Goal: Task Accomplishment & Management: Manage account settings

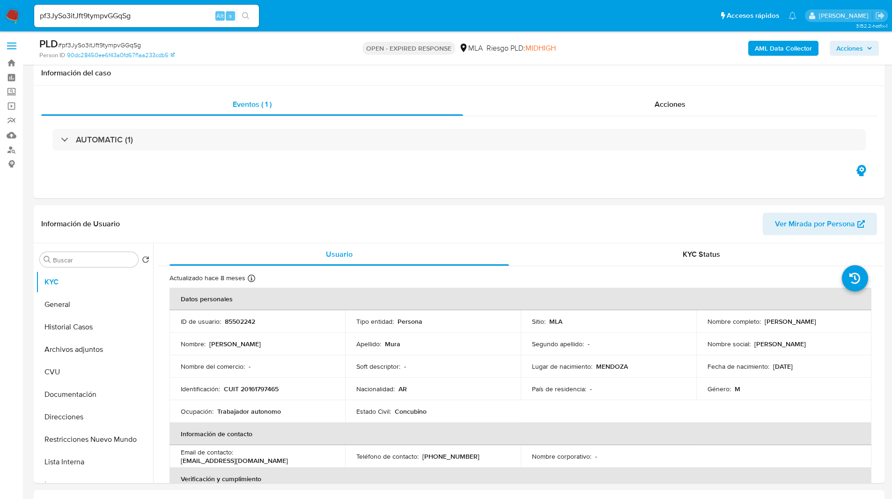
select select "10"
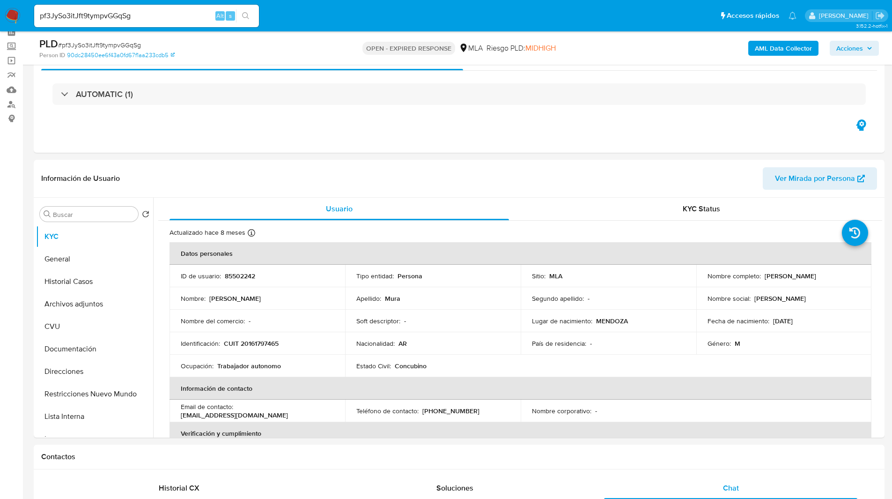
scroll to position [589, 0]
click at [506, 129] on div "Eventos ( 1 ) Acciones AUTOMATIC (1)" at bounding box center [459, 96] width 851 height 112
click at [516, 134] on div "Eventos ( 1 ) Acciones AUTOMATIC (1)" at bounding box center [459, 96] width 851 height 112
click at [266, 134] on div "Eventos ( 1 ) Acciones AUTOMATIC (1)" at bounding box center [459, 96] width 851 height 112
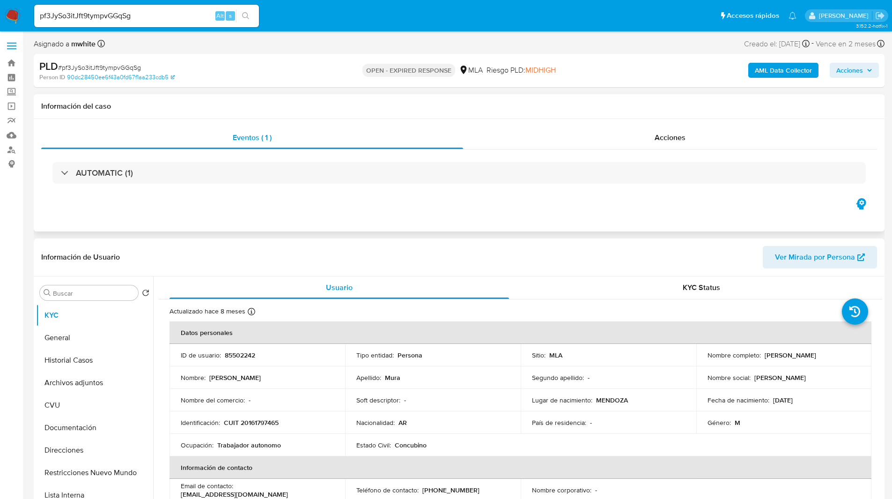
click at [168, 195] on div "AUTOMATIC (1)" at bounding box center [459, 172] width 836 height 47
click at [113, 207] on div "Eventos ( 1 ) Acciones AUTOMATIC (1)" at bounding box center [459, 175] width 851 height 112
click at [86, 212] on div "Eventos ( 1 ) Acciones AUTOMATIC (1)" at bounding box center [459, 175] width 851 height 112
click at [601, 189] on div "AUTOMATIC (1)" at bounding box center [459, 172] width 836 height 47
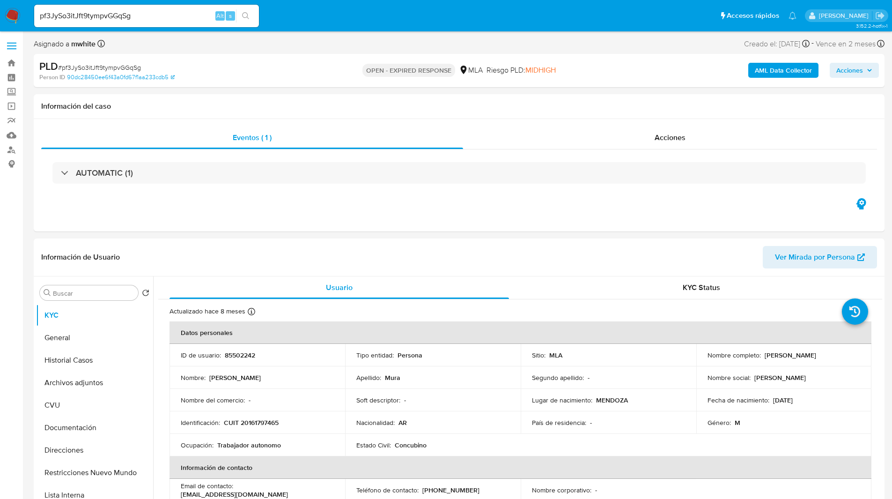
click at [300, 30] on nav "Pausado Ver notificaciones pf3JySo3itJft9tympvGGqSg Alt s Accesos rápidos Presi…" at bounding box center [446, 15] width 892 height 31
click at [518, 27] on ul "Pausado Ver notificaciones pf3JySo3itJft9tympvGGqSg Alt s Accesos rápidos Presi…" at bounding box center [416, 15] width 772 height 23
click at [13, 15] on img at bounding box center [13, 16] width 16 height 16
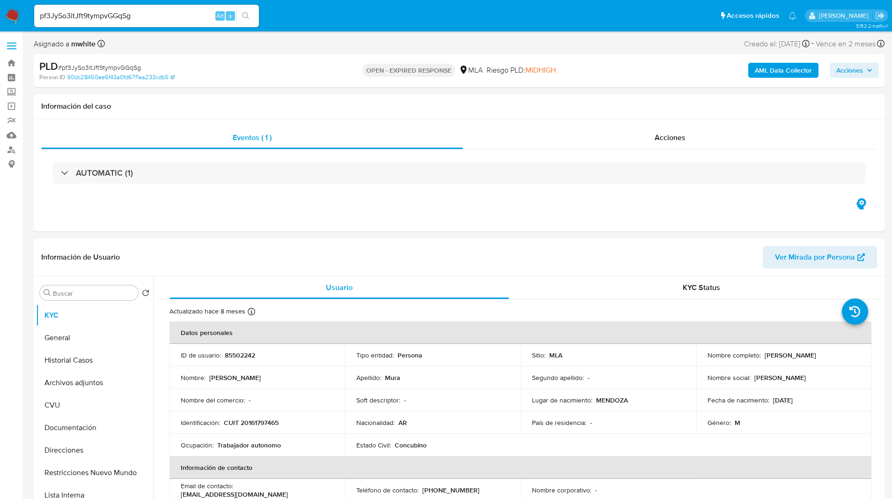
click at [13, 15] on img at bounding box center [13, 16] width 16 height 16
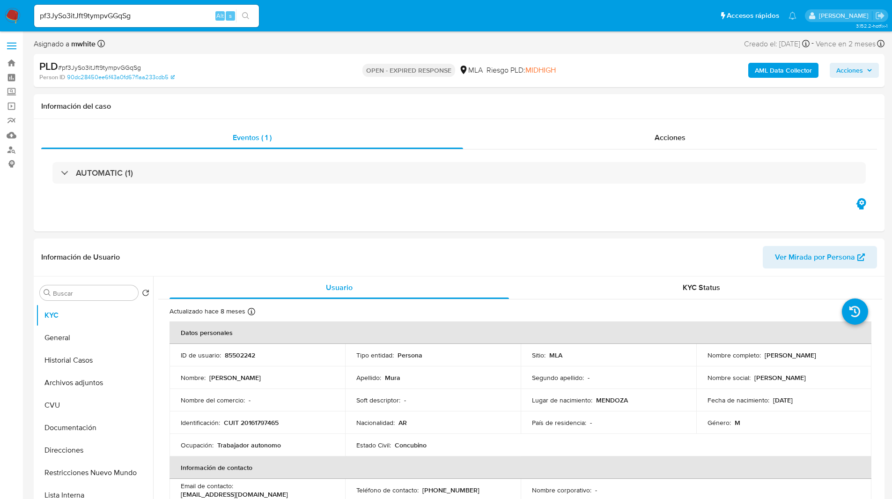
click at [13, 15] on img at bounding box center [13, 16] width 16 height 16
click at [92, 18] on input "pf3JySo3itJft9tympvGGqSg" at bounding box center [146, 16] width 225 height 12
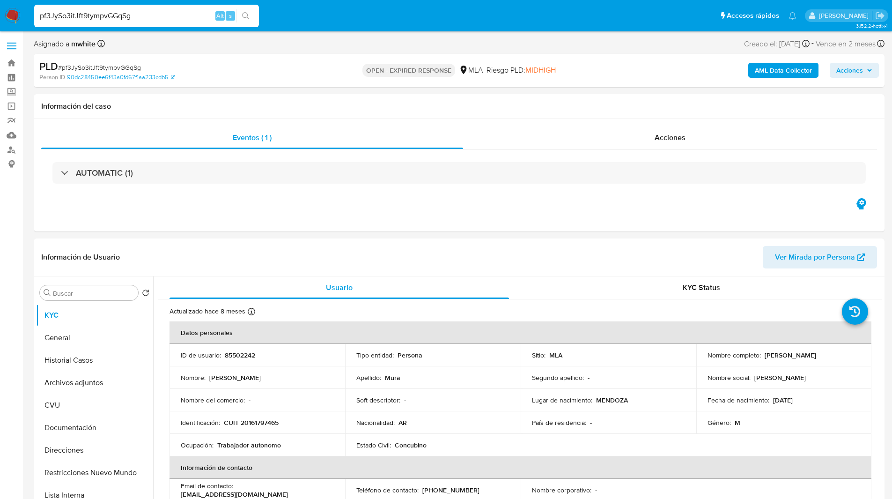
click at [92, 18] on input "pf3JySo3itJft9tympvGGqSg" at bounding box center [146, 16] width 225 height 12
click at [119, 17] on input "pf3JySo3itJft9tympvGGqSg" at bounding box center [146, 16] width 225 height 12
paste input "JAV3w5pX5lhb3ETXdhf5kGI8"
type input "JAV3w5pX5lhb3ETXdhf5kGI8"
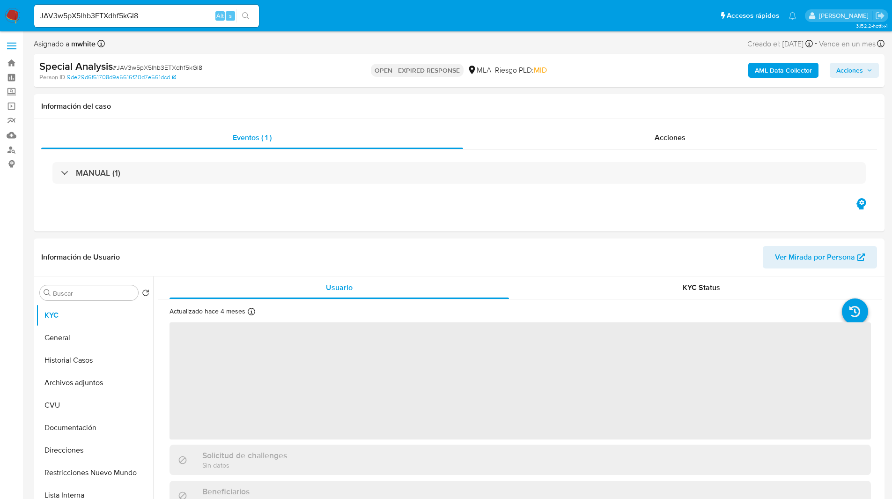
select select "10"
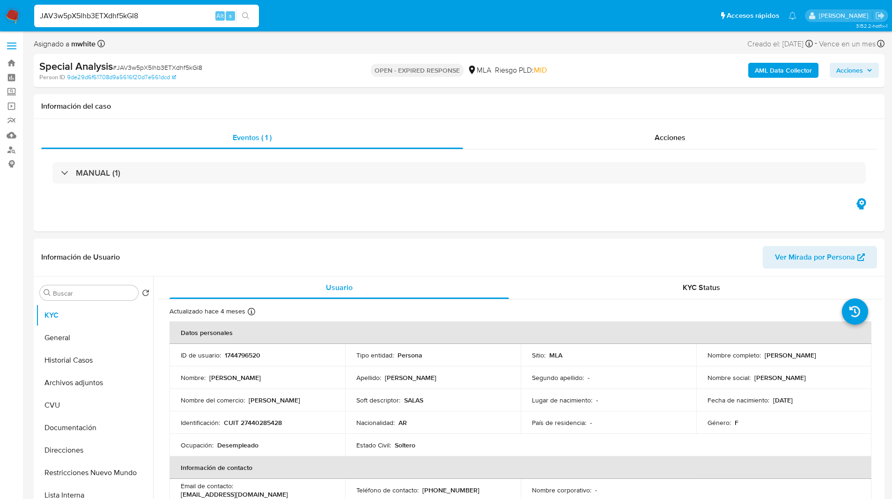
click at [282, 6] on ul "Pausado Ver notificaciones JAV3w5pX5lhb3ETXdhf5kGI8 Alt s Accesos rápidos Presi…" at bounding box center [416, 15] width 772 height 23
click at [246, 219] on div "Eventos ( 1 ) Acciones MANUAL (1)" at bounding box center [459, 175] width 851 height 112
click at [535, 41] on div "Asignado a mwhite Asignado el: 17/06/2025 18:10:27 Creado el: 17/06/2025 Creado…" at bounding box center [459, 45] width 851 height 16
click at [556, 348] on td "Sitio : MLA" at bounding box center [609, 355] width 176 height 22
click at [257, 356] on p "1744796520" at bounding box center [243, 355] width 36 height 8
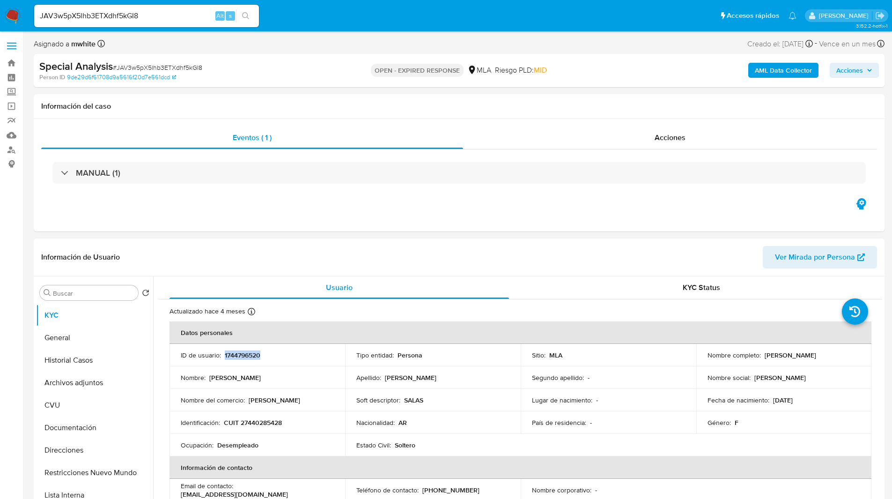
click at [257, 356] on p "1744796520" at bounding box center [243, 355] width 36 height 8
copy p "1744796520"
click at [237, 357] on p "1744796520" at bounding box center [243, 355] width 36 height 8
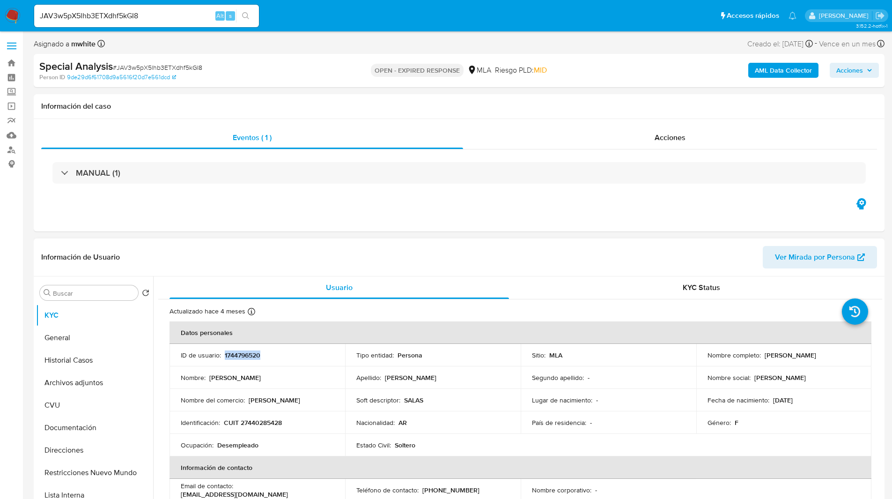
copy p "1744796520"
click at [237, 357] on p "1744796520" at bounding box center [243, 355] width 36 height 8
drag, startPoint x: 763, startPoint y: 355, endPoint x: 841, endPoint y: 353, distance: 77.8
click at [841, 353] on div "Nombre completo : Micaela Almanza Salas" at bounding box center [784, 355] width 153 height 8
copy p "Micaela Almanza Salas"
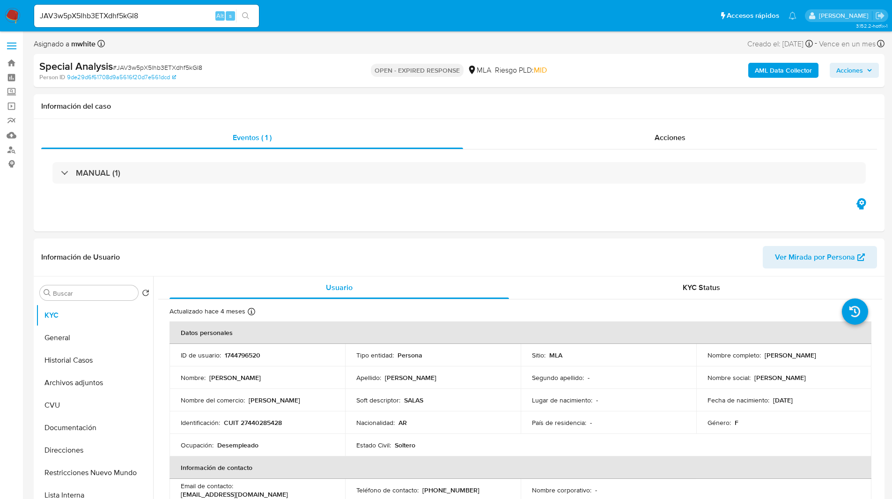
click at [512, 46] on div "Asignado a mwhite Asignado el: 17/06/2025 18:10:27 Creado el: 17/06/2025 Creado…" at bounding box center [459, 45] width 851 height 16
click at [221, 102] on h1 "Información del caso" at bounding box center [459, 106] width 836 height 9
click at [261, 71] on div "Special Analysis # JAV3w5pX5lhb3ETXdhf5kGI8" at bounding box center [177, 66] width 276 height 14
click at [251, 77] on div "Person ID 9de29d6f61708d9a5616f20d7e561dcd" at bounding box center [177, 77] width 277 height 8
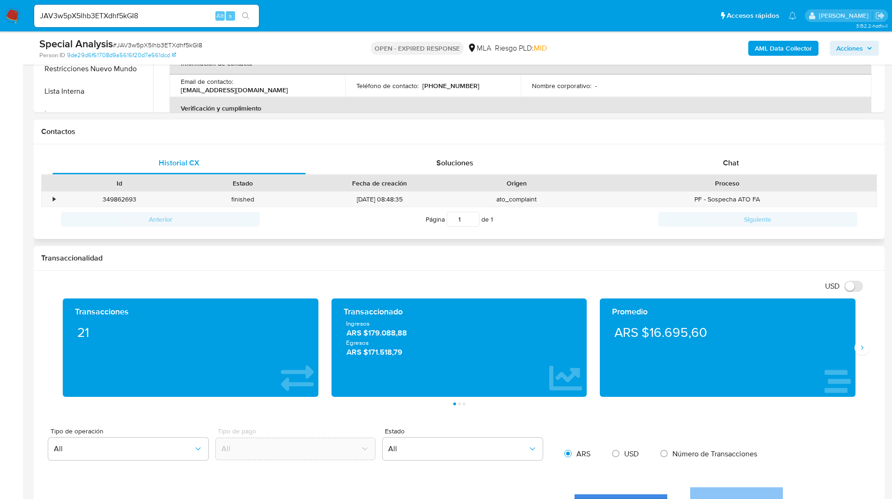
scroll to position [396, 0]
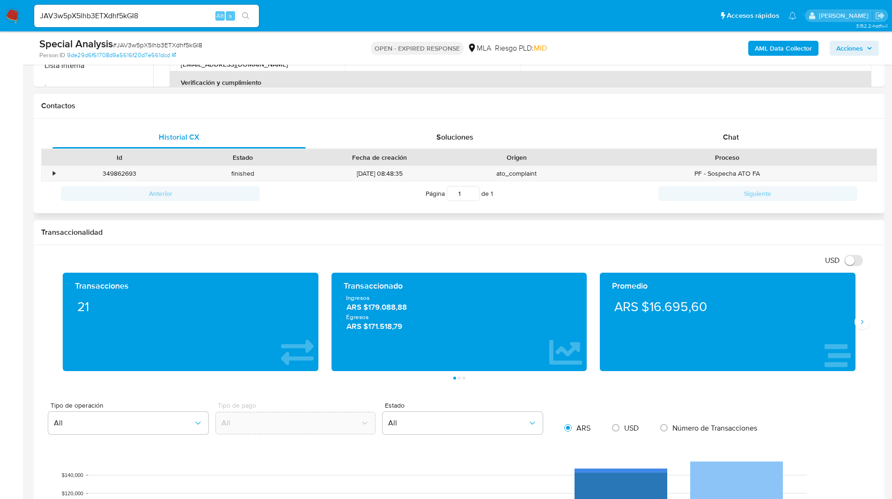
click at [718, 124] on div "Historial CX Soluciones Chat Id Estado Fecha de creación Origen Proceso • 34986…" at bounding box center [459, 165] width 851 height 95
click at [736, 143] on div "Chat" at bounding box center [730, 137] width 253 height 22
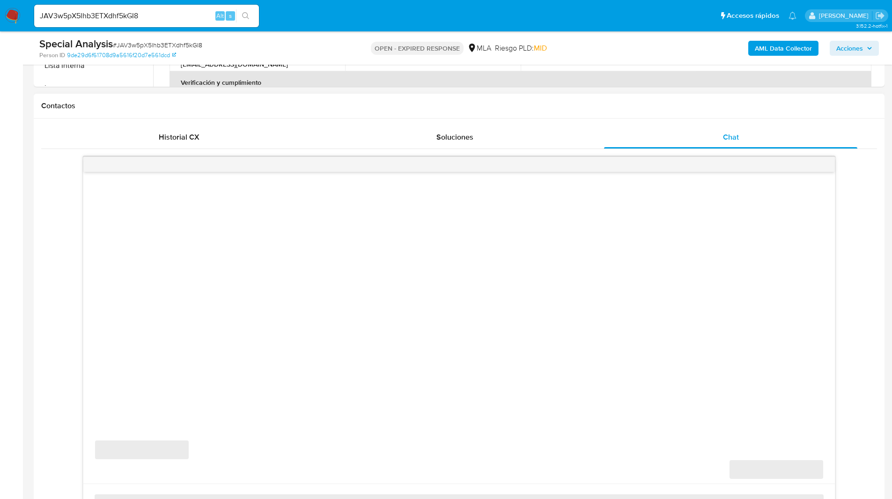
click at [596, 117] on div "Contactos" at bounding box center [459, 106] width 851 height 25
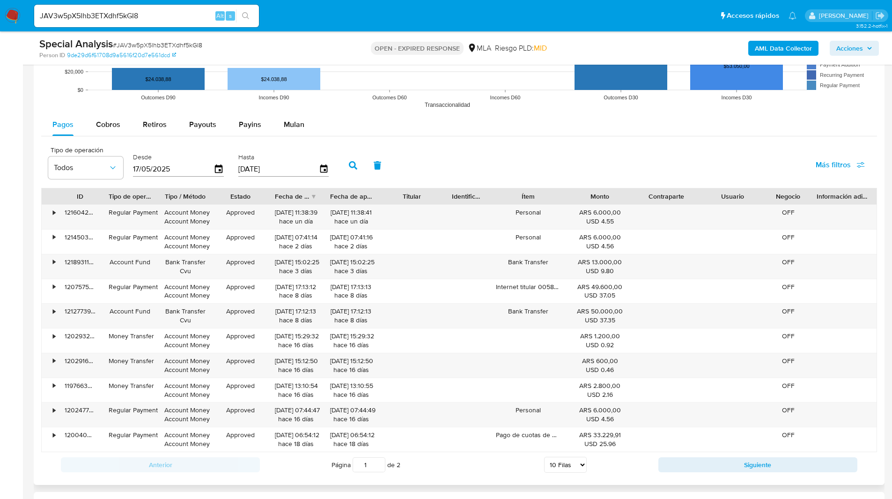
scroll to position [1186, 0]
click at [285, 122] on span "Mulan" at bounding box center [294, 123] width 21 height 11
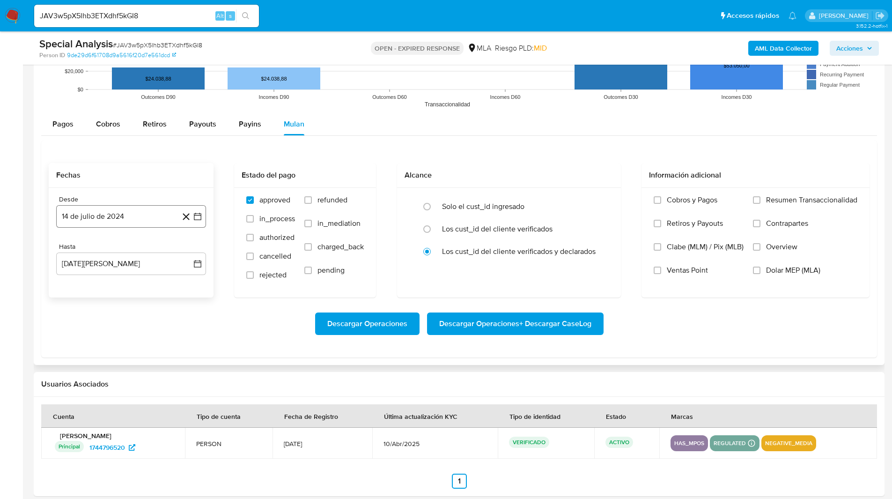
click at [108, 224] on button "14 de julio de 2024" at bounding box center [131, 216] width 150 height 22
click at [140, 251] on span "julio 2024" at bounding box center [126, 249] width 35 height 9
click at [143, 176] on h2 "Fechas" at bounding box center [131, 174] width 150 height 9
click at [154, 214] on button "14 de julio de 2024" at bounding box center [131, 216] width 150 height 22
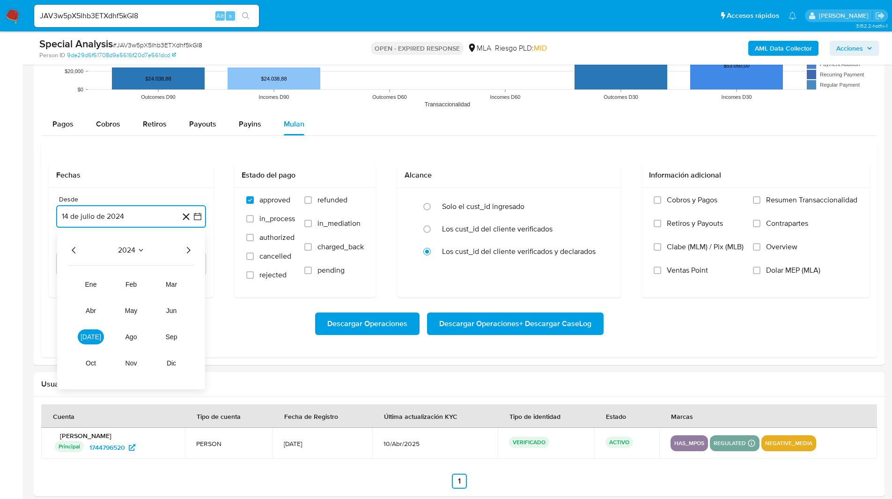
click at [189, 250] on icon "Año siguiente" at bounding box center [188, 249] width 11 height 11
click at [74, 251] on icon "Año anterior" at bounding box center [73, 249] width 11 height 11
click at [163, 178] on h2 "Fechas" at bounding box center [131, 174] width 150 height 9
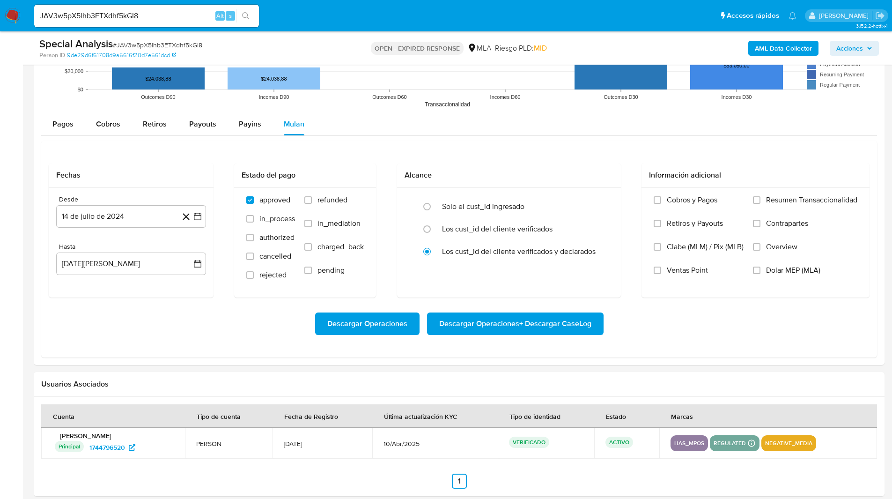
click at [138, 204] on div "Desde 14 de julio de 2024 14-07-2024" at bounding box center [131, 211] width 150 height 32
click at [146, 217] on button "14 de julio de 2024" at bounding box center [131, 216] width 150 height 22
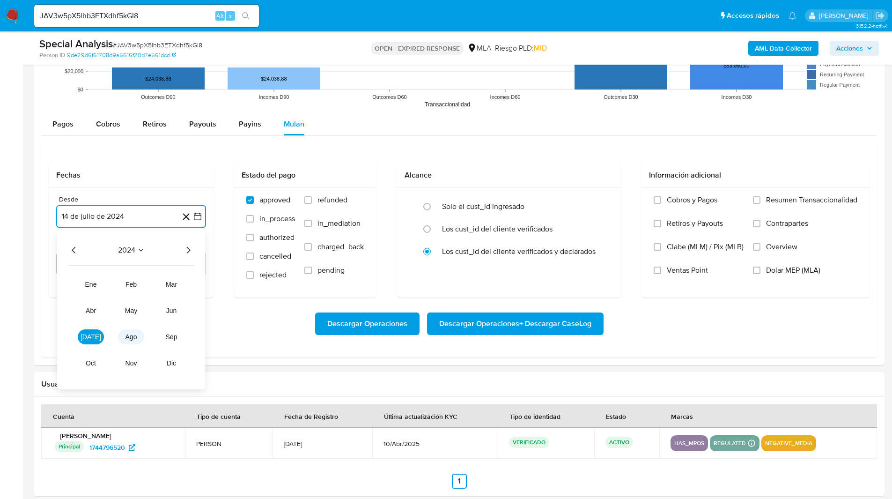
click at [127, 334] on span "ago" at bounding box center [132, 336] width 12 height 7
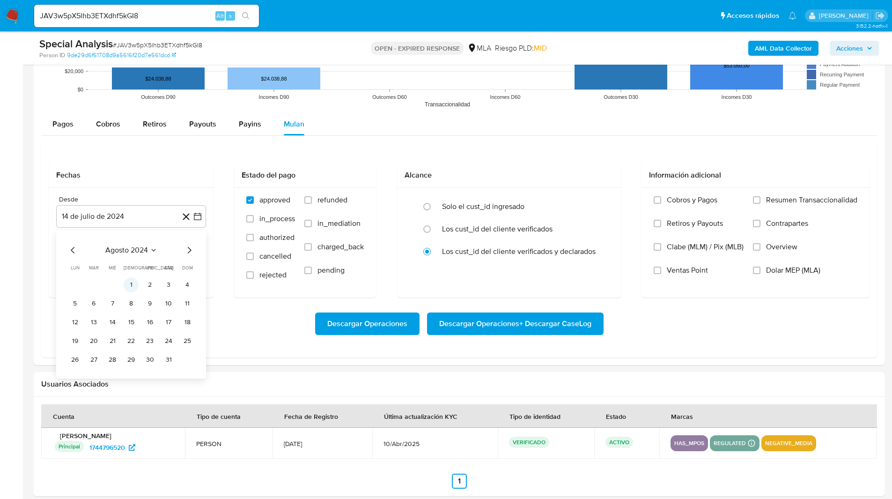
click at [129, 285] on button "1" at bounding box center [131, 284] width 15 height 15
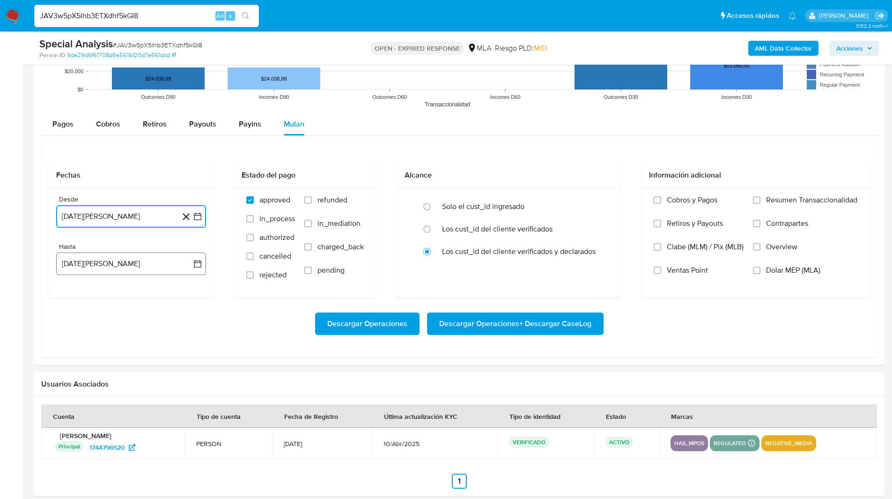
click at [93, 264] on button "14 [PERSON_NAME] de 2025" at bounding box center [131, 263] width 150 height 22
click at [72, 300] on icon "Mes anterior" at bounding box center [72, 297] width 11 height 11
click at [128, 410] on button "31" at bounding box center [131, 407] width 15 height 15
click at [802, 277] on label "Dolar MEP (MLA)" at bounding box center [805, 277] width 104 height 23
click at [761, 274] on input "Dolar MEP (MLA)" at bounding box center [756, 269] width 7 height 7
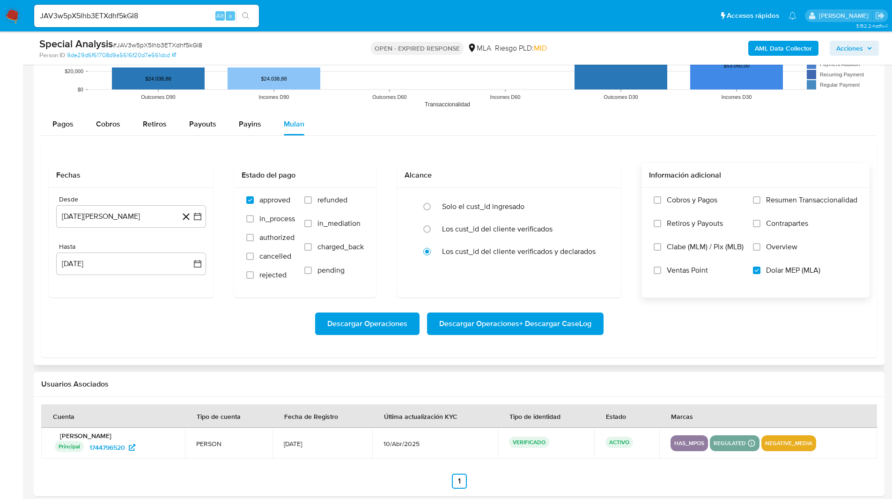
click at [566, 331] on span "Descargar Operaciones + Descargar CaseLog" at bounding box center [515, 323] width 152 height 21
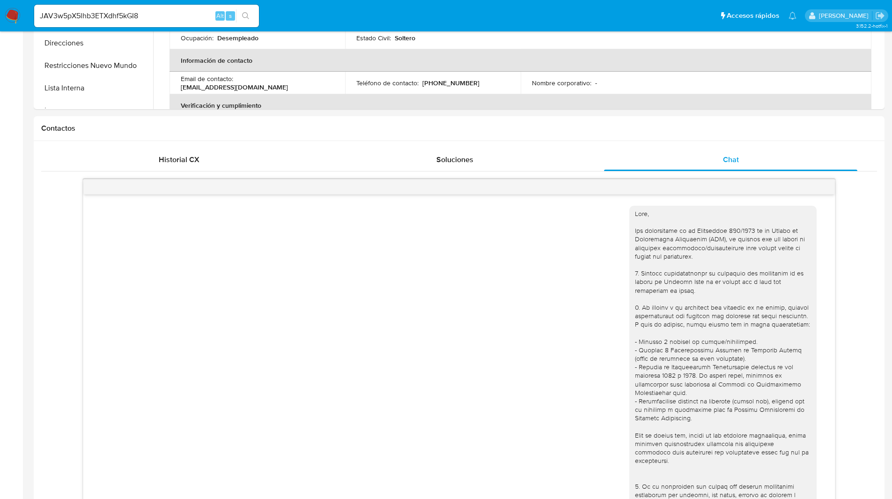
scroll to position [0, 0]
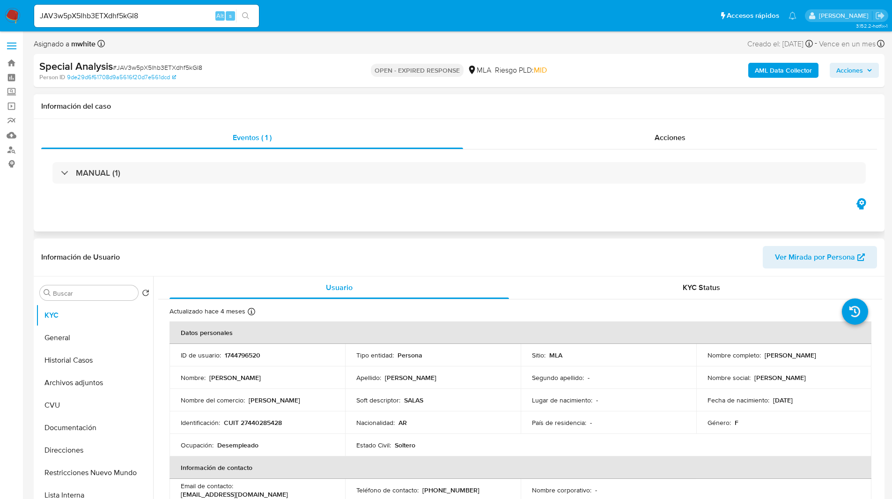
click at [564, 207] on div "Eventos ( 1 ) Acciones MANUAL (1)" at bounding box center [459, 175] width 851 height 112
click at [289, 73] on div "Special Analysis # JAV3w5pX5lhb3ETXdhf5kGI8" at bounding box center [177, 66] width 276 height 14
click at [296, 102] on h1 "Información del caso" at bounding box center [459, 106] width 836 height 9
click at [268, 81] on div "Person ID 9de29d6f61708d9a5616f20d7e561dcd" at bounding box center [177, 77] width 277 height 8
click at [570, 223] on div "Eventos ( 1 ) Acciones MANUAL (1)" at bounding box center [459, 175] width 851 height 112
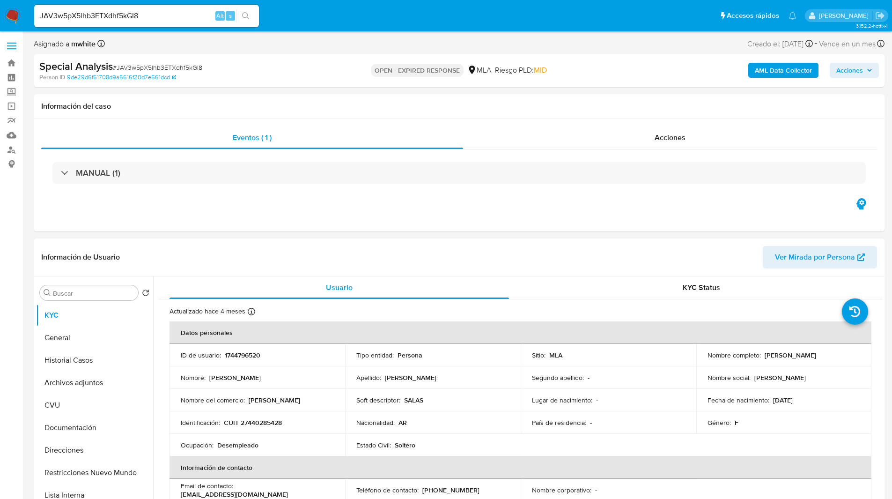
click at [256, 355] on p "1744796520" at bounding box center [243, 355] width 36 height 8
copy p "1744796520"
click at [255, 426] on p "CUIT 27440285428" at bounding box center [253, 422] width 58 height 8
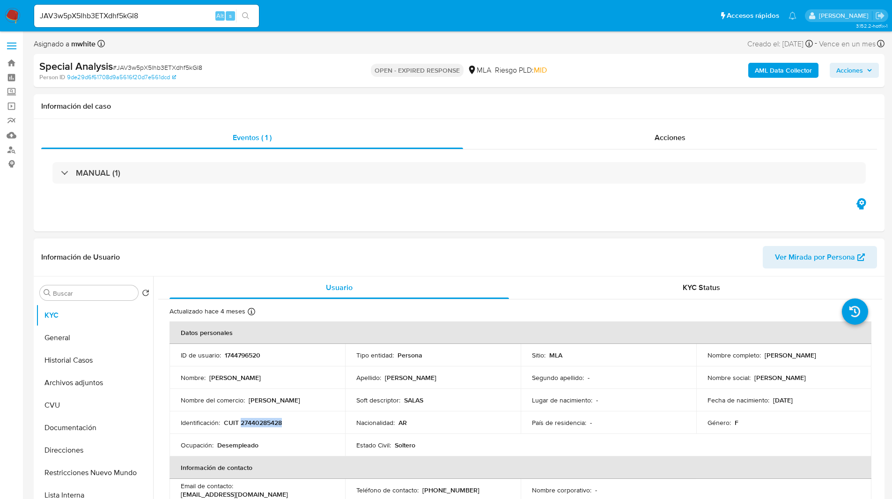
copy p "27440285428"
click at [322, 20] on ul "Pausado Ver notificaciones JAV3w5pX5lhb3ETXdhf5kGI8 Alt s Accesos rápidos Presi…" at bounding box center [416, 15] width 772 height 23
click at [296, 8] on ul "Pausado Ver notificaciones JAV3w5pX5lhb3ETXdhf5kGI8 Alt s Accesos rápidos Presi…" at bounding box center [416, 15] width 772 height 23
drag, startPoint x: 281, startPoint y: 75, endPoint x: 302, endPoint y: 74, distance: 20.7
click at [282, 70] on div "Special Analysis # JAV3w5pX5lhb3ETXdhf5kGI8 Person ID 9de29d6f61708d9a5616f20d7…" at bounding box center [177, 70] width 277 height 22
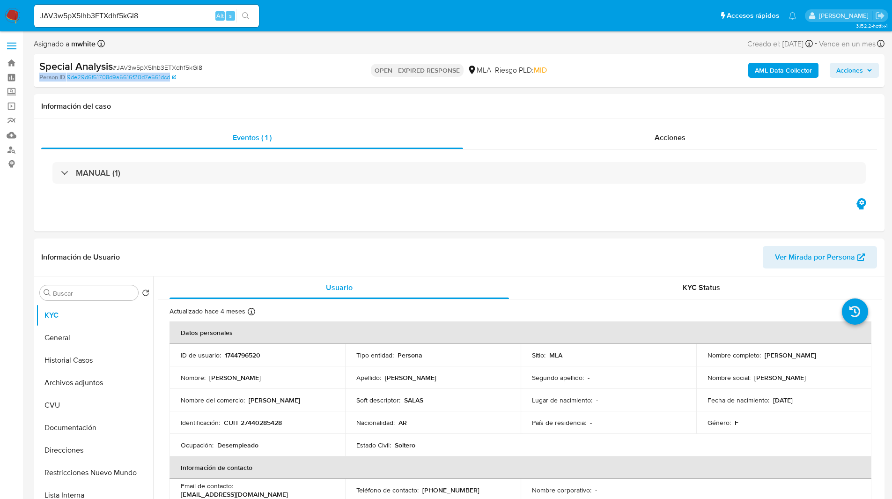
click at [304, 74] on div "Person ID 9de29d6f61708d9a5616f20d7e561dcd" at bounding box center [177, 77] width 277 height 8
click at [528, 102] on h1 "Información del caso" at bounding box center [459, 106] width 836 height 9
click at [159, 217] on div "Eventos ( 1 ) Acciones MANUAL (1)" at bounding box center [459, 175] width 851 height 112
click at [209, 219] on div "Eventos ( 1 ) Acciones MANUAL (1)" at bounding box center [459, 175] width 851 height 112
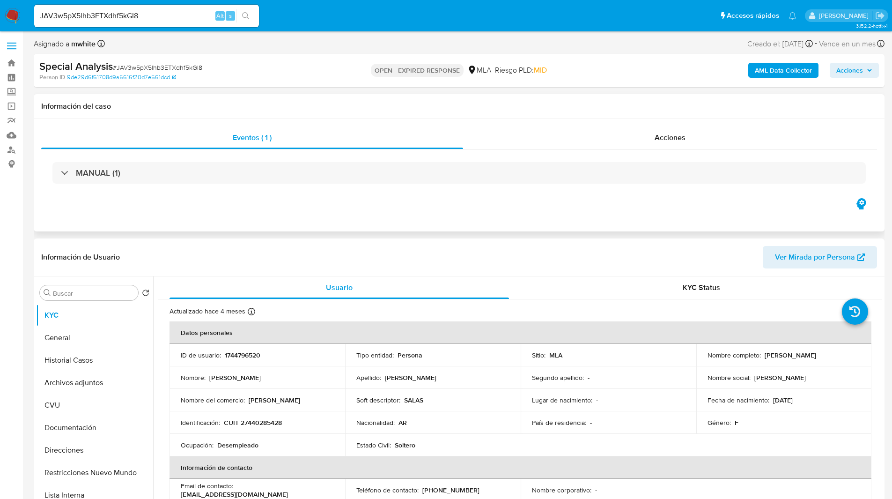
click at [508, 126] on div "Eventos ( 1 ) Acciones MANUAL (1)" at bounding box center [459, 175] width 851 height 112
click at [264, 423] on p "CUIT 27440285428" at bounding box center [253, 422] width 58 height 8
copy p "27440285428"
click at [614, 59] on div "AML Data Collector Acciones" at bounding box center [740, 70] width 277 height 22
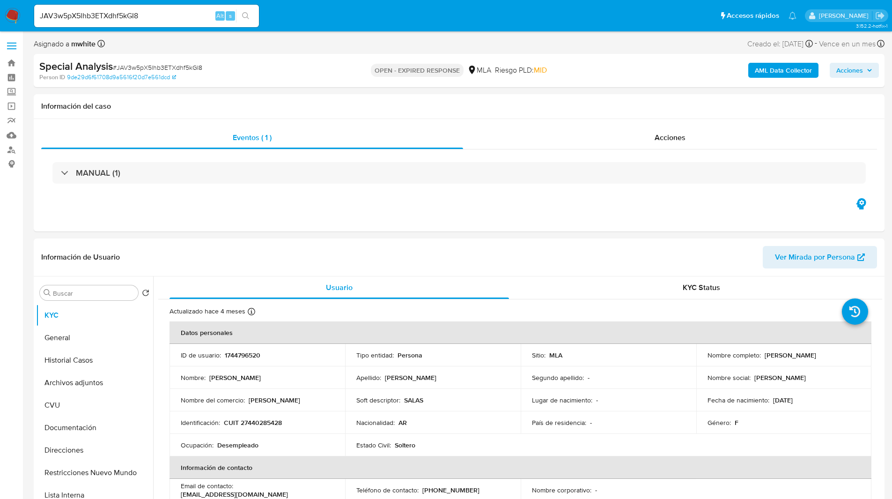
click at [287, 70] on div "Special Analysis # JAV3w5pX5lhb3ETXdhf5kGI8" at bounding box center [177, 66] width 276 height 14
drag, startPoint x: 555, startPoint y: 131, endPoint x: 400, endPoint y: 103, distance: 156.6
click at [400, 103] on div "Información del caso Eventos ( 1 ) Acciones MANUAL (1)" at bounding box center [459, 162] width 851 height 137
click at [381, 103] on h1 "Información del caso" at bounding box center [459, 106] width 836 height 9
click at [555, 14] on ul "Pausado Ver notificaciones JAV3w5pX5lhb3ETXdhf5kGI8 Alt s Accesos rápidos Presi…" at bounding box center [416, 15] width 772 height 23
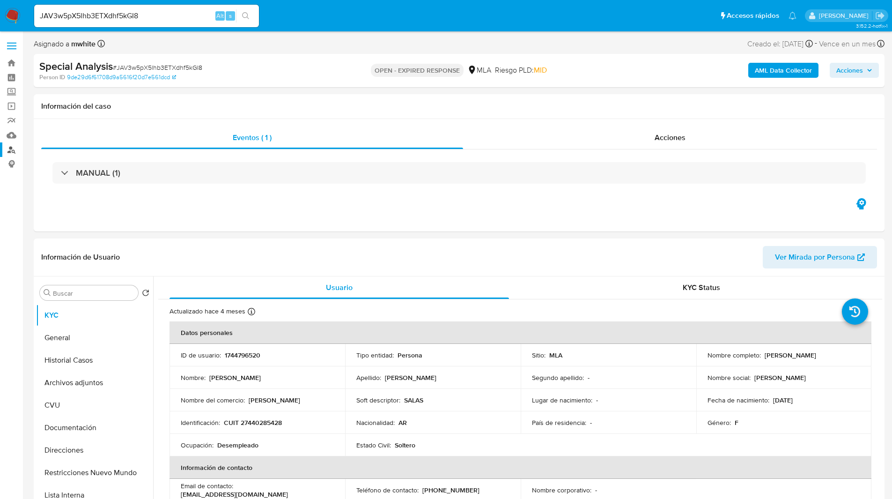
click at [10, 150] on link "Buscador de personas" at bounding box center [55, 149] width 111 height 15
click at [551, 25] on ul "Pausado Ver notificaciones JAV3w5pX5lhb3ETXdhf5kGI8 Alt s Accesos rápidos Presi…" at bounding box center [416, 15] width 772 height 23
click at [496, 193] on div "MANUAL (1)" at bounding box center [459, 172] width 836 height 47
click at [577, 193] on div "MANUAL (1)" at bounding box center [459, 172] width 836 height 47
drag, startPoint x: 762, startPoint y: 355, endPoint x: 840, endPoint y: 355, distance: 77.7
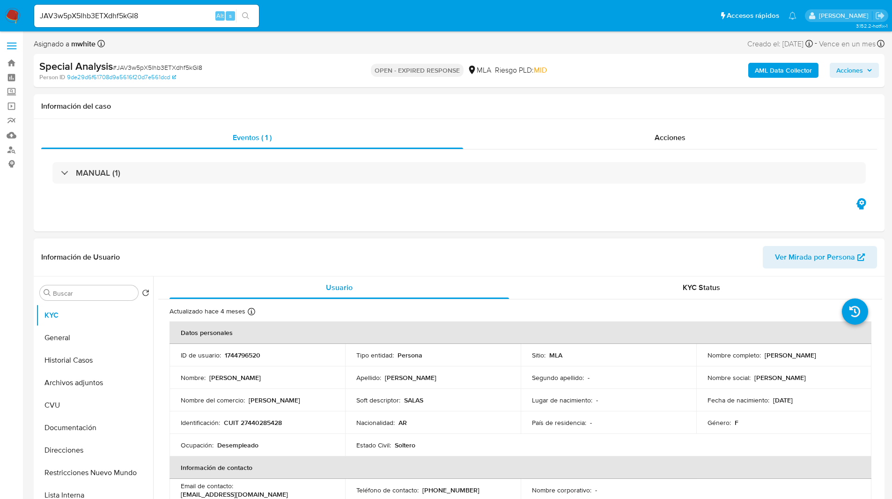
click at [840, 355] on div "Nombre completo : Micaela Almanza Salas" at bounding box center [784, 355] width 153 height 8
copy p "Micaela Almanza Salas"
click at [509, 97] on div "Información del caso" at bounding box center [459, 106] width 851 height 25
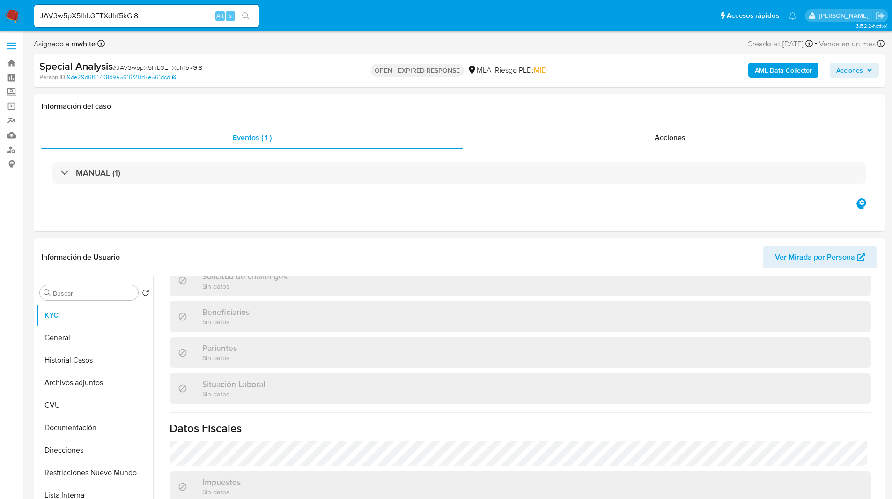
scroll to position [485, 0]
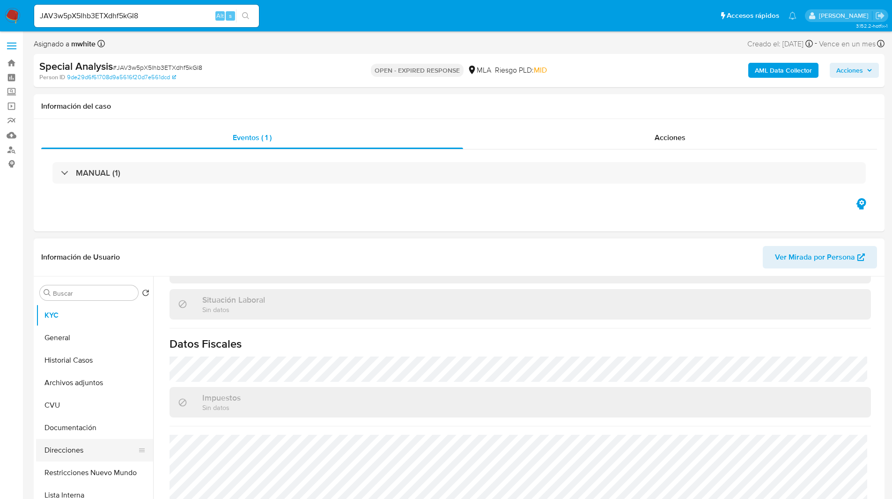
click at [73, 453] on button "Direcciones" at bounding box center [91, 450] width 110 height 22
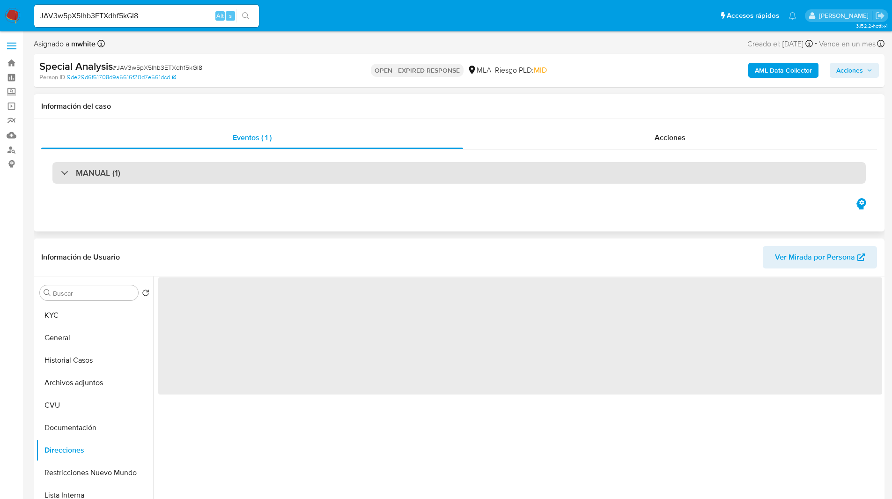
scroll to position [0, 0]
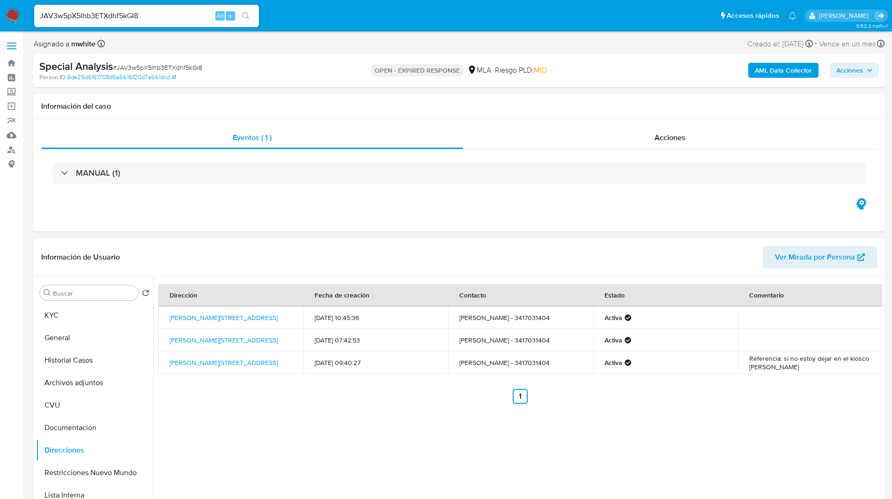
click at [540, 241] on div "Información de Usuario Ver Mirada por Persona" at bounding box center [459, 257] width 851 height 38
click at [74, 326] on button "KYC" at bounding box center [91, 315] width 110 height 22
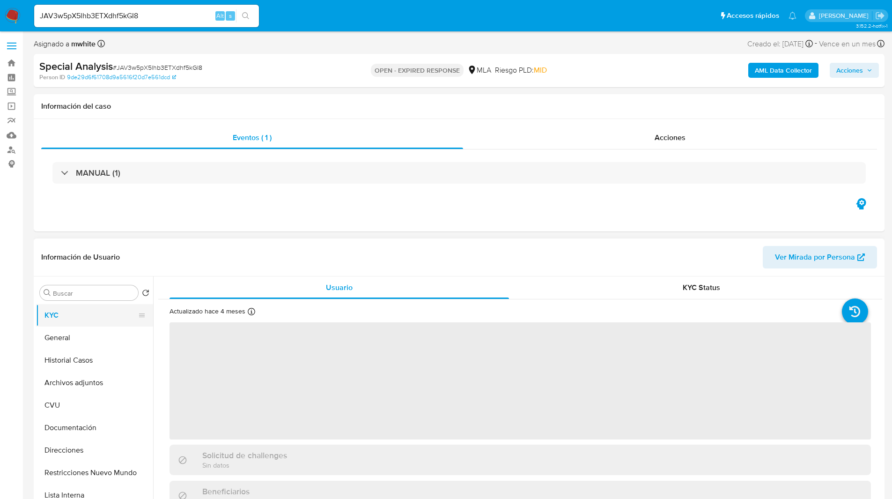
click at [85, 314] on button "KYC" at bounding box center [91, 315] width 110 height 22
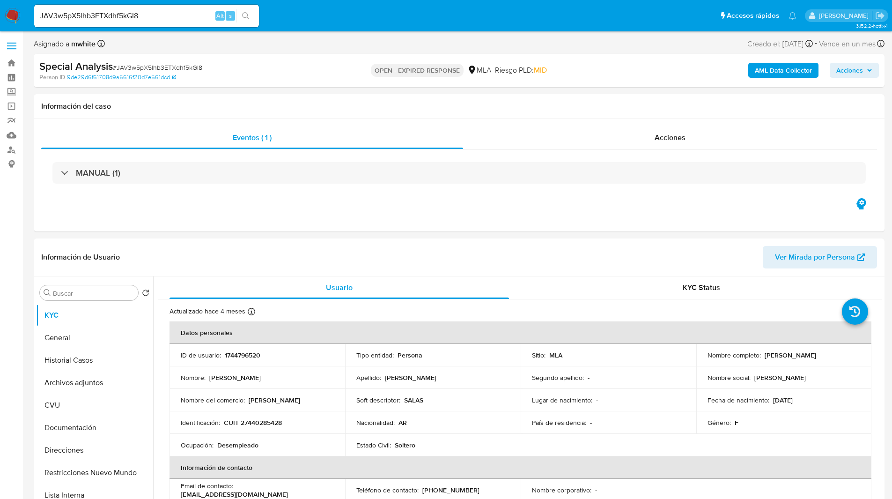
click at [583, 69] on div "OPEN - EXPIRED RESPONSE MLA Riesgo PLD: MID" at bounding box center [458, 70] width 277 height 22
click at [546, 38] on div "Asignado a mwhite Asignado el: 17/06/2025 18:10:27 Creado el: 17/06/2025 Creado…" at bounding box center [459, 45] width 851 height 16
click at [248, 86] on div "Special Analysis # JAV3w5pX5lhb3ETXdhf5kGI8 Person ID 9de29d6f61708d9a5616f20d7…" at bounding box center [459, 70] width 851 height 33
click at [540, 51] on div "Asignado a mwhite Asignado el: 17/06/2025 18:10:27 Creado el: 17/06/2025 Creado…" at bounding box center [459, 45] width 851 height 16
click at [87, 14] on input "JAV3w5pX5lhb3ETXdhf5kGI8" at bounding box center [146, 16] width 225 height 12
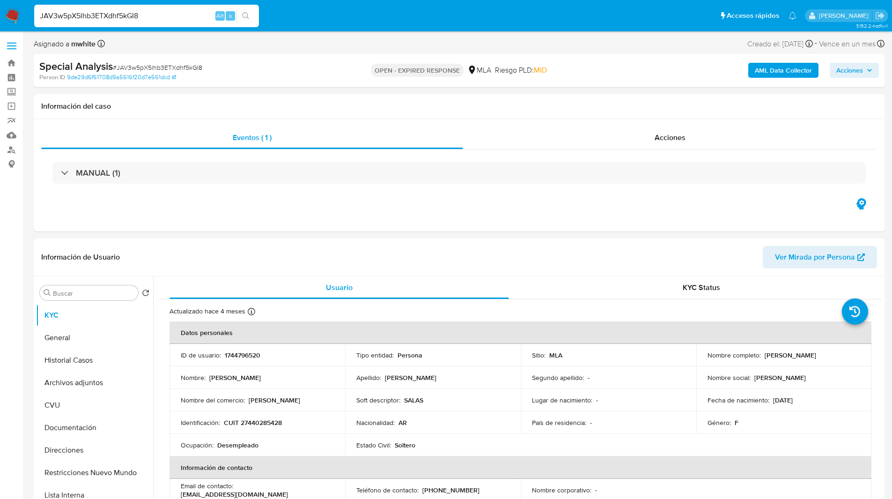
click at [87, 14] on input "JAV3w5pX5lhb3ETXdhf5kGI8" at bounding box center [146, 16] width 225 height 12
click at [8, 17] on img at bounding box center [13, 16] width 16 height 16
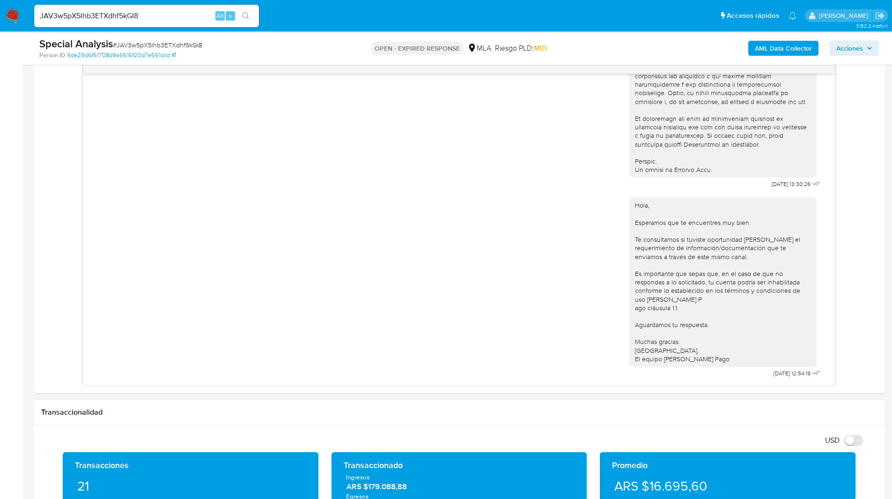
scroll to position [494, 0]
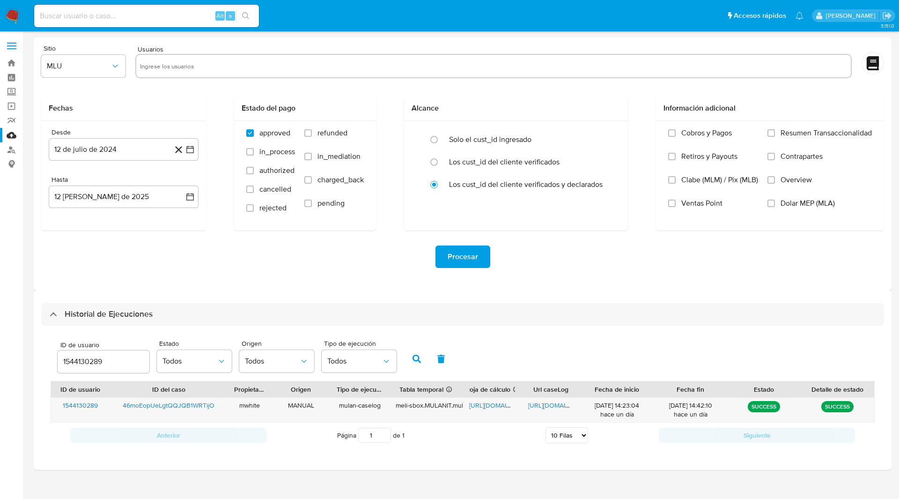
select select "10"
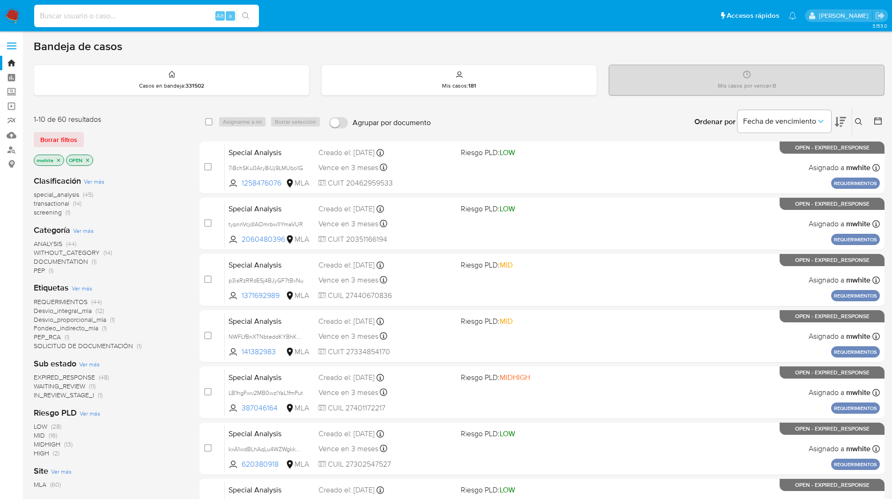
click at [192, 20] on input at bounding box center [146, 16] width 225 height 12
paste input "t0rAZWCiv6AdSj74fHtePIB2"
type input "t0rAZWCiv6AdSj74fHtePIB2"
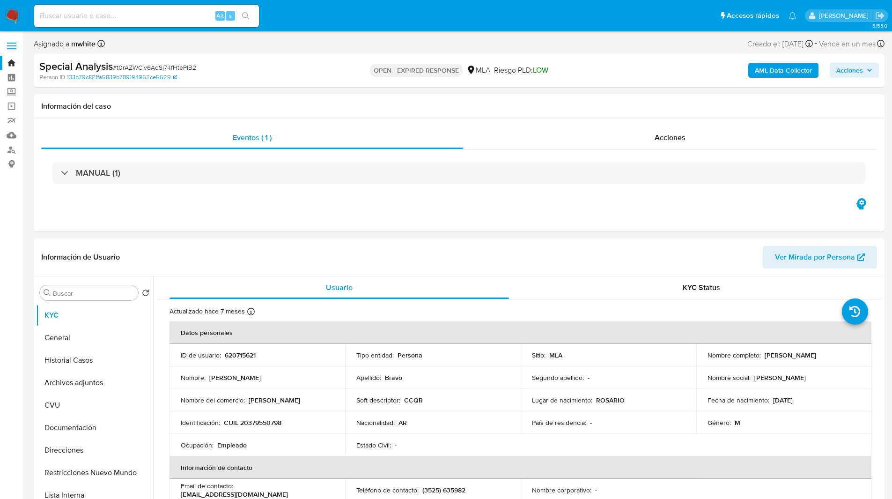
select select "10"
click at [239, 356] on p "620715621" at bounding box center [240, 355] width 31 height 8
copy p "620715621"
click at [83, 290] on input "Buscar" at bounding box center [93, 293] width 81 height 8
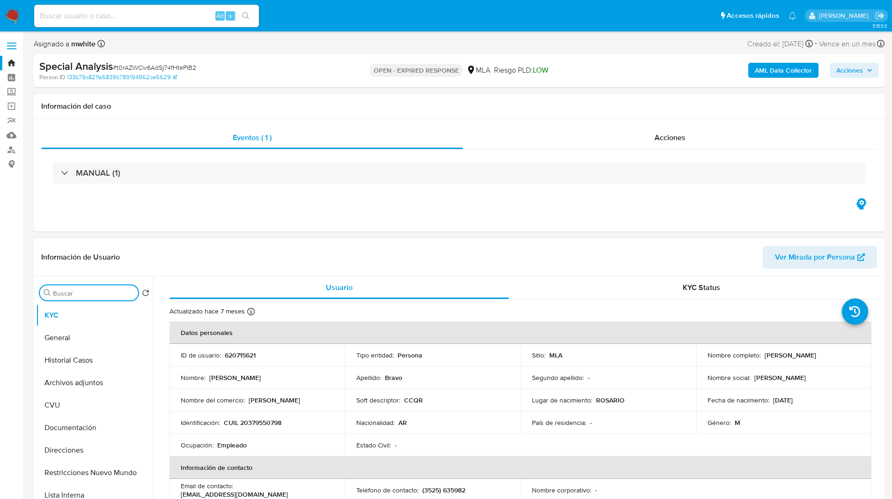
paste input "620715621"
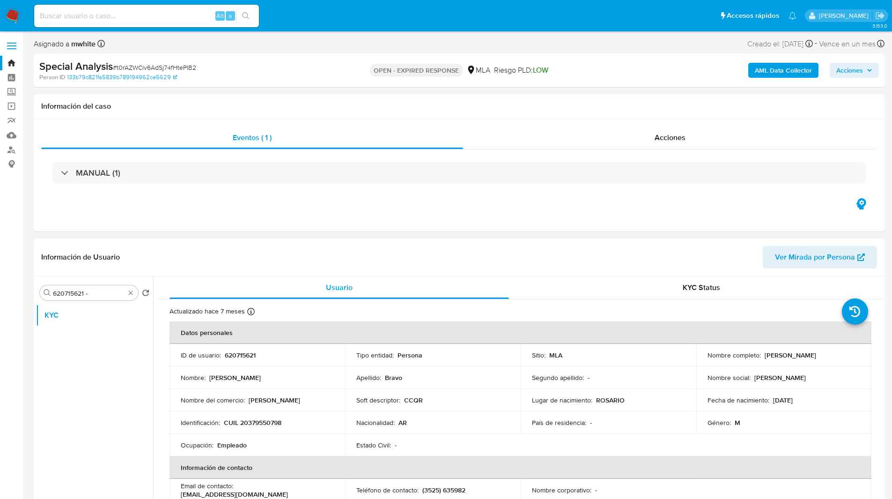
drag, startPoint x: 761, startPoint y: 355, endPoint x: 813, endPoint y: 355, distance: 52.5
click at [813, 355] on div "Nombre completo : Jorge Luis Bravo" at bounding box center [784, 355] width 153 height 8
copy div "Jorge Luis Bravo"
click at [103, 288] on div "Buscar 620715621 -" at bounding box center [89, 292] width 98 height 15
click at [102, 295] on input "620715621 -" at bounding box center [89, 293] width 72 height 8
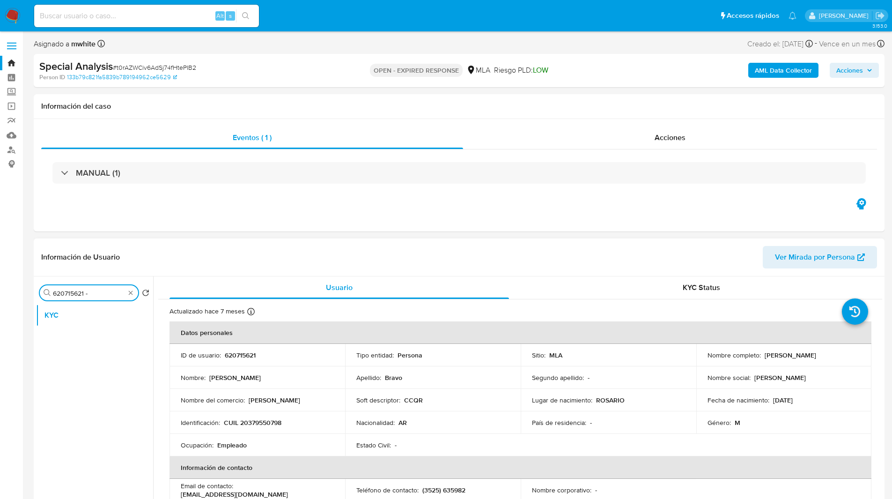
paste input "Jorge Luis Bravo"
click at [76, 292] on input "620715621 - Jorge Luis Bravo" at bounding box center [89, 293] width 72 height 8
type input "620715621 - Jorge Luis Bravo"
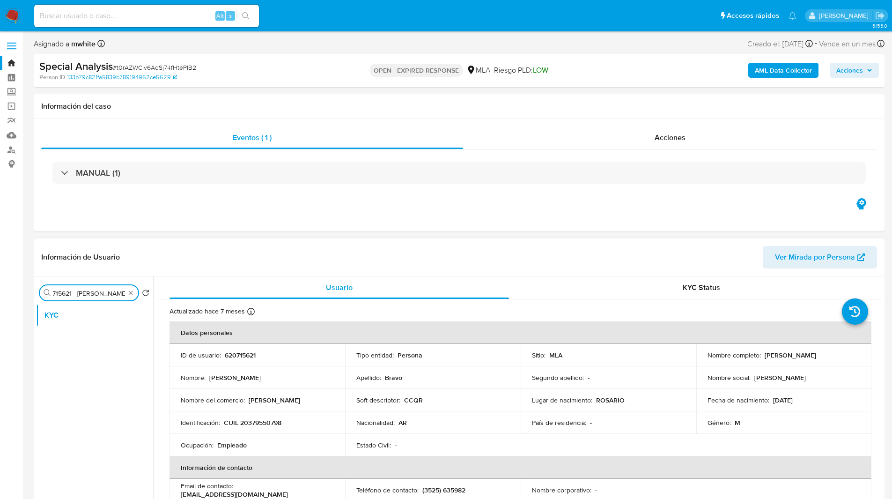
click at [76, 292] on input "620715621 - Jorge Luis Bravo" at bounding box center [89, 293] width 72 height 8
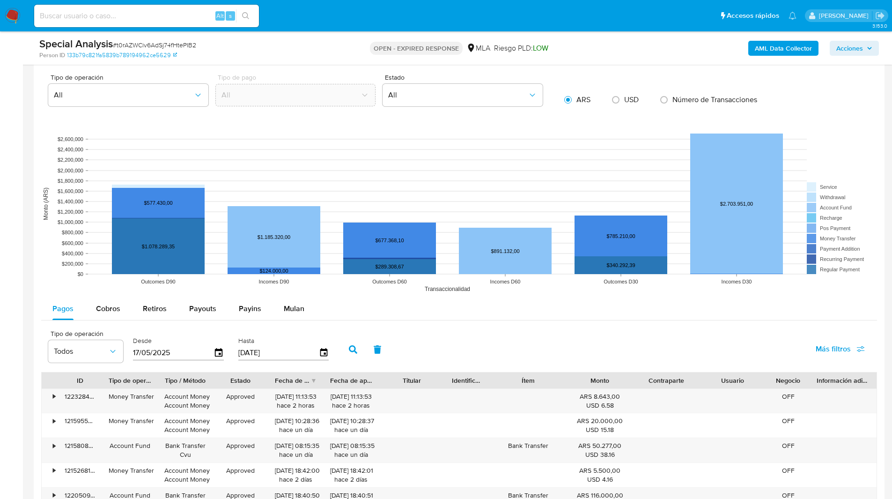
scroll to position [788, 0]
click at [279, 309] on button "Mulan" at bounding box center [294, 308] width 43 height 22
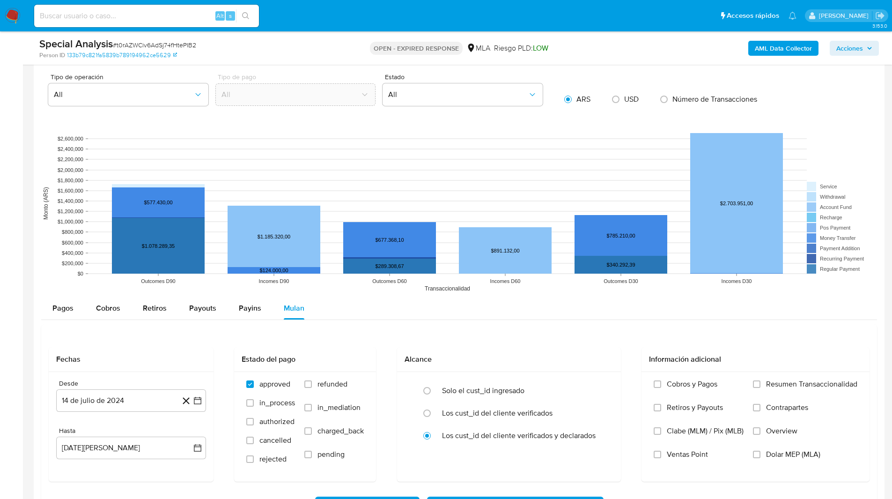
scroll to position [1005, 0]
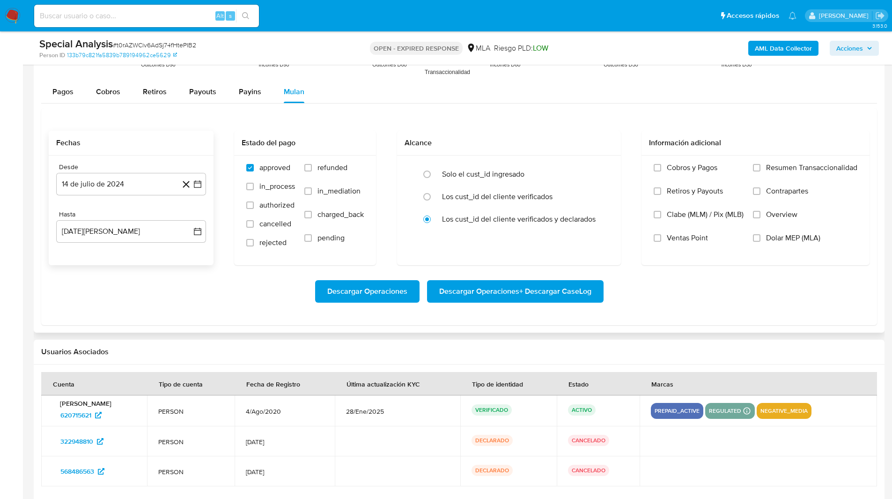
click at [118, 199] on div "Desde 14 de julio de 2024 14-07-2024 Hasta 14 de agosto de 2025 14-08-2025" at bounding box center [131, 210] width 165 height 110
click at [90, 176] on button "14 de julio de 2024" at bounding box center [131, 184] width 150 height 22
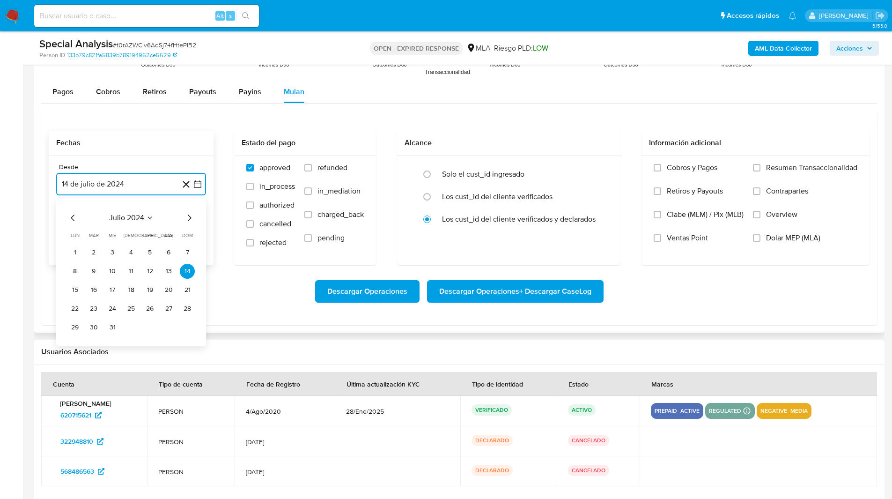
click at [191, 219] on icon "Mes siguiente" at bounding box center [189, 217] width 11 height 11
click at [133, 251] on button "1" at bounding box center [131, 252] width 15 height 15
click at [79, 229] on button "[DATE][PERSON_NAME]" at bounding box center [131, 231] width 150 height 22
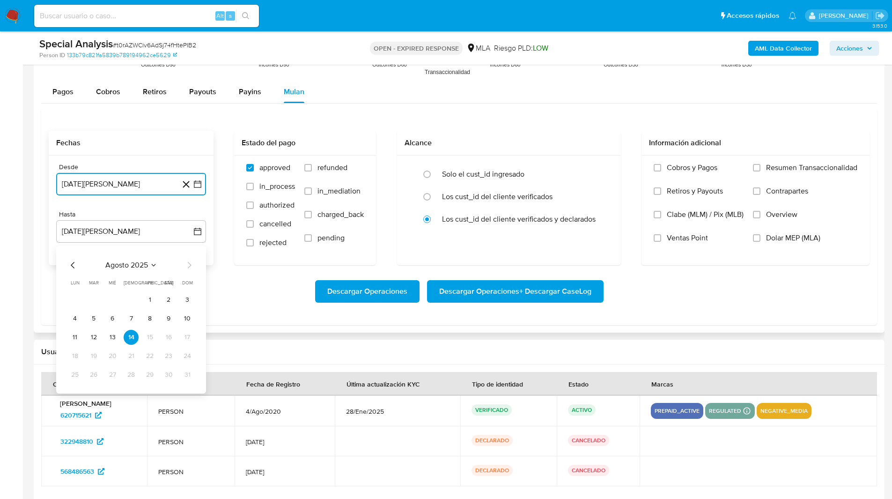
click at [73, 269] on icon "Mes anterior" at bounding box center [72, 264] width 11 height 11
click at [136, 380] on button "31" at bounding box center [131, 374] width 15 height 15
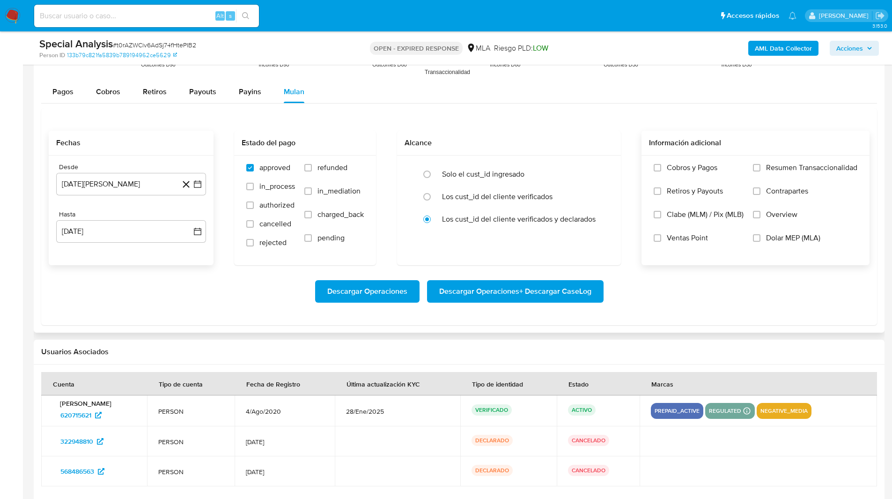
click at [751, 236] on div "Cobros y Pagos Retiros y Payouts Clabe (MLM) / Pix (MLB) Ventas Point Resumen T…" at bounding box center [755, 210] width 213 height 94
click at [772, 239] on span "Dolar MEP (MLA)" at bounding box center [793, 237] width 54 height 9
click at [761, 239] on input "Dolar MEP (MLA)" at bounding box center [756, 237] width 7 height 7
click at [584, 296] on span "Descargar Operaciones + Descargar CaseLog" at bounding box center [515, 291] width 152 height 21
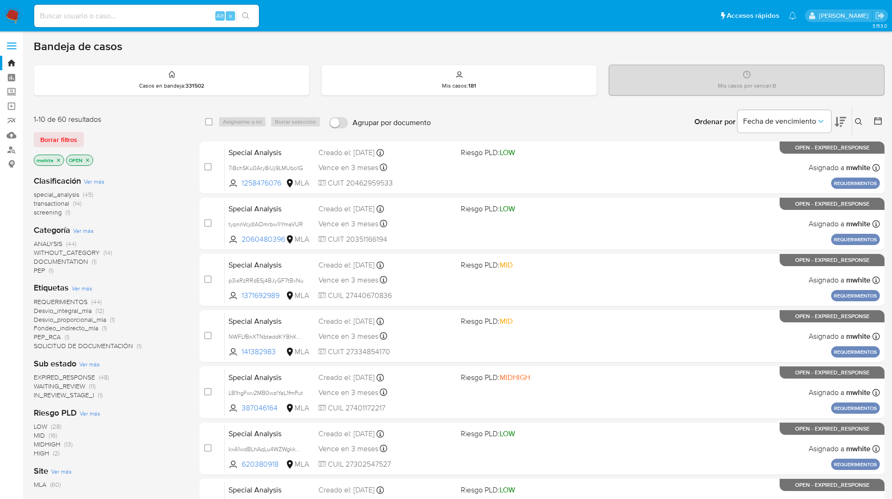
click at [171, 18] on input at bounding box center [146, 16] width 225 height 12
paste input "JdpXIr6qocIElNE88oAz9nF7"
type input "JdpXIr6qocIElNE88oAz9nF7"
click at [289, 42] on div "Bandeja de casos" at bounding box center [459, 46] width 851 height 14
click at [153, 15] on input "JdpXIr6qocIElNE88oAz9nF7" at bounding box center [146, 16] width 225 height 12
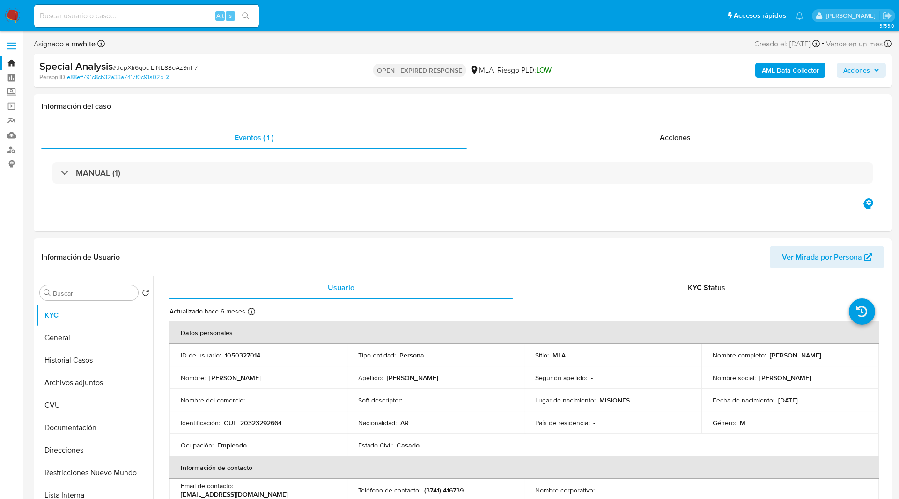
select select "10"
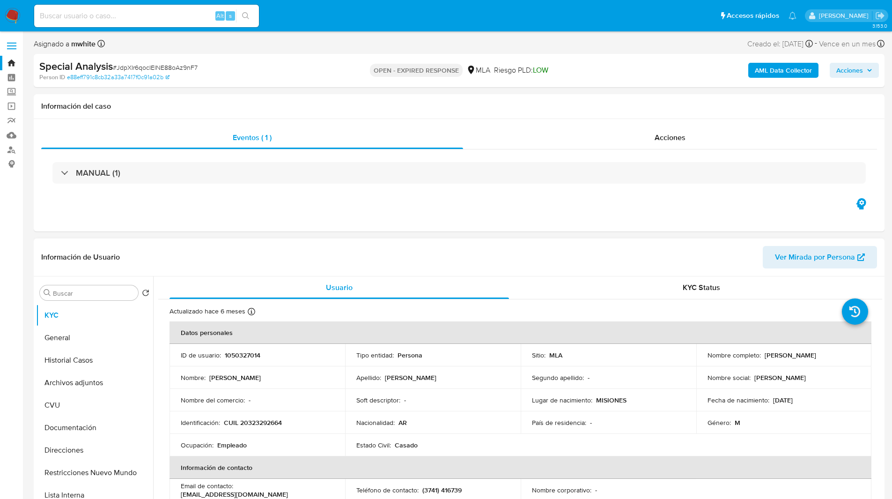
click at [249, 357] on p "1050327014" at bounding box center [243, 355] width 36 height 8
copy p "1050327014"
click at [109, 289] on input "Buscar" at bounding box center [93, 293] width 81 height 8
paste input "1050327014"
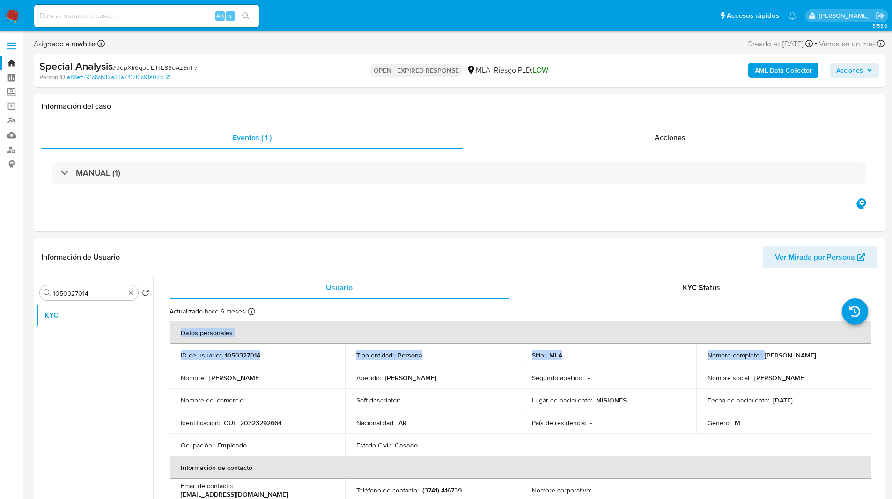
drag, startPoint x: 761, startPoint y: 355, endPoint x: 879, endPoint y: 356, distance: 117.6
click at [879, 356] on div "Usuario KYC Status Actualizado hace 6 meses Creado: 03/01/2022 14:51:59 Actuali…" at bounding box center [517, 396] width 729 height 240
copy table "Datos personales ID de usuario : 1050327014 Tipo entidad : Persona Sitio : MLA …"
click at [794, 336] on th "Datos personales" at bounding box center [521, 332] width 702 height 22
drag, startPoint x: 762, startPoint y: 355, endPoint x: 852, endPoint y: 355, distance: 90.4
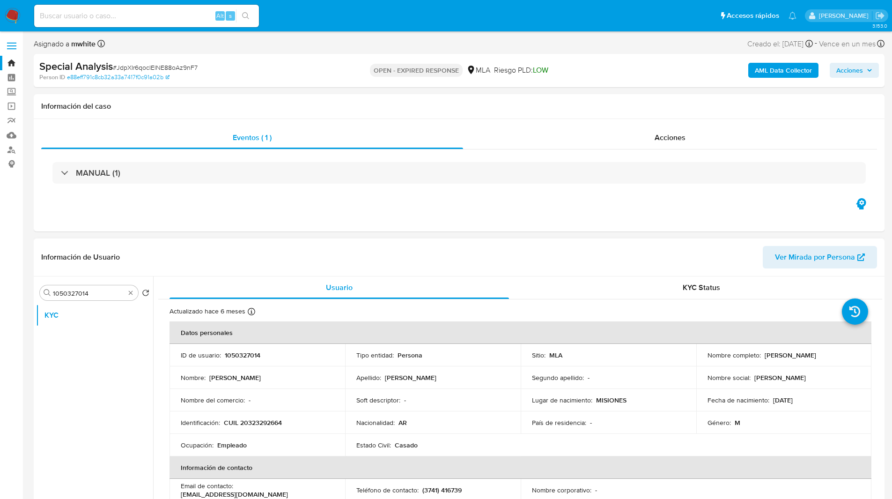
click at [852, 355] on div "Nombre completo : Francisco Javier Villalba" at bounding box center [784, 355] width 153 height 8
copy p "Francisco Javier Villalba"
click at [104, 291] on input "1050327014" at bounding box center [89, 293] width 72 height 8
paste input "Francisco Javier Villalba"
type input "1050327014 - Francisco Javier Villalba"
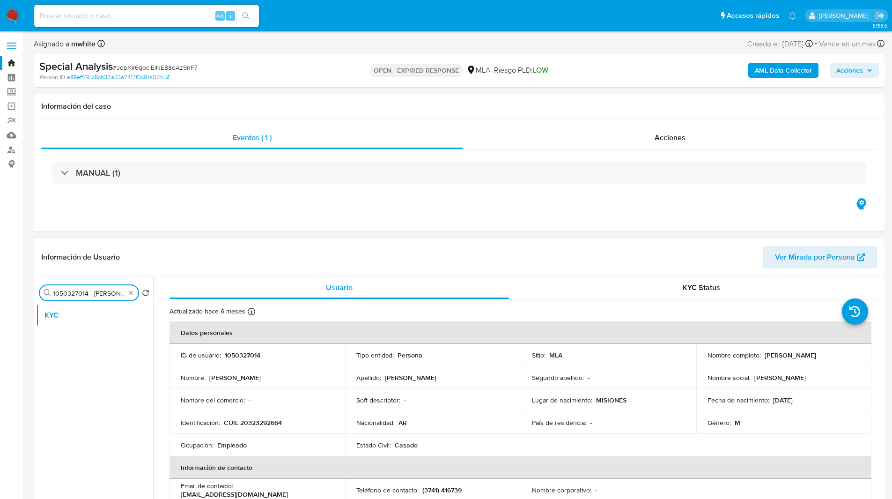
scroll to position [0, 37]
click at [104, 291] on input "1050327014 - Francisco Javier Villalba" at bounding box center [89, 293] width 72 height 8
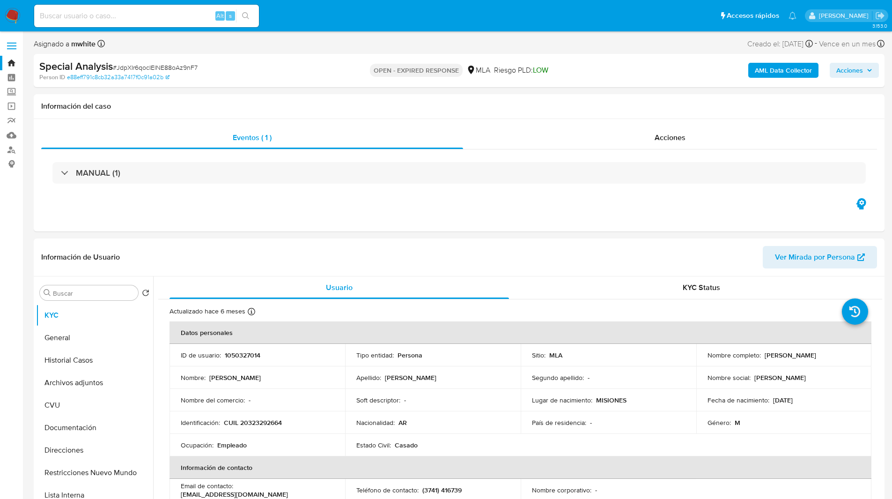
click at [540, 38] on div "Asignado a mwhite Asignado el: 17/06/2025 18:10:30 Creado el: 17/06/2025 Creado…" at bounding box center [459, 45] width 851 height 16
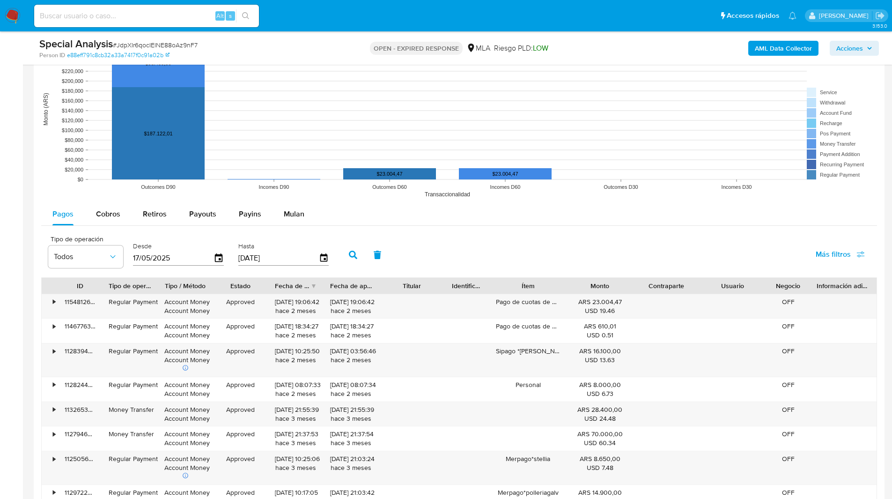
scroll to position [883, 0]
click at [292, 209] on span "Mulan" at bounding box center [294, 213] width 21 height 11
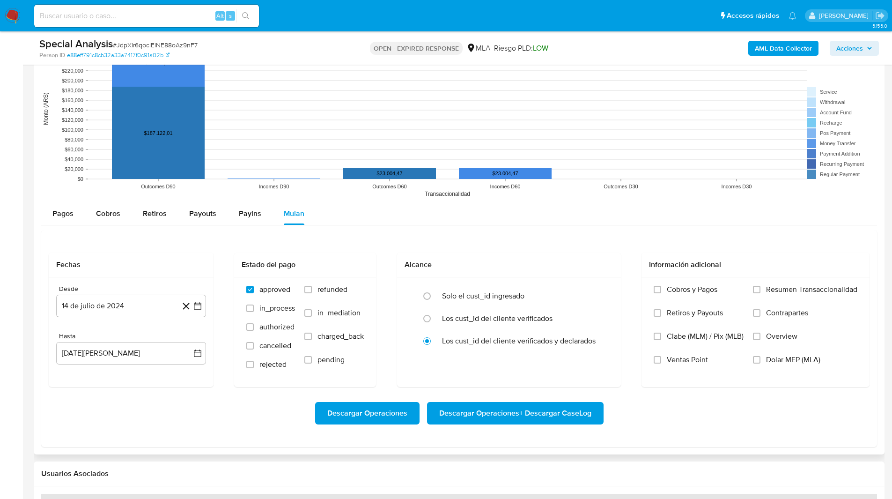
click at [385, 220] on div "Pagos Cobros Retiros Payouts Payins Mulan" at bounding box center [459, 213] width 836 height 22
click at [72, 323] on div "Desde 14 de julio de 2024 14-07-2024 Hasta 14 de agosto de 2025 14-08-2025" at bounding box center [131, 332] width 165 height 110
click at [108, 314] on button "14 de julio de 2024" at bounding box center [131, 306] width 150 height 22
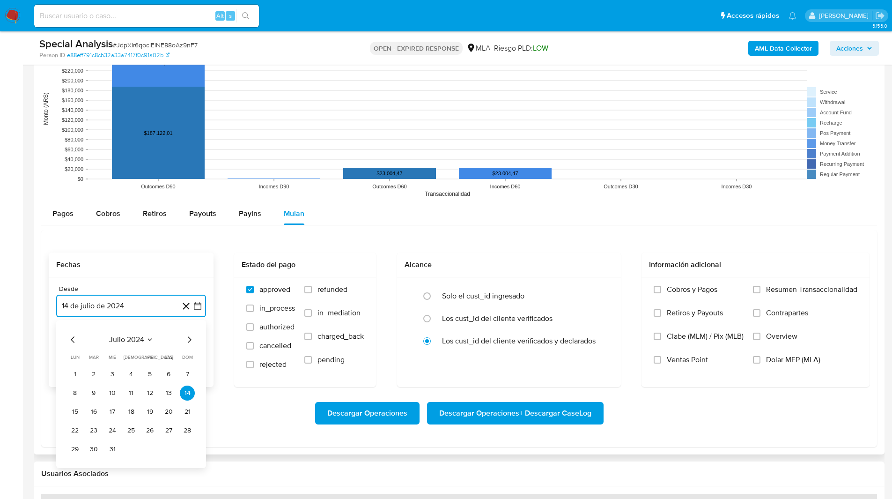
click at [192, 341] on icon "Mes siguiente" at bounding box center [189, 339] width 11 height 11
click at [130, 375] on button "1" at bounding box center [131, 374] width 15 height 15
click at [90, 357] on button "14 [PERSON_NAME] de 2025" at bounding box center [131, 353] width 150 height 22
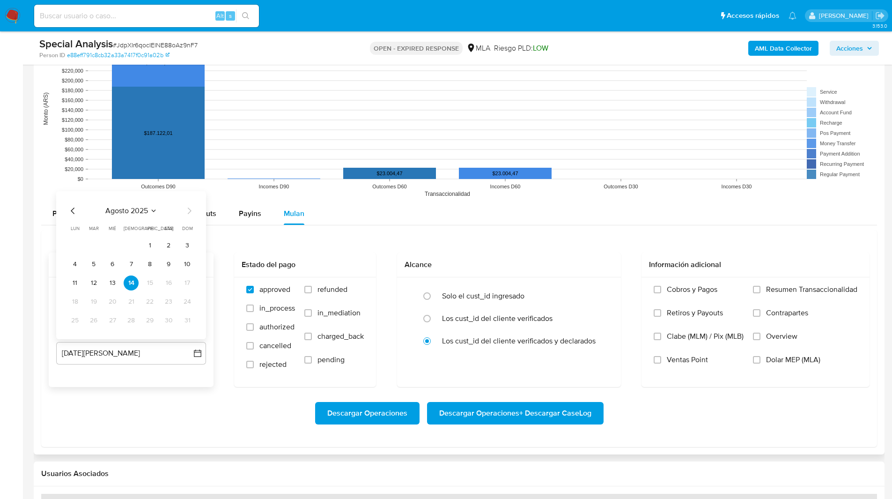
click at [71, 212] on icon "Mes anterior" at bounding box center [72, 210] width 11 height 11
click at [131, 323] on button "31" at bounding box center [131, 320] width 15 height 15
click at [789, 367] on label "Dolar MEP (MLA)" at bounding box center [805, 366] width 104 height 23
click at [761, 363] on input "Dolar MEP (MLA)" at bounding box center [756, 359] width 7 height 7
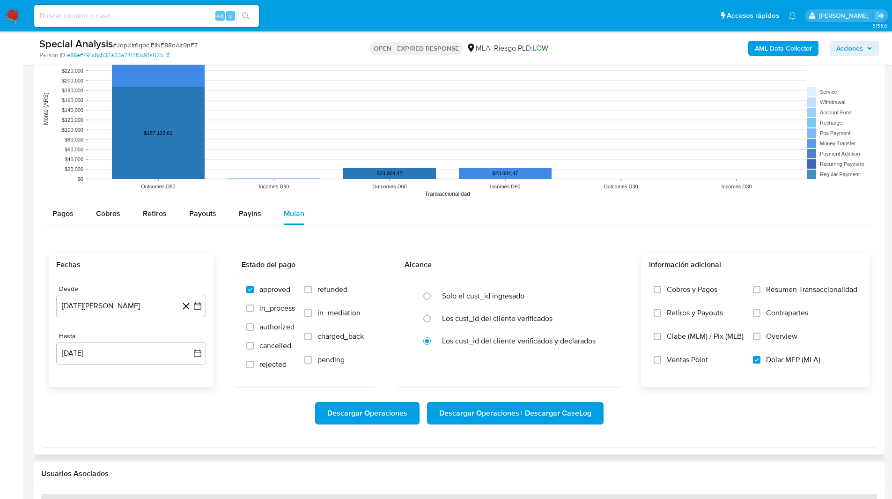
click at [559, 414] on span "Descargar Operaciones + Descargar CaseLog" at bounding box center [515, 413] width 152 height 21
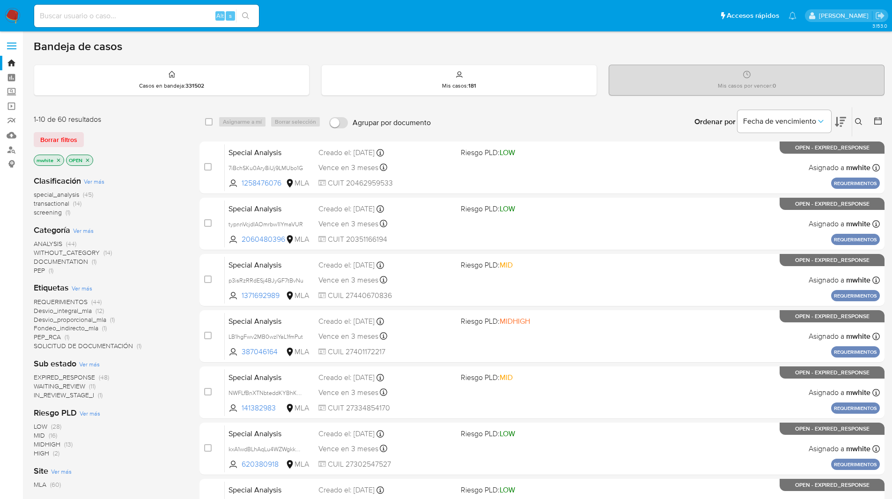
click at [97, 17] on input at bounding box center [146, 16] width 225 height 12
paste input "0CgWP4SC1ZC5BLAlcno0jmUW"
type input "0CgWP4SC1ZC5BLAlcno0jmUW"
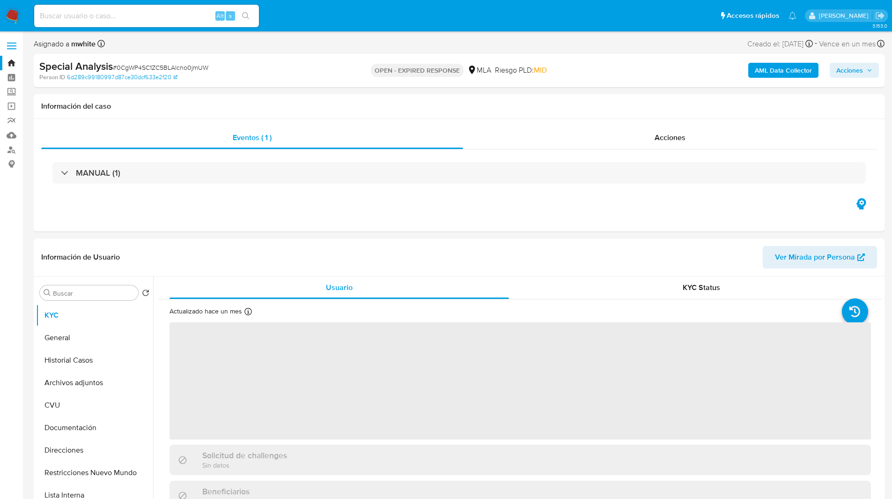
select select "10"
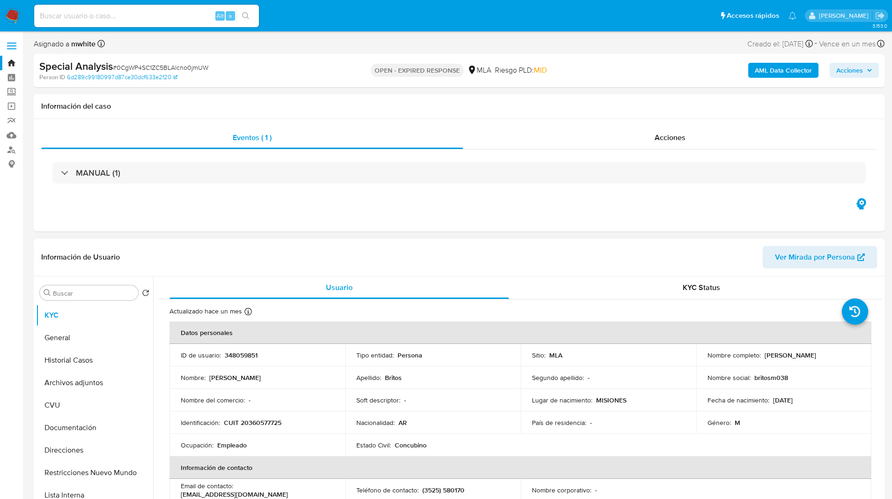
click at [239, 356] on p "348059851" at bounding box center [241, 355] width 33 height 8
copy p "348059851"
click at [83, 292] on input "Buscar" at bounding box center [93, 293] width 81 height 8
paste input "348059851"
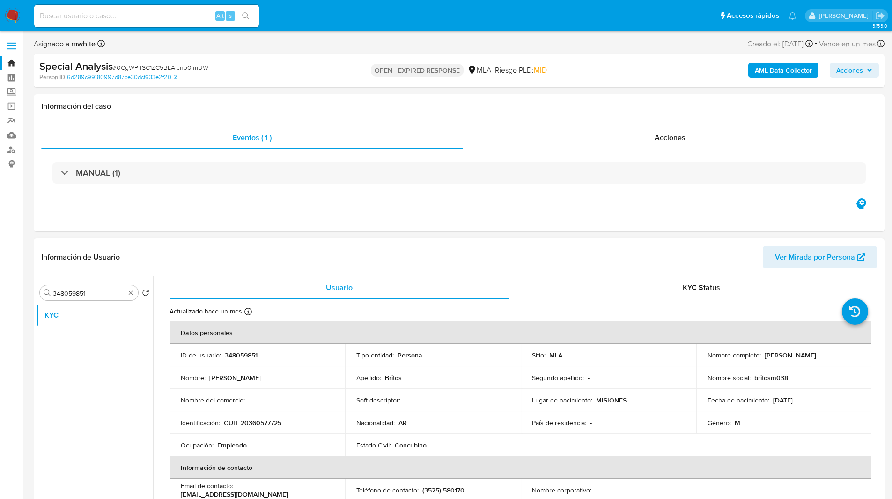
drag, startPoint x: 762, startPoint y: 355, endPoint x: 834, endPoint y: 357, distance: 72.2
click at [834, 357] on div "Nombre completo : Marcos Antonio Britos" at bounding box center [784, 355] width 153 height 8
copy p "Marcos Antonio Britos"
click at [105, 293] on input "348059851 -" at bounding box center [89, 293] width 72 height 8
paste input "Marcos Antonio Britos"
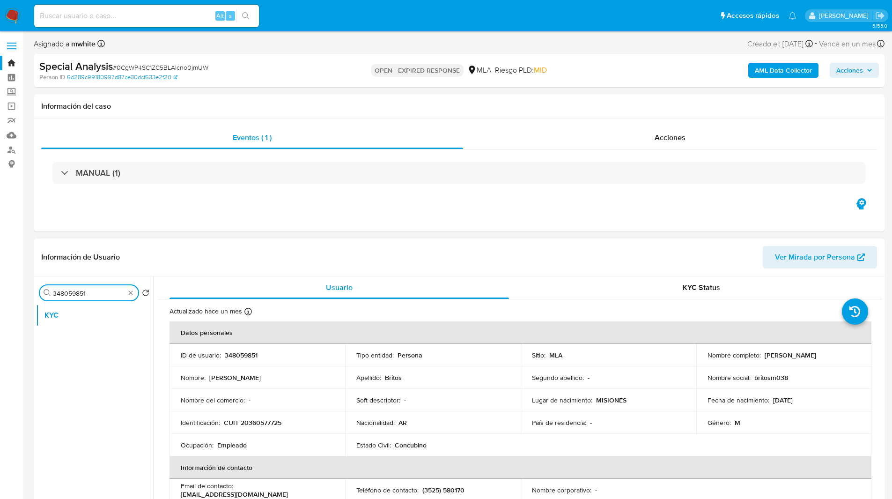
type input "348059851 - Marcos Antonio Britos"
click at [89, 290] on input "348059851 - Marcos Antonio Britos" at bounding box center [89, 293] width 72 height 8
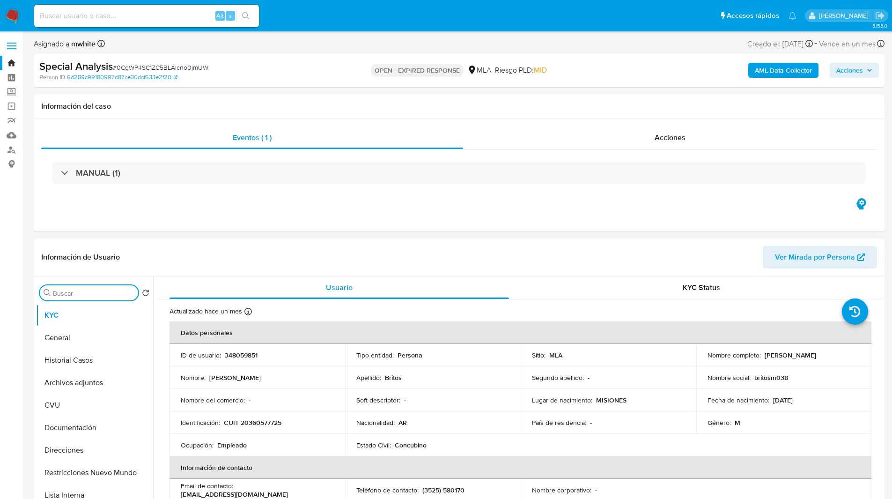
scroll to position [0, 0]
click at [583, 83] on div "Special Analysis # 0CgWP4SC1ZC5BLAlcno0jmUW Person ID 6d289c99180997d87ce30dcf6…" at bounding box center [459, 70] width 851 height 33
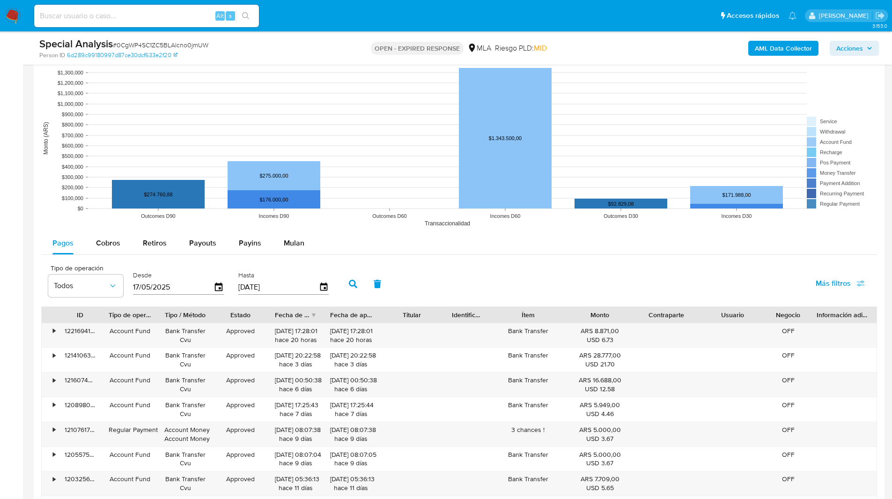
scroll to position [854, 0]
click at [287, 244] on span "Mulan" at bounding box center [294, 242] width 21 height 11
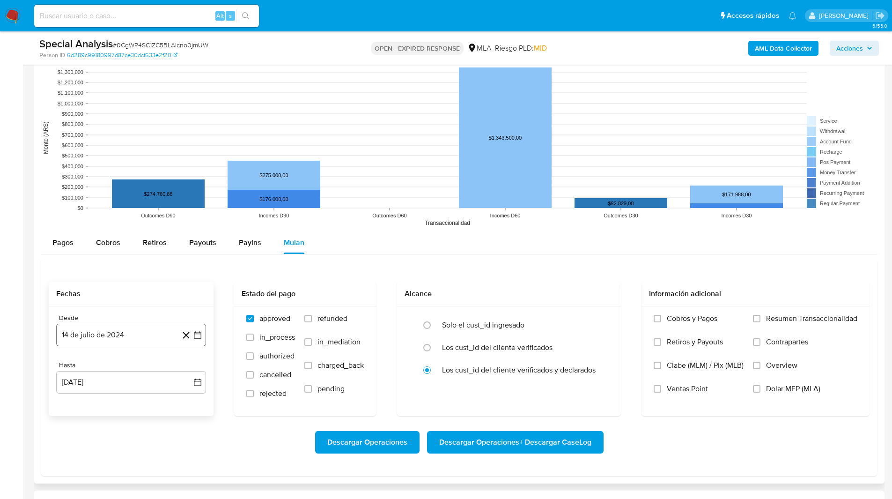
click at [131, 333] on button "14 de julio de 2024" at bounding box center [131, 335] width 150 height 22
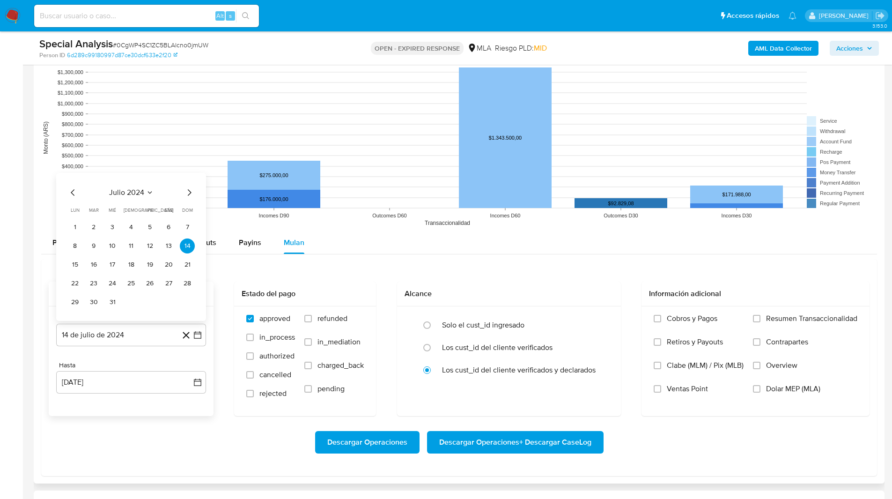
click at [189, 192] on icon "Mes siguiente" at bounding box center [189, 192] width 11 height 11
click at [130, 227] on button "1" at bounding box center [131, 227] width 15 height 15
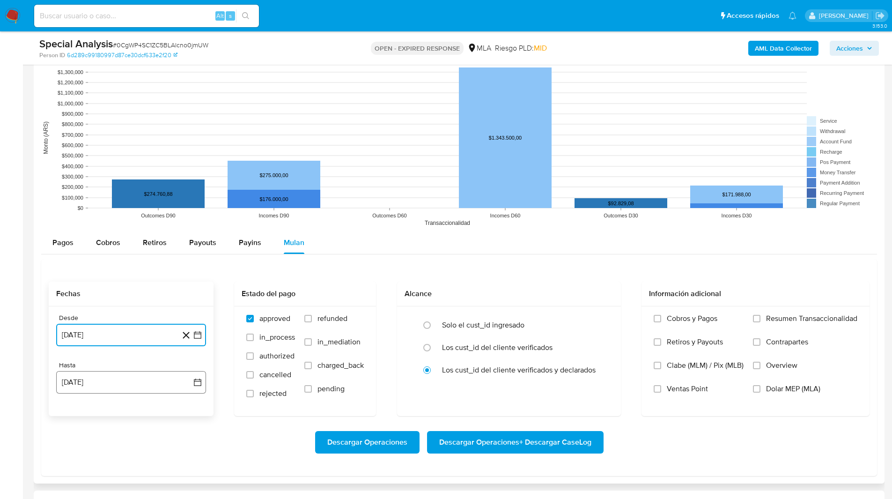
click at [90, 382] on button "[DATE][PERSON_NAME]" at bounding box center [131, 382] width 150 height 22
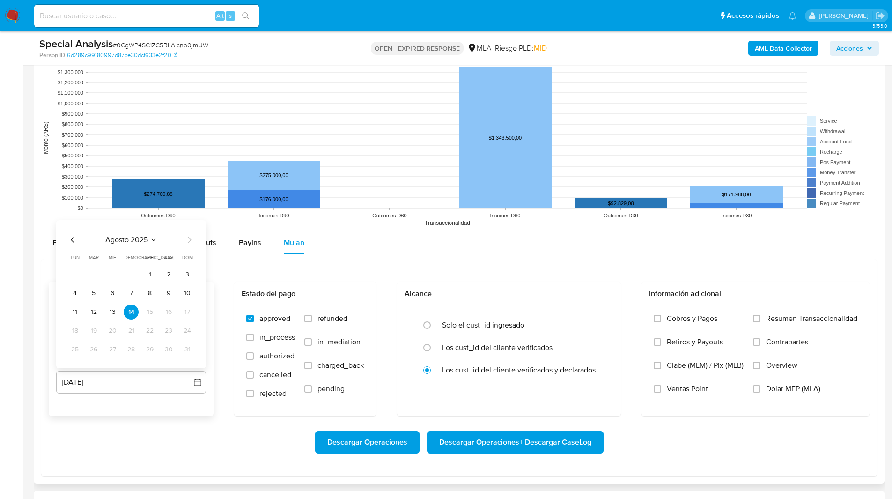
click at [73, 234] on icon "Mes anterior" at bounding box center [72, 239] width 11 height 11
click at [130, 350] on button "31" at bounding box center [131, 349] width 15 height 15
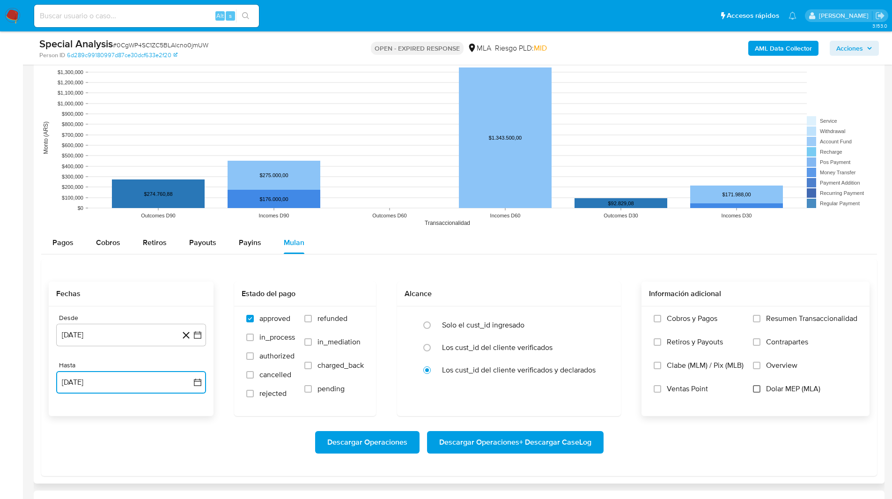
click at [759, 388] on input "Dolar MEP (MLA)" at bounding box center [756, 388] width 7 height 7
click at [479, 446] on span "Descargar Operaciones + Descargar CaseLog" at bounding box center [515, 442] width 152 height 21
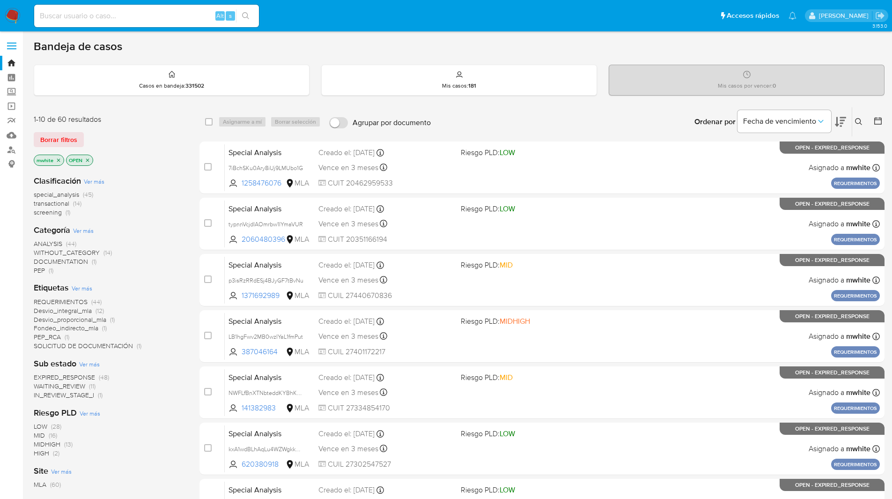
click at [159, 22] on input at bounding box center [146, 16] width 225 height 12
paste input "AciKOu91a4fQ2F4O0RlmEnNY"
type input "AciKOu91a4fQ2F4O0RlmEnNY"
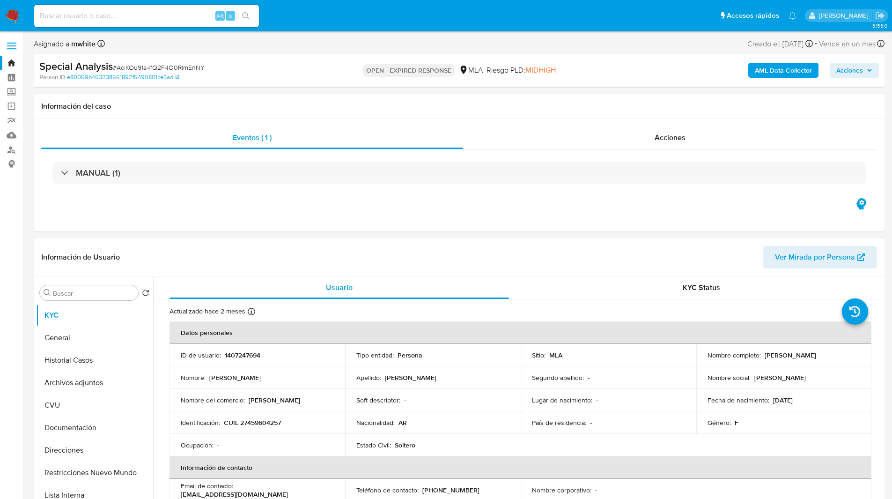
select select "10"
click at [244, 355] on p "1407247694" at bounding box center [243, 355] width 36 height 8
copy p "1407247694"
drag, startPoint x: 762, startPoint y: 355, endPoint x: 885, endPoint y: 351, distance: 122.8
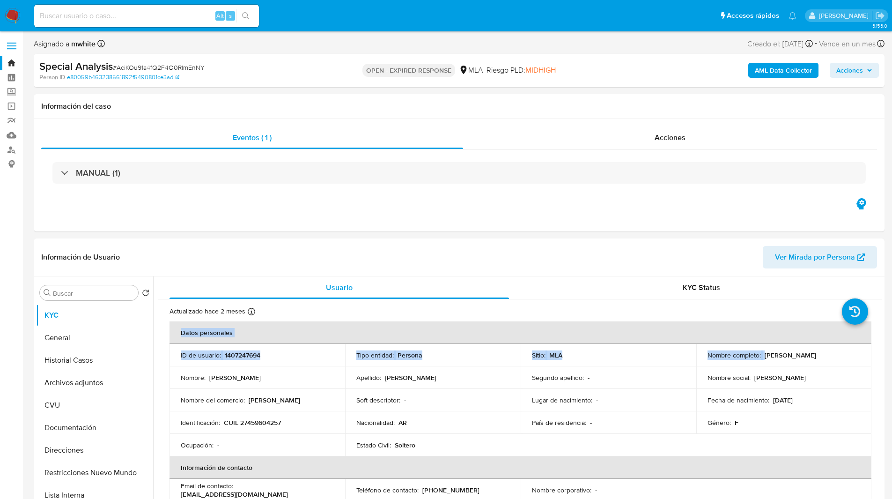
copy table "Datos personales ID de usuario : 1407247694 Tipo entidad : Persona Sitio : MLA …"
click at [816, 351] on p "Maria Ines Almanza Quinteros" at bounding box center [791, 355] width 52 height 8
drag, startPoint x: 761, startPoint y: 353, endPoint x: 848, endPoint y: 355, distance: 87.6
click at [848, 355] on div "Nombre completo : Maria Ines Almanza Quinteros" at bounding box center [784, 355] width 153 height 8
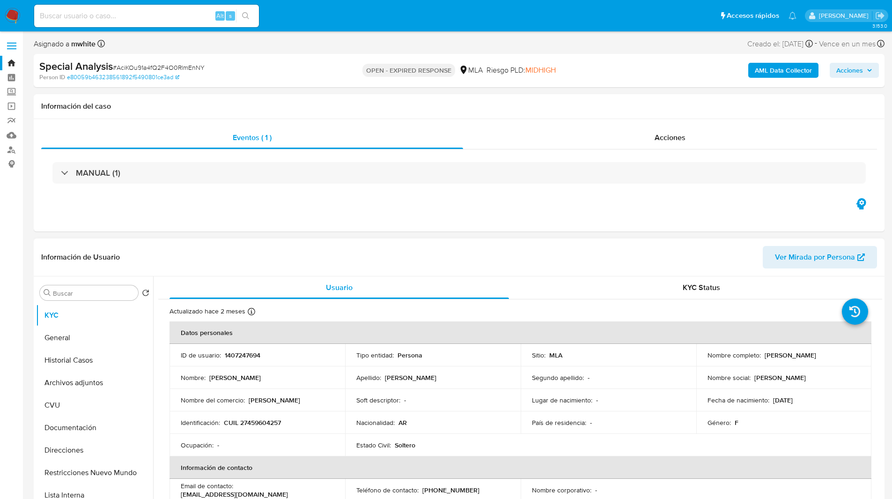
copy div "Maria Ines Almanza Quinteros"
click at [548, 51] on div "Asignado a mwhite Asignado el: 17/06/2025 18:10:27 Creado el: 17/06/2025 Creado…" at bounding box center [459, 45] width 851 height 16
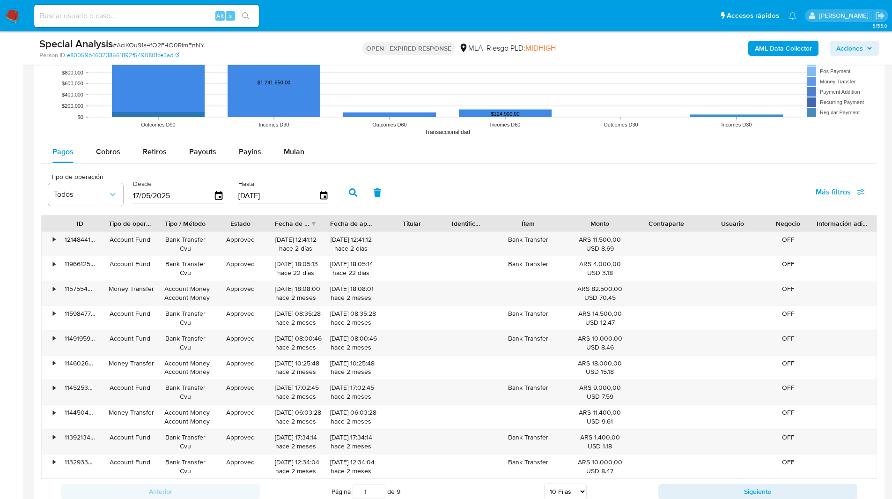
scroll to position [945, 0]
click at [283, 139] on rect at bounding box center [459, 46] width 836 height 187
click at [289, 145] on div "Mulan" at bounding box center [294, 151] width 21 height 22
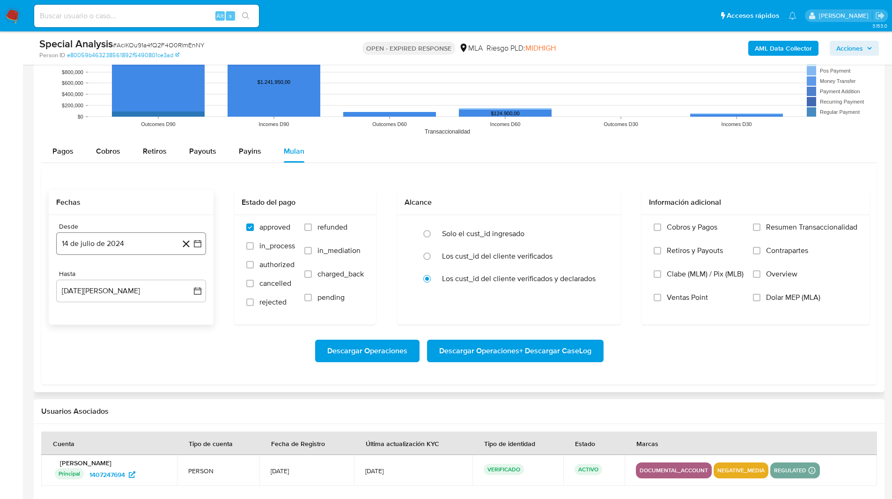
click at [93, 242] on button "14 de julio de 2024" at bounding box center [131, 243] width 150 height 22
click at [187, 272] on icon "Mes siguiente" at bounding box center [189, 277] width 11 height 11
click at [130, 314] on button "1" at bounding box center [131, 311] width 15 height 15
click at [79, 282] on button "[DATE][PERSON_NAME]" at bounding box center [131, 291] width 150 height 22
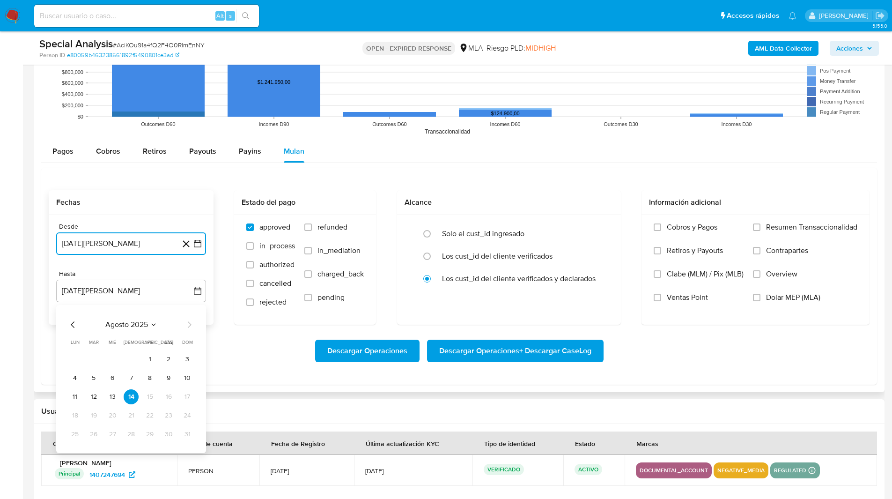
click at [73, 327] on icon "Mes anterior" at bounding box center [72, 324] width 11 height 11
click at [131, 434] on button "31" at bounding box center [131, 434] width 15 height 15
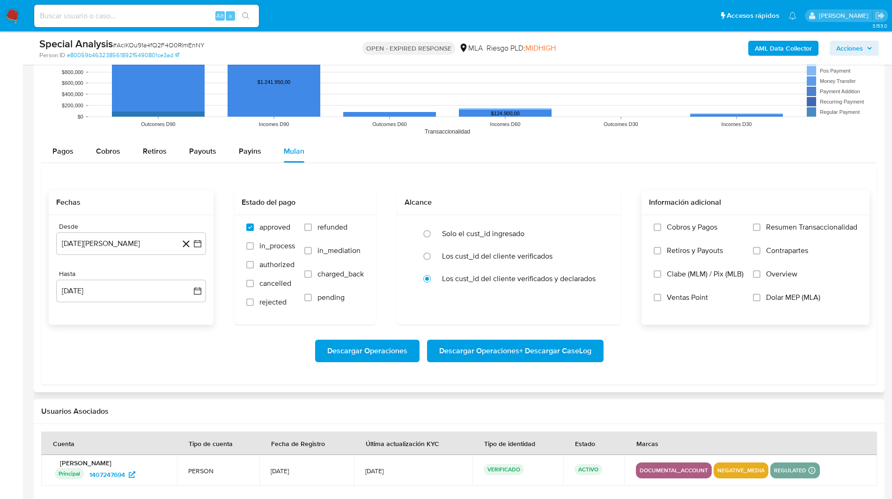
click at [783, 294] on span "Dolar MEP (MLA)" at bounding box center [793, 297] width 54 height 9
click at [761, 294] on input "Dolar MEP (MLA)" at bounding box center [756, 297] width 7 height 7
click at [518, 358] on span "Descargar Operaciones + Descargar CaseLog" at bounding box center [515, 350] width 152 height 21
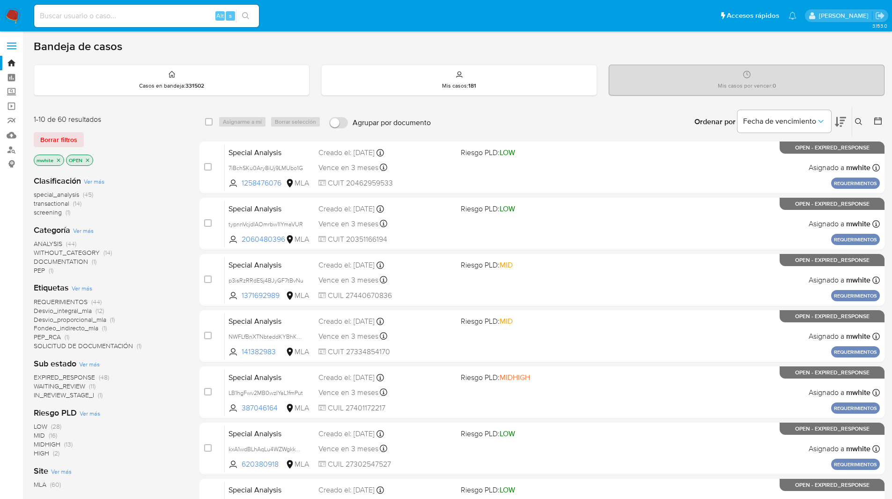
click at [149, 13] on input at bounding box center [146, 16] width 225 height 12
paste input "zl3CVACgDRBQ8e7Ol5CwBy74"
type input "zl3CVACgDRBQ8e7Ol5CwBy74"
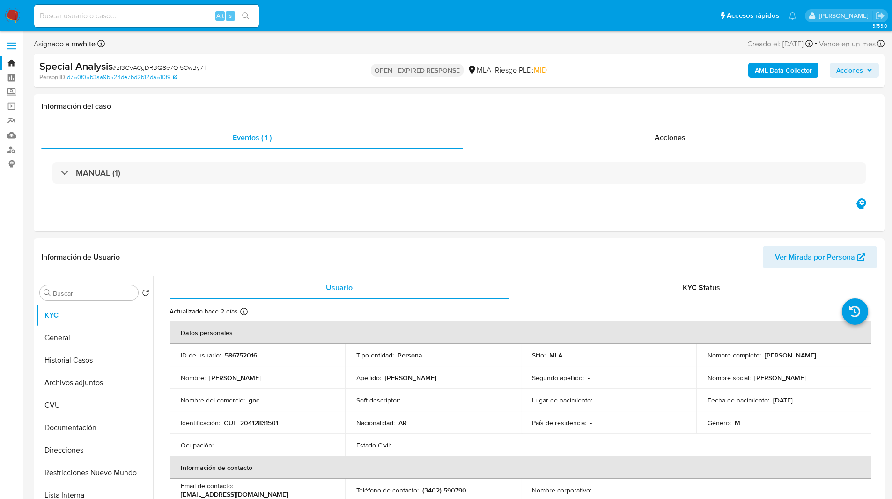
select select "10"
click at [245, 355] on p "586752016" at bounding box center [241, 355] width 32 height 8
copy p "586752016"
click at [77, 292] on input "Buscar" at bounding box center [93, 293] width 81 height 8
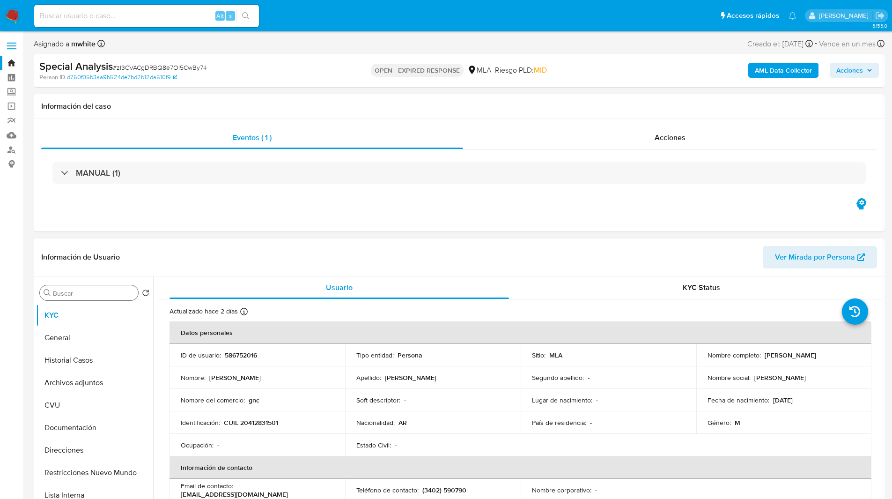
paste input "586752016"
drag, startPoint x: 762, startPoint y: 355, endPoint x: 848, endPoint y: 356, distance: 86.7
click at [848, 356] on div "Nombre completo : [PERSON_NAME]" at bounding box center [784, 355] width 153 height 8
copy p "[PERSON_NAME]"
click at [111, 287] on div "Buscar 586752016 -" at bounding box center [89, 292] width 98 height 15
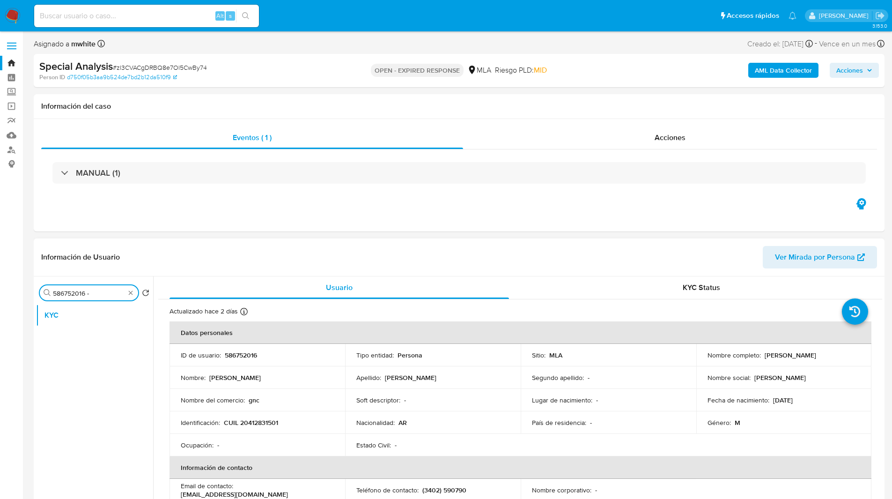
click at [111, 292] on input "586752016 -" at bounding box center [89, 293] width 72 height 8
paste input "[PERSON_NAME]"
type input "586752016 - [PERSON_NAME]"
click at [85, 295] on input "586752016 - [PERSON_NAME]" at bounding box center [89, 293] width 72 height 8
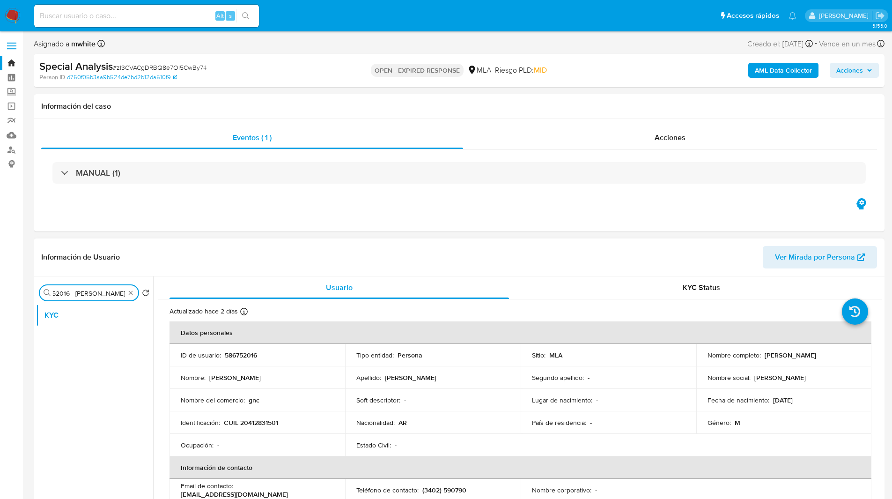
click at [85, 295] on input "586752016 - [PERSON_NAME]" at bounding box center [89, 293] width 72 height 8
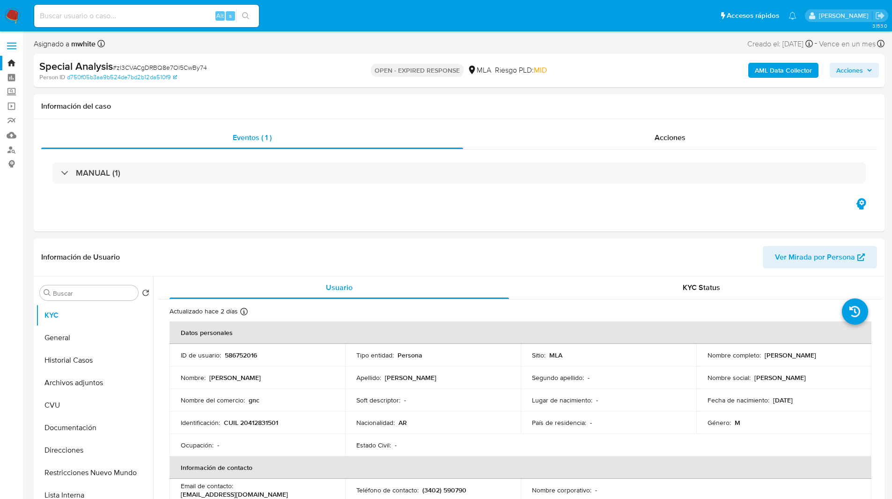
click at [553, 73] on div "OPEN - EXPIRED RESPONSE MLA [PERSON_NAME] PLD: MID" at bounding box center [458, 70] width 277 height 22
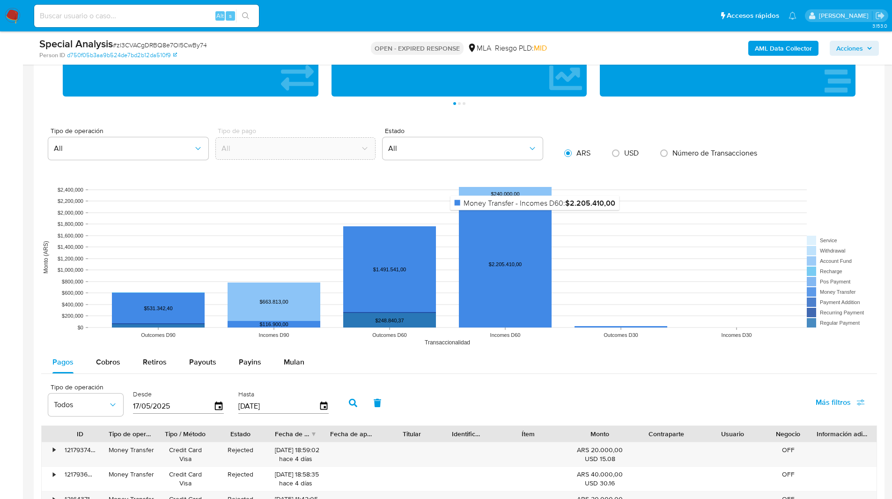
scroll to position [988, 0]
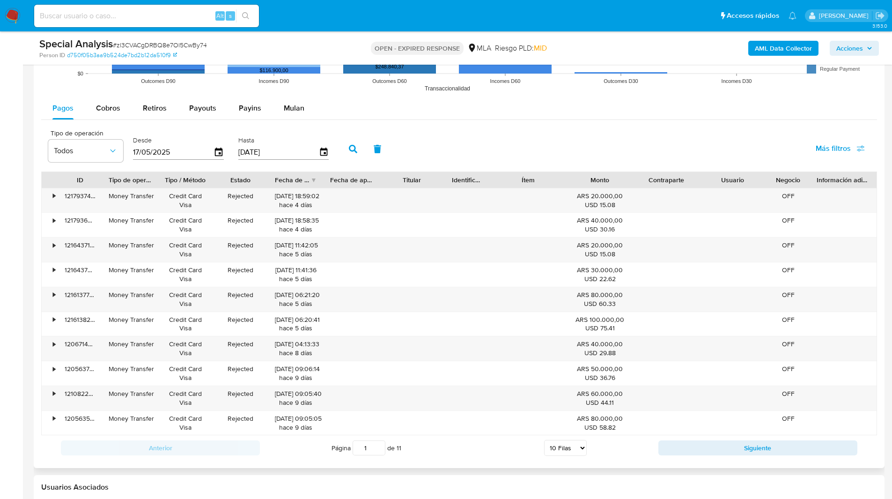
click at [305, 119] on div "Pagos Cobros Retiros Payouts Payins Mulan" at bounding box center [459, 108] width 836 height 23
click at [302, 116] on div "Mulan" at bounding box center [294, 108] width 21 height 22
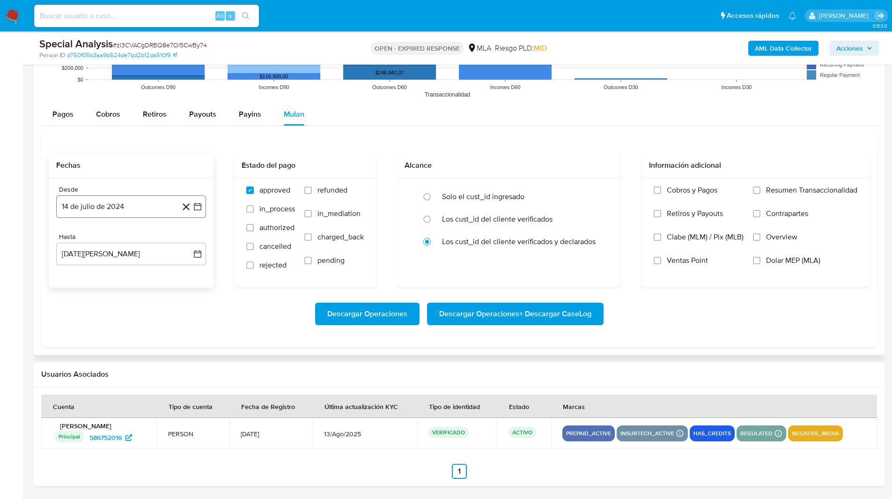
click at [155, 207] on button "14 de julio de 2024" at bounding box center [131, 206] width 150 height 22
click at [189, 240] on icon "Mes siguiente" at bounding box center [189, 240] width 11 height 11
click at [130, 275] on button "1" at bounding box center [131, 274] width 15 height 15
click at [81, 259] on button "[DATE][PERSON_NAME]" at bounding box center [131, 254] width 150 height 22
click at [67, 287] on div "agosto 2025 agosto 2025 lun lunes mar martes mié miércoles jue jueves vie viern…" at bounding box center [131, 342] width 150 height 148
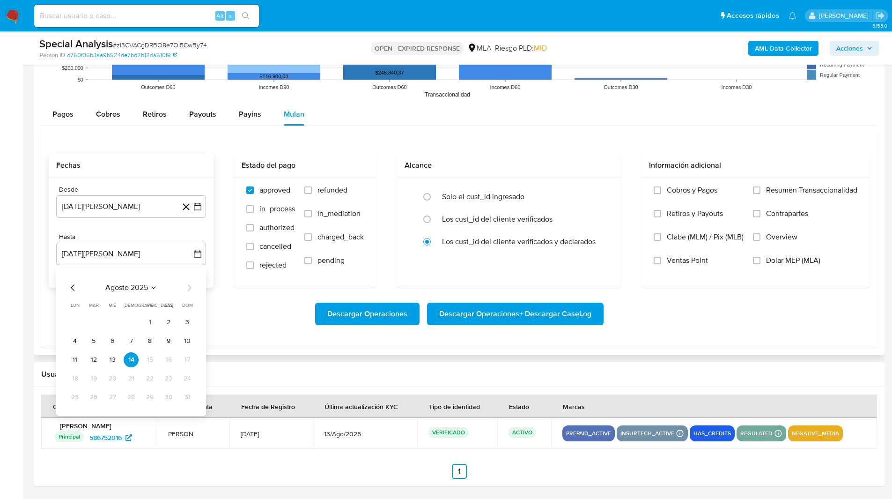
click at [70, 287] on icon "Mes anterior" at bounding box center [72, 287] width 11 height 11
click at [129, 400] on button "31" at bounding box center [131, 397] width 15 height 15
click at [806, 254] on label "Overview" at bounding box center [805, 243] width 104 height 23
click at [761, 241] on input "Overview" at bounding box center [756, 236] width 7 height 7
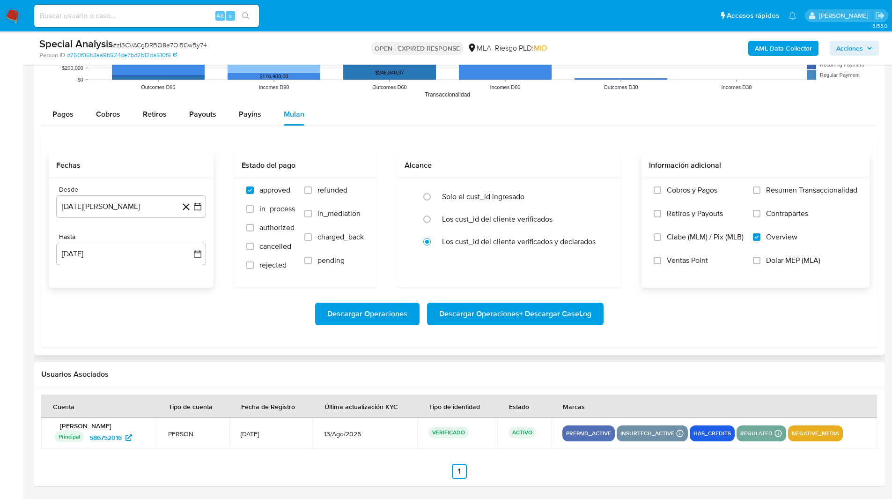
click at [764, 242] on label "Overview" at bounding box center [805, 243] width 104 height 23
click at [761, 241] on input "Overview" at bounding box center [756, 236] width 7 height 7
click at [764, 263] on label "Dolar MEP (MLA)" at bounding box center [805, 267] width 104 height 23
click at [761, 263] on input "Dolar MEP (MLA)" at bounding box center [756, 260] width 7 height 7
click at [795, 262] on span "Dolar MEP (MLA)" at bounding box center [793, 260] width 54 height 9
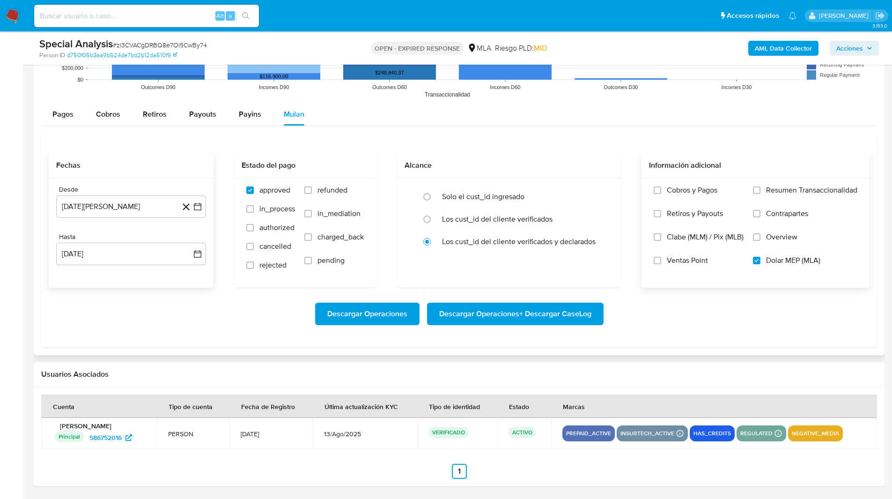
click at [761, 262] on input "Dolar MEP (MLA)" at bounding box center [756, 260] width 7 height 7
click at [772, 265] on span "Dolar MEP (MLA)" at bounding box center [793, 260] width 54 height 9
click at [761, 264] on input "Dolar MEP (MLA)" at bounding box center [756, 260] width 7 height 7
click at [542, 318] on span "Descargar Operaciones + Descargar CaseLog" at bounding box center [515, 313] width 152 height 21
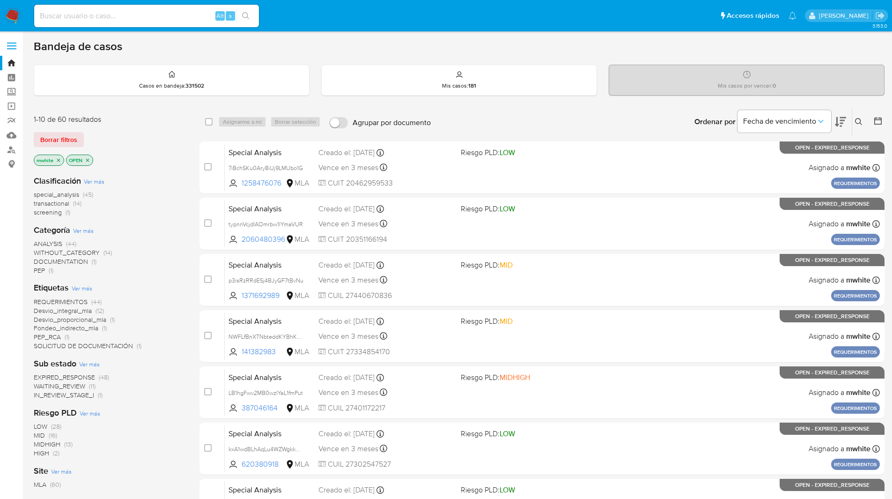
click at [139, 16] on input at bounding box center [146, 16] width 225 height 12
paste input "QVCaue8eNOIGSXCrTi1J09yR"
type input "QVCaue8eNOIGSXCrTi1J09yR"
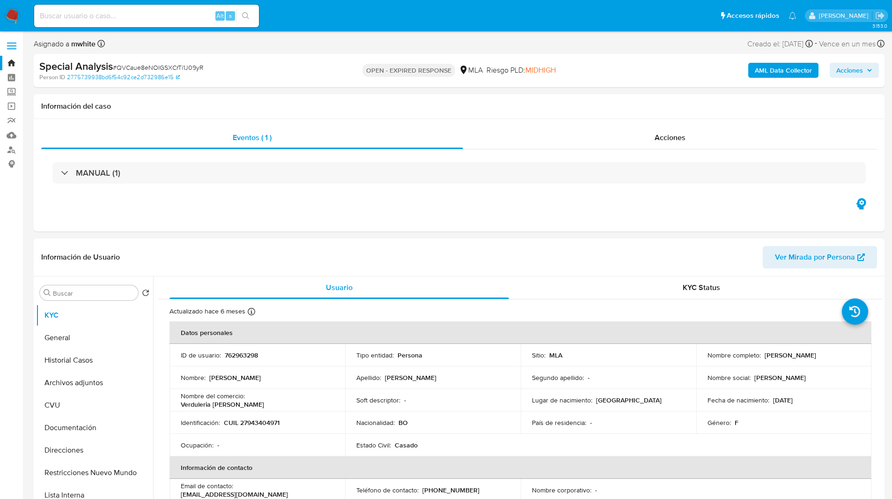
select select "10"
click at [429, 256] on header "Información de Usuario Ver Mirada por Persona" at bounding box center [459, 257] width 836 height 22
click at [248, 356] on p "762963298" at bounding box center [241, 355] width 33 height 8
copy p "762963298"
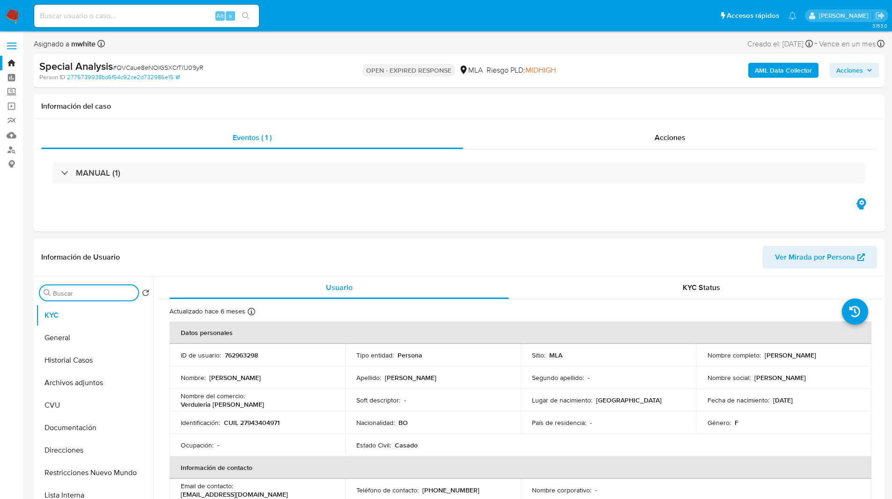
click at [81, 296] on input "Buscar" at bounding box center [93, 293] width 81 height 8
paste input "762963298"
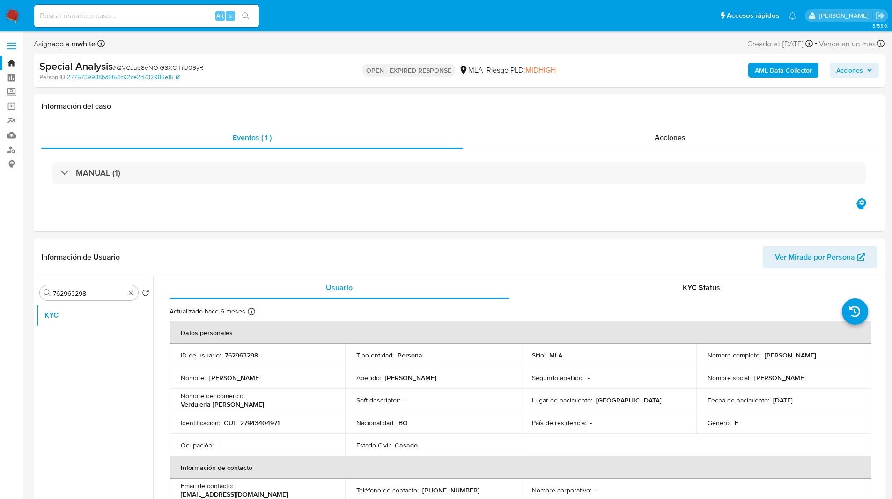
drag, startPoint x: 762, startPoint y: 353, endPoint x: 813, endPoint y: 353, distance: 51.5
click at [813, 353] on div "Nombre completo : [PERSON_NAME]" at bounding box center [784, 355] width 153 height 8
copy p "[PERSON_NAME]"
click at [107, 294] on input "762963298 -" at bounding box center [89, 293] width 72 height 8
paste input "[PERSON_NAME]"
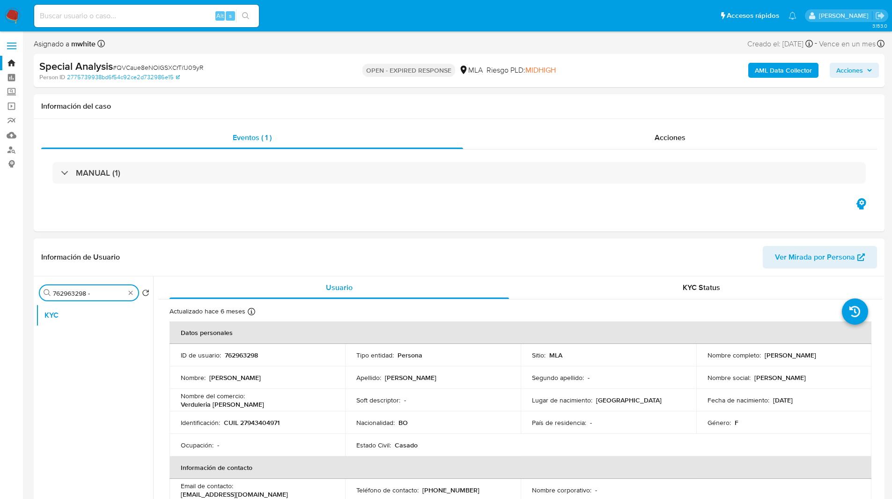
type input "762963298 - [PERSON_NAME]"
click at [98, 293] on input "762963298 - [PERSON_NAME]" at bounding box center [89, 293] width 72 height 8
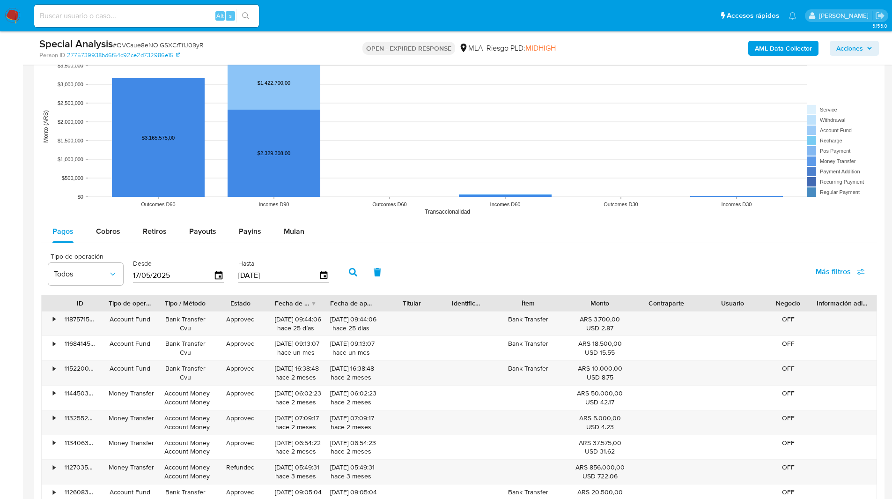
scroll to position [866, 0]
click at [284, 229] on span "Mulan" at bounding box center [294, 230] width 21 height 11
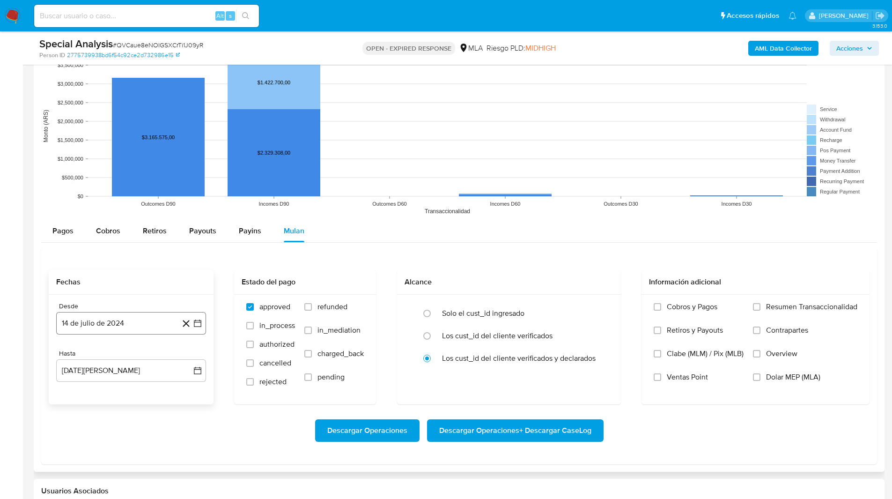
click at [127, 315] on button "14 de julio de 2024" at bounding box center [131, 323] width 150 height 22
click at [190, 354] on icon "Mes siguiente" at bounding box center [189, 356] width 11 height 11
click at [126, 396] on button "1" at bounding box center [131, 391] width 15 height 15
click at [97, 367] on button "[DATE][PERSON_NAME]" at bounding box center [131, 370] width 150 height 22
click at [74, 230] on icon "Mes anterior" at bounding box center [73, 228] width 4 height 7
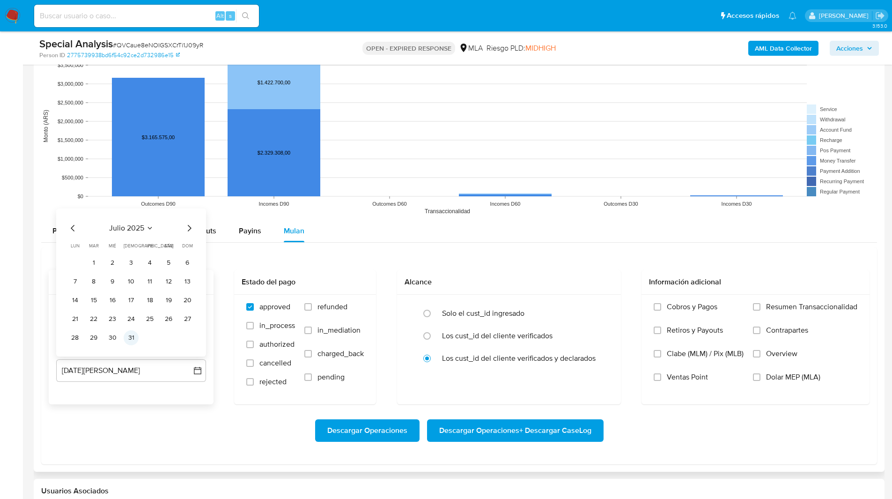
click at [130, 338] on button "31" at bounding box center [131, 337] width 15 height 15
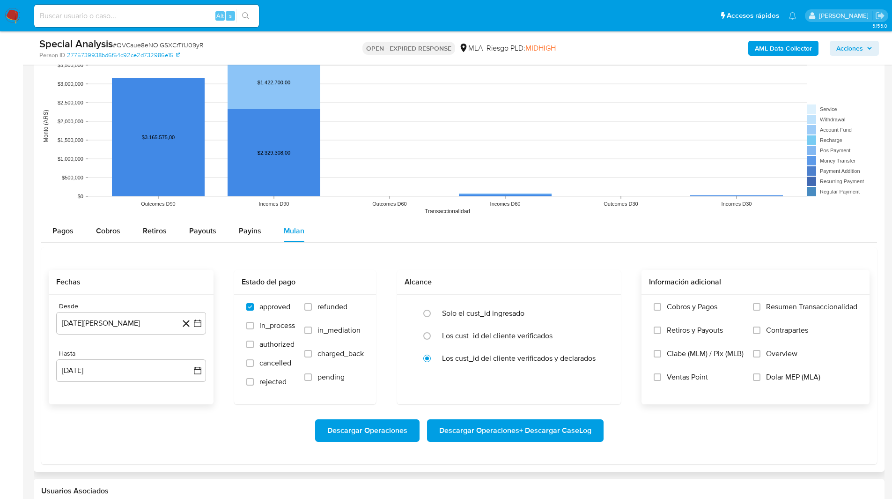
click at [791, 382] on label "Dolar MEP (MLA)" at bounding box center [805, 383] width 104 height 23
click at [761, 381] on input "Dolar MEP (MLA)" at bounding box center [756, 376] width 7 height 7
click at [531, 430] on span "Descargar Operaciones + Descargar CaseLog" at bounding box center [515, 430] width 152 height 21
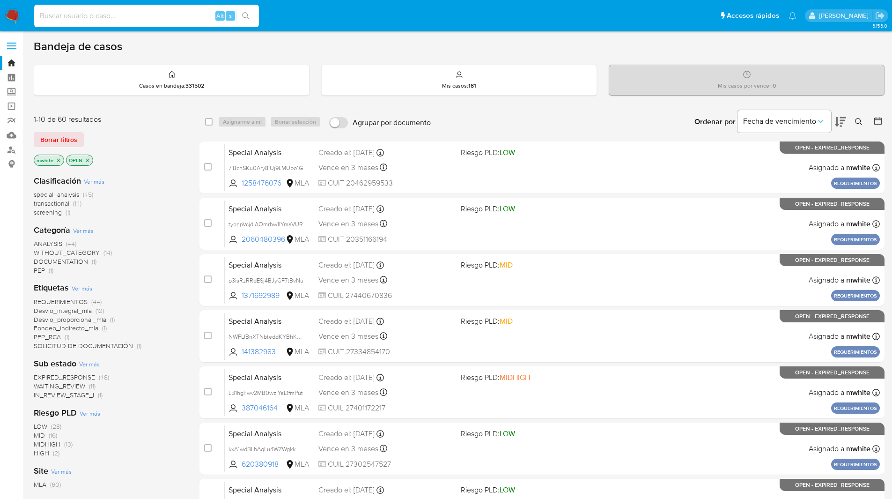
click at [166, 11] on input at bounding box center [146, 16] width 225 height 12
paste input "N6vNX9LB6t7yCNr1ttpJF8CH"
type input "N6vNX9LB6t7yCNr1ttpJF8CH"
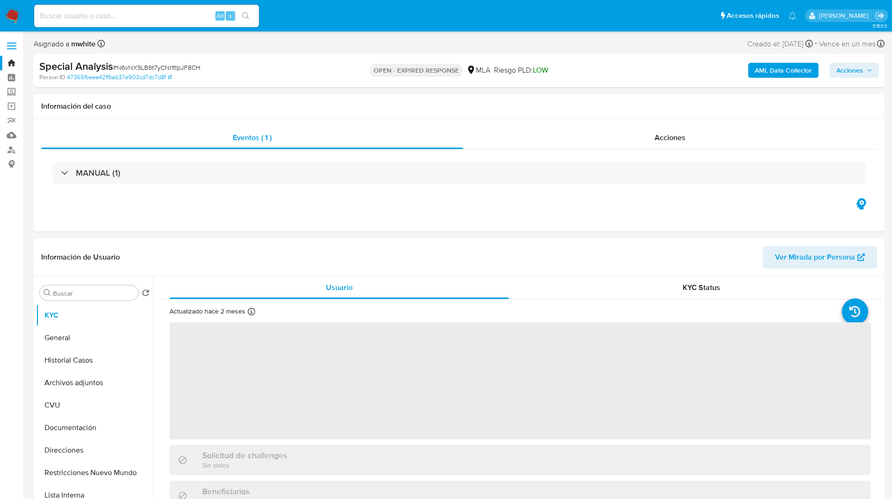
select select "10"
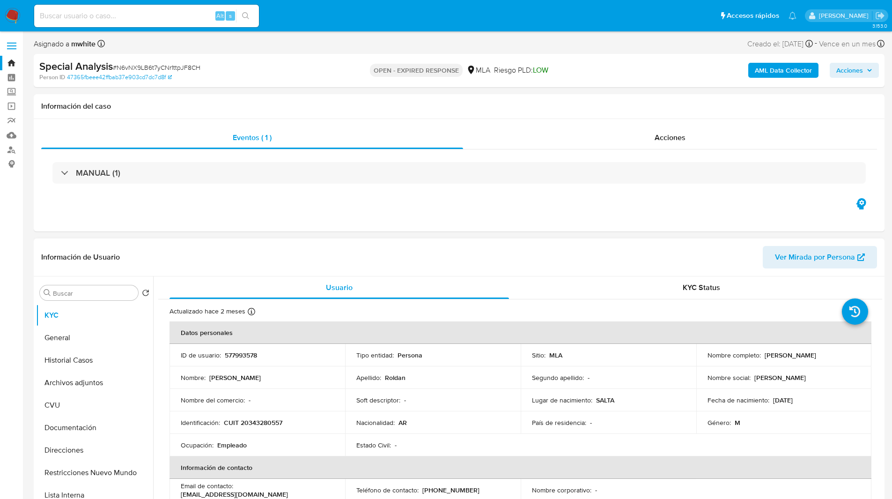
click at [249, 355] on p "577993578" at bounding box center [241, 355] width 32 height 8
copy p "577993578"
click at [94, 293] on input "Buscar" at bounding box center [93, 293] width 81 height 8
paste input "577993578"
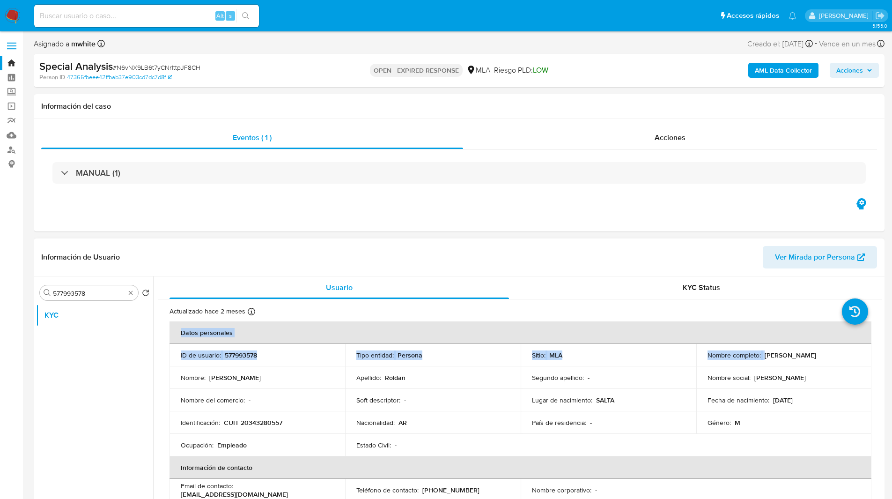
drag, startPoint x: 761, startPoint y: 355, endPoint x: 868, endPoint y: 357, distance: 107.3
copy table "Datos personales ID de usuario : 577993578 Tipo entidad : Persona Sitio : MLA N…"
click at [738, 355] on p "Nombre completo :" at bounding box center [734, 355] width 53 height 8
drag, startPoint x: 761, startPoint y: 353, endPoint x: 841, endPoint y: 356, distance: 80.2
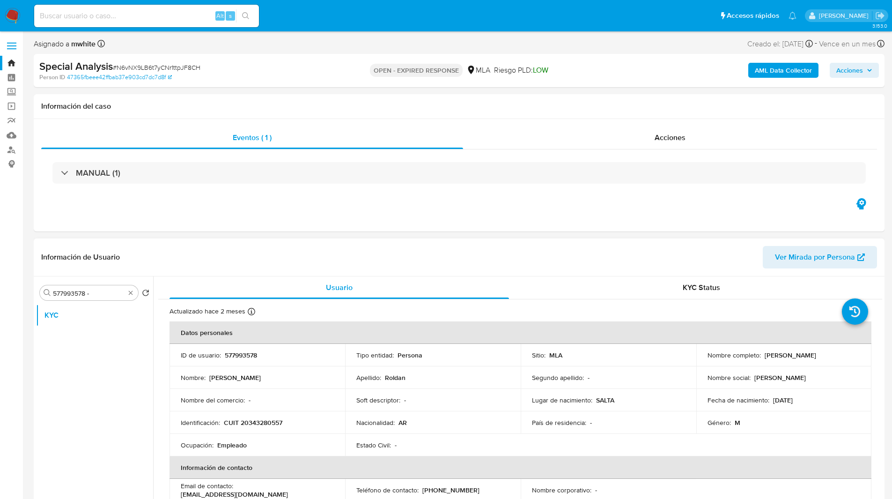
click at [841, 356] on div "Nombre completo : Humberto Antonio Roldan" at bounding box center [784, 355] width 153 height 8
copy p "Humberto Antonio Roldan"
click at [92, 293] on input "577993578 -" at bounding box center [89, 293] width 72 height 8
paste input "Humberto Antonio Roldan"
type input "577993578 - Humberto Antonio Roldan"
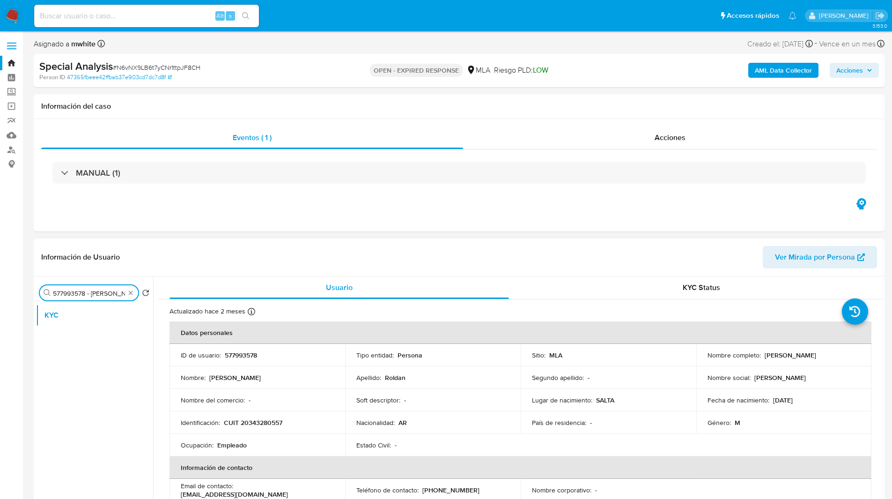
scroll to position [0, 41]
click at [90, 292] on input "577993578 - Humberto Antonio Roldan" at bounding box center [89, 293] width 72 height 8
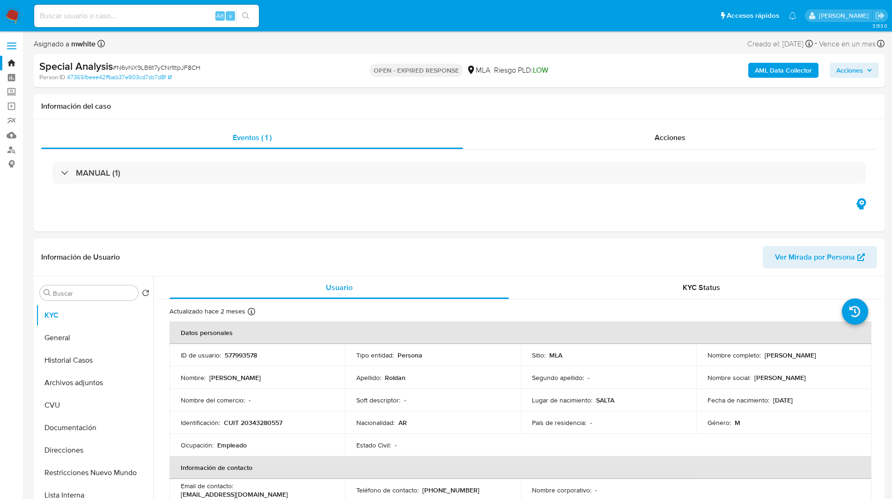
click at [575, 55] on div "Special Analysis # N6vNX9LB6t7yCNr1ttpJF8CH Person ID 47365fbeee42ffbab37e903cd…" at bounding box center [459, 70] width 851 height 33
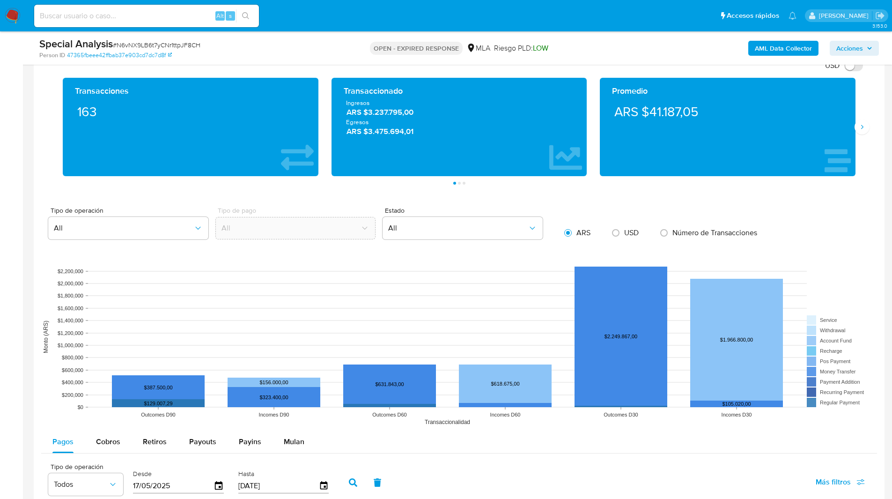
scroll to position [970, 0]
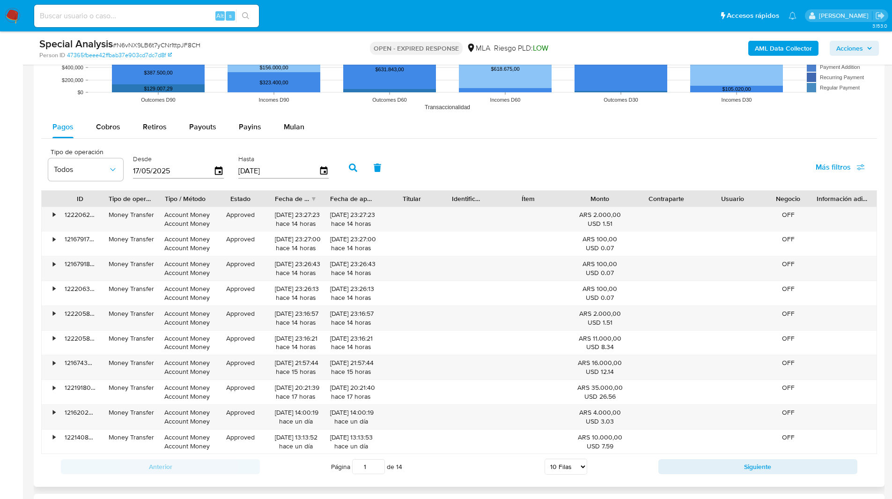
click at [281, 113] on rect at bounding box center [459, 21] width 836 height 187
click at [288, 130] on span "Mulan" at bounding box center [294, 126] width 21 height 11
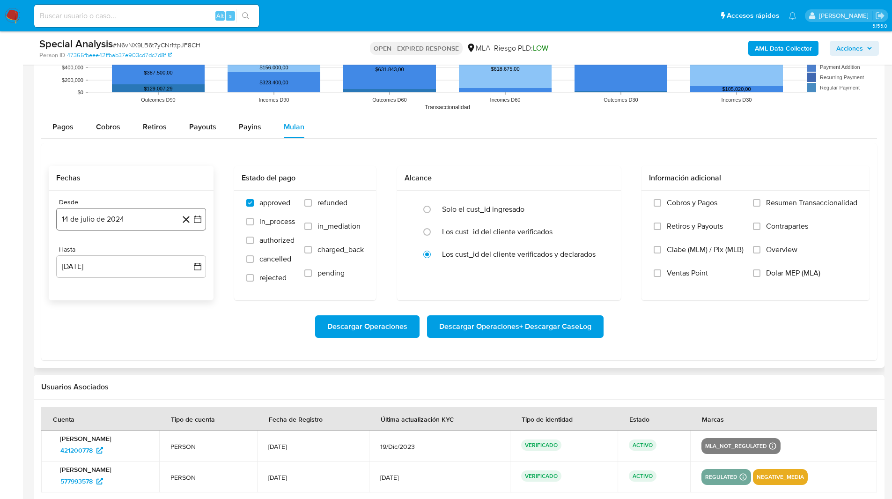
click at [117, 221] on button "14 de julio de 2024" at bounding box center [131, 219] width 150 height 22
click at [189, 251] on icon "Mes siguiente" at bounding box center [190, 253] width 4 height 7
click at [136, 285] on button "1" at bounding box center [131, 287] width 15 height 15
click at [94, 265] on button "14 de agosto de 2025" at bounding box center [131, 266] width 150 height 22
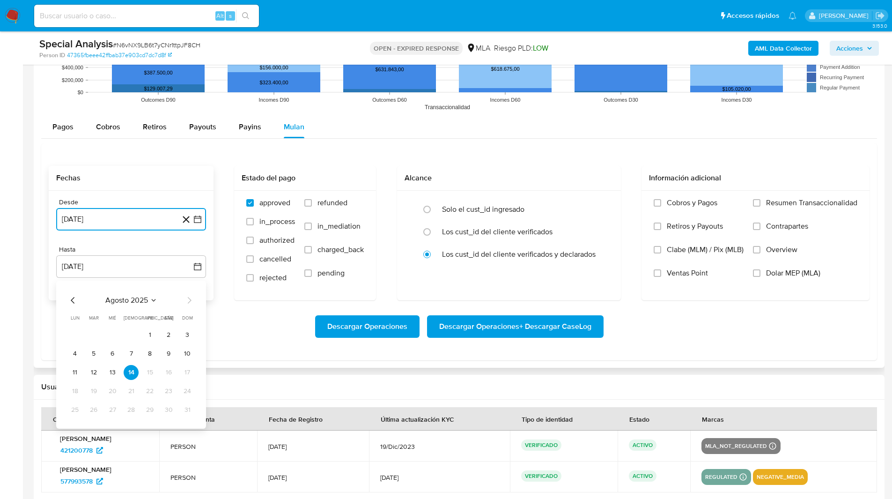
click at [71, 300] on icon "Mes anterior" at bounding box center [73, 300] width 4 height 7
click at [129, 412] on button "31" at bounding box center [131, 409] width 15 height 15
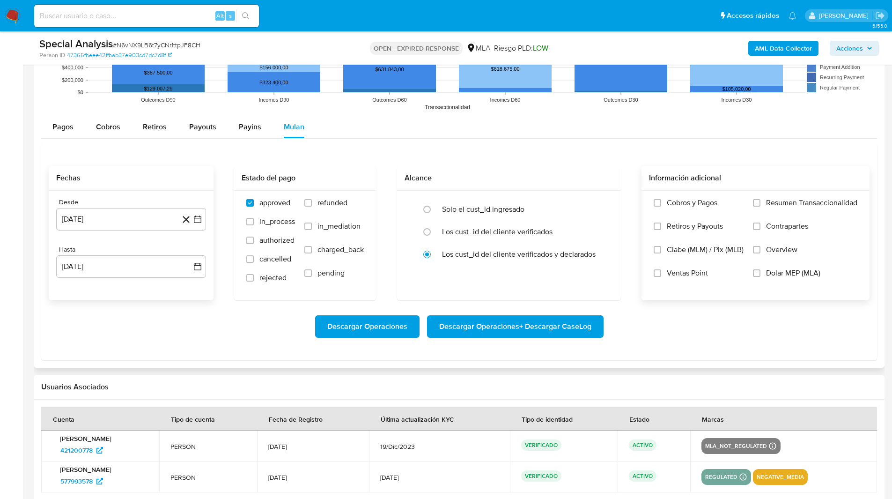
click at [769, 276] on span "Dolar MEP (MLA)" at bounding box center [793, 272] width 54 height 9
click at [761, 276] on input "Dolar MEP (MLA)" at bounding box center [756, 272] width 7 height 7
click at [492, 328] on span "Descargar Operaciones + Descargar CaseLog" at bounding box center [515, 326] width 152 height 21
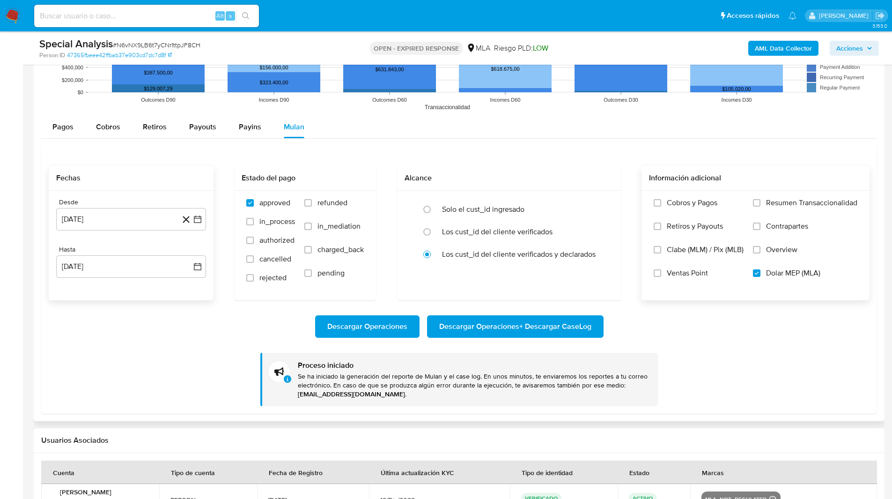
click at [312, 153] on div "Fechas Desde 1 de agosto de 2024 1-08-2024 Hasta 31 de julio de 2025 31-07-2025…" at bounding box center [459, 278] width 836 height 270
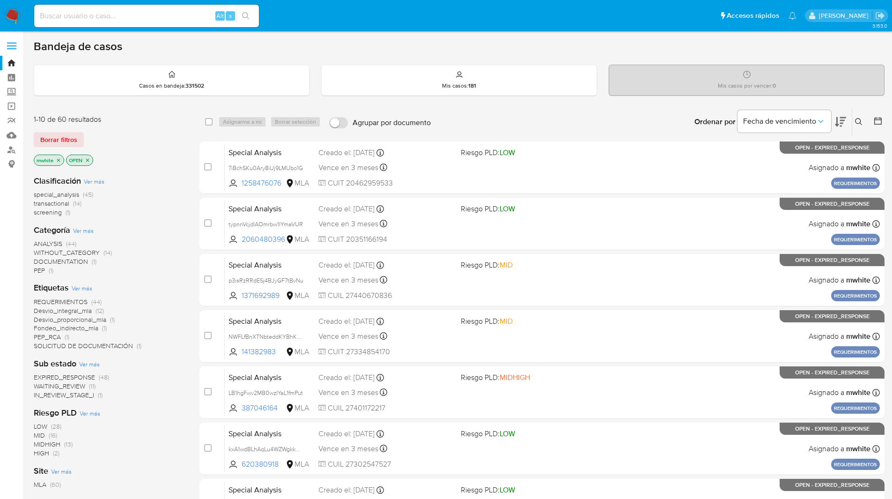
click at [110, 19] on input at bounding box center [146, 16] width 225 height 12
paste input "DMNlj8emR3eFuhJRXm4Ef9sA"
type input "DMNlj8emR3eFuhJRXm4Ef9sA"
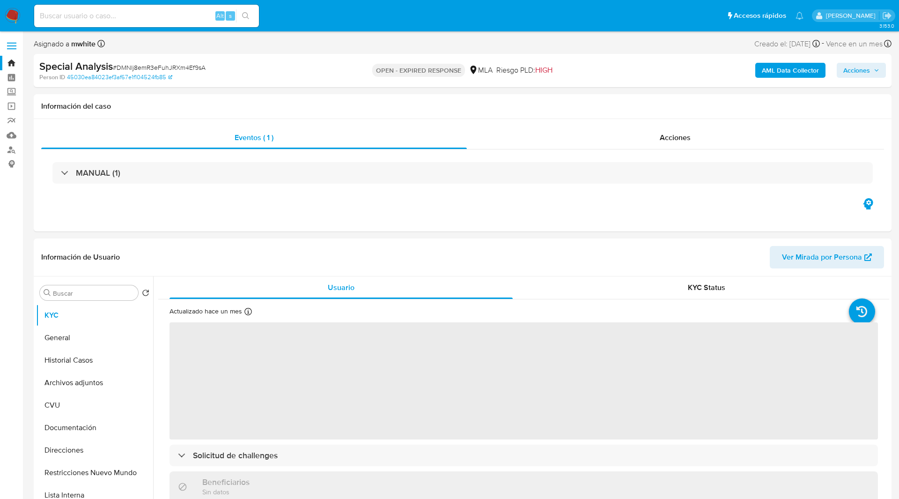
select select "10"
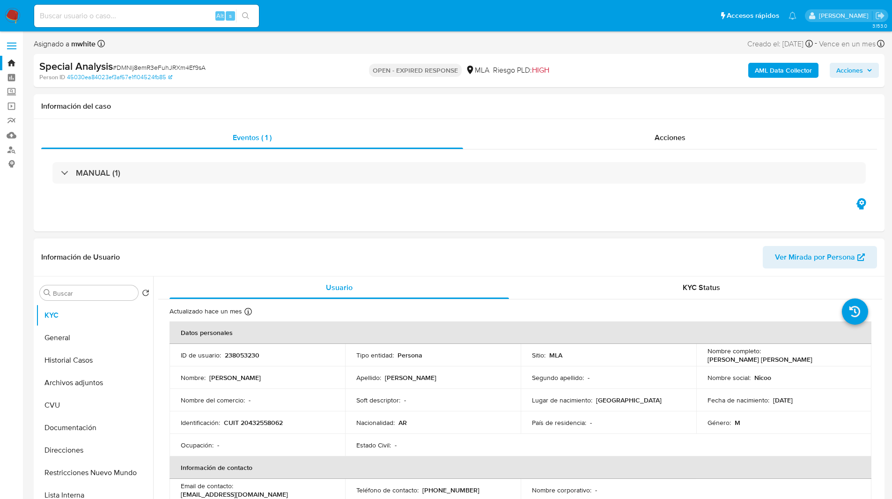
click at [237, 352] on p "238053230" at bounding box center [242, 355] width 35 height 8
copy div "ID de usuario : 238053230"
click at [236, 351] on p "238053230" at bounding box center [242, 355] width 35 height 8
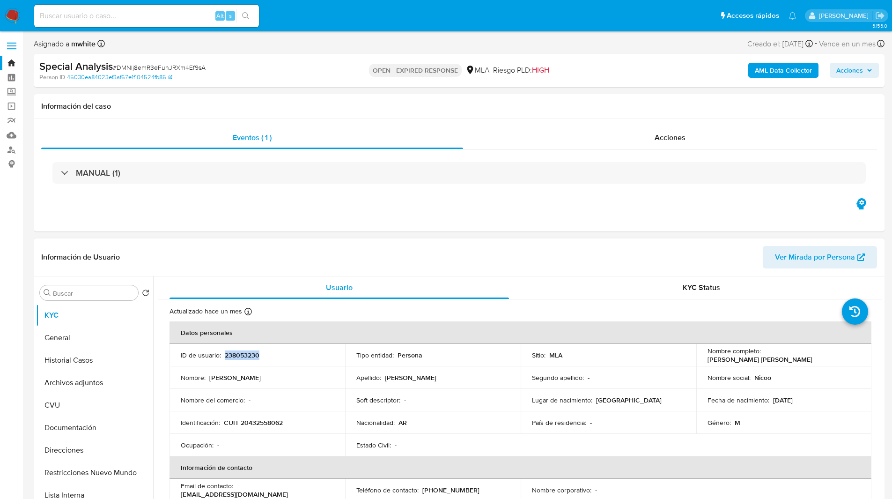
click at [236, 351] on p "238053230" at bounding box center [242, 355] width 35 height 8
click at [82, 296] on input "Buscar" at bounding box center [93, 293] width 81 height 8
paste input "238053230"
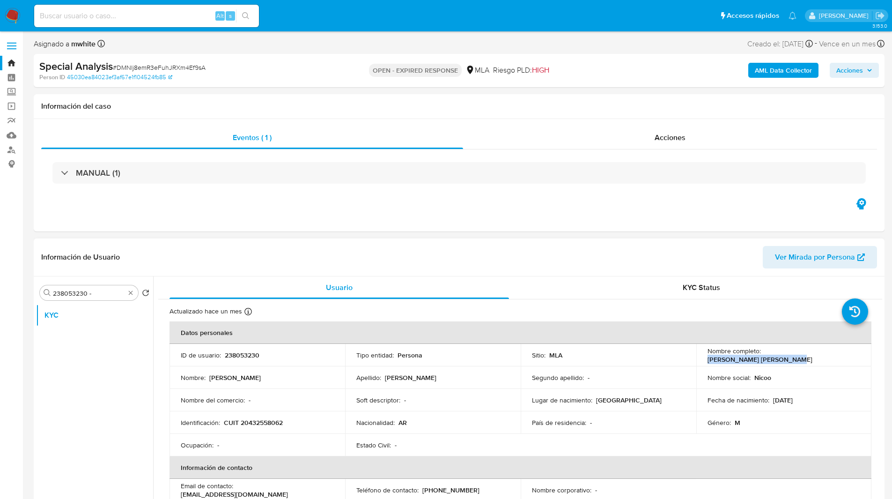
drag, startPoint x: 762, startPoint y: 355, endPoint x: 844, endPoint y: 354, distance: 81.5
click at [844, 354] on div "Nombre completo : [PERSON_NAME] [PERSON_NAME]" at bounding box center [784, 355] width 153 height 17
copy p "[PERSON_NAME] [PERSON_NAME]"
click at [104, 294] on input "238053230 -" at bounding box center [89, 293] width 72 height 8
paste input "[PERSON_NAME] [PERSON_NAME]"
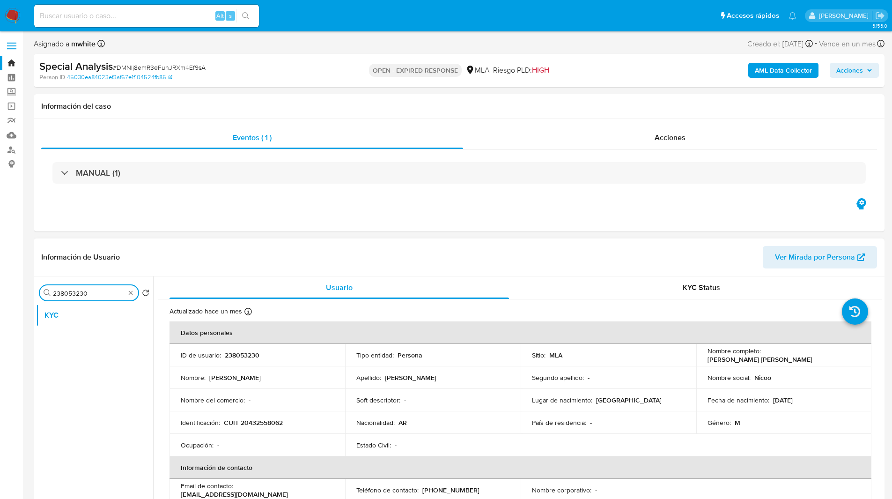
type input "238053230 - [PERSON_NAME] [PERSON_NAME]"
click at [101, 297] on input "238053230 - [PERSON_NAME] [PERSON_NAME]" at bounding box center [89, 293] width 72 height 8
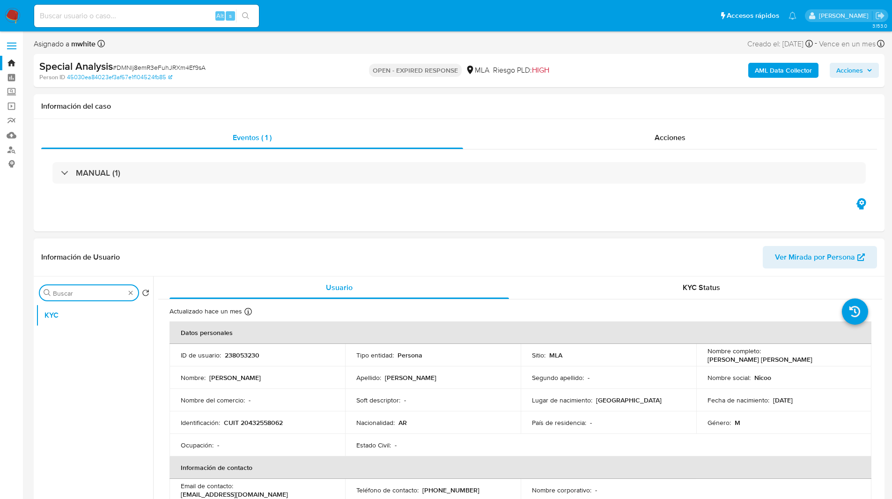
scroll to position [0, 0]
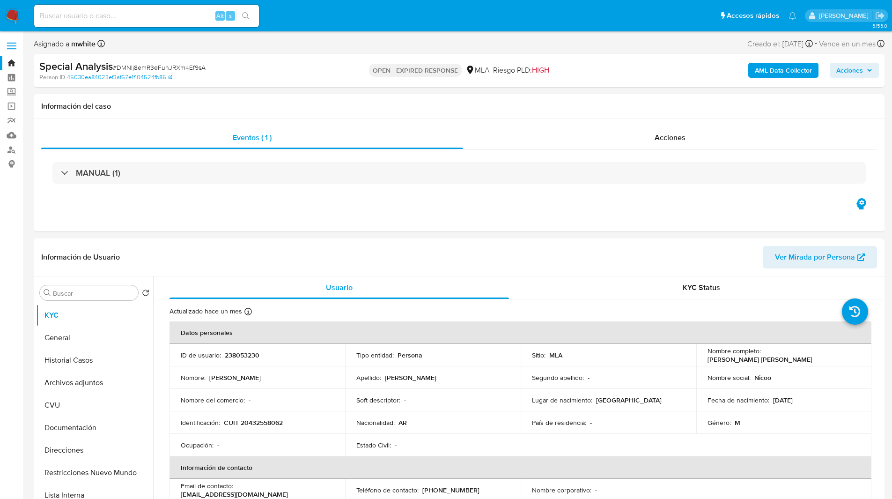
click at [526, 47] on div "Asignado a mwhite Asignado el: [DATE] 18:10:26 Creado el: [DATE] Creado el: [DA…" at bounding box center [459, 45] width 851 height 16
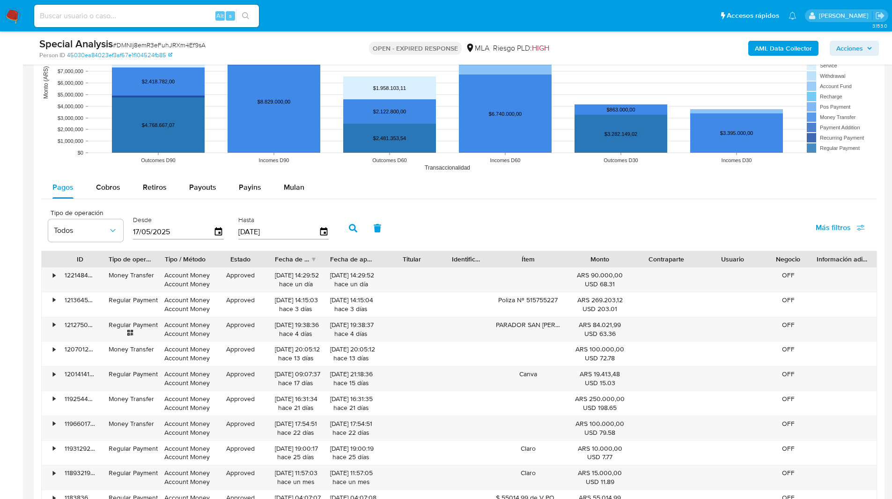
scroll to position [859, 0]
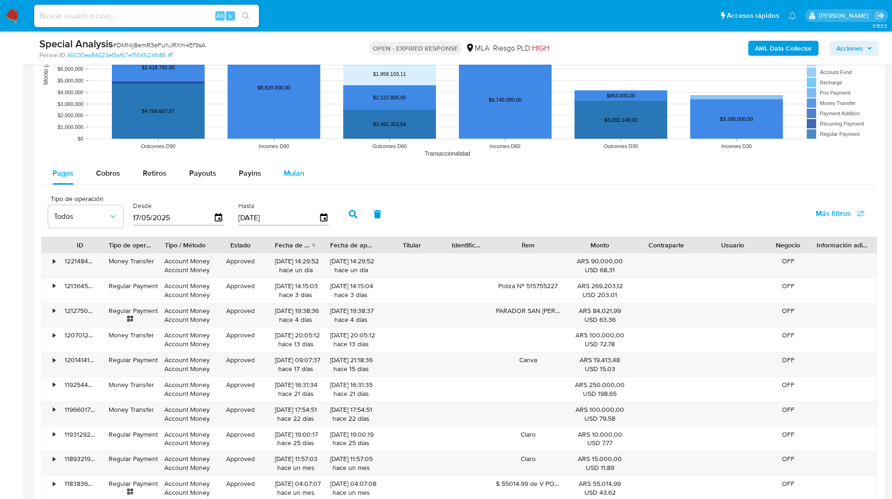
click at [284, 184] on div "Mulan" at bounding box center [294, 173] width 21 height 22
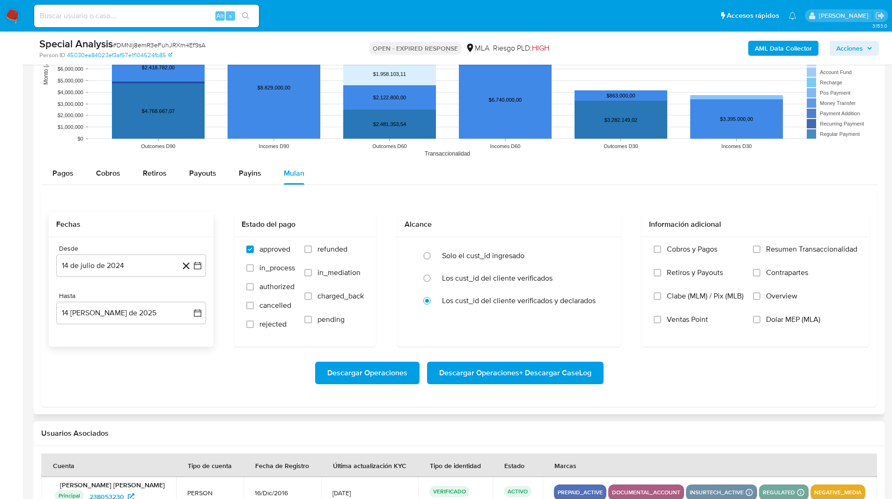
click at [49, 261] on div "Desde 14 de [PERSON_NAME] de 2024 [DATE] Hasta 14 [PERSON_NAME] de 2025 [DATE]" at bounding box center [131, 292] width 165 height 110
click at [69, 263] on button "14 de julio de 2024" at bounding box center [131, 265] width 150 height 22
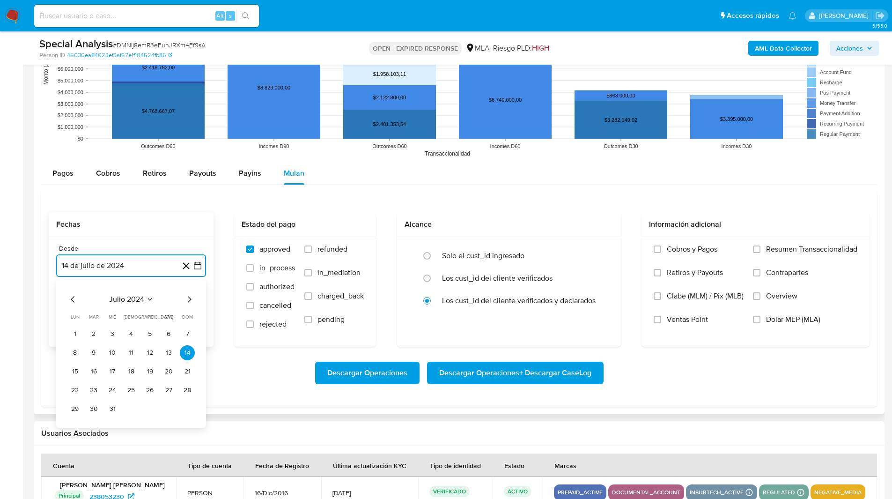
click at [192, 297] on icon "Mes siguiente" at bounding box center [189, 299] width 11 height 11
click at [130, 335] on button "1" at bounding box center [131, 333] width 15 height 15
click at [93, 316] on button "14 [PERSON_NAME] de 2025" at bounding box center [131, 313] width 150 height 22
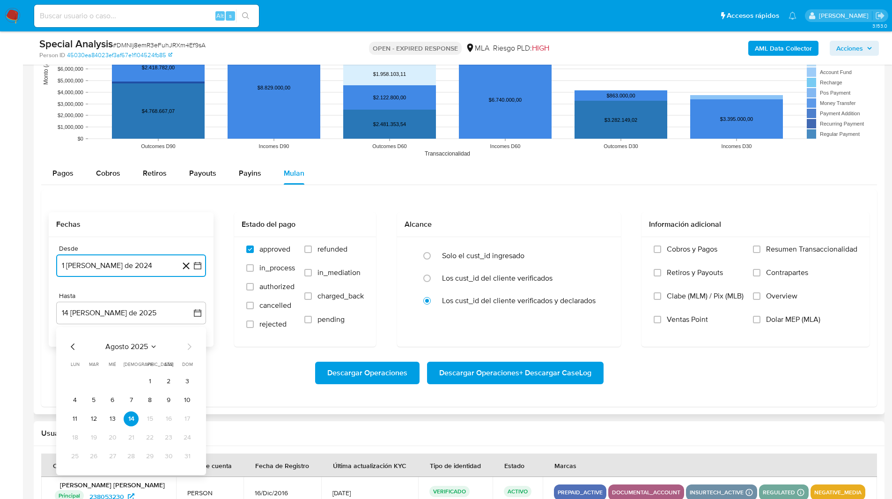
click at [69, 349] on icon "Mes anterior" at bounding box center [72, 346] width 11 height 11
click at [129, 458] on button "31" at bounding box center [131, 456] width 15 height 15
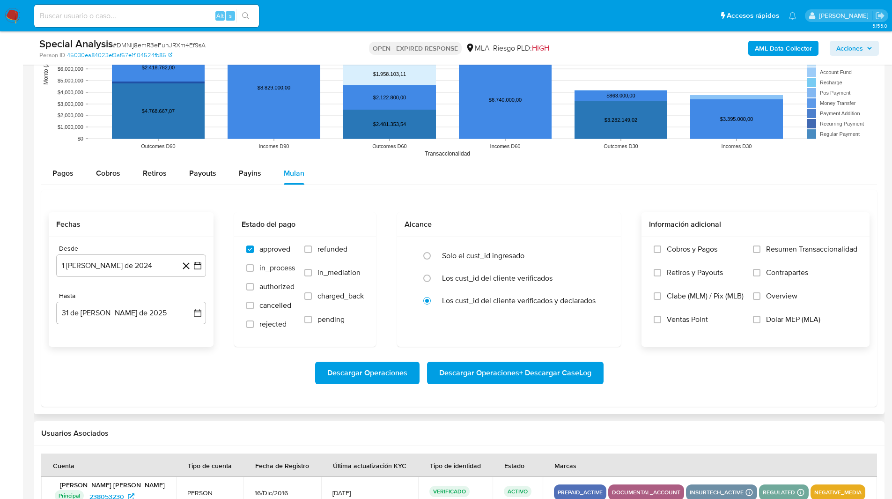
click at [802, 315] on span "Dolar MEP (MLA)" at bounding box center [793, 319] width 54 height 9
click at [761, 316] on input "Dolar MEP (MLA)" at bounding box center [756, 319] width 7 height 7
click at [549, 370] on span "Descargar Operaciones + Descargar CaseLog" at bounding box center [515, 373] width 152 height 21
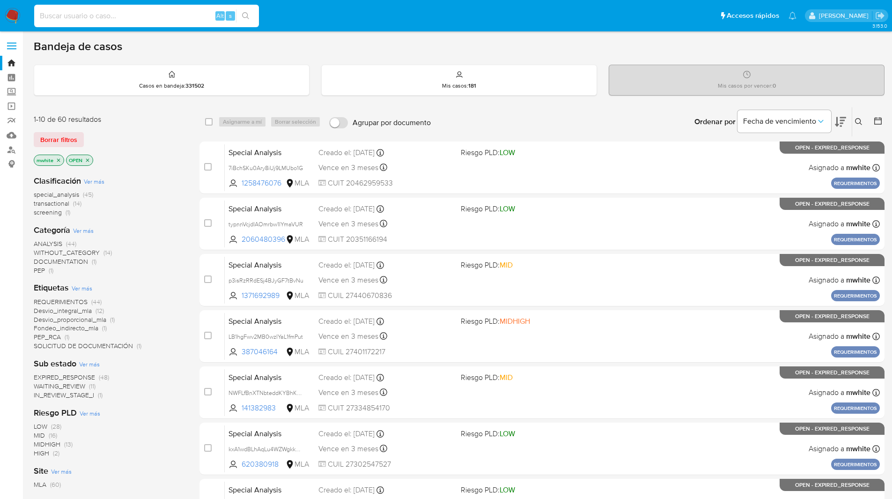
click at [135, 16] on input at bounding box center [146, 16] width 225 height 12
paste input "3Kyk9Jx7aIniEAhxkcDeTurw"
type input "3Kyk9Jx7aIniEAhxkcDeTurw"
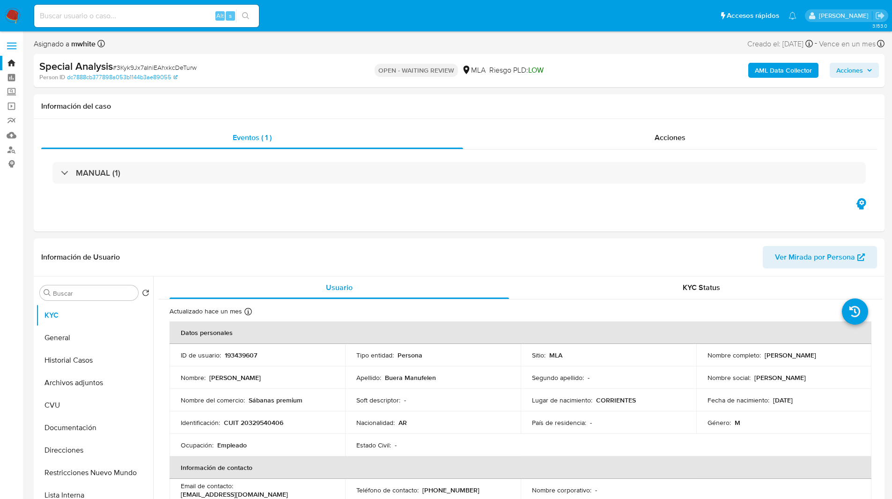
select select "10"
click at [246, 358] on p "193439607" at bounding box center [241, 355] width 32 height 8
copy p "193439607"
click at [58, 287] on div "Buscar" at bounding box center [89, 292] width 98 height 15
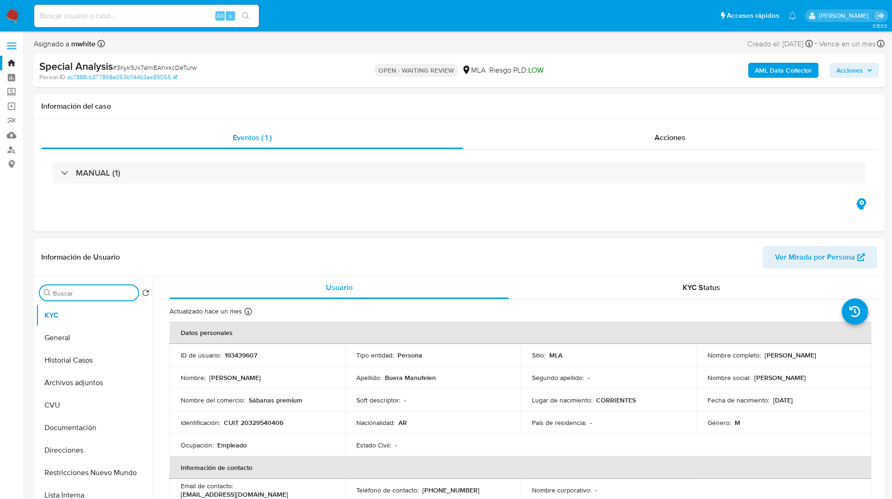
click at [66, 293] on input "Buscar" at bounding box center [93, 293] width 81 height 8
paste input "193439607"
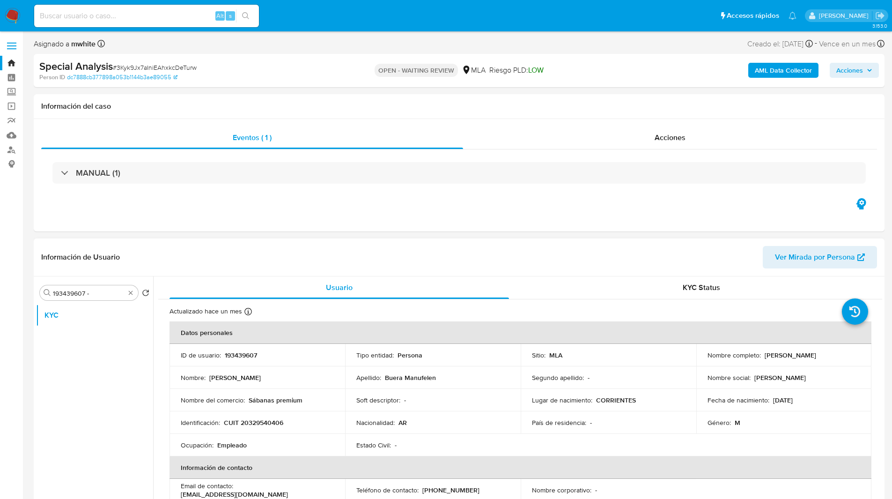
drag, startPoint x: 706, startPoint y: 359, endPoint x: 825, endPoint y: 361, distance: 119.0
click at [825, 359] on div "Nombre completo : [PERSON_NAME]" at bounding box center [784, 355] width 153 height 8
copy p "[PERSON_NAME]"
click at [104, 294] on input "193439607 -" at bounding box center [89, 293] width 72 height 8
paste input "[PERSON_NAME]"
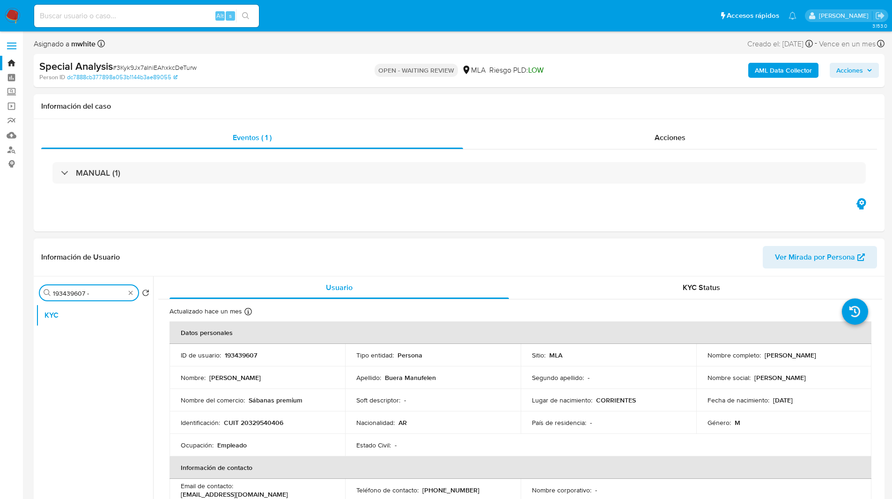
type input "193439607 - [PERSON_NAME]"
click at [104, 294] on input "193439607 - [PERSON_NAME]" at bounding box center [89, 293] width 72 height 8
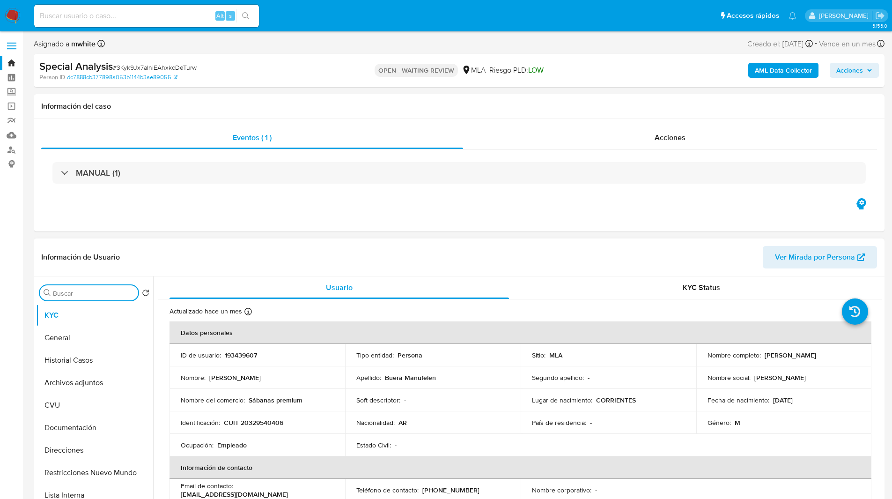
scroll to position [0, 0]
click at [602, 59] on div "AML Data Collector Acciones" at bounding box center [740, 70] width 277 height 22
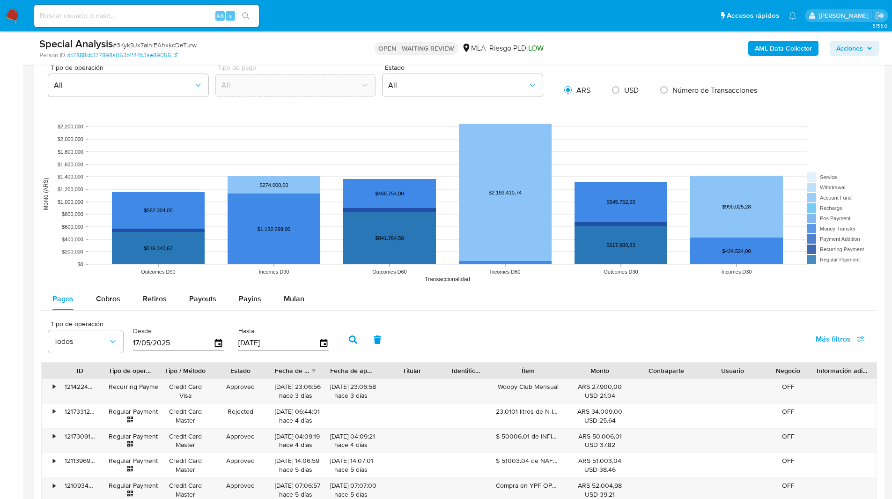
scroll to position [762, 0]
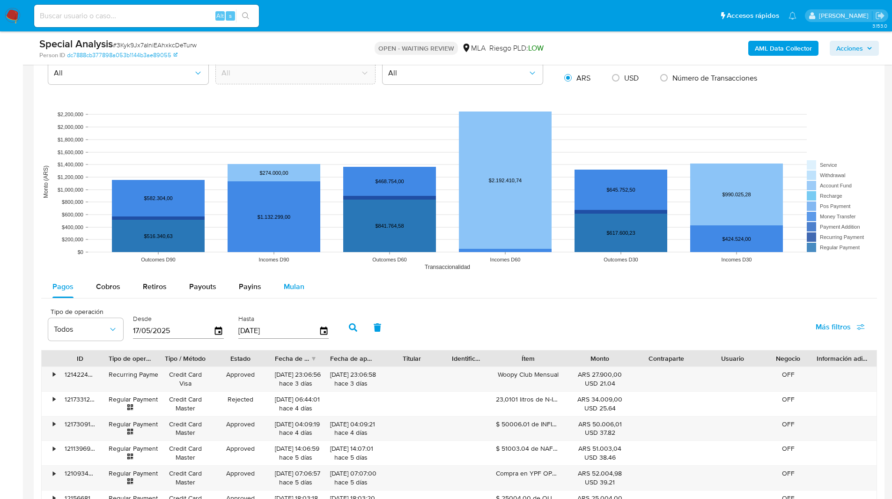
click at [292, 288] on span "Mulan" at bounding box center [294, 286] width 21 height 11
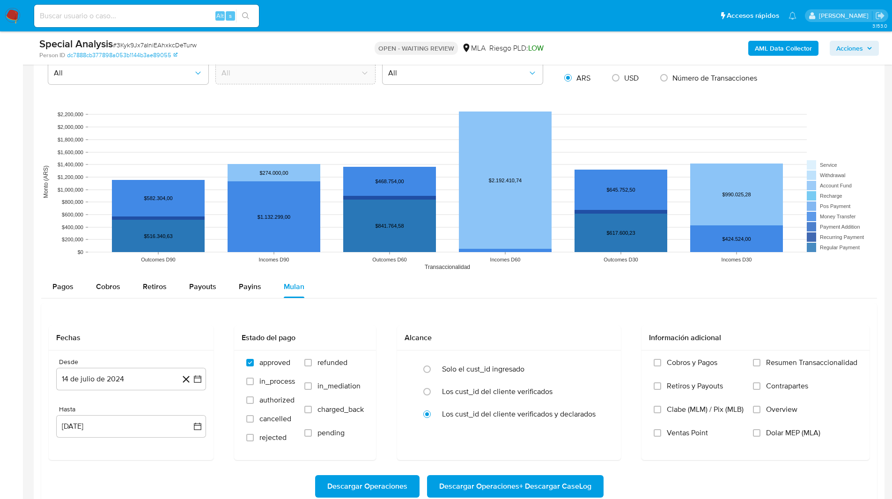
scroll to position [956, 0]
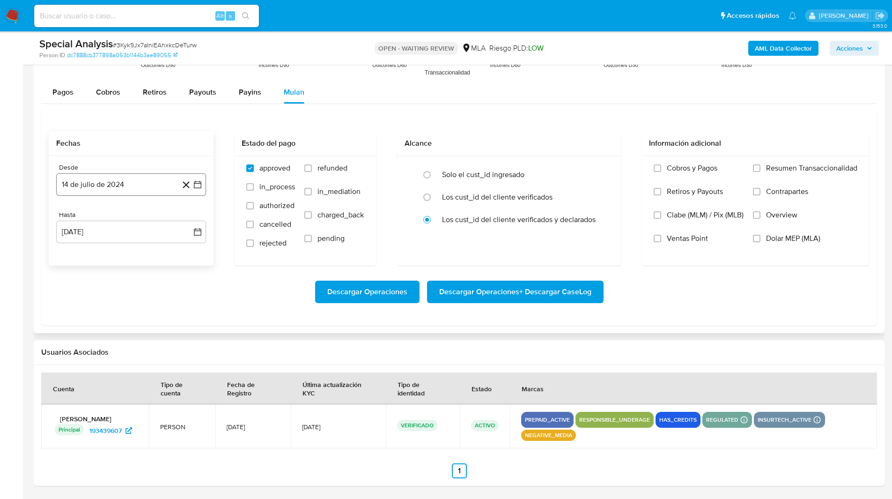
click at [89, 186] on button "14 de julio de 2024" at bounding box center [131, 184] width 150 height 22
click at [190, 219] on icon "Mes siguiente" at bounding box center [189, 218] width 11 height 11
click at [134, 252] on button "1" at bounding box center [131, 252] width 15 height 15
click at [72, 235] on button "[DATE]" at bounding box center [131, 232] width 150 height 22
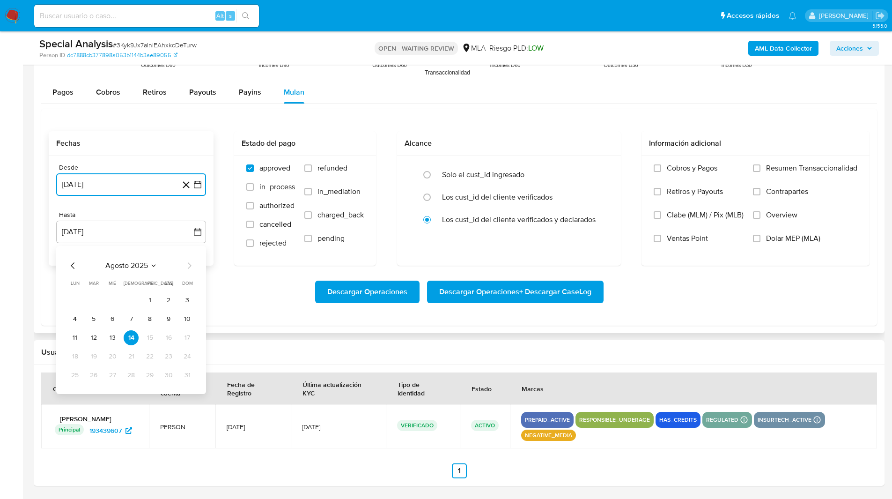
click at [72, 268] on icon "Mes anterior" at bounding box center [72, 265] width 11 height 11
click at [133, 375] on button "31" at bounding box center [131, 375] width 15 height 15
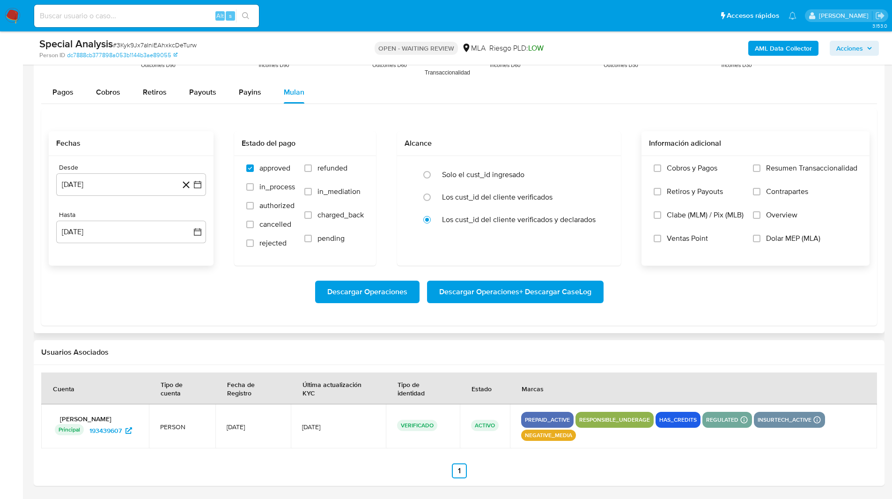
click at [802, 222] on label "Overview" at bounding box center [805, 221] width 104 height 23
click at [761, 219] on input "Overview" at bounding box center [756, 214] width 7 height 7
click at [783, 234] on span "Dolar MEP (MLA)" at bounding box center [793, 238] width 54 height 9
click at [761, 235] on input "Dolar MEP (MLA)" at bounding box center [756, 238] width 7 height 7
click at [781, 212] on span "Overview" at bounding box center [781, 214] width 31 height 9
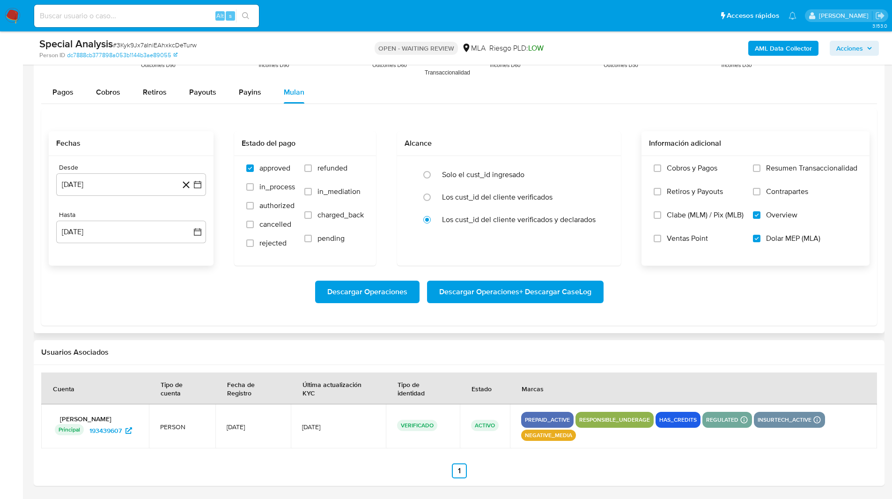
click at [761, 212] on input "Overview" at bounding box center [756, 214] width 7 height 7
click at [762, 212] on label "Overview" at bounding box center [805, 221] width 104 height 23
click at [761, 212] on input "Overview" at bounding box center [756, 214] width 7 height 7
click at [772, 213] on span "Overview" at bounding box center [781, 214] width 31 height 9
click at [761, 213] on input "Overview" at bounding box center [756, 214] width 7 height 7
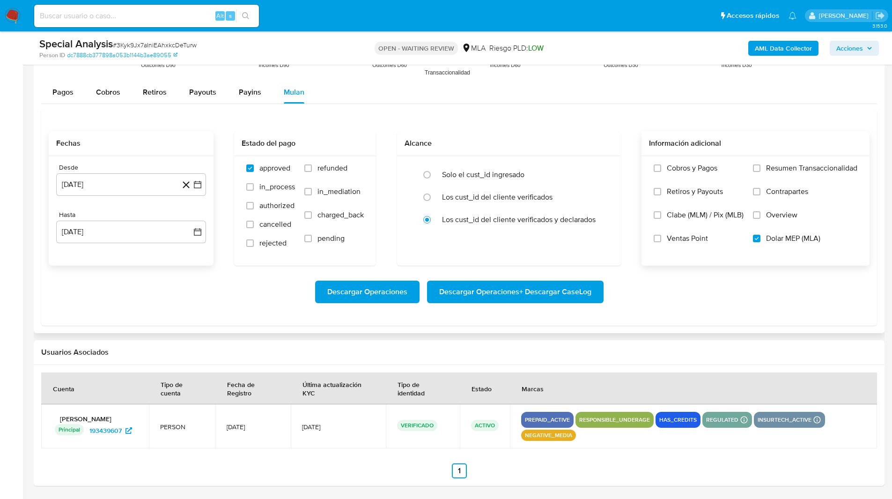
click at [496, 299] on span "Descargar Operaciones + Descargar CaseLog" at bounding box center [515, 291] width 152 height 21
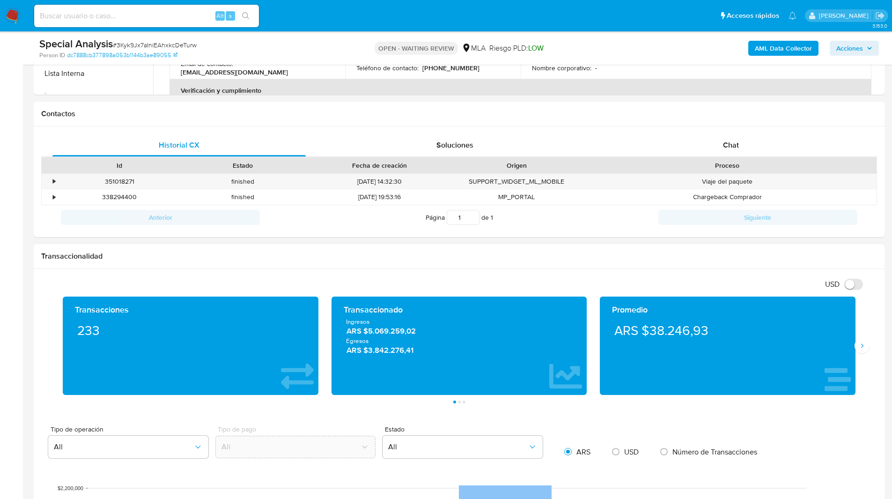
scroll to position [388, 0]
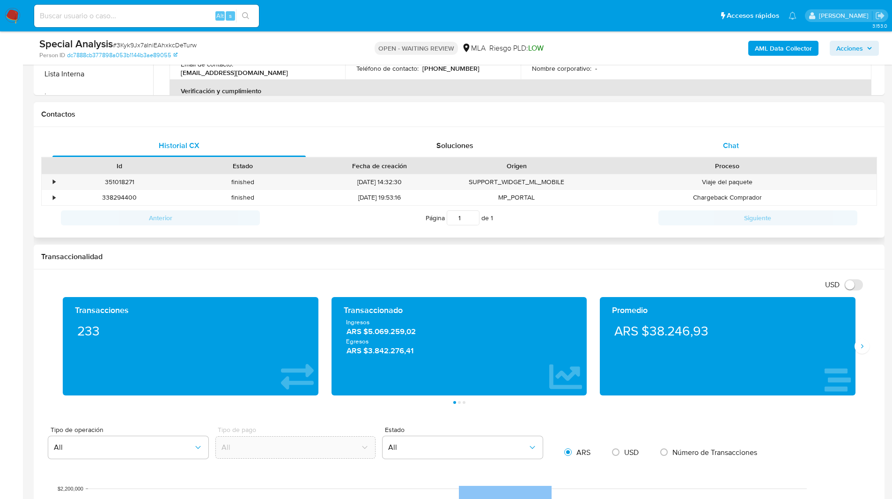
click at [703, 149] on div "Chat" at bounding box center [730, 145] width 253 height 22
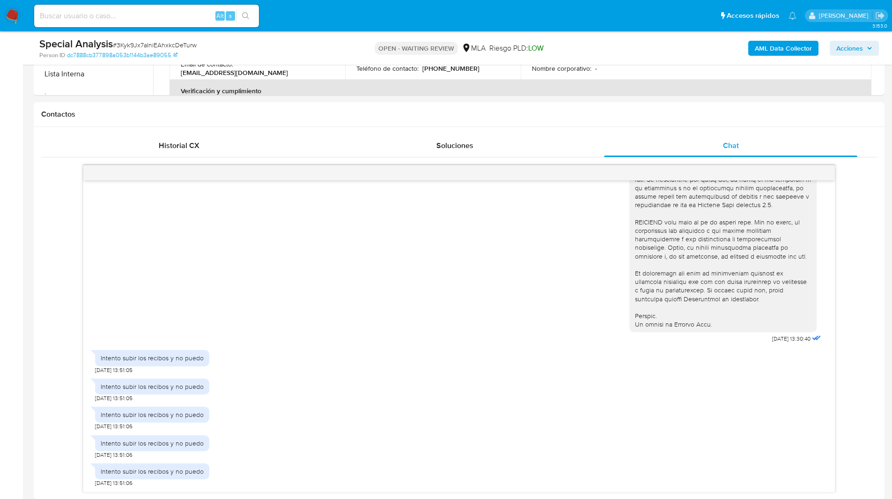
scroll to position [490, 0]
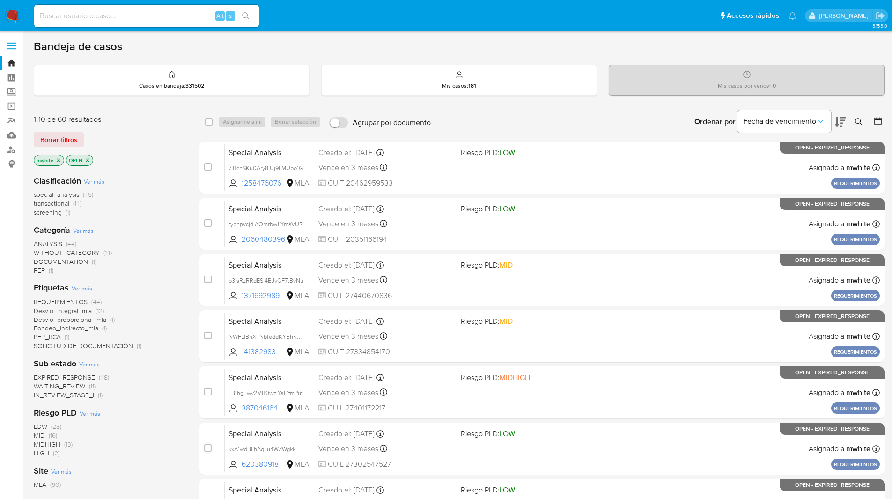
click at [145, 16] on input at bounding box center [146, 16] width 225 height 12
paste input "M4AsPG8ecCBBJfUYqEjIBM9A"
type input "M4AsPG8ecCBBJfUYqEjIBM9A"
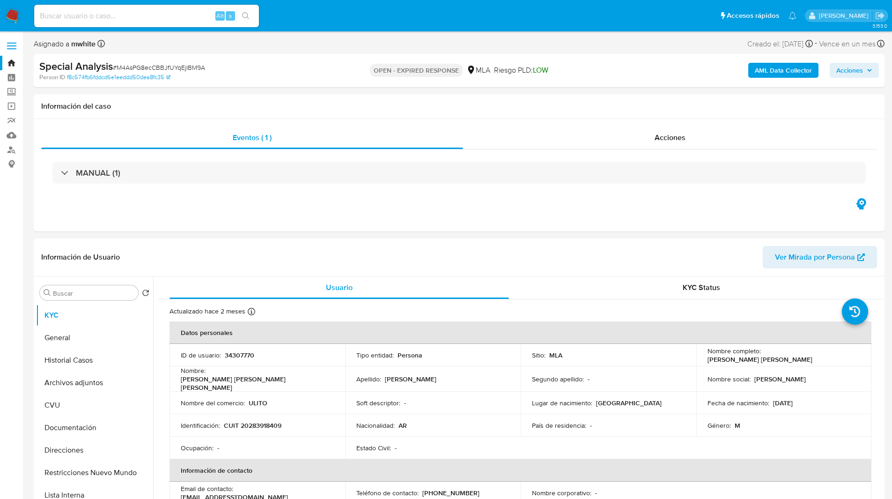
select select "10"
click at [238, 355] on p "34307770" at bounding box center [240, 355] width 30 height 8
copy p "34307770"
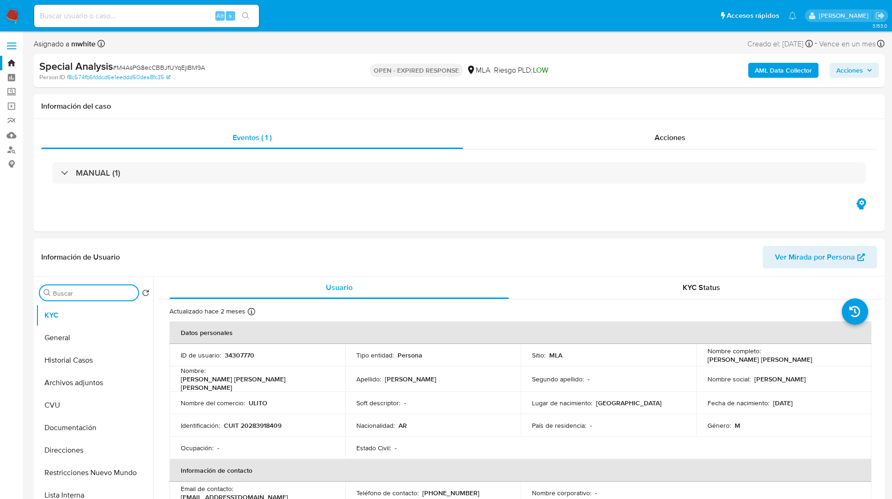
click at [93, 294] on input "Buscar" at bounding box center [93, 293] width 81 height 8
paste input "34307770"
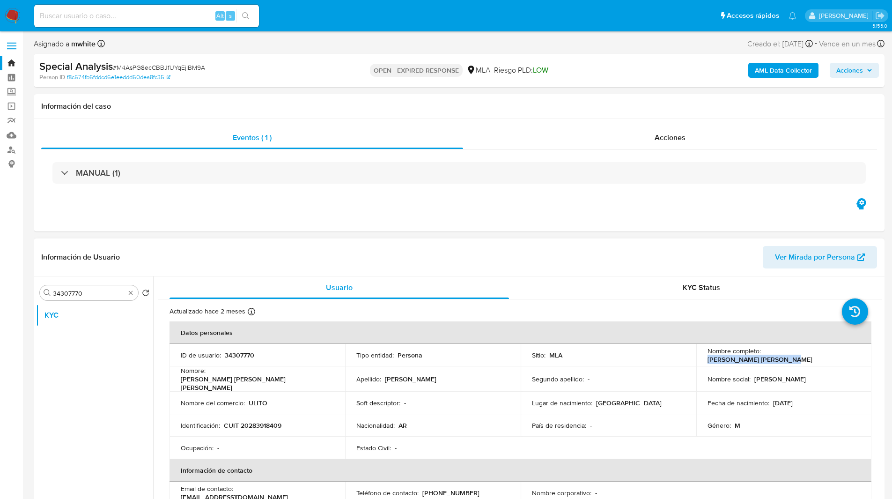
drag, startPoint x: 762, startPoint y: 357, endPoint x: 844, endPoint y: 354, distance: 81.1
click at [844, 354] on div "Nombre completo : Aldo Jesús Ulises Torres" at bounding box center [784, 355] width 153 height 17
copy p "Aldo Jesús Ulises Torres"
click at [101, 296] on input "34307770 -" at bounding box center [89, 293] width 72 height 8
paste input "Aldo Jesús Ulises Torres"
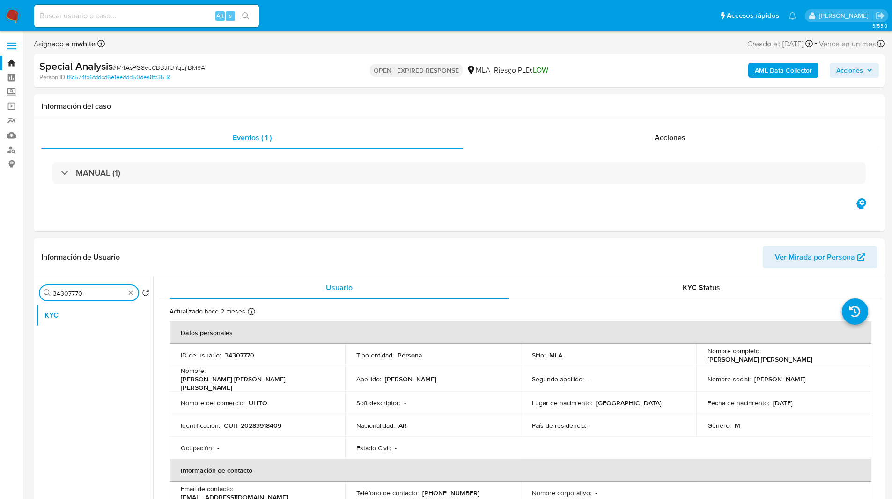
type input "34307770 - Aldo Jesús Ulises Torres"
click at [101, 295] on input "34307770 - Aldo Jesús Ulises Torres" at bounding box center [89, 293] width 72 height 8
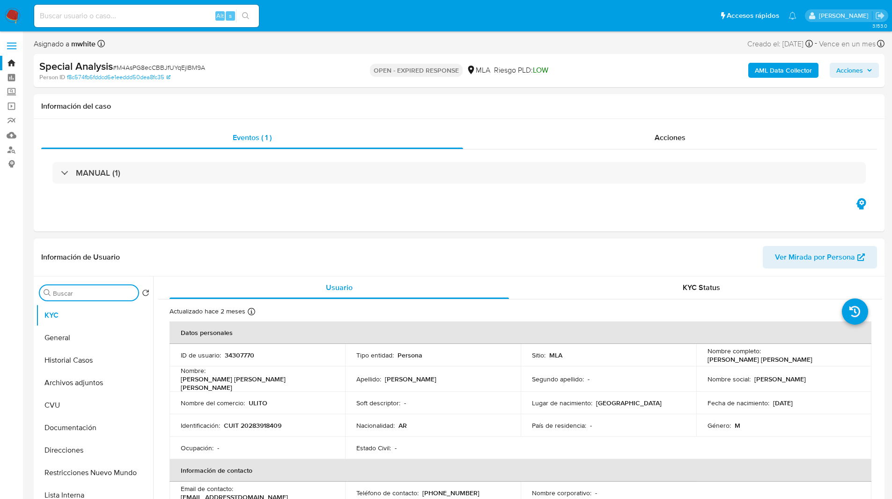
scroll to position [0, 0]
click at [611, 65] on div "AML Data Collector Acciones" at bounding box center [740, 70] width 277 height 22
click at [9, 17] on img at bounding box center [13, 16] width 16 height 16
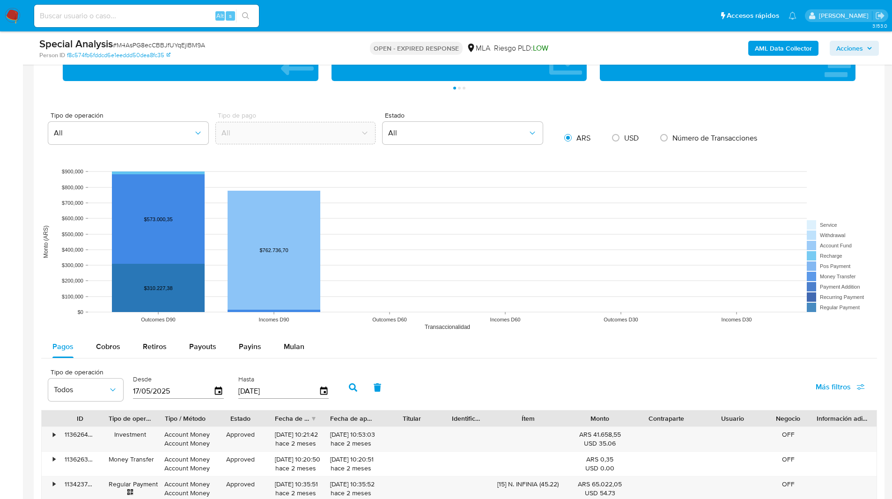
scroll to position [881, 0]
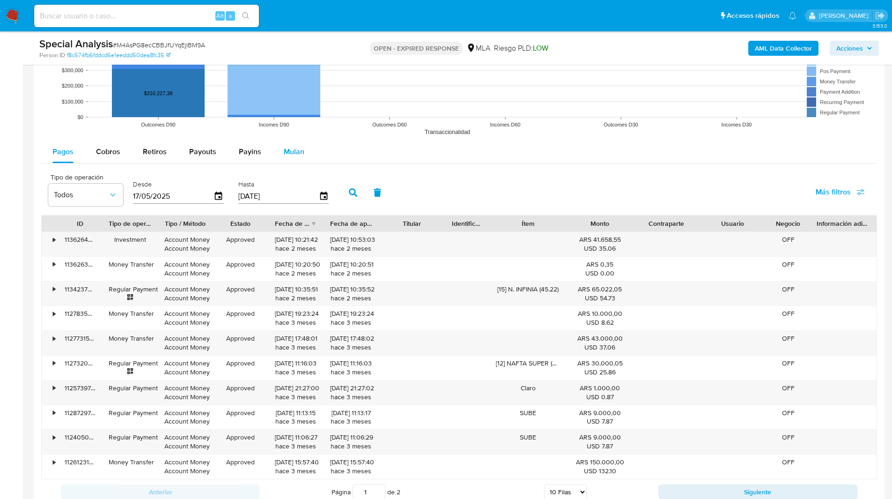
click at [295, 153] on span "Mulan" at bounding box center [294, 151] width 21 height 11
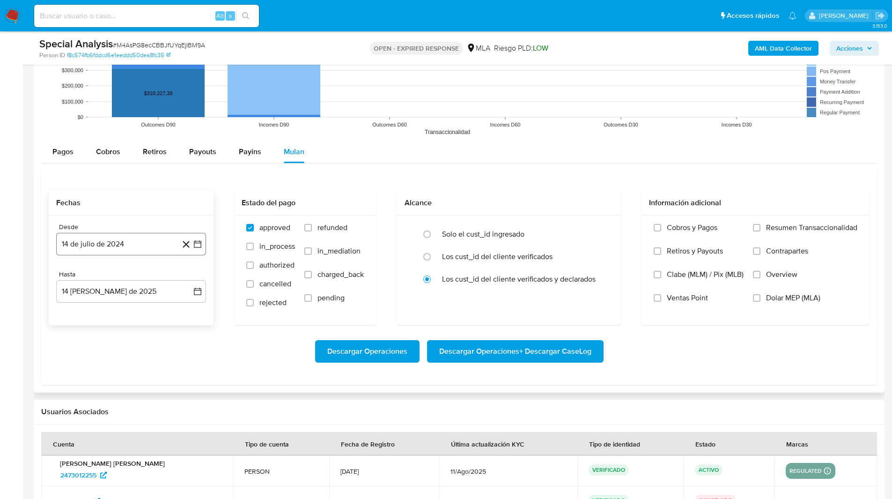
click at [112, 250] on button "14 de julio de 2024" at bounding box center [131, 244] width 150 height 22
click at [188, 277] on icon "Mes siguiente" at bounding box center [189, 277] width 11 height 11
click at [135, 312] on button "1" at bounding box center [131, 312] width 15 height 15
click at [103, 287] on button "14 de agosto de 2025" at bounding box center [131, 291] width 150 height 22
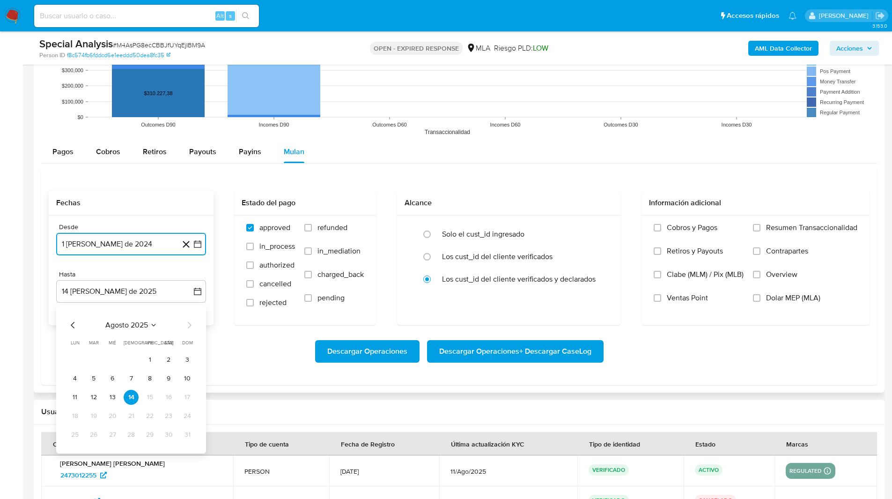
click at [74, 326] on icon "Mes anterior" at bounding box center [72, 324] width 11 height 11
click at [134, 442] on td "31" at bounding box center [131, 434] width 15 height 15
click at [131, 438] on button "31" at bounding box center [131, 434] width 15 height 15
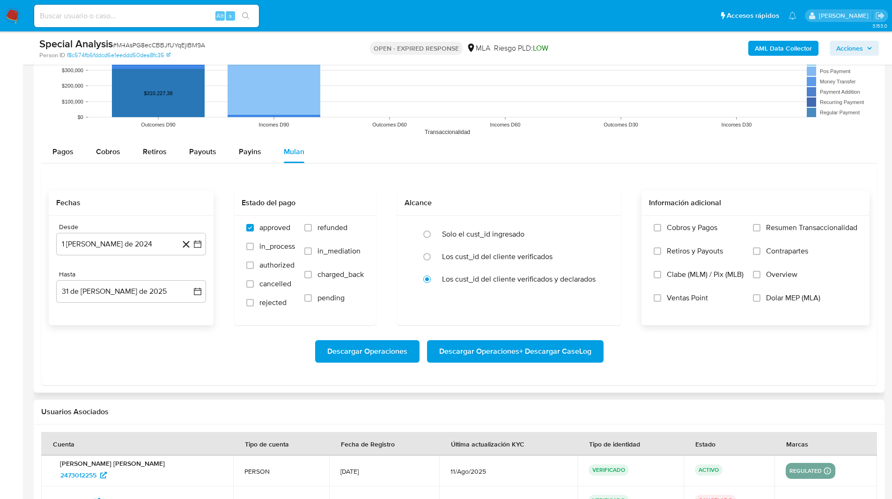
click at [797, 293] on span "Dolar MEP (MLA)" at bounding box center [793, 297] width 54 height 9
click at [761, 294] on input "Dolar MEP (MLA)" at bounding box center [756, 297] width 7 height 7
click at [582, 348] on span "Descargar Operaciones + Descargar CaseLog" at bounding box center [515, 351] width 152 height 21
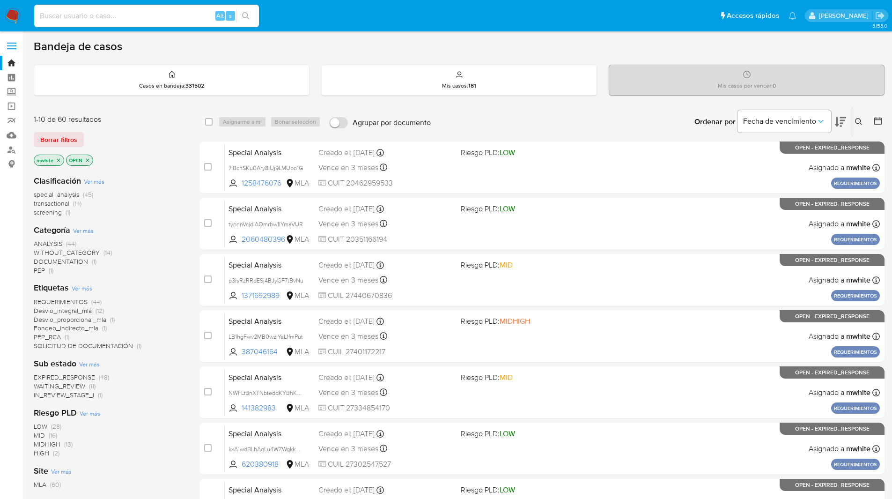
click at [89, 17] on input at bounding box center [146, 16] width 225 height 12
paste input "eo0Cifgi3OSZUKBbeFw5yTDq"
type input "eo0Cifgi3OSZUKBbeFw5yTDq"
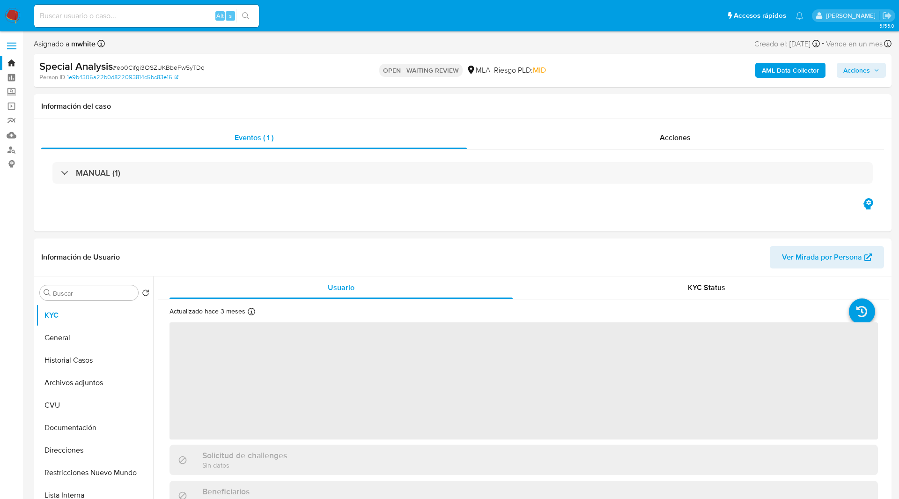
select select "10"
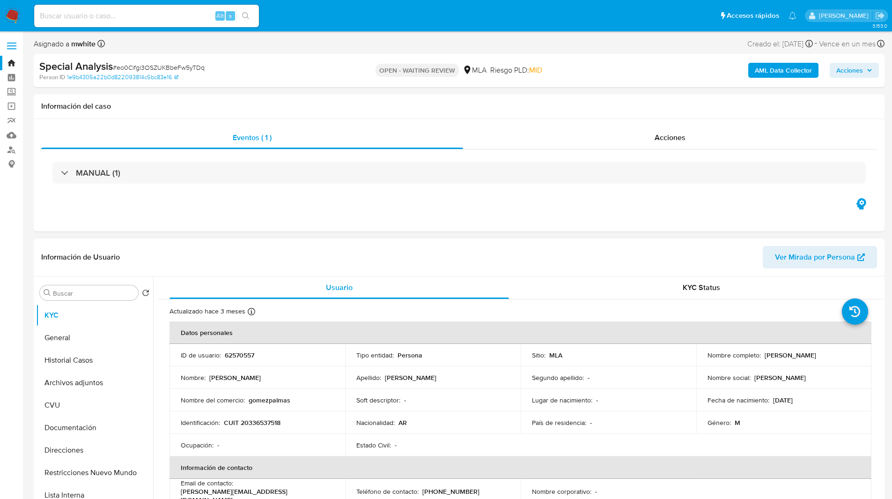
click at [245, 356] on p "62570557" at bounding box center [240, 355] width 30 height 8
copy p "62570557"
click at [64, 293] on input "Buscar" at bounding box center [93, 293] width 81 height 8
paste input "62570557"
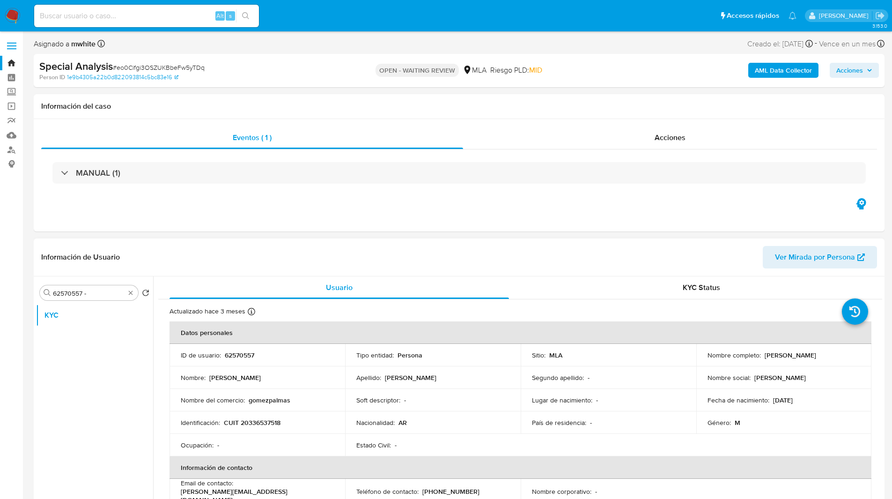
drag, startPoint x: 762, startPoint y: 356, endPoint x: 848, endPoint y: 354, distance: 86.2
click at [848, 354] on div "Nombre completo : [PERSON_NAME]" at bounding box center [784, 355] width 153 height 8
copy p "[PERSON_NAME]"
click at [109, 290] on input "62570557 -" at bounding box center [89, 293] width 72 height 8
paste input "[PERSON_NAME]"
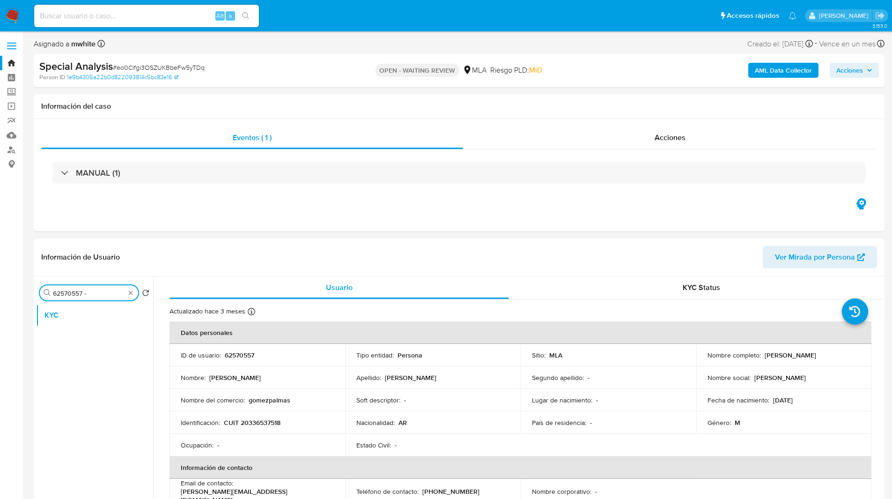
type input "62570557 - [PERSON_NAME]"
click at [94, 292] on input "62570557 - [PERSON_NAME]" at bounding box center [89, 293] width 72 height 8
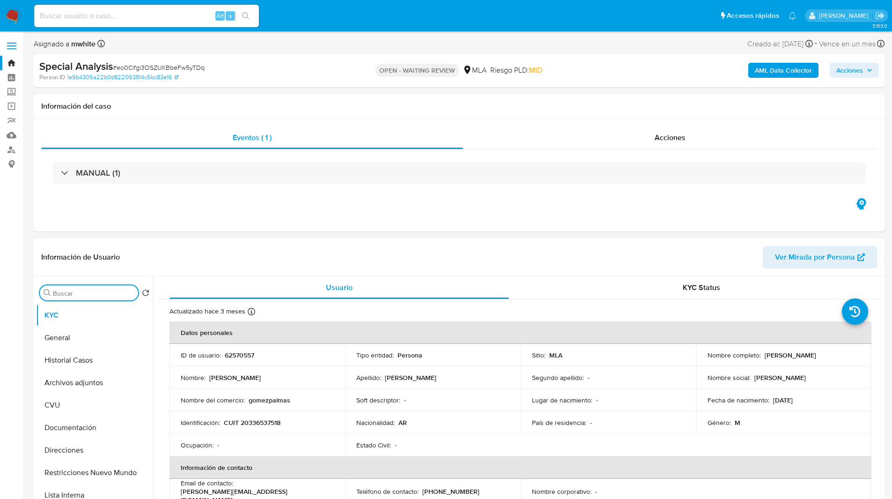
scroll to position [0, 0]
click at [554, 107] on h1 "Información del caso" at bounding box center [459, 106] width 836 height 9
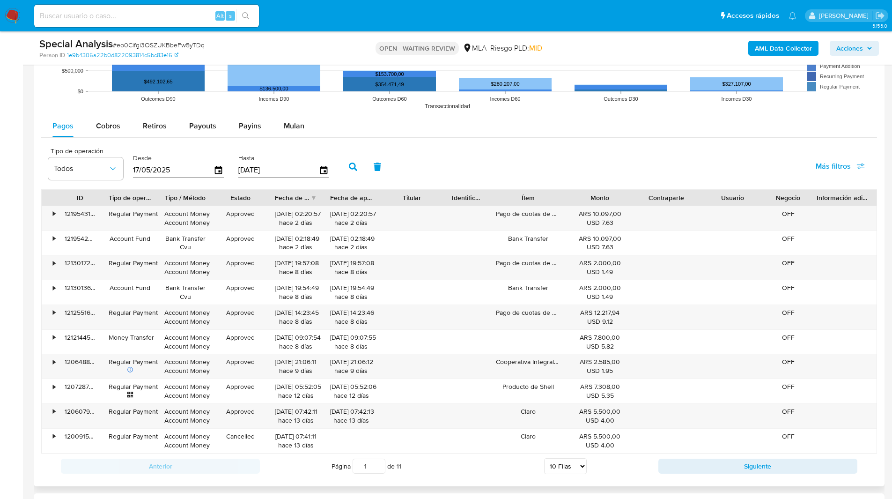
scroll to position [955, 0]
click at [321, 111] on rect at bounding box center [459, 20] width 836 height 187
click at [307, 117] on button "Mulan" at bounding box center [294, 125] width 43 height 22
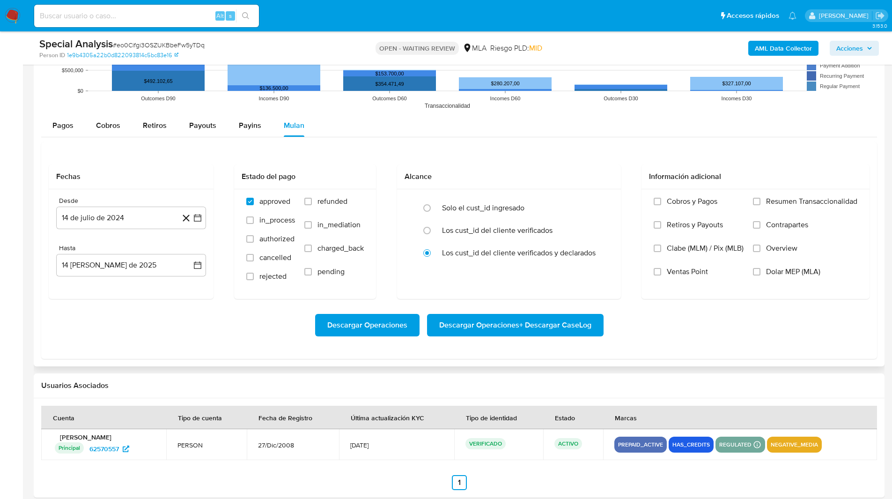
scroll to position [967, 0]
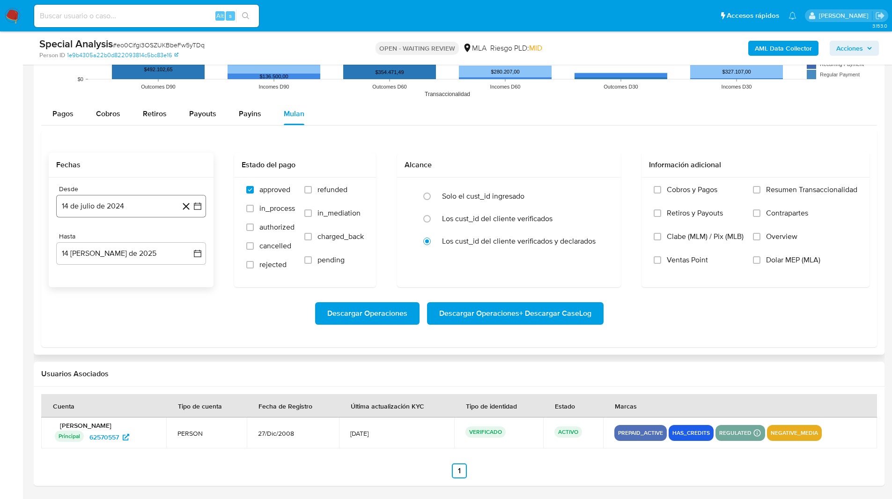
click at [57, 212] on button "14 de julio de 2024" at bounding box center [131, 206] width 150 height 22
click at [189, 244] on icon "Mes siguiente" at bounding box center [189, 239] width 11 height 11
click at [131, 274] on button "1" at bounding box center [131, 274] width 15 height 15
click at [100, 247] on button "14 [PERSON_NAME] de 2025" at bounding box center [131, 253] width 150 height 22
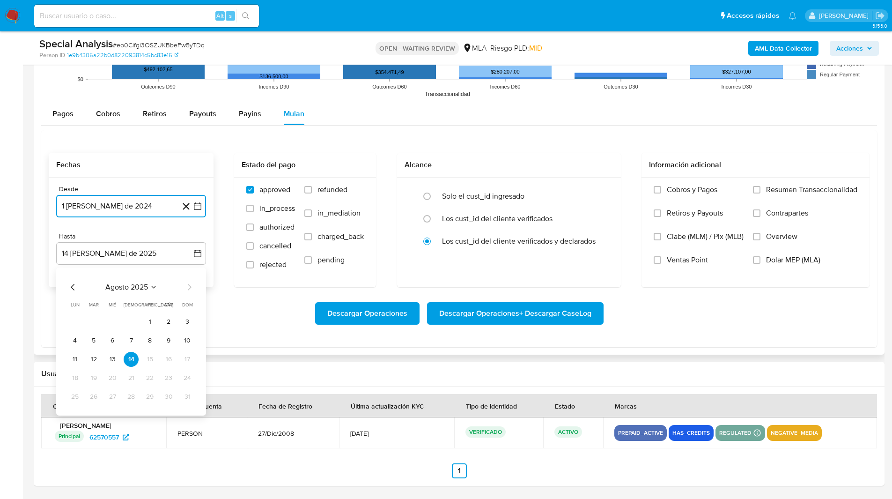
click at [71, 288] on icon "Mes anterior" at bounding box center [72, 286] width 11 height 11
click at [132, 400] on button "31" at bounding box center [131, 396] width 15 height 15
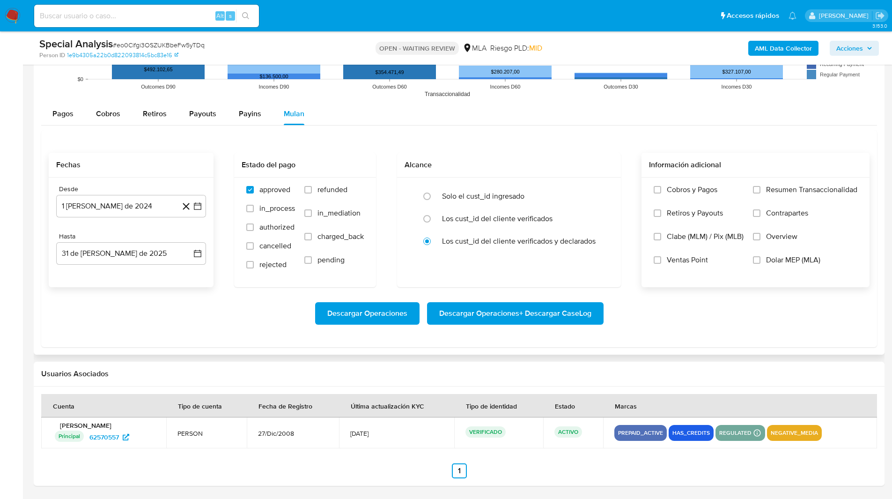
click at [801, 259] on span "Dolar MEP (MLA)" at bounding box center [793, 259] width 54 height 9
click at [761, 259] on input "Dolar MEP (MLA)" at bounding box center [756, 259] width 7 height 7
click at [554, 317] on span "Descargar Operaciones + Descargar CaseLog" at bounding box center [515, 313] width 152 height 21
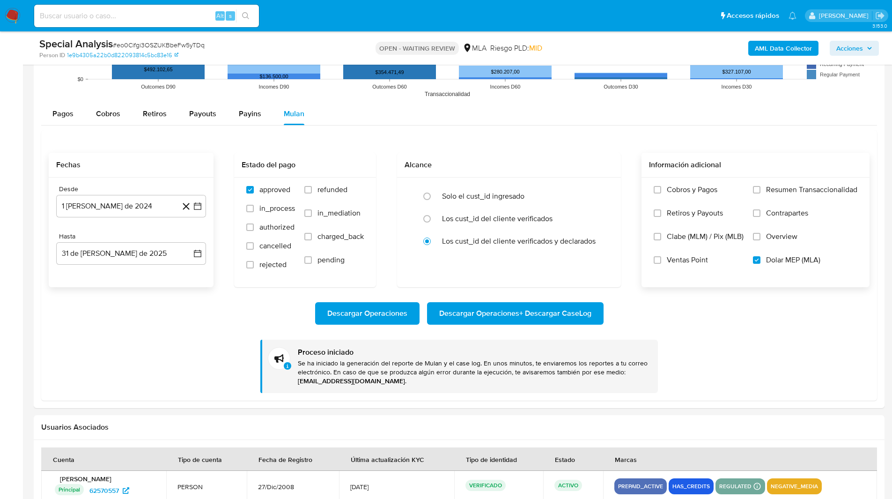
scroll to position [911, 0]
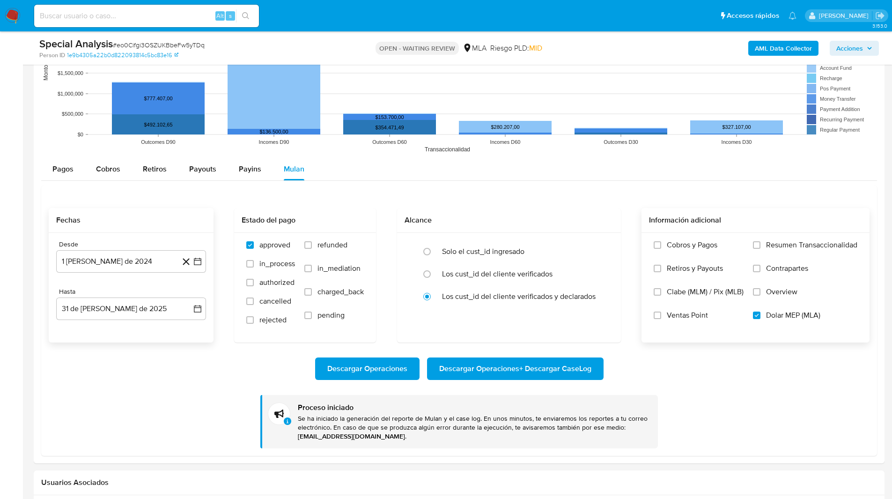
click at [551, 48] on div "OPEN - WAITING REVIEW MLA [PERSON_NAME] PLD: MID" at bounding box center [458, 48] width 277 height 22
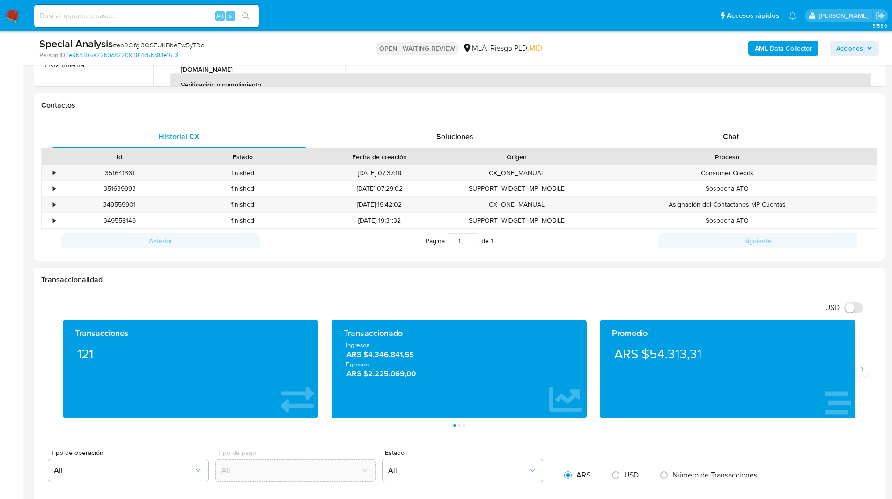
scroll to position [396, 0]
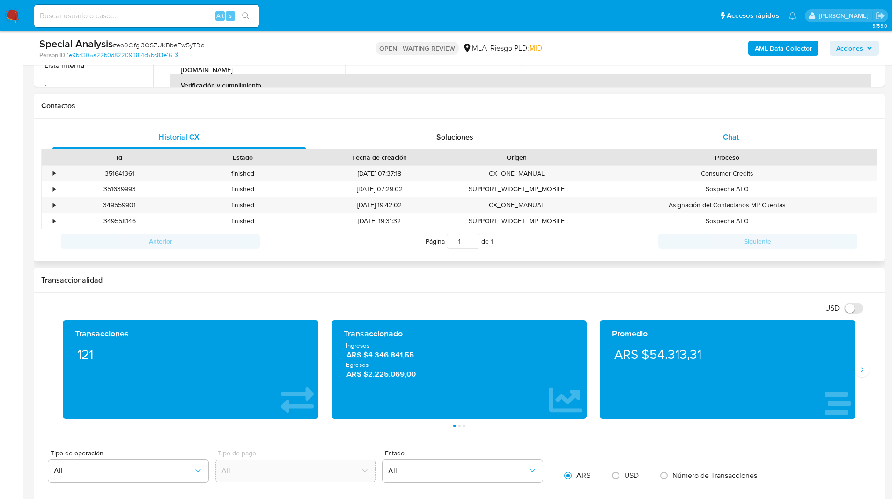
click at [748, 139] on div "Chat" at bounding box center [730, 137] width 253 height 22
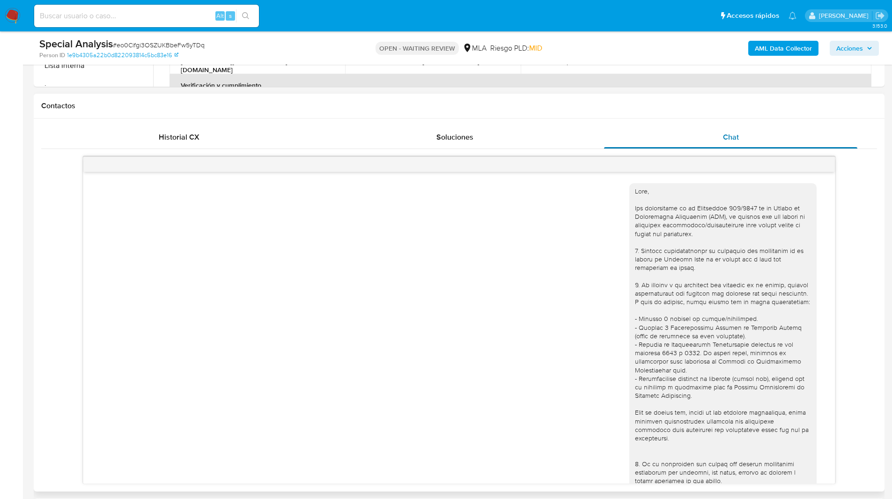
scroll to position [517, 0]
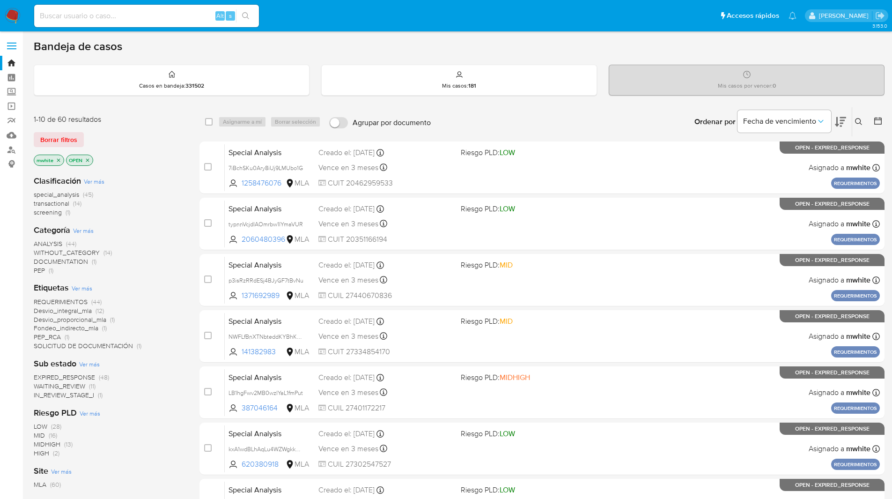
click at [147, 129] on div "1-10 de 60 resultados Borrar filtros mwhite OPEN" at bounding box center [109, 140] width 150 height 53
click at [87, 161] on icon "close-filter" at bounding box center [88, 160] width 6 height 6
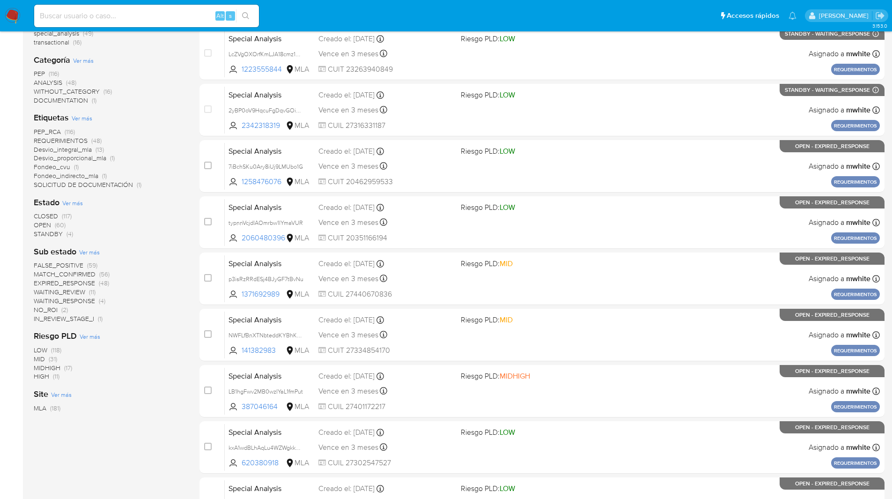
scroll to position [171, 0]
click at [74, 202] on span "Ver más" at bounding box center [72, 202] width 21 height 8
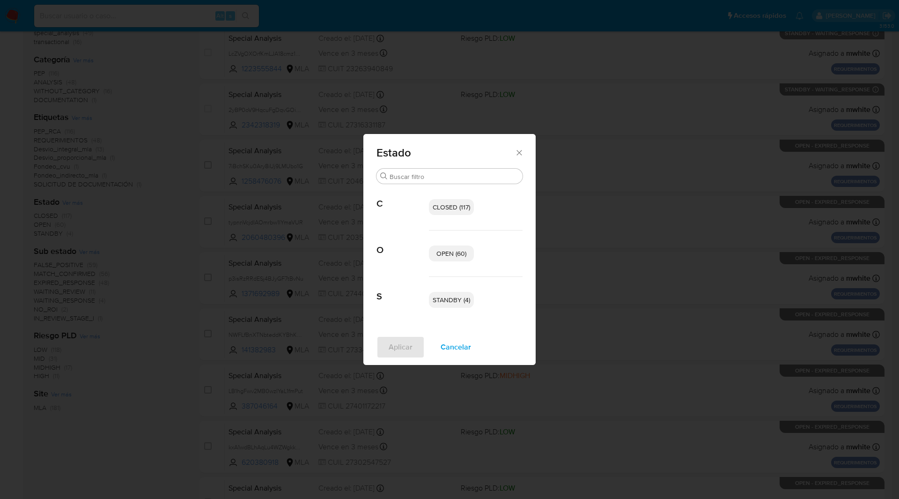
click at [519, 151] on icon "Cerrar" at bounding box center [519, 152] width 9 height 9
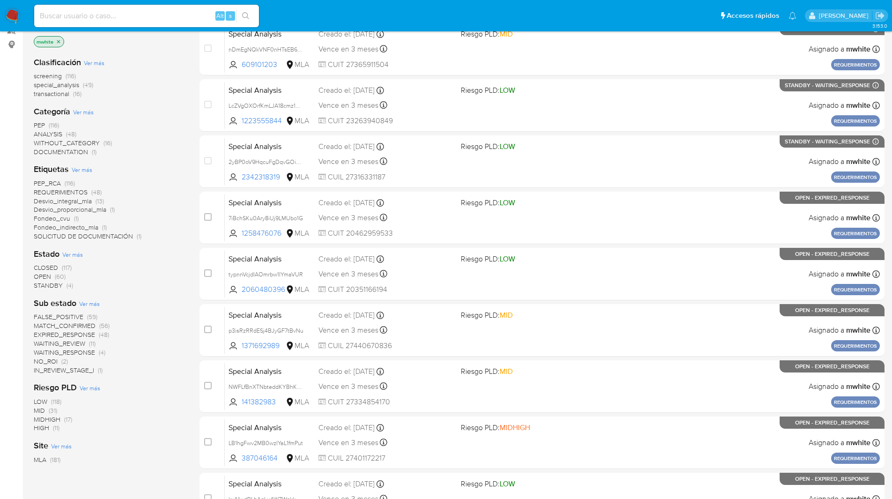
scroll to position [0, 0]
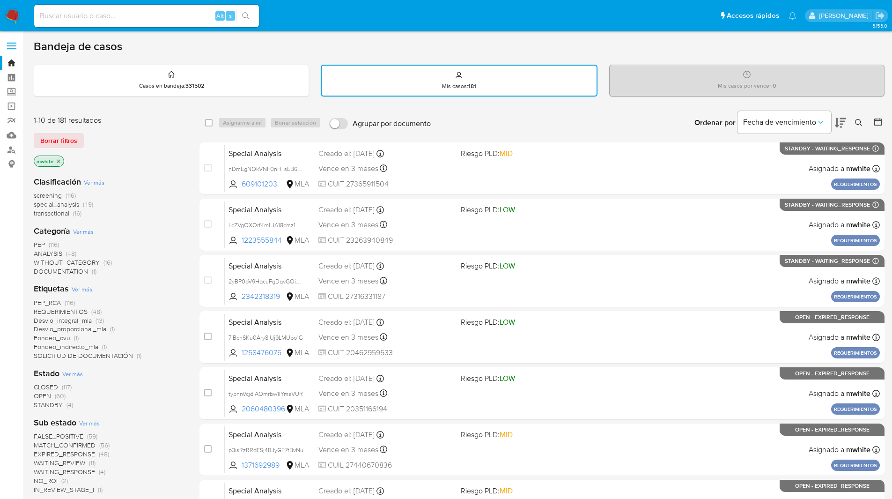
click at [58, 159] on icon "close-filter" at bounding box center [59, 161] width 6 height 6
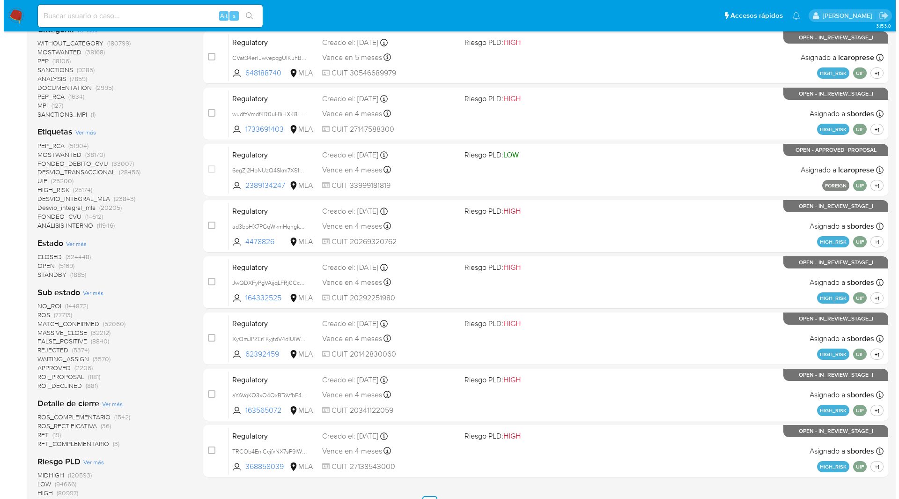
scroll to position [424, 0]
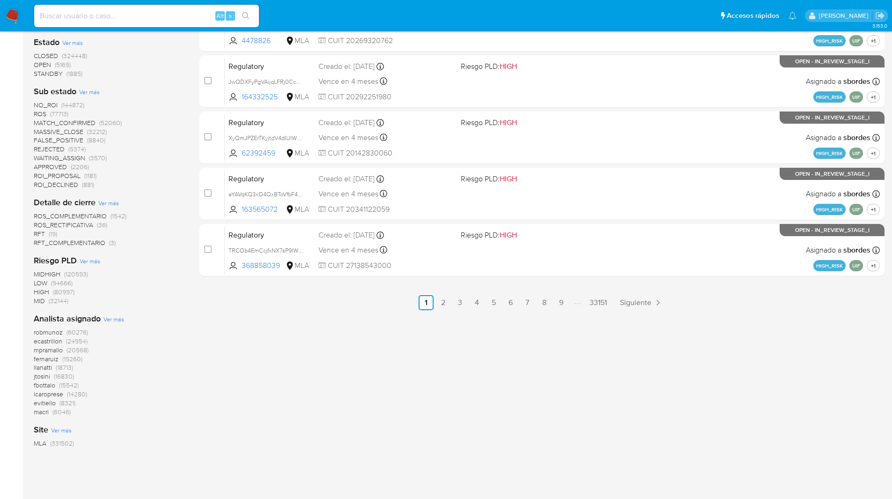
click at [110, 319] on span "Ver más" at bounding box center [114, 319] width 21 height 8
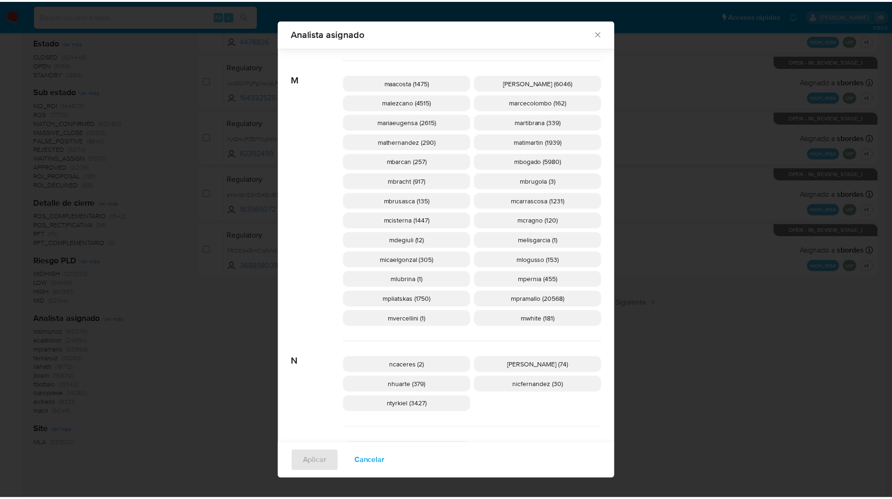
scroll to position [860, 0]
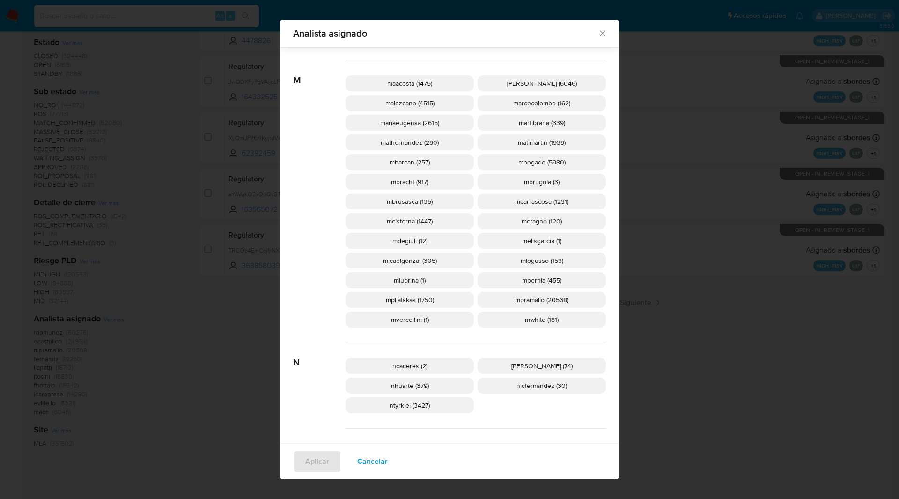
click at [600, 33] on icon "Cerrar" at bounding box center [602, 33] width 9 height 9
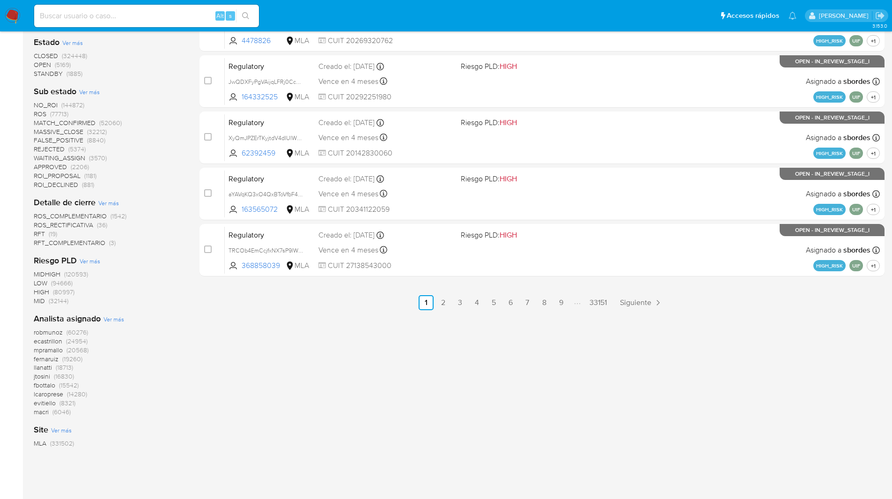
scroll to position [0, 0]
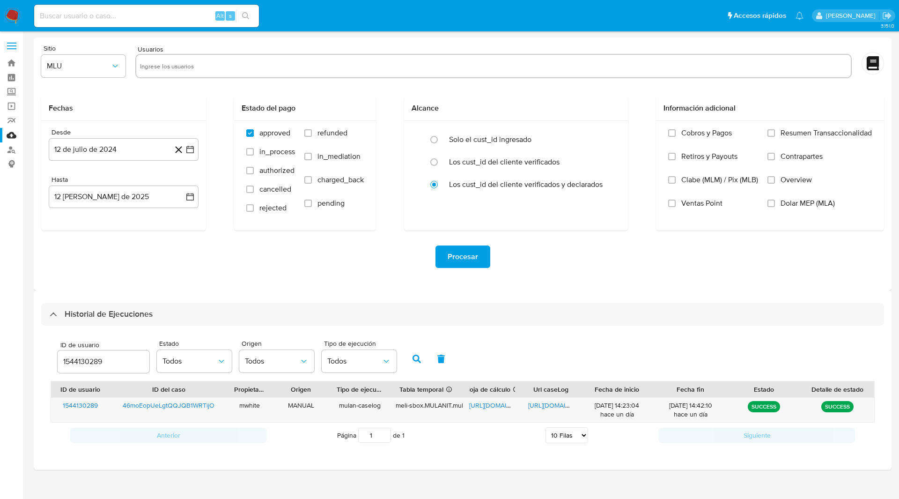
select select "10"
click at [90, 359] on input "1544130289" at bounding box center [104, 361] width 92 height 12
paste input "744796520"
type input "1744796520"
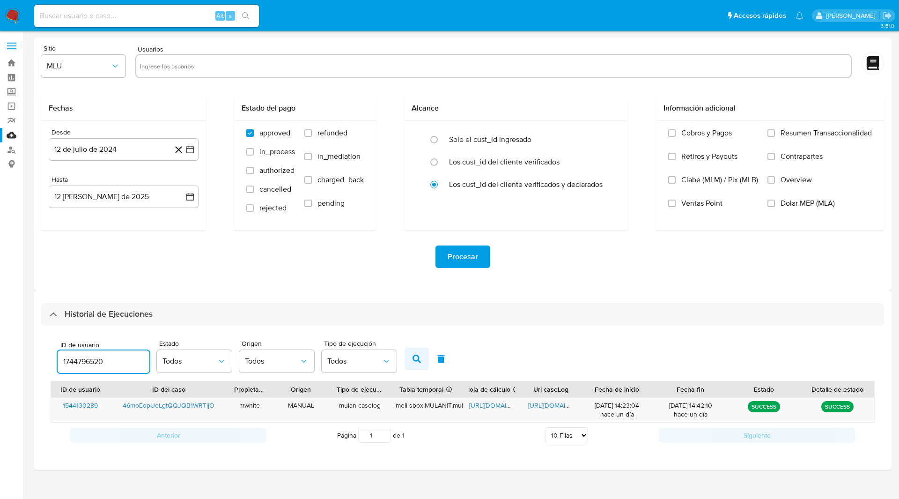
click at [413, 359] on icon "button" at bounding box center [417, 359] width 8 height 8
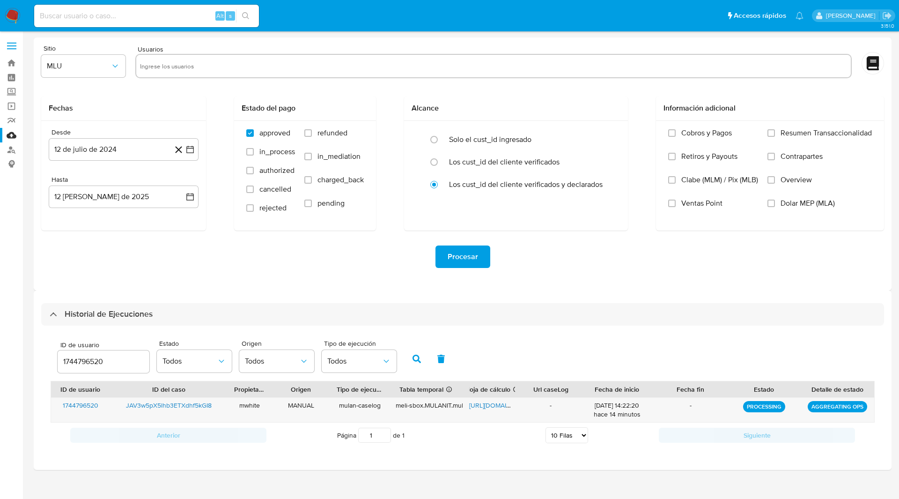
click at [526, 342] on div "ID de usuario 1744796520 Estado Todos Origen Todos Tipo de ejecución Todos" at bounding box center [463, 358] width 824 height 46
click at [412, 356] on button "button" at bounding box center [417, 359] width 24 height 22
click at [494, 407] on span "https://docs.google.com/spreadsheets/d/1HsOV6GwDtu7tvPLRW-sCETc4wyDYAPweO2Jnnfi…" at bounding box center [501, 404] width 65 height 9
click at [545, 404] on span "https://docs.google.com/document/d/1OTyp2zcI7uT_8PUsAOz6YdAM_59n-92t6QVCj_kudno…" at bounding box center [560, 404] width 65 height 9
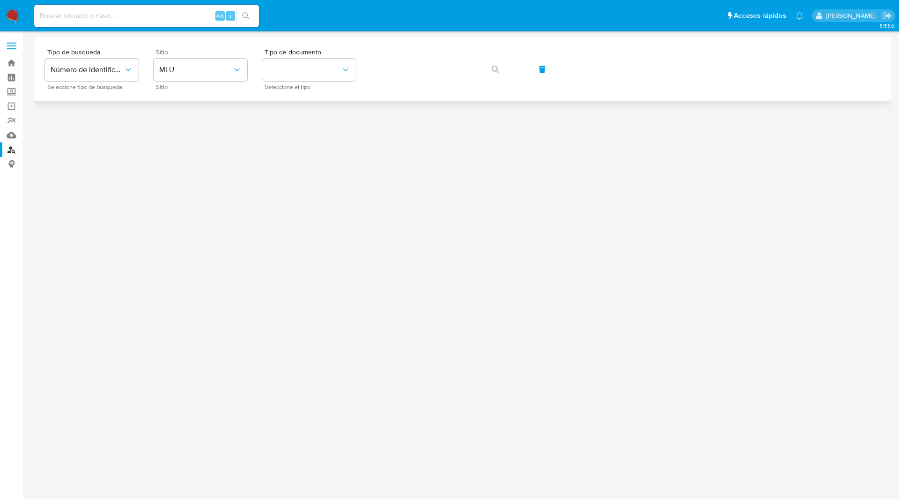
click at [186, 57] on div "Sitio MLU Sitio" at bounding box center [201, 69] width 94 height 41
click at [165, 49] on span "Sitio" at bounding box center [203, 52] width 94 height 7
click at [179, 66] on span "MLU" at bounding box center [195, 69] width 73 height 9
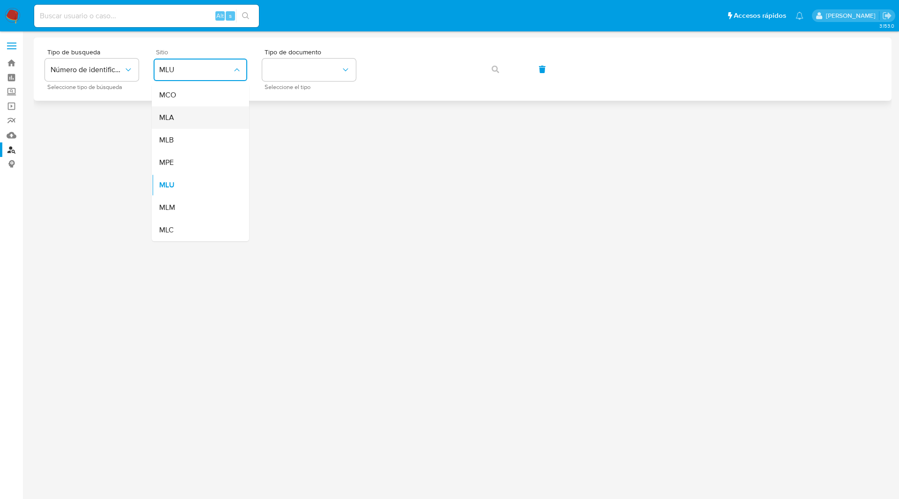
click at [188, 118] on div "MLA" at bounding box center [197, 117] width 77 height 22
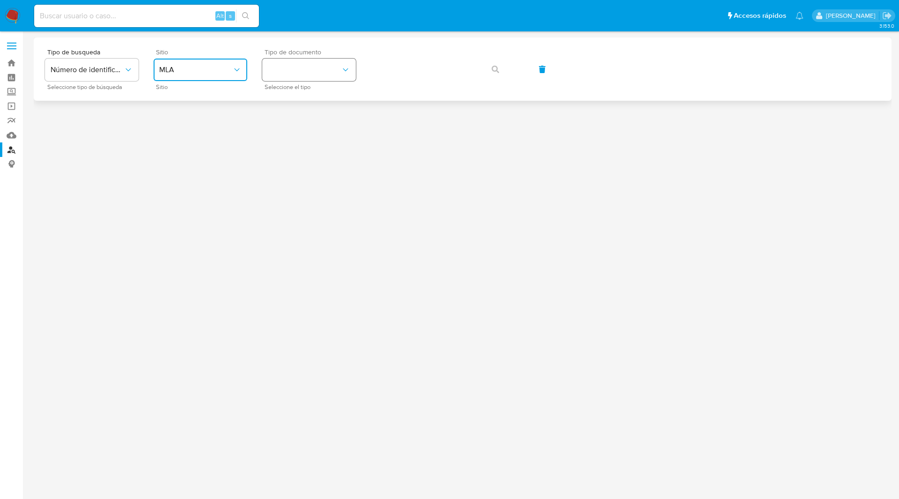
click at [315, 73] on button "identificationType" at bounding box center [309, 70] width 94 height 22
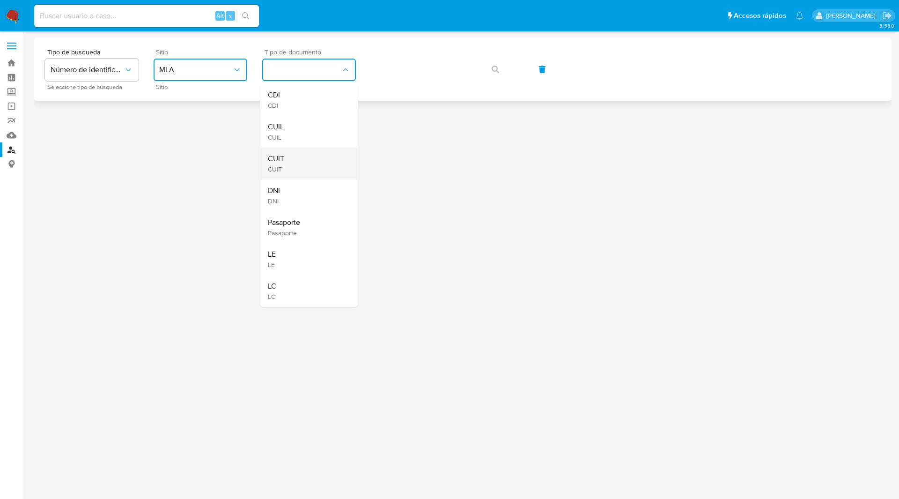
click at [283, 167] on span "CUIT" at bounding box center [276, 169] width 16 height 8
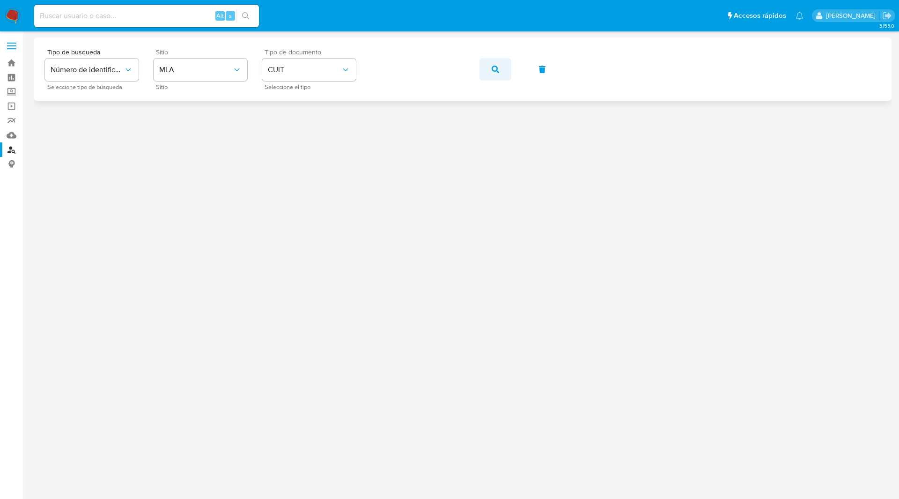
click at [495, 68] on icon "button" at bounding box center [495, 69] width 7 height 7
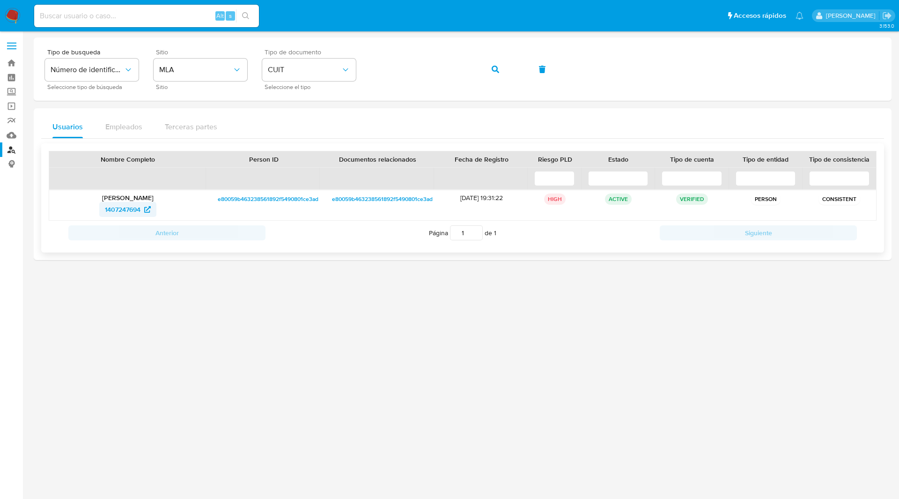
click at [139, 208] on span "1407247694" at bounding box center [123, 209] width 36 height 15
click at [504, 114] on div "Usuarios Empleados Terceras partes Nombre Completo Person ID Documentos relacio…" at bounding box center [463, 184] width 858 height 152
click at [489, 75] on button "button" at bounding box center [496, 69] width 32 height 22
click at [124, 201] on p "[PERSON_NAME]" at bounding box center [128, 197] width 144 height 8
click at [127, 209] on span "332310197" at bounding box center [122, 209] width 31 height 15
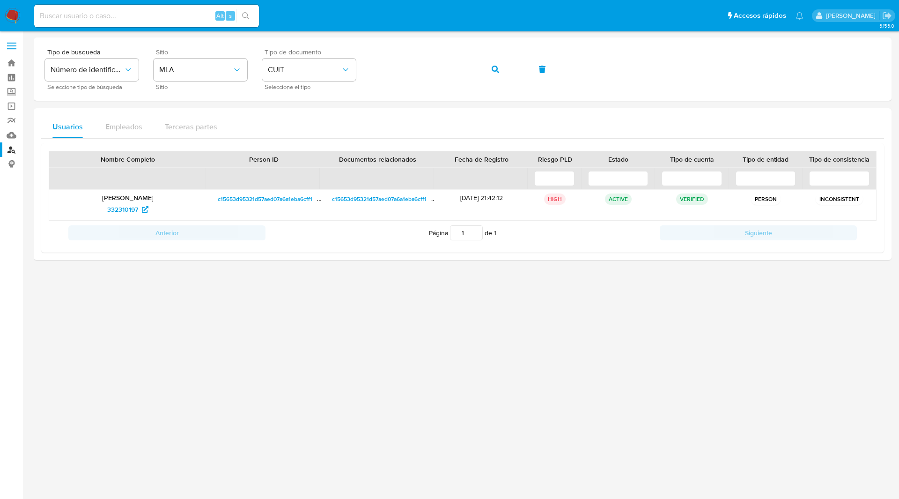
drag, startPoint x: 502, startPoint y: 111, endPoint x: 489, endPoint y: 107, distance: 13.3
click at [502, 111] on div "Usuarios Empleados Terceras partes Nombre Completo Person ID Documentos relacio…" at bounding box center [463, 184] width 858 height 152
click at [489, 74] on button "button" at bounding box center [496, 69] width 32 height 22
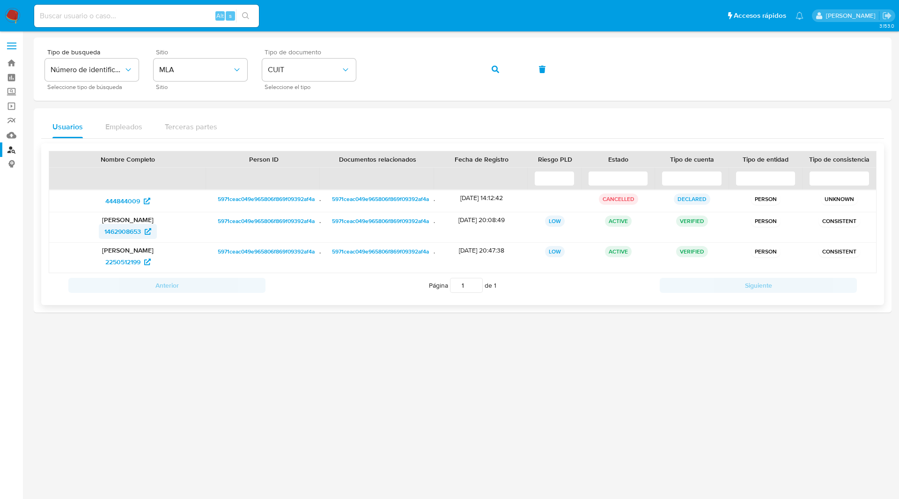
click at [135, 237] on span "1462908653" at bounding box center [122, 231] width 37 height 15
click at [140, 260] on span "2250512199" at bounding box center [122, 261] width 35 height 15
click at [489, 67] on button "button" at bounding box center [496, 69] width 32 height 22
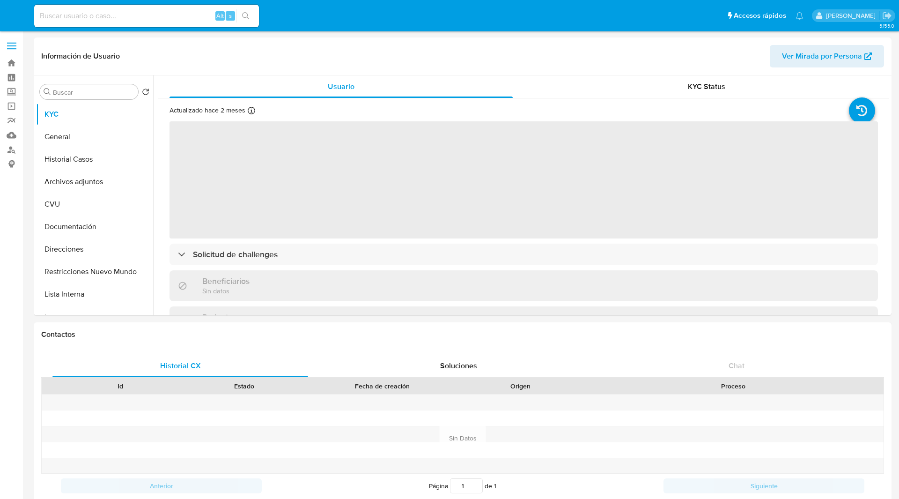
select select "10"
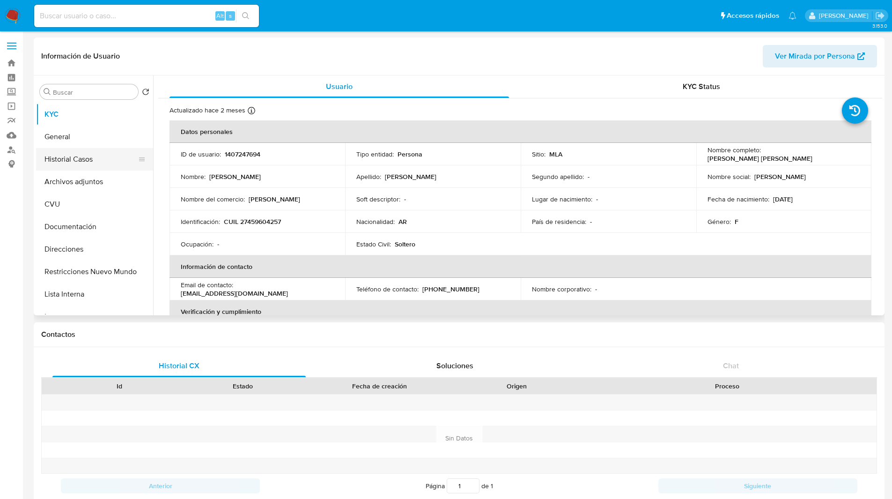
click at [77, 159] on button "Historial Casos" at bounding box center [91, 159] width 110 height 22
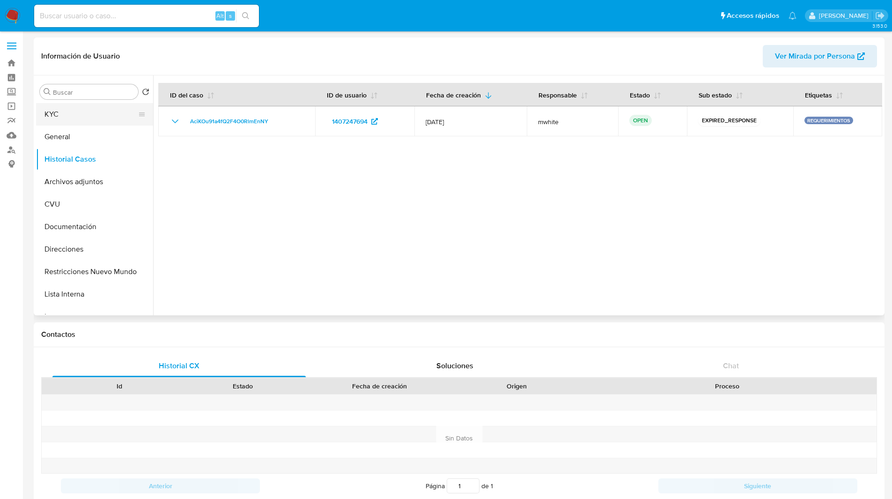
click at [52, 115] on button "KYC" at bounding box center [91, 114] width 110 height 22
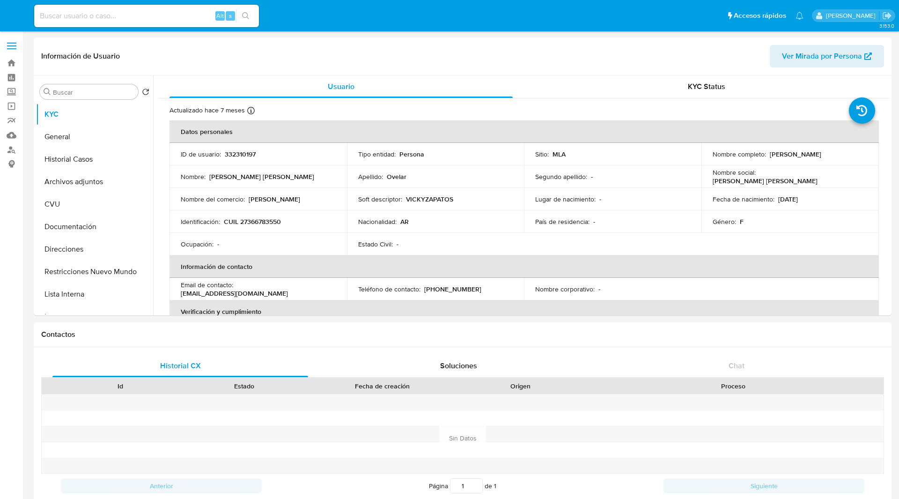
select select "10"
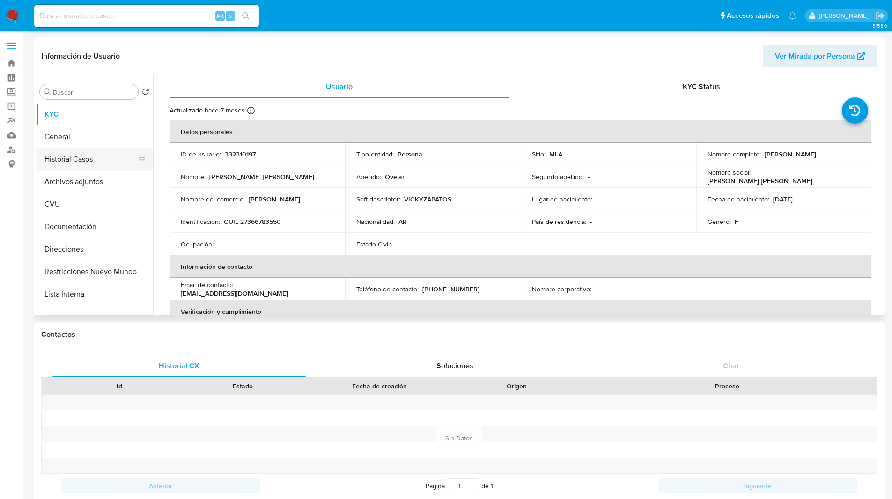
click at [75, 157] on button "Historial Casos" at bounding box center [91, 159] width 110 height 22
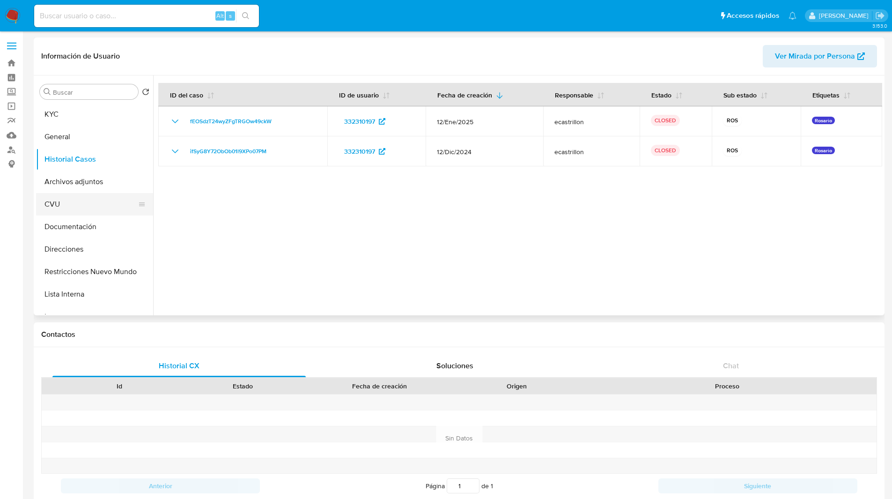
click at [78, 193] on button "CVU" at bounding box center [91, 204] width 110 height 22
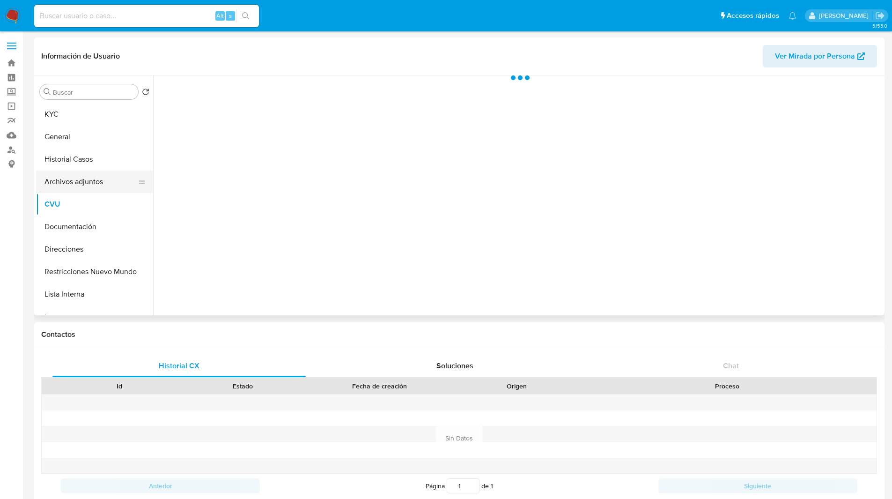
click at [67, 185] on button "Archivos adjuntos" at bounding box center [91, 181] width 110 height 22
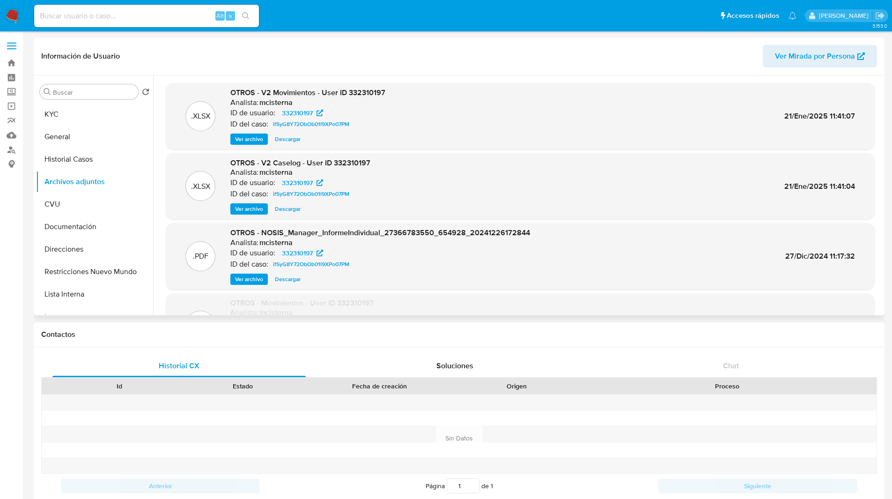
click at [256, 207] on span "Ver archivo" at bounding box center [249, 208] width 28 height 9
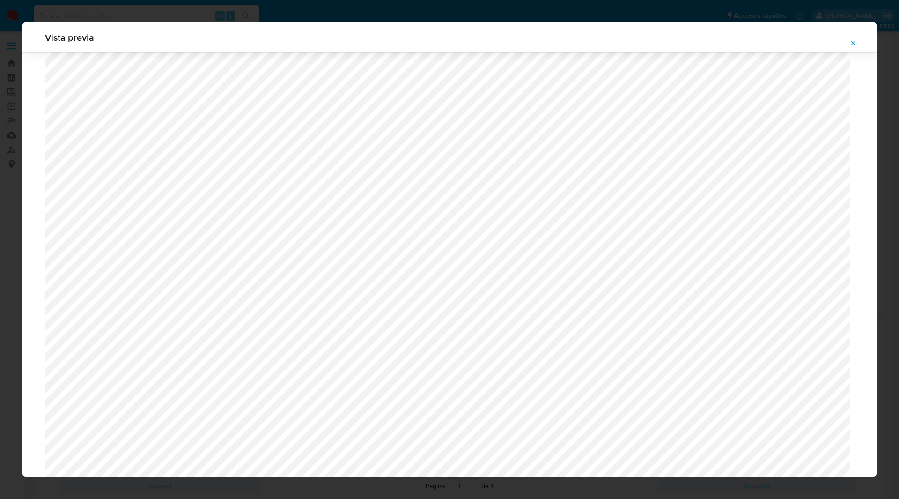
scroll to position [706, 0]
click at [853, 43] on icon "Attachment preview" at bounding box center [853, 43] width 4 height 4
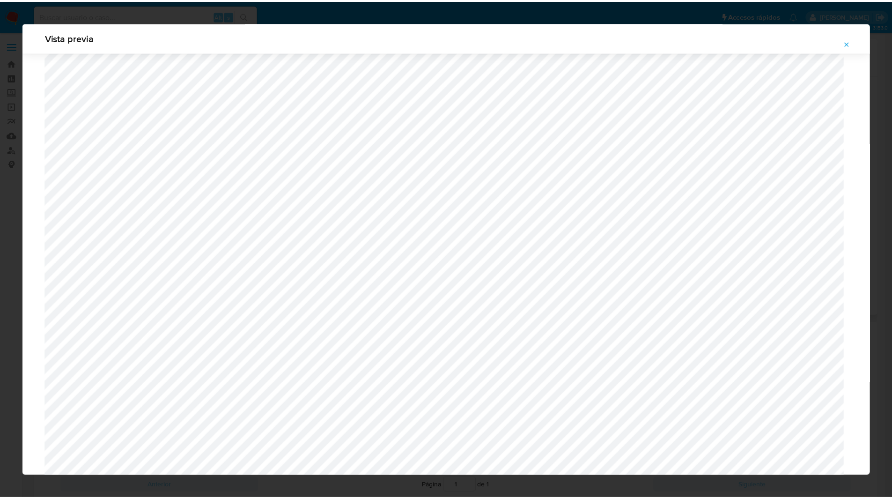
scroll to position [0, 0]
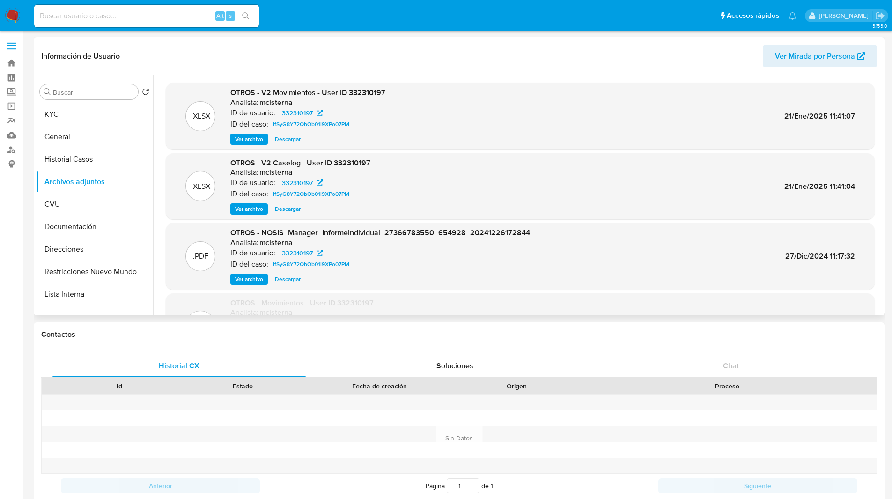
click at [555, 284] on div ".PDF OTROS - NOSIS_Manager_InformeIndividual_27366783550_654928_20241226172844 …" at bounding box center [520, 256] width 700 height 57
click at [90, 161] on button "Historial Casos" at bounding box center [91, 159] width 110 height 22
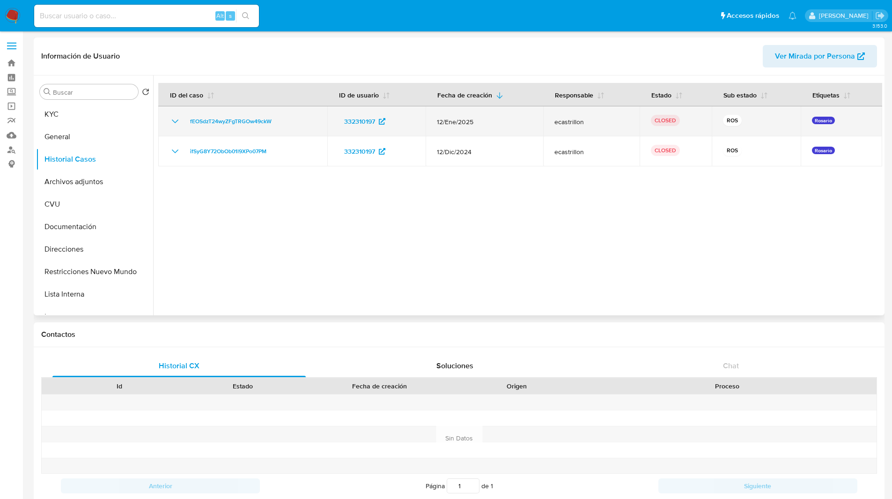
click at [172, 121] on icon "Mostrar/Ocultar" at bounding box center [175, 121] width 11 height 11
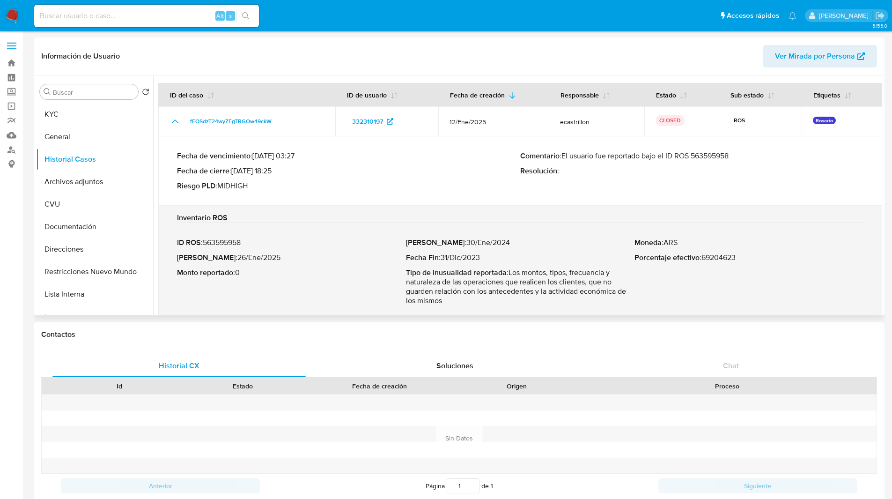
scroll to position [40, 0]
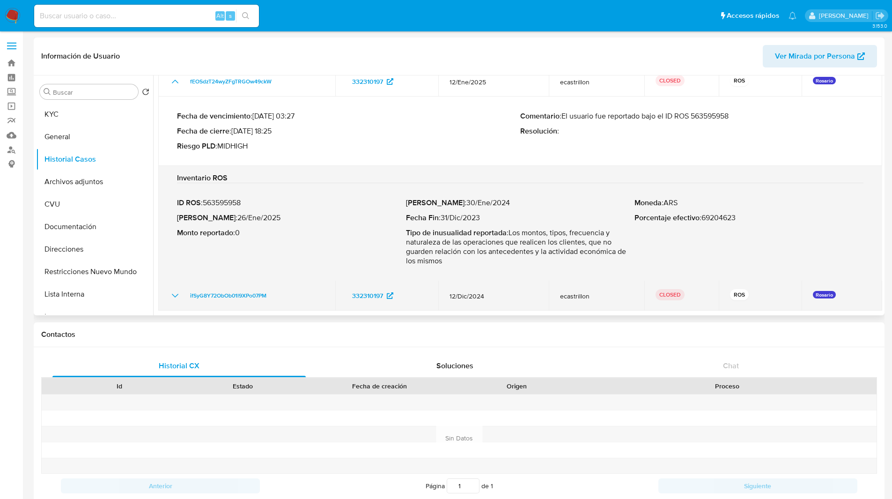
click at [177, 295] on icon "Mostrar/Ocultar" at bounding box center [175, 296] width 7 height 4
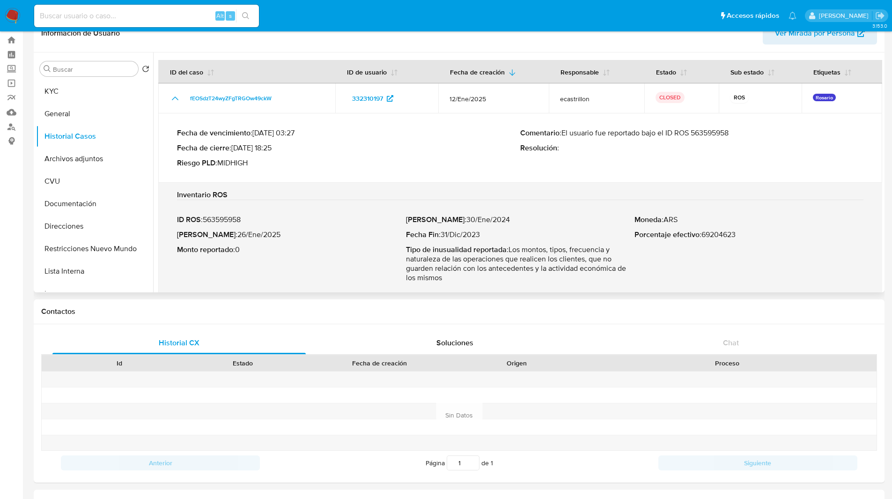
scroll to position [24, 0]
click at [708, 127] on p "Comentario : El usuario fue reportado bajo el ID ROS 563595958" at bounding box center [691, 131] width 343 height 9
drag, startPoint x: 221, startPoint y: 232, endPoint x: 230, endPoint y: 232, distance: 9.8
click at [230, 232] on p "Fecha ROS : 26/Ene/2025" at bounding box center [291, 233] width 229 height 9
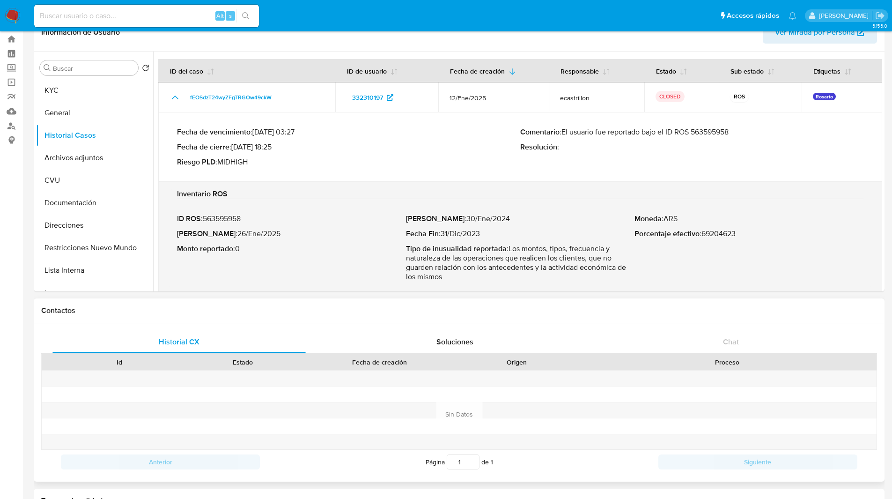
click at [518, 325] on div "Historial CX Soluciones Chat Id Estado Fecha de creación Origen Proceso Anterio…" at bounding box center [459, 402] width 851 height 158
click at [288, 41] on header "Información de Usuario Ver Mirada por Persona" at bounding box center [459, 32] width 836 height 22
click at [271, 41] on header "Información de Usuario Ver Mirada por Persona" at bounding box center [459, 32] width 836 height 22
click at [319, 26] on ul "Pausado Ver notificaciones Alt s Accesos rápidos Presiona las siguientes teclas…" at bounding box center [416, 15] width 772 height 23
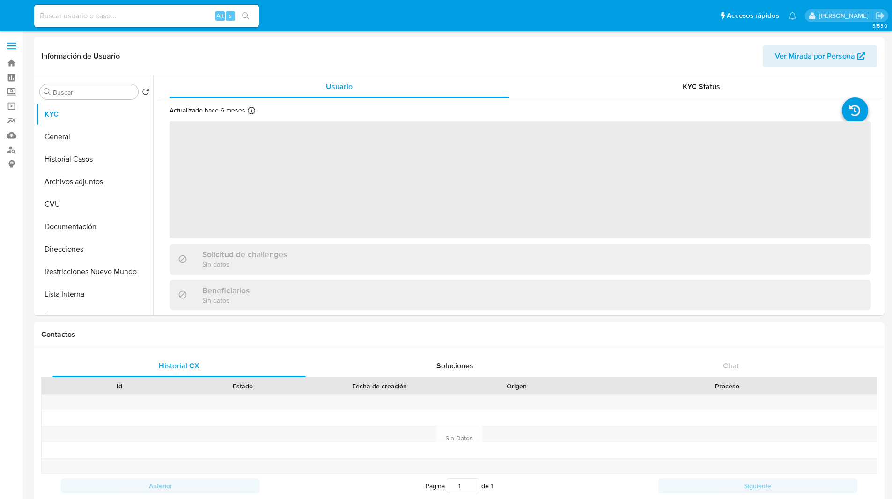
select select "10"
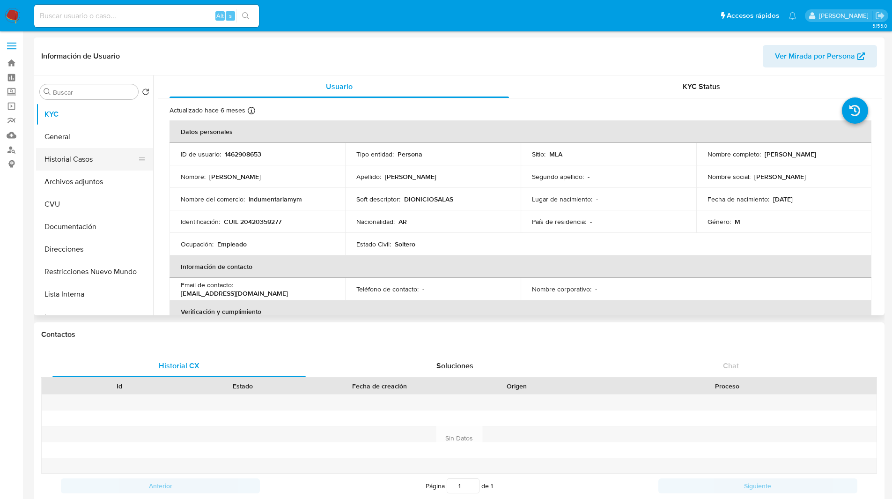
click at [91, 152] on button "Historial Casos" at bounding box center [91, 159] width 110 height 22
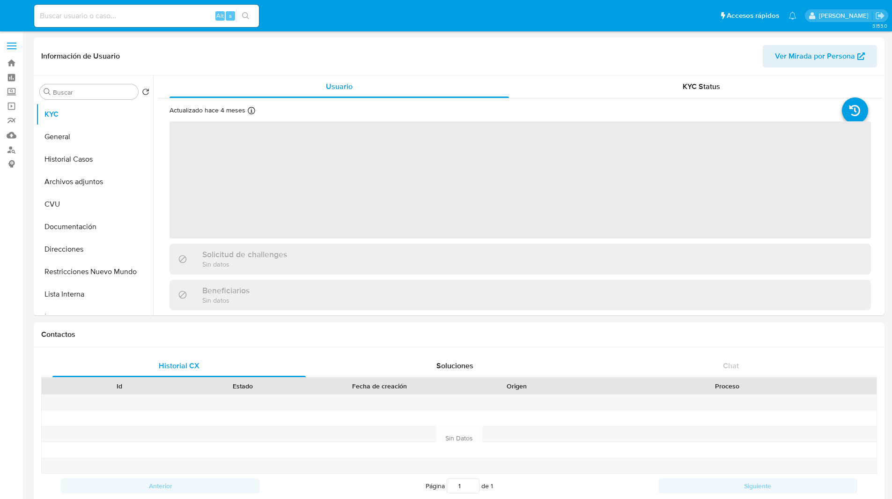
select select "10"
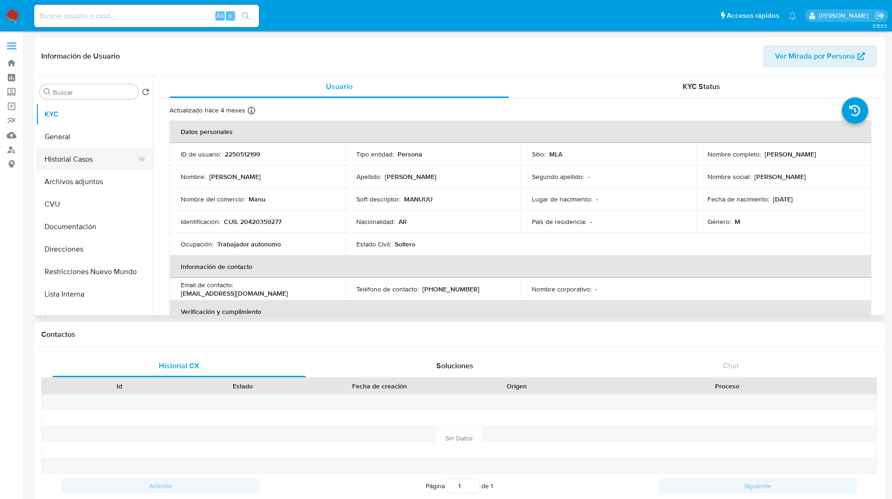
click at [63, 163] on button "Historial Casos" at bounding box center [91, 159] width 110 height 22
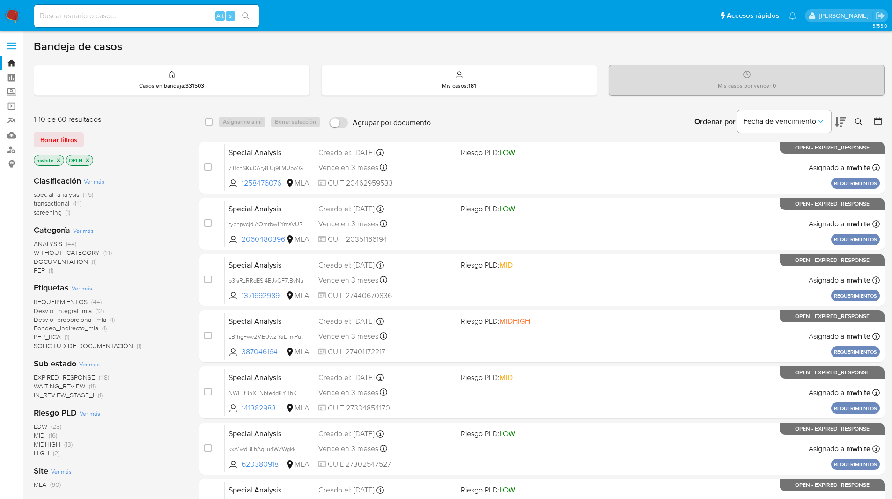
click at [861, 127] on button at bounding box center [859, 121] width 15 height 11
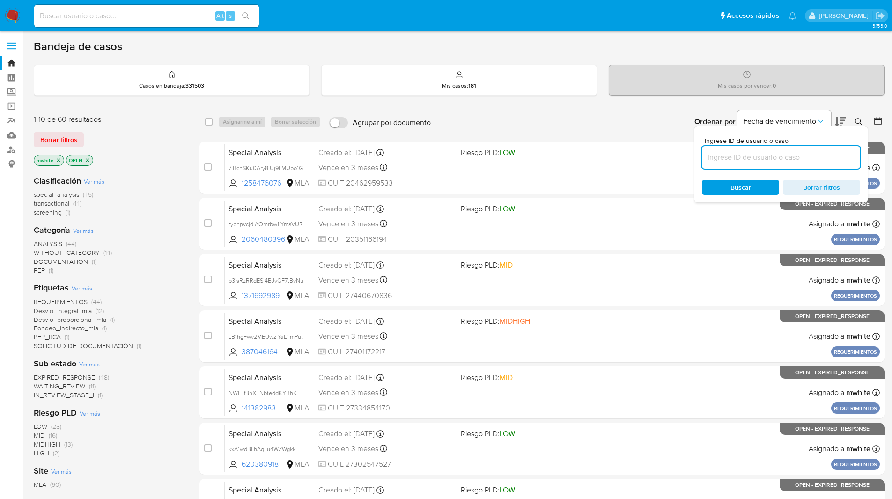
click at [753, 156] on input at bounding box center [781, 157] width 158 height 12
type input "JAV3w5pX5lhb3ETXdhf5kGI8"
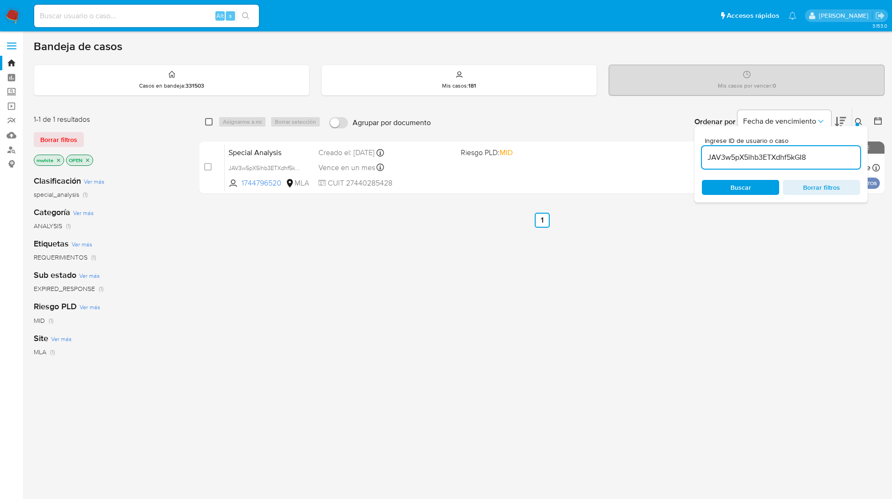
click at [211, 125] on input "checkbox" at bounding box center [208, 121] width 7 height 7
checkbox input "true"
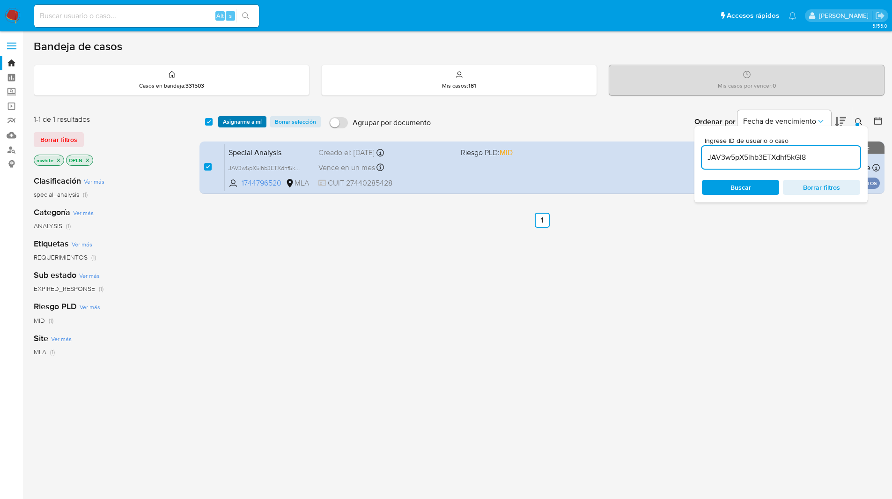
click at [226, 125] on span "Asignarme a mí" at bounding box center [242, 121] width 39 height 9
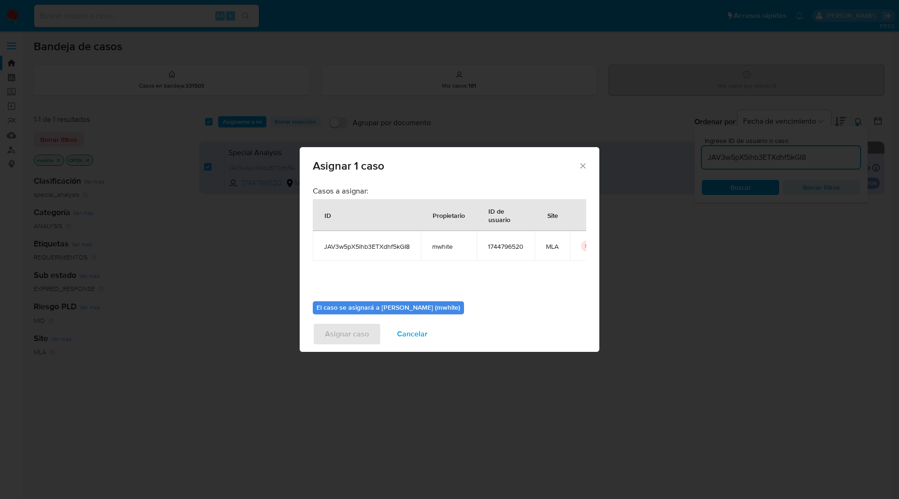
click at [438, 249] on span "mwhite" at bounding box center [448, 246] width 33 height 8
copy span "mwhite"
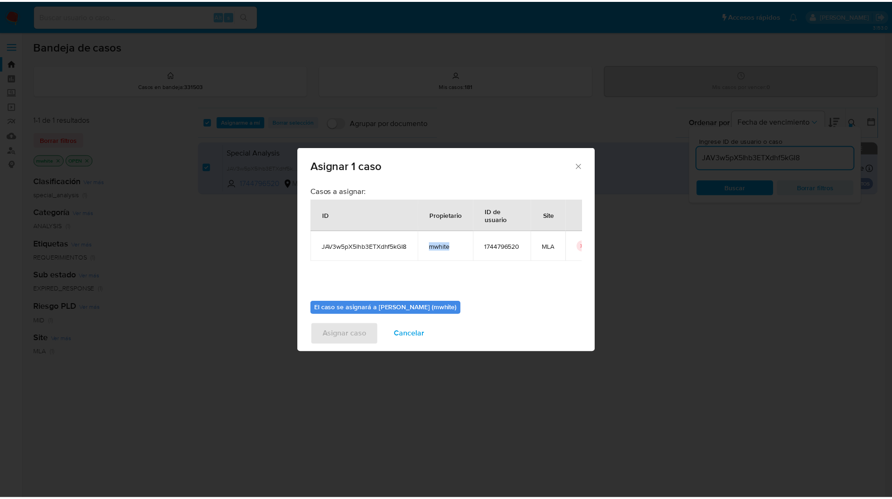
scroll to position [49, 0]
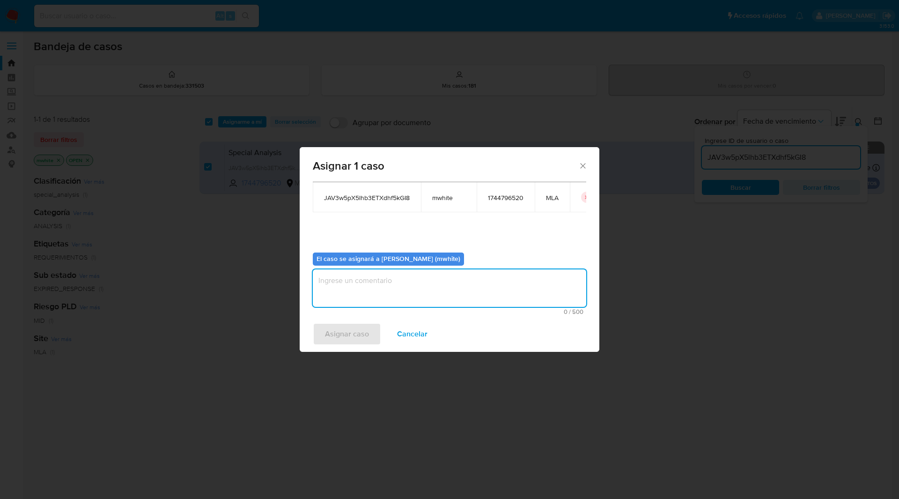
click at [365, 276] on textarea "assign-modal" at bounding box center [450, 287] width 274 height 37
paste textarea "mwhite"
type textarea "mwhite"
click at [361, 337] on span "Asignar caso" at bounding box center [347, 334] width 44 height 21
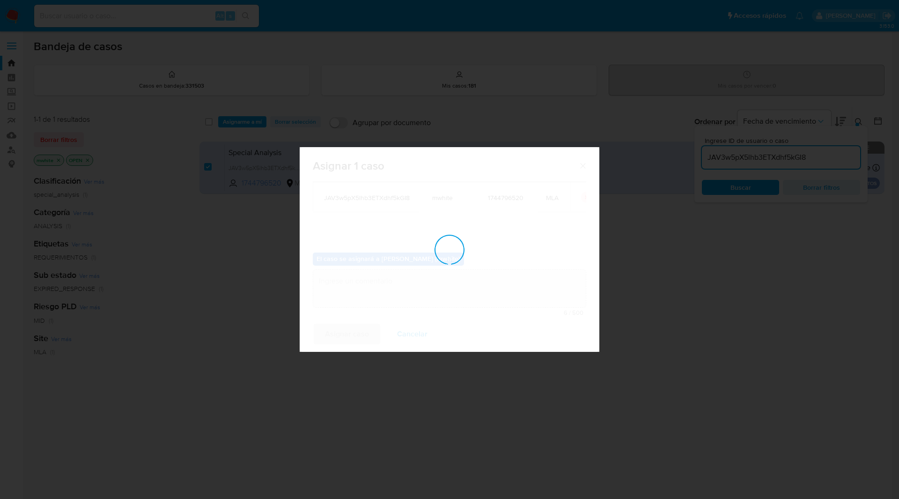
checkbox input "false"
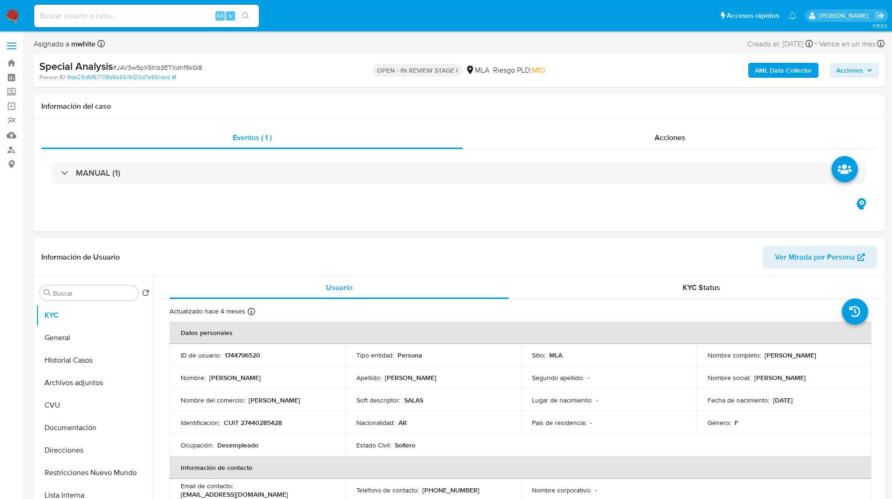
select select "10"
click at [266, 422] on p "CUIT 27440285428" at bounding box center [253, 422] width 58 height 8
copy p "27440285428"
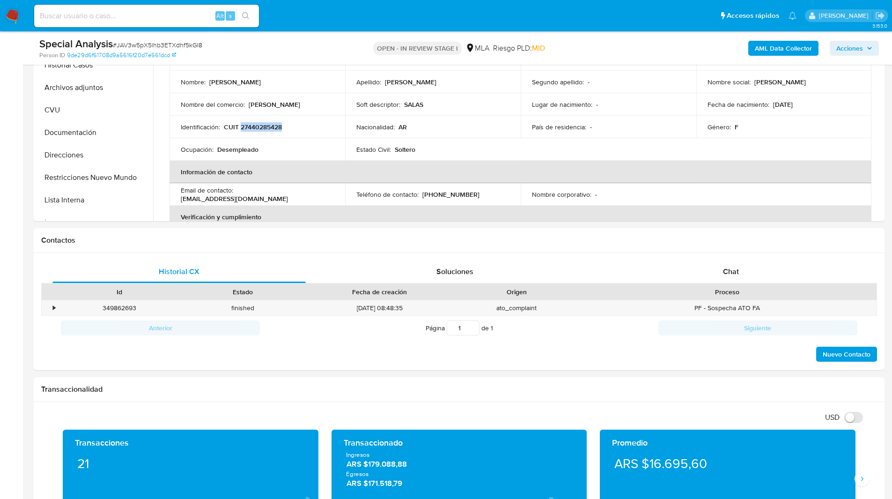
scroll to position [262, 0]
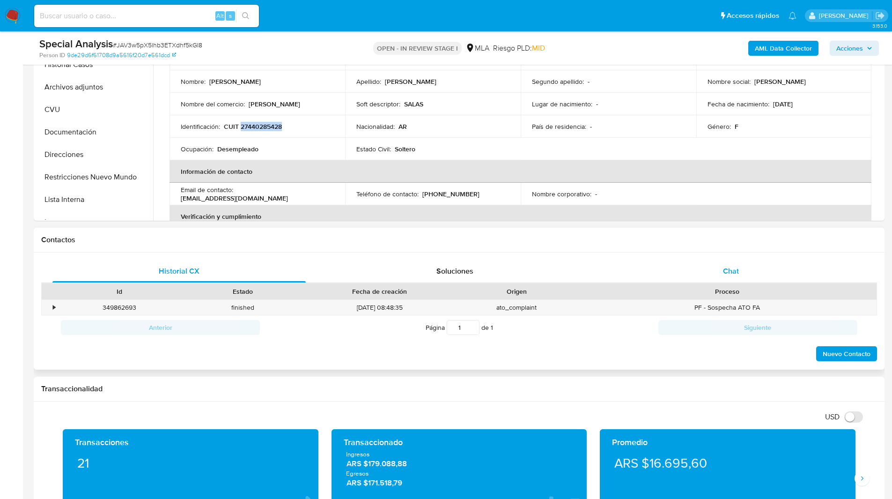
click at [731, 274] on span "Chat" at bounding box center [731, 271] width 16 height 11
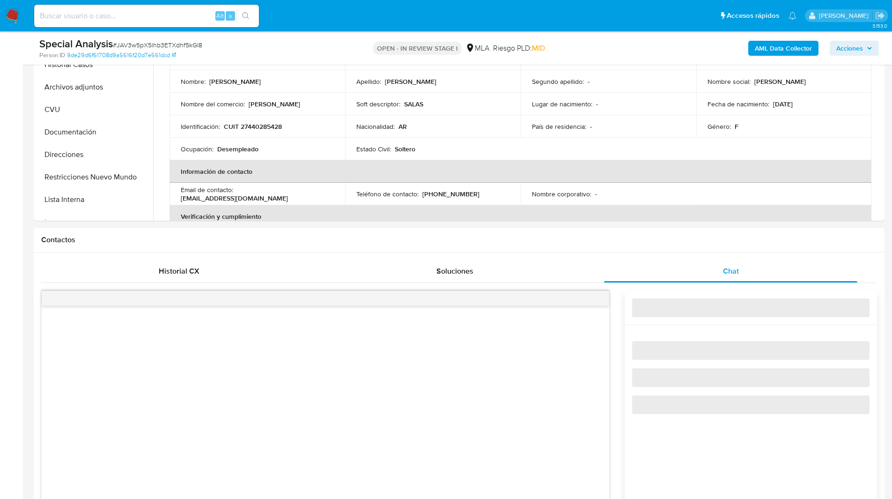
click at [617, 244] on h1 "Contactos" at bounding box center [459, 239] width 836 height 9
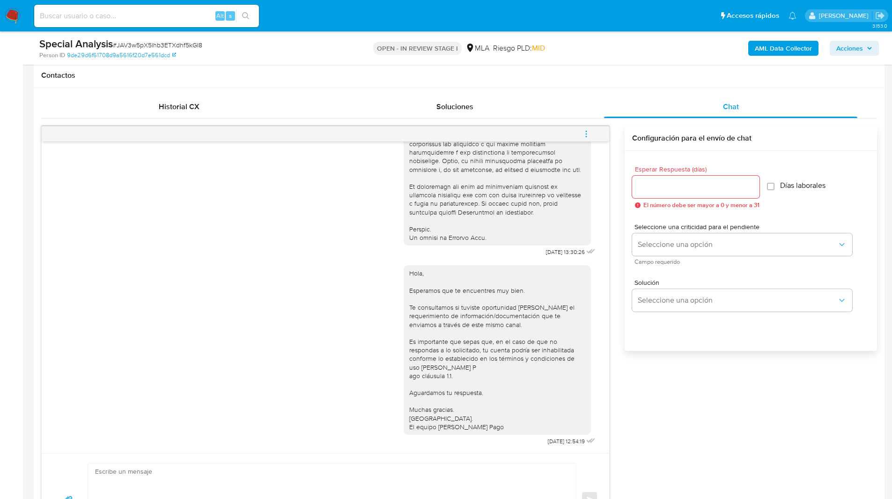
scroll to position [427, 0]
click at [582, 131] on icon "menu-action" at bounding box center [586, 133] width 8 height 8
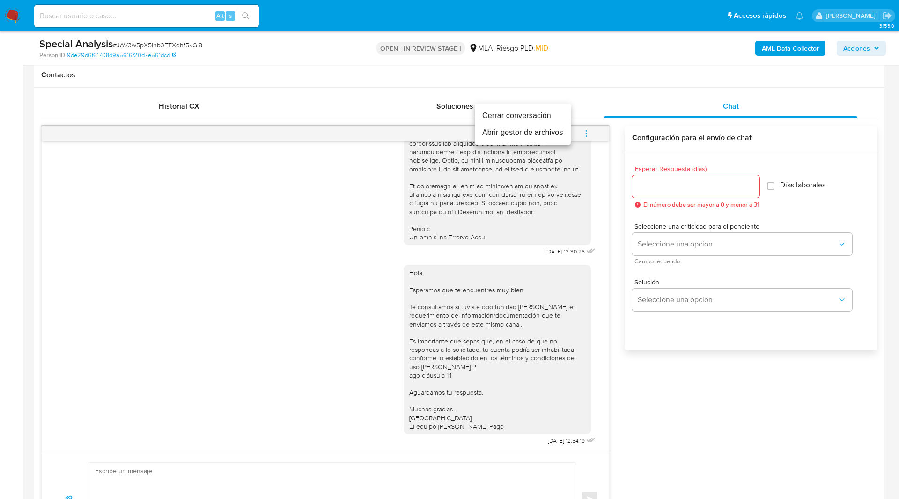
click at [508, 113] on li "Cerrar conversación" at bounding box center [523, 115] width 96 height 17
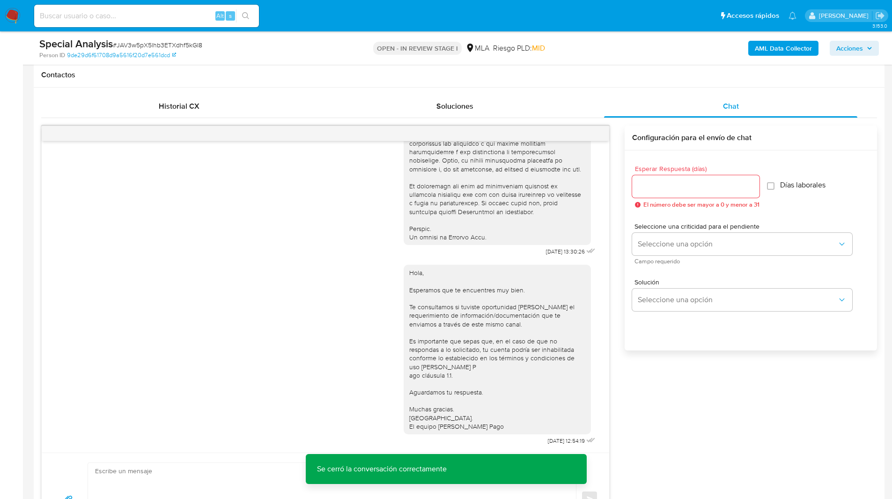
click at [775, 50] on b "AML Data Collector" at bounding box center [783, 48] width 57 height 15
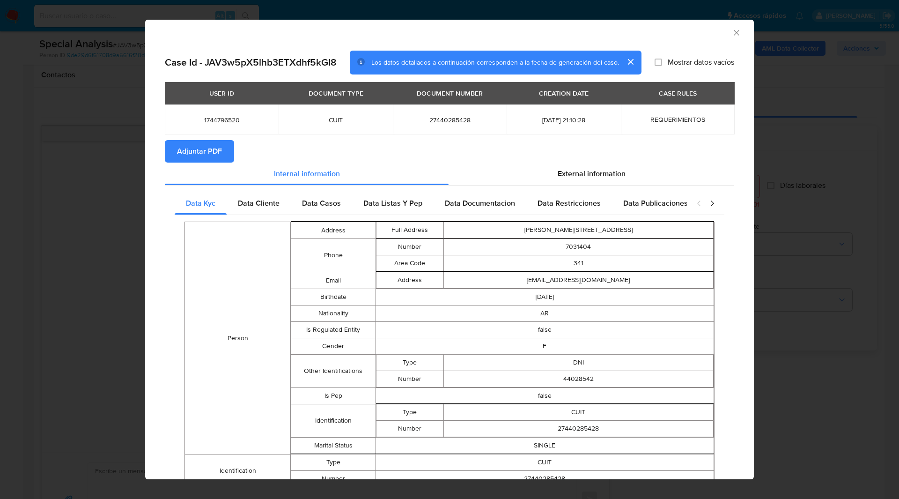
click at [210, 151] on span "Adjuntar PDF" at bounding box center [199, 151] width 45 height 21
click at [732, 34] on icon "Cerrar ventana" at bounding box center [736, 32] width 9 height 9
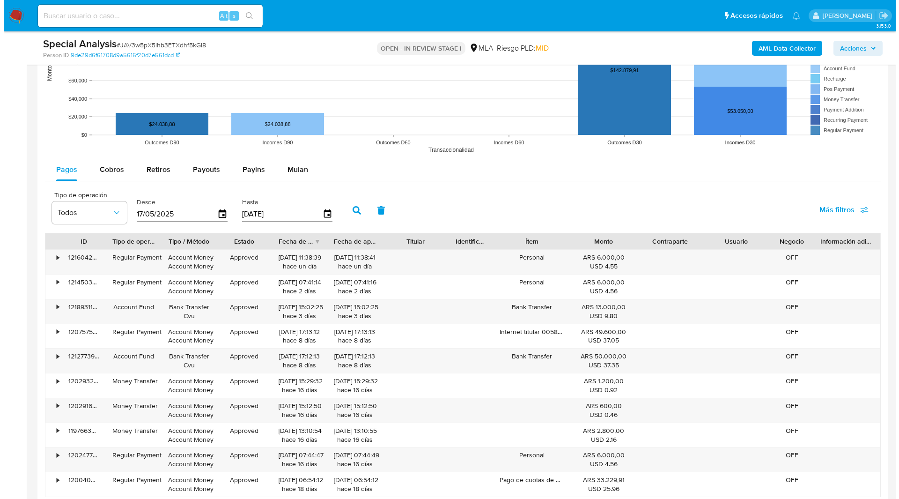
scroll to position [1647, 0]
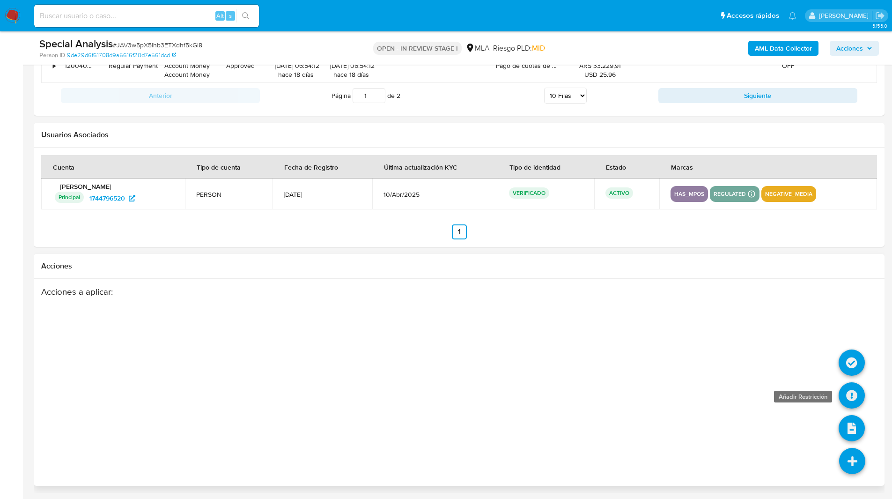
click at [849, 394] on icon at bounding box center [852, 395] width 26 height 26
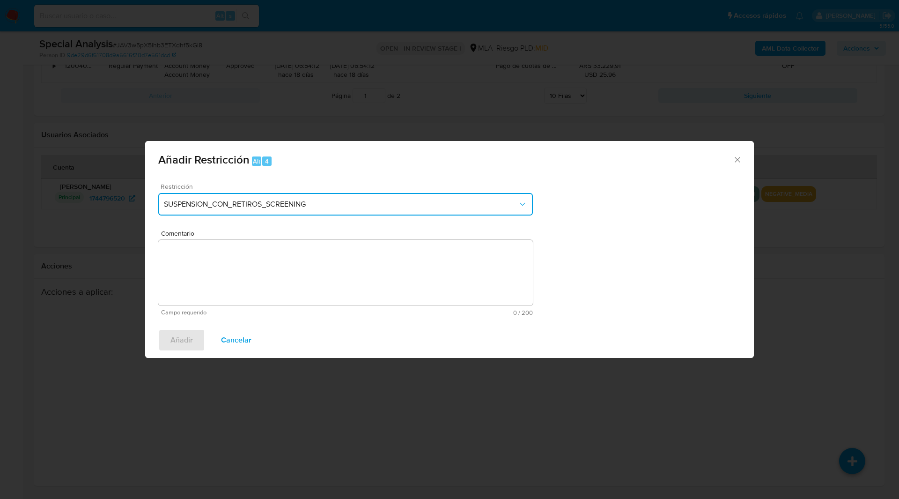
click at [310, 199] on button "SUSPENSION_CON_RETIROS_SCREENING" at bounding box center [345, 204] width 375 height 22
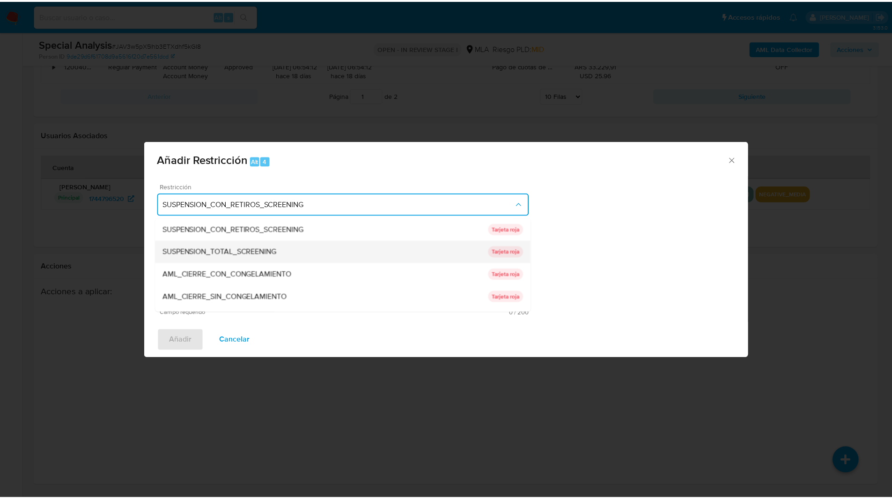
scroll to position [154, 0]
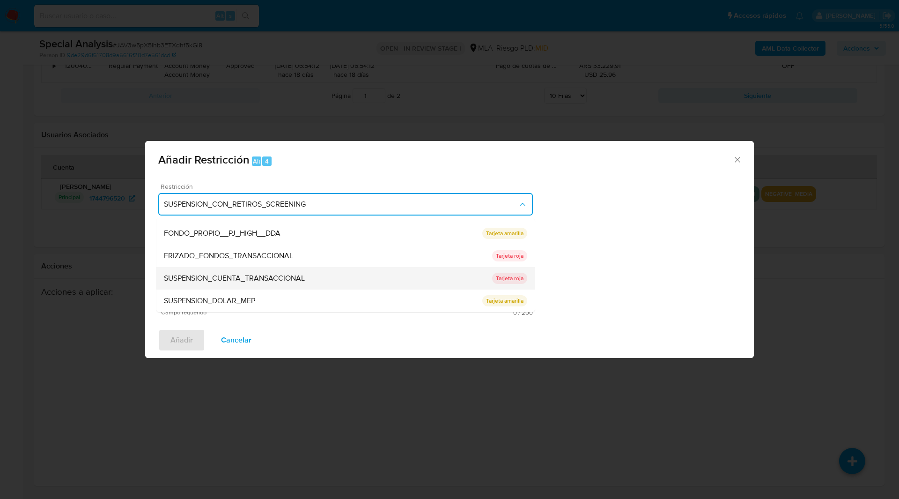
click at [218, 275] on span "SUSPENSION_CUENTA_TRANSACCIONAL" at bounding box center [234, 278] width 141 height 9
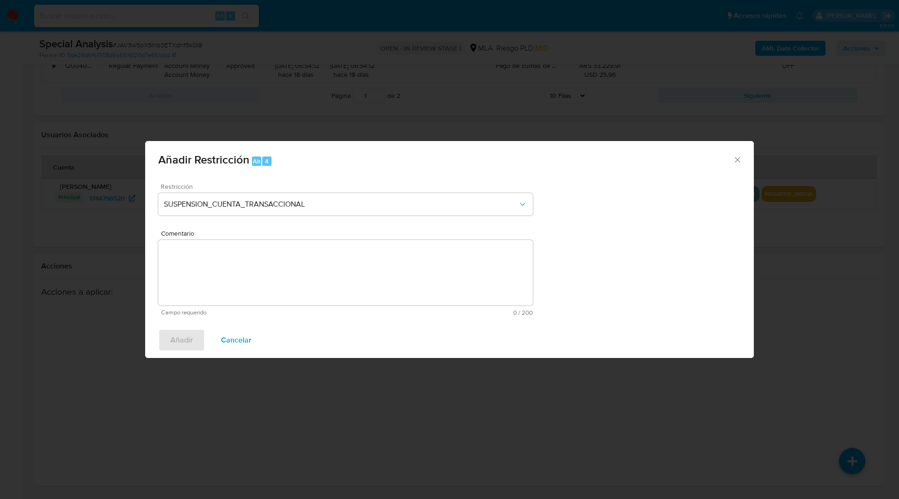
click at [306, 284] on textarea "Comentario" at bounding box center [345, 273] width 375 height 66
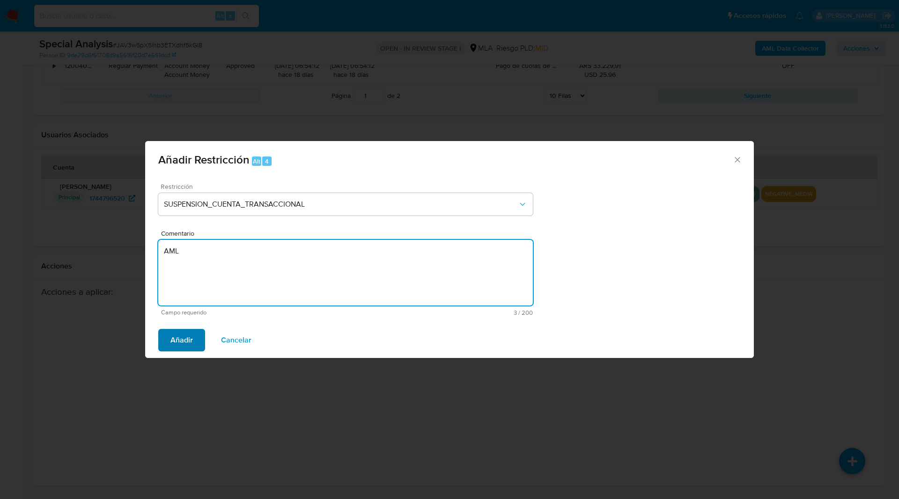
type textarea "AML"
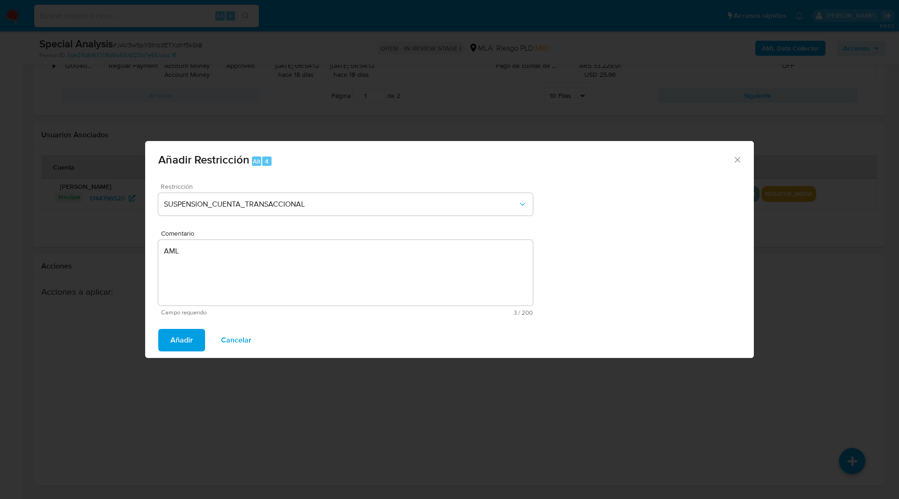
click at [174, 348] on span "Añadir" at bounding box center [181, 340] width 22 height 21
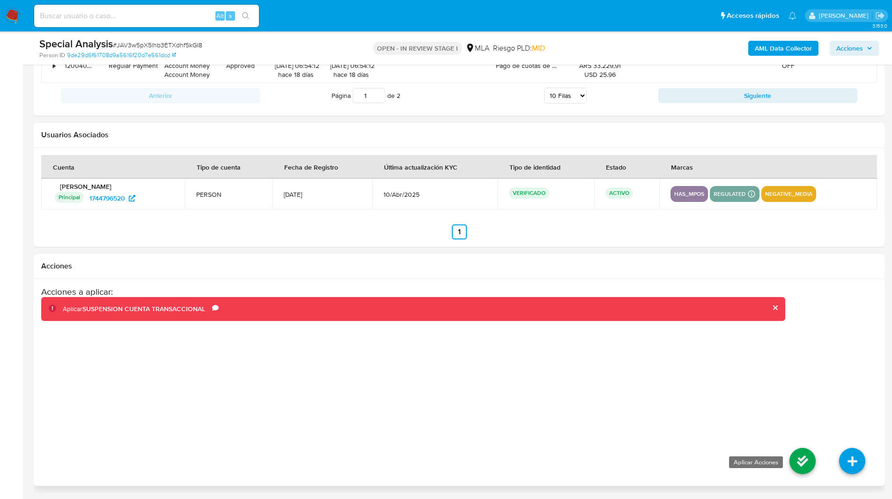
click at [805, 457] on icon at bounding box center [803, 461] width 26 height 26
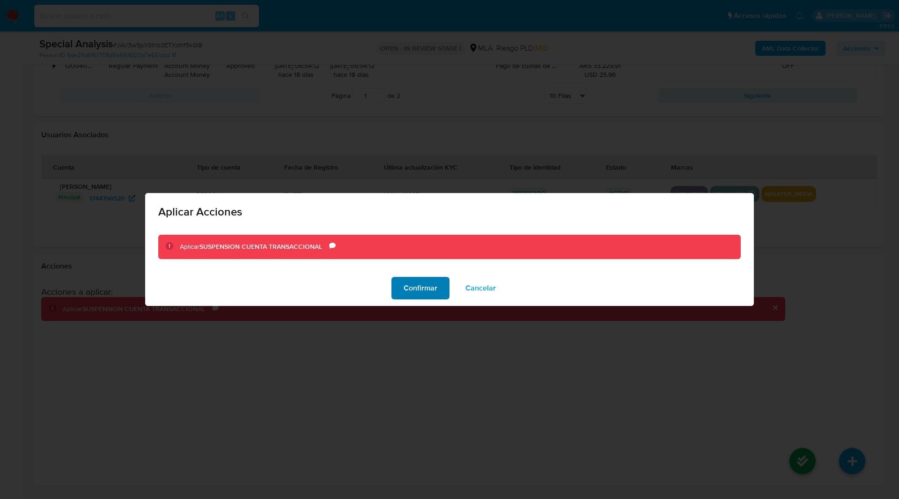
click at [420, 287] on span "Confirmar" at bounding box center [421, 288] width 34 height 21
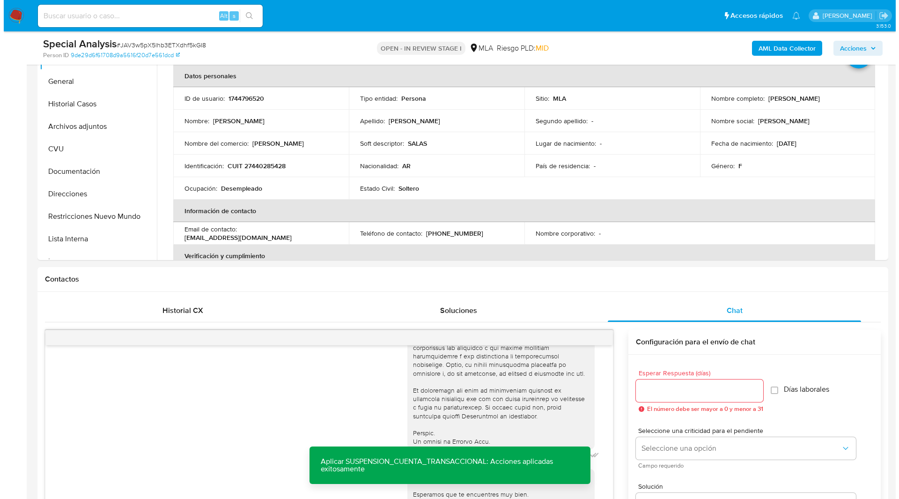
scroll to position [0, 0]
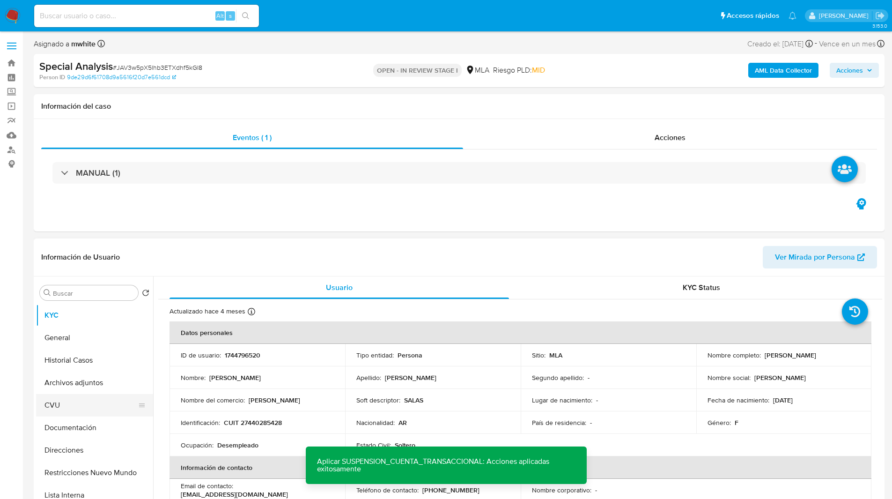
click at [74, 395] on button "CVU" at bounding box center [91, 405] width 110 height 22
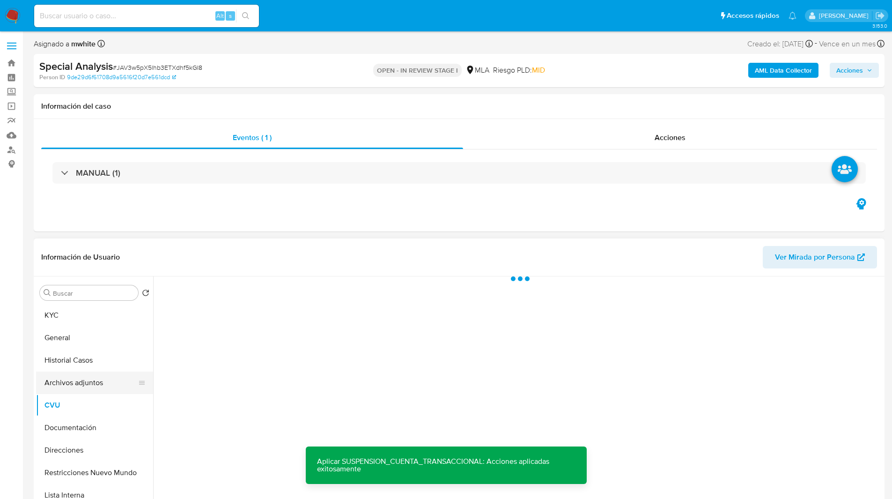
click at [60, 386] on button "Archivos adjuntos" at bounding box center [91, 382] width 110 height 22
click at [336, 198] on div "Eventos ( 1 ) Acciones MANUAL (1)" at bounding box center [459, 175] width 851 height 112
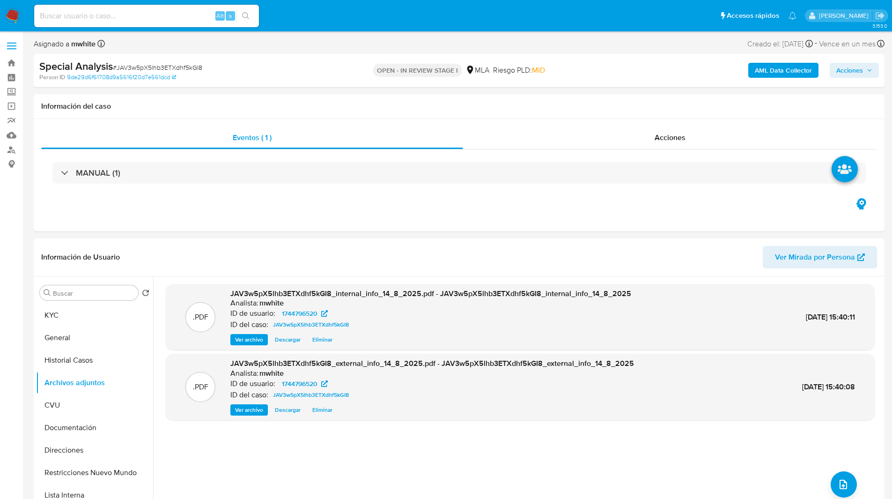
click at [348, 47] on div "Asignado a mwhite Asignado el: [DATE] 18:10:27 Creado el: [DATE] Creado el: [DA…" at bounding box center [459, 45] width 851 height 16
click at [328, 66] on div "OPEN - IN REVIEW STAGE I MLA Riesgo PLD: MID" at bounding box center [458, 70] width 277 height 22
click at [839, 481] on icon "upload-file" at bounding box center [843, 484] width 11 height 11
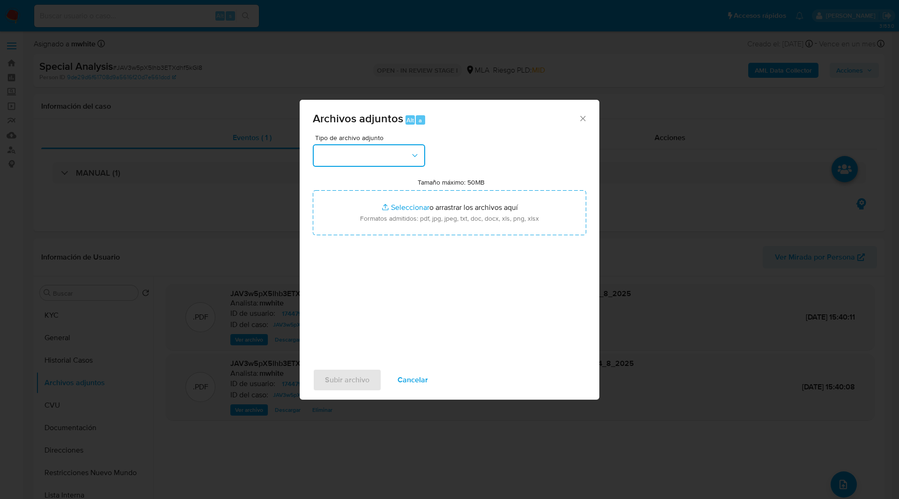
click at [357, 166] on button "button" at bounding box center [369, 155] width 112 height 22
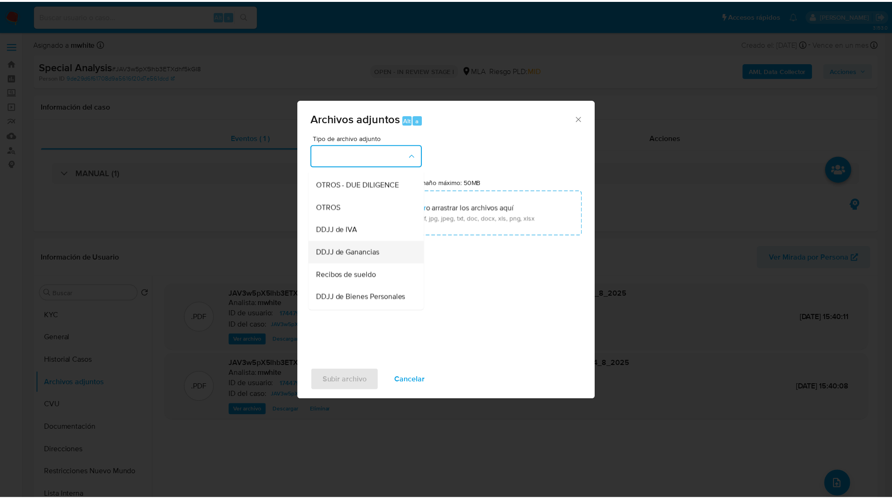
scroll to position [153, 0]
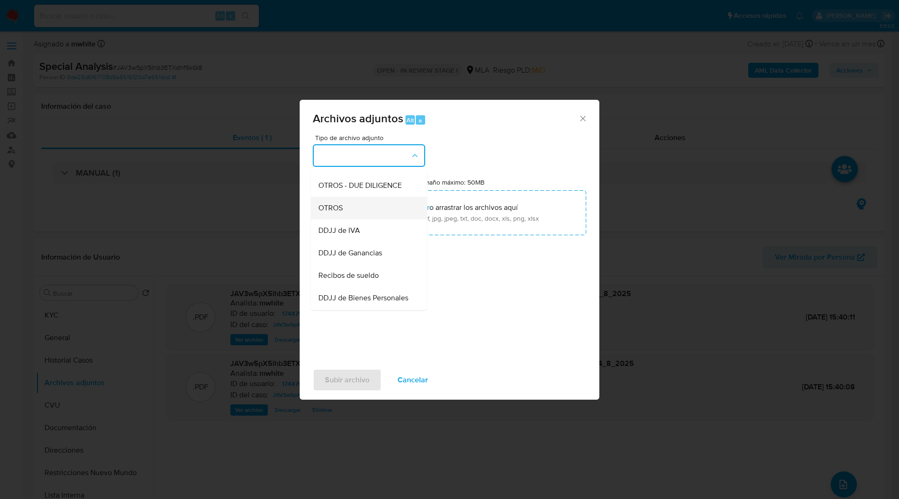
click at [342, 219] on div "OTROS" at bounding box center [366, 208] width 96 height 22
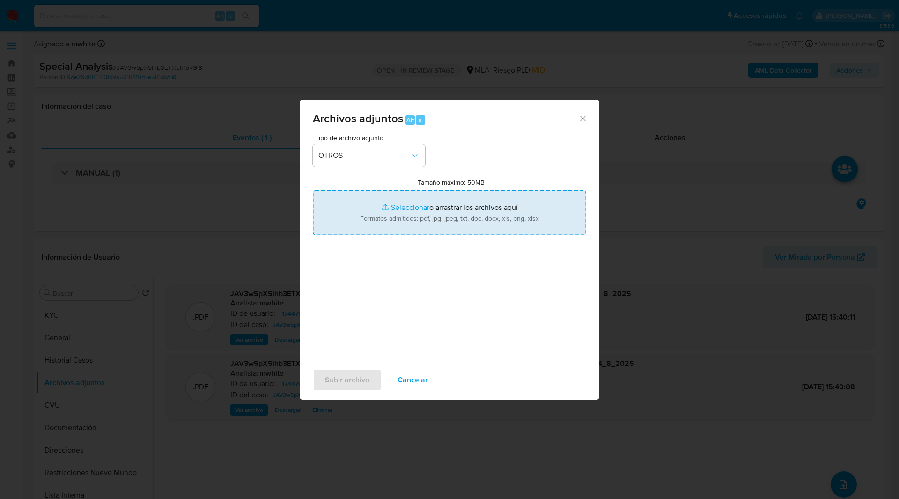
type input "C:\fakepath\Caselog JAV3w5pX5lhb3ETXdhf5kGI8_2025_08_14_13_37_44.docx"
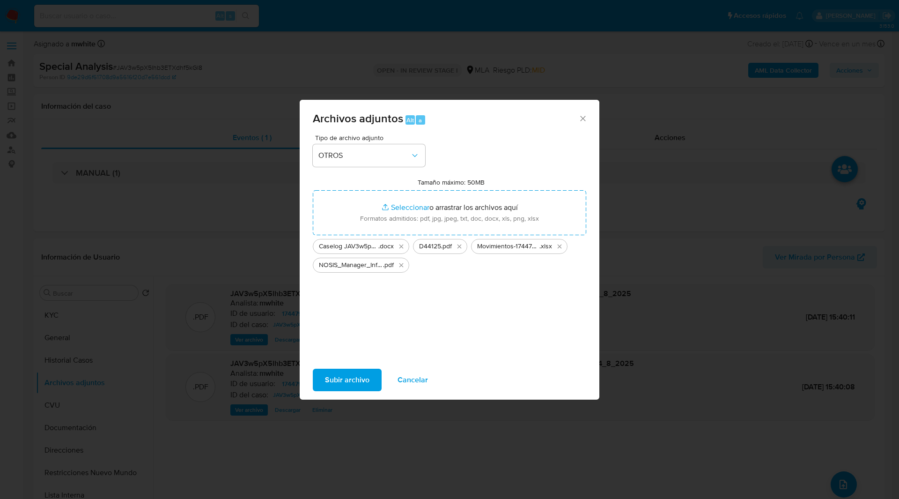
click at [352, 377] on span "Subir archivo" at bounding box center [347, 380] width 44 height 21
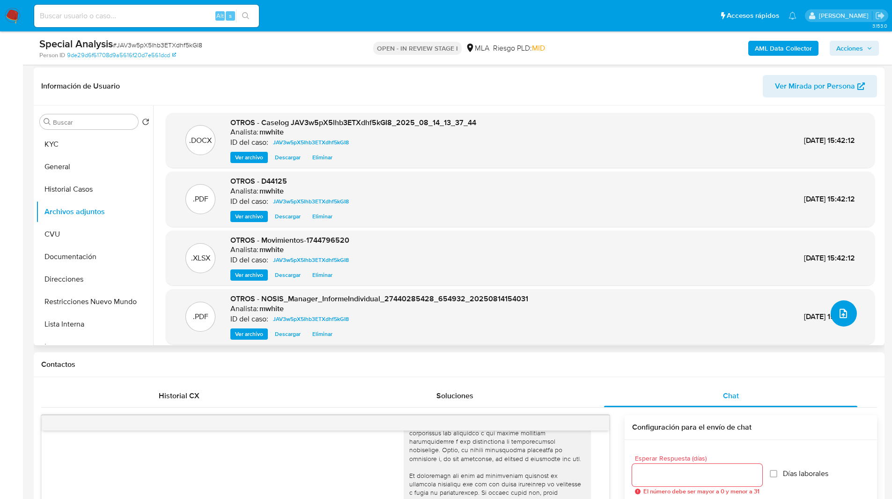
scroll to position [7, 0]
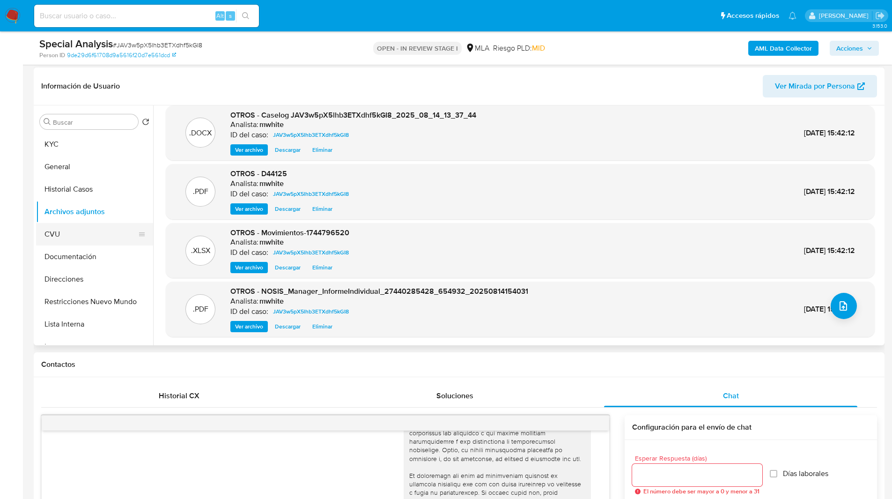
click at [67, 226] on button "CVU" at bounding box center [91, 234] width 110 height 22
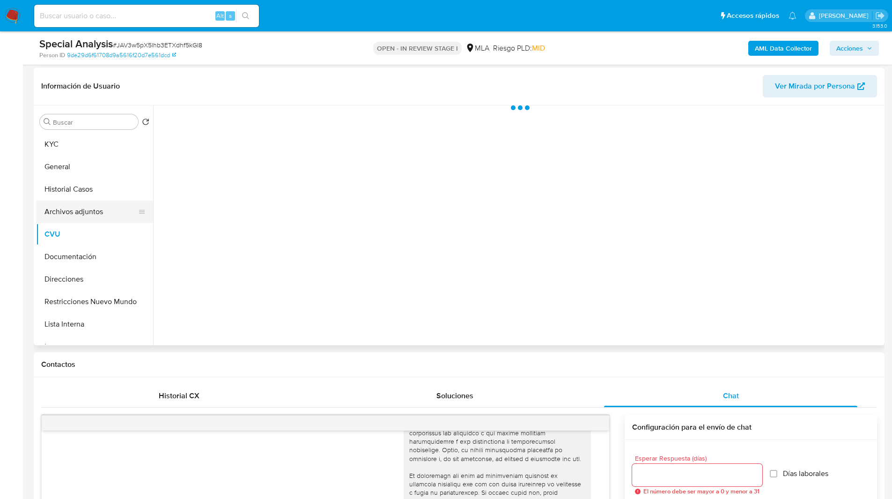
scroll to position [0, 0]
click at [104, 208] on button "Archivos adjuntos" at bounding box center [91, 211] width 110 height 22
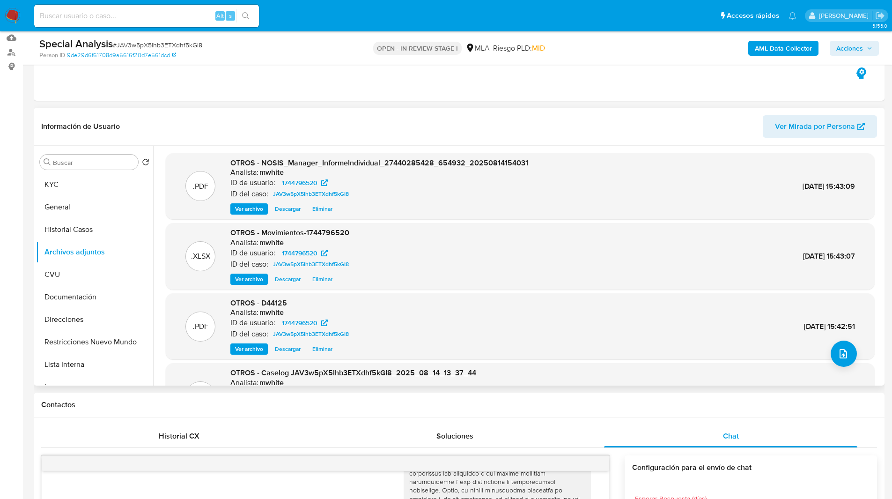
scroll to position [79, 0]
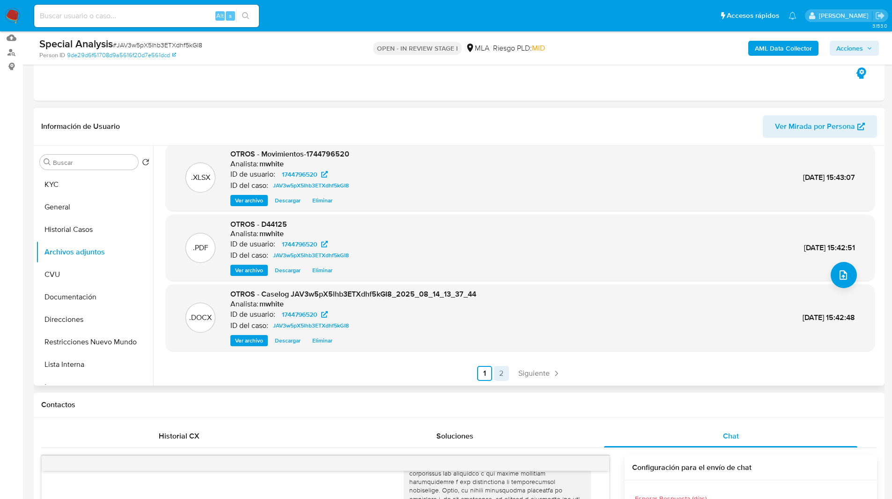
click at [499, 377] on link "2" at bounding box center [501, 373] width 15 height 15
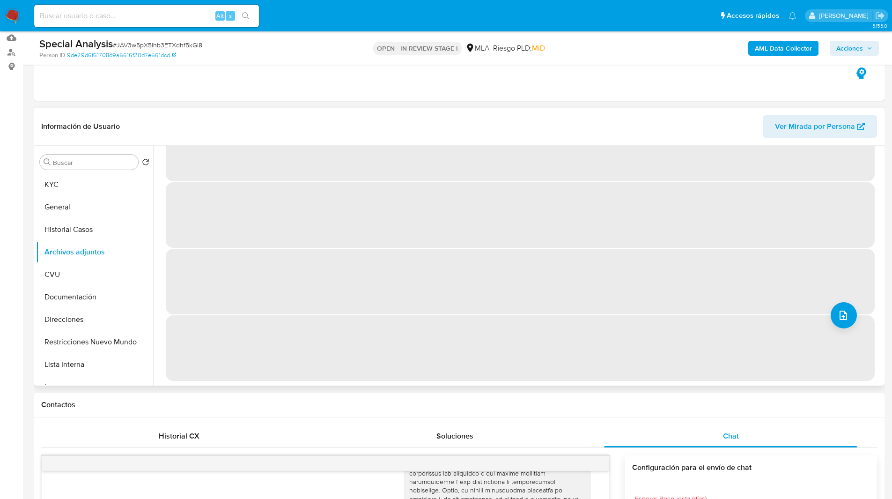
scroll to position [0, 0]
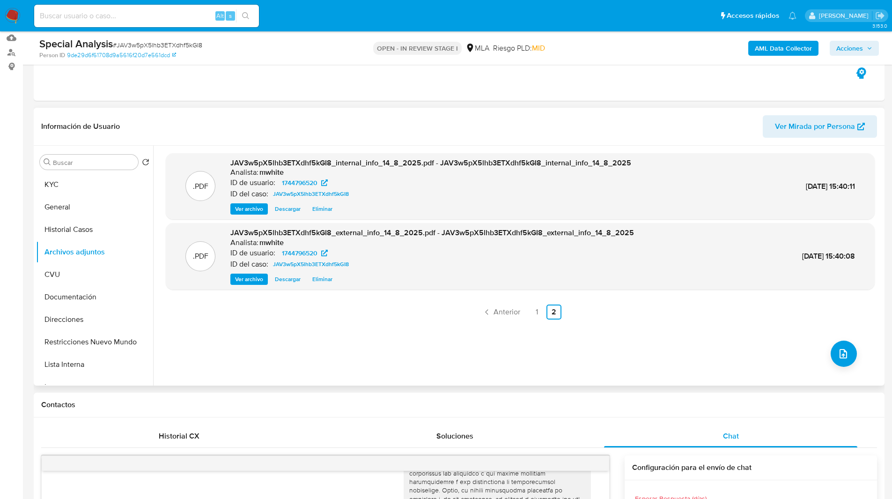
click at [861, 49] on span "Acciones" at bounding box center [849, 48] width 27 height 15
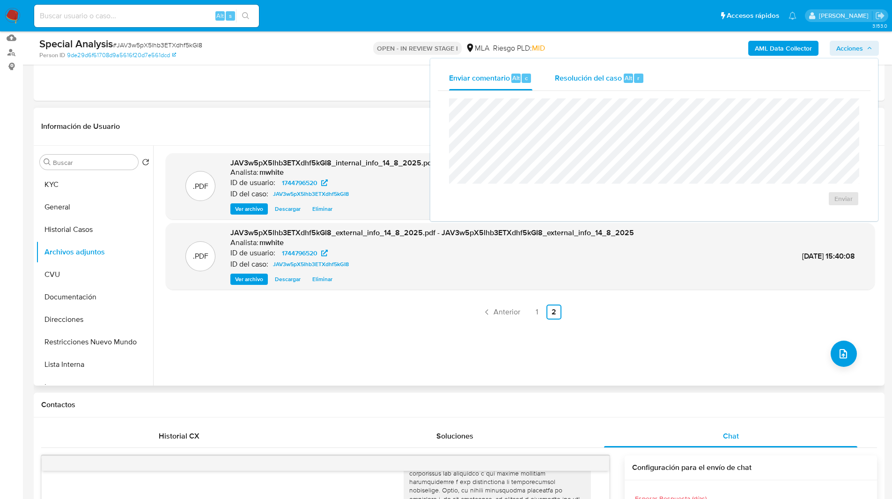
click at [565, 76] on span "Resolución del caso" at bounding box center [588, 77] width 67 height 11
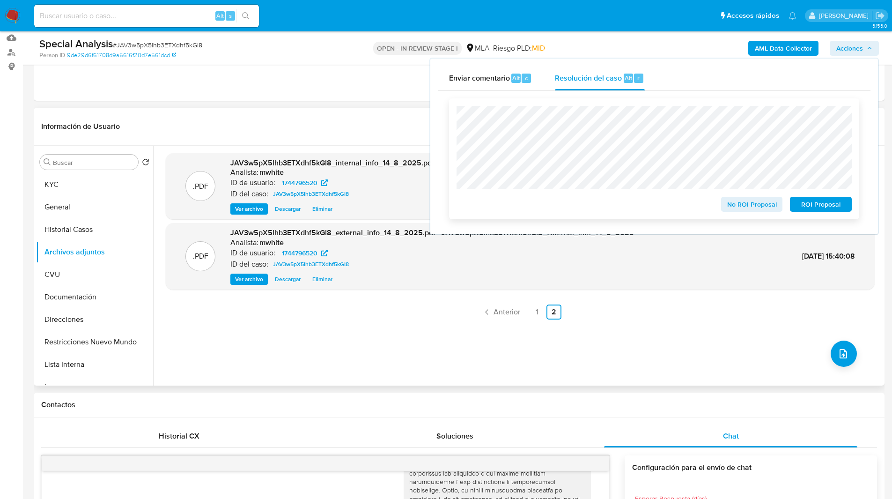
click at [830, 210] on span "ROI Proposal" at bounding box center [821, 204] width 49 height 13
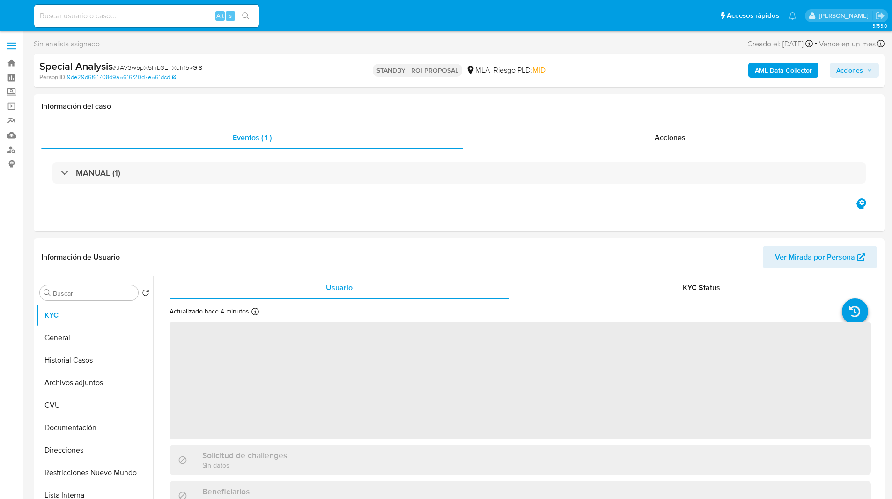
select select "10"
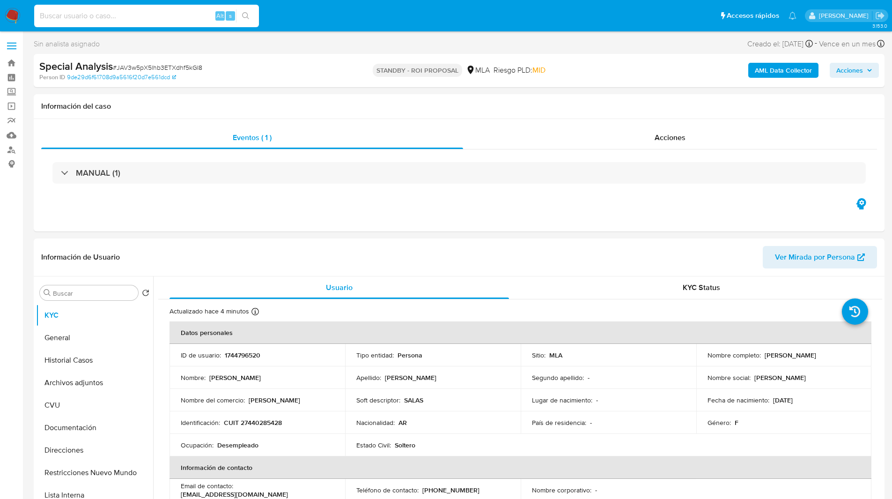
click at [166, 18] on input at bounding box center [146, 16] width 225 height 12
paste input "AciKOu91a4fQ2F4O0RlmEnNY"
type input "AciKOu91a4fQ2F4O0RlmEnNY"
select select "10"
click at [549, 43] on div "Asignado a mwhite Asignado el: [DATE] 18:10:27 Creado el: [DATE] Creado el: [DA…" at bounding box center [459, 45] width 851 height 16
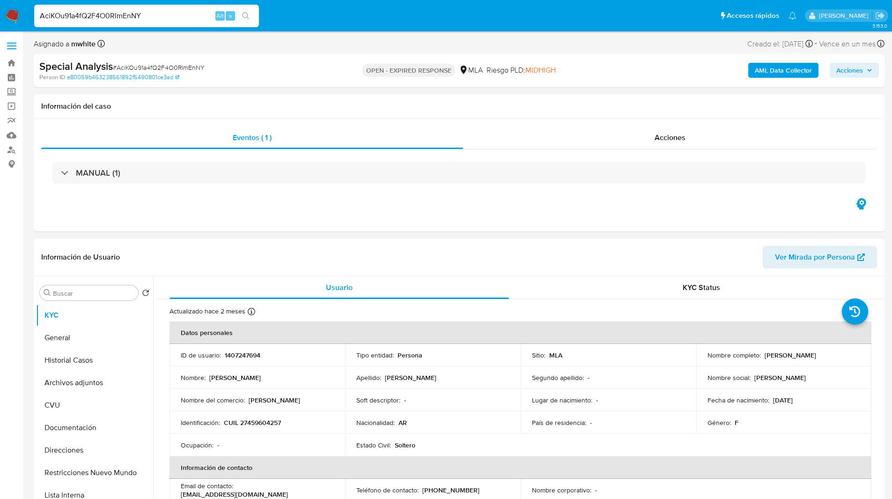
click at [247, 358] on p "1407247694" at bounding box center [243, 355] width 36 height 8
copy p "1407247694"
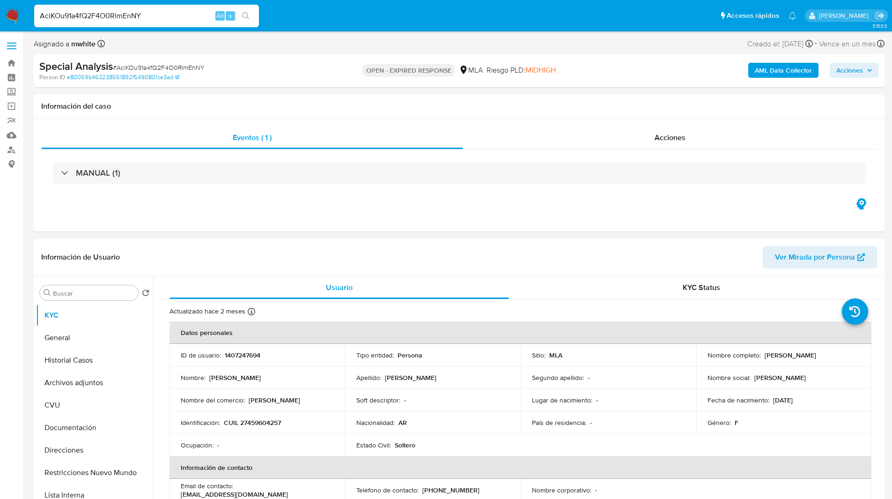
click at [253, 354] on p "1407247694" at bounding box center [243, 355] width 36 height 8
copy p "1407247694"
click at [611, 55] on div "Special Analysis # AciKOu91a4fQ2F4O0RlmEnNY Person ID e80059b463238561892f54908…" at bounding box center [459, 70] width 851 height 33
click at [270, 424] on p "CUIL 27459604257" at bounding box center [252, 422] width 57 height 8
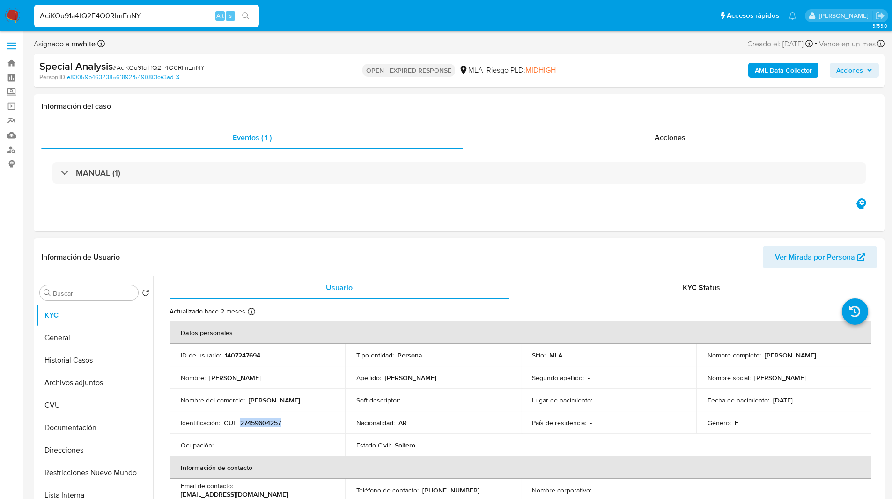
click at [270, 424] on p "CUIL 27459604257" at bounding box center [252, 422] width 57 height 8
copy p "27459604257"
click at [312, 4] on ul "Pausado Ver notificaciones AciKOu91a4fQ2F4O0RlmEnNY Alt s Accesos rápidos Presi…" at bounding box center [416, 15] width 772 height 23
click at [616, 22] on ul "Pausado Ver notificaciones AciKOu91a4fQ2F4O0RlmEnNY Alt s Accesos rápidos Presi…" at bounding box center [416, 15] width 772 height 23
click at [315, 14] on ul "Pausado Ver notificaciones AciKOu91a4fQ2F4O0RlmEnNY Alt s Accesos rápidos Presi…" at bounding box center [416, 15] width 772 height 23
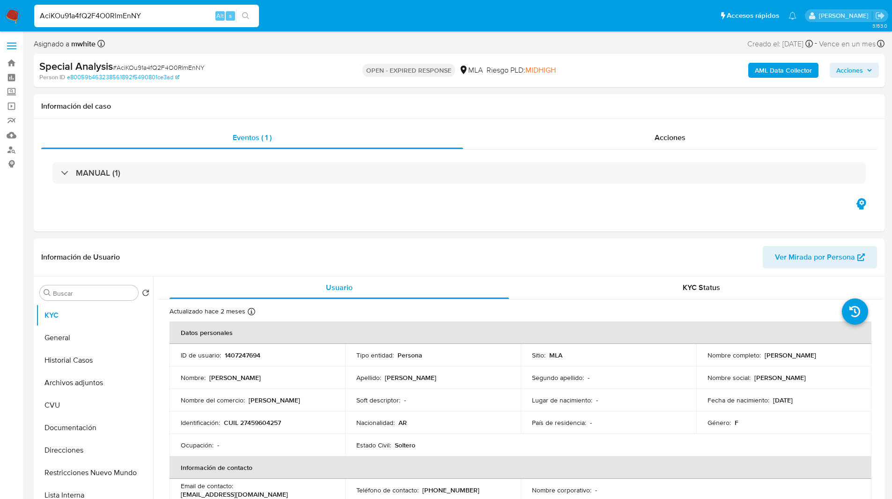
click at [255, 69] on div "Special Analysis # AciKOu91a4fQ2F4O0RlmEnNY" at bounding box center [177, 66] width 276 height 14
click at [287, 67] on div "Special Analysis # AciKOu91a4fQ2F4O0RlmEnNY" at bounding box center [177, 66] width 276 height 14
click at [551, 64] on div "Riesgo PLD: MIDHIGH" at bounding box center [521, 70] width 69 height 22
click at [21, 12] on nav "Pausado Ver notificaciones AciKOu91a4fQ2F4O0RlmEnNY Alt s Accesos rápidos Presi…" at bounding box center [446, 15] width 892 height 31
click at [17, 15] on img at bounding box center [13, 16] width 16 height 16
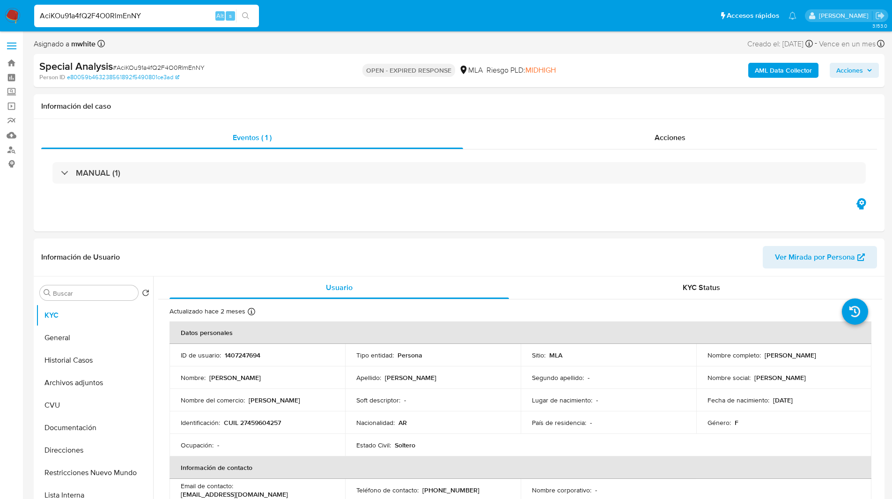
click at [308, 21] on ul "Pausado Ver notificaciones AciKOu91a4fQ2F4O0RlmEnNY Alt s Accesos rápidos Presi…" at bounding box center [416, 15] width 772 height 23
click at [419, 213] on div "Eventos ( 1 ) Acciones MANUAL (1)" at bounding box center [459, 175] width 851 height 112
click at [577, 144] on div "Acciones" at bounding box center [670, 137] width 414 height 22
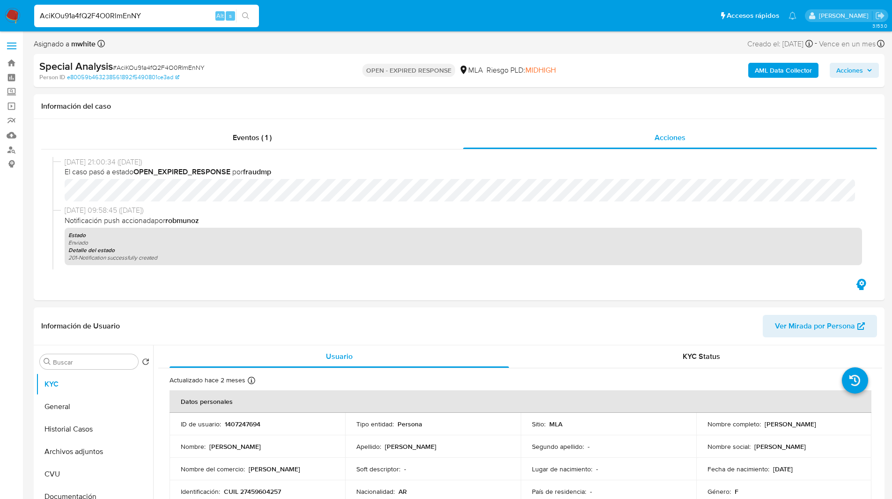
drag, startPoint x: 267, startPoint y: 69, endPoint x: 294, endPoint y: 61, distance: 28.4
click at [294, 61] on div "Special Analysis # AciKOu91a4fQ2F4O0RlmEnNY" at bounding box center [177, 66] width 276 height 14
click at [323, 41] on div "Asignado a mwhite Asignado el: 17/06/2025 18:10:27 Creado el: 17/06/2025 Creado…" at bounding box center [459, 45] width 851 height 16
drag, startPoint x: 763, startPoint y: 424, endPoint x: 850, endPoint y: 425, distance: 87.1
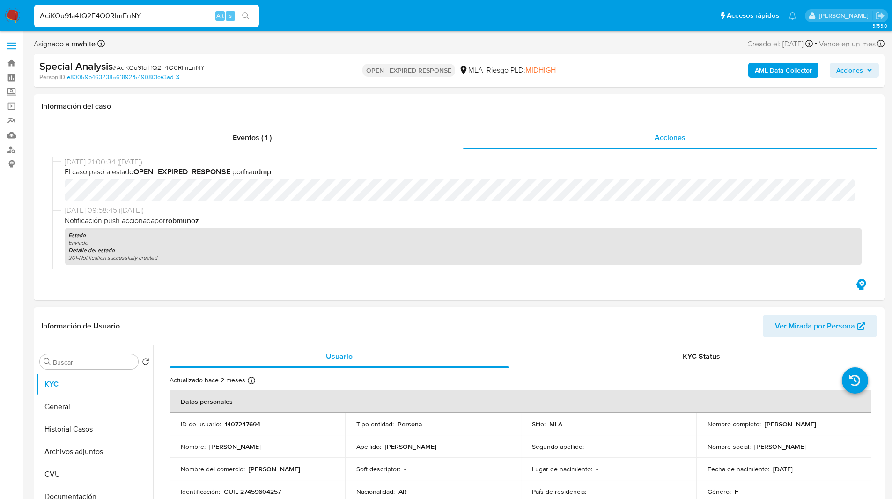
click at [850, 425] on div "Nombre completo : Maria Ines Almanza Quinteros" at bounding box center [784, 424] width 153 height 8
copy p "[PERSON_NAME] [PERSON_NAME]"
click at [257, 61] on div "Special Analysis # AciKOu91a4fQ2F4O0RlmEnNY" at bounding box center [177, 66] width 276 height 14
click at [289, 7] on ul "Pausado Ver notificaciones AciKOu91a4fQ2F4O0RlmEnNY Alt s Accesos rápidos Presi…" at bounding box center [416, 15] width 772 height 23
click at [252, 68] on div "Special Analysis # AciKOu91a4fQ2F4O0RlmEnNY" at bounding box center [177, 66] width 276 height 14
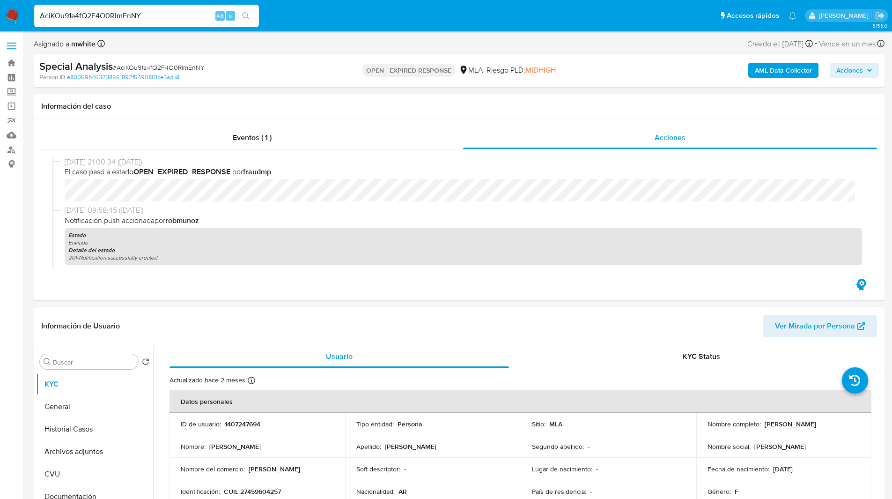
click at [270, 72] on div "Special Analysis # AciKOu91a4fQ2F4O0RlmEnNY" at bounding box center [177, 66] width 276 height 14
click at [526, 320] on header "Información de Usuario Ver Mirada por Persona" at bounding box center [459, 326] width 836 height 22
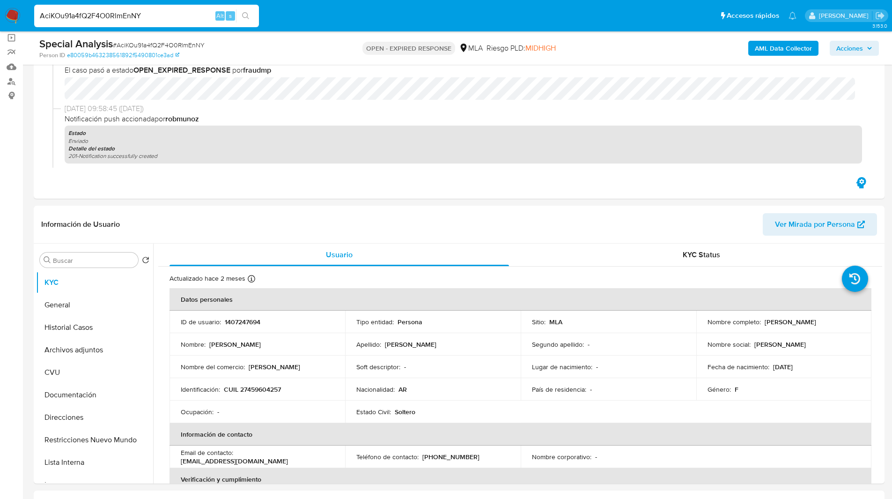
scroll to position [68, 0]
click at [556, 222] on header "Información de Usuario Ver Mirada por Persona" at bounding box center [459, 225] width 836 height 22
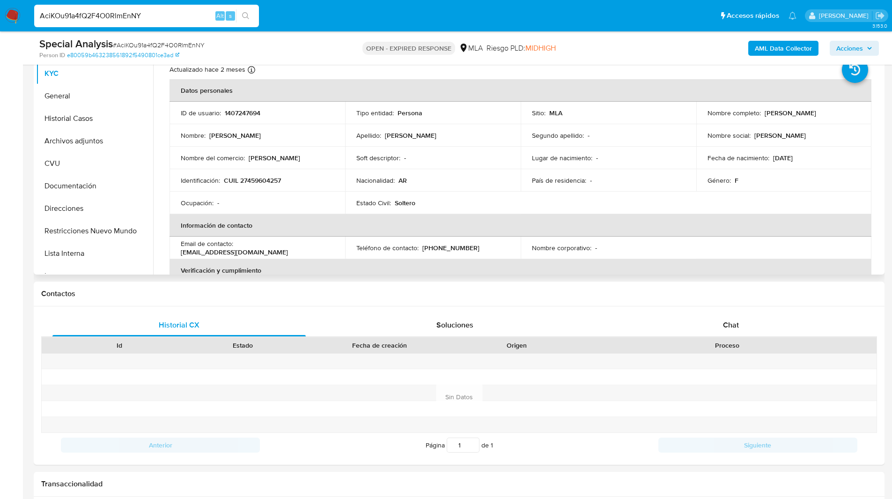
scroll to position [282, 0]
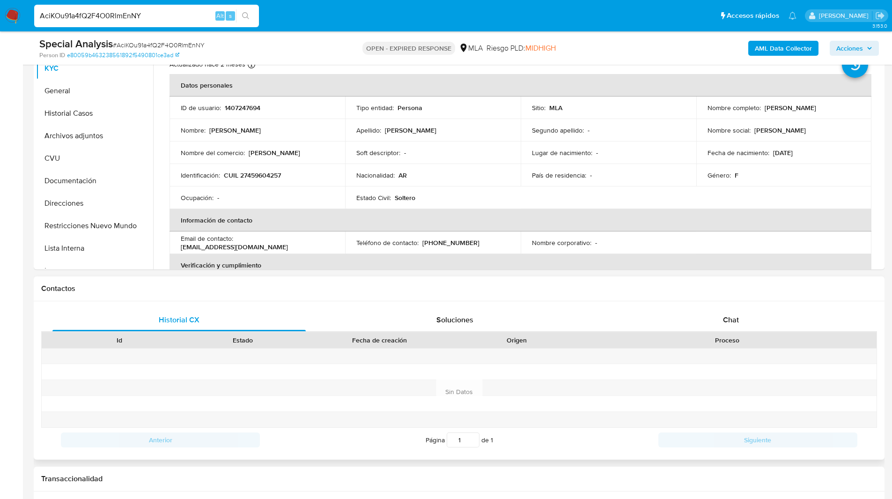
click at [729, 307] on div "Historial CX Soluciones Chat Id Estado Fecha de creación Origen Proceso Anterio…" at bounding box center [459, 380] width 851 height 158
click at [735, 330] on div "Chat" at bounding box center [730, 320] width 253 height 22
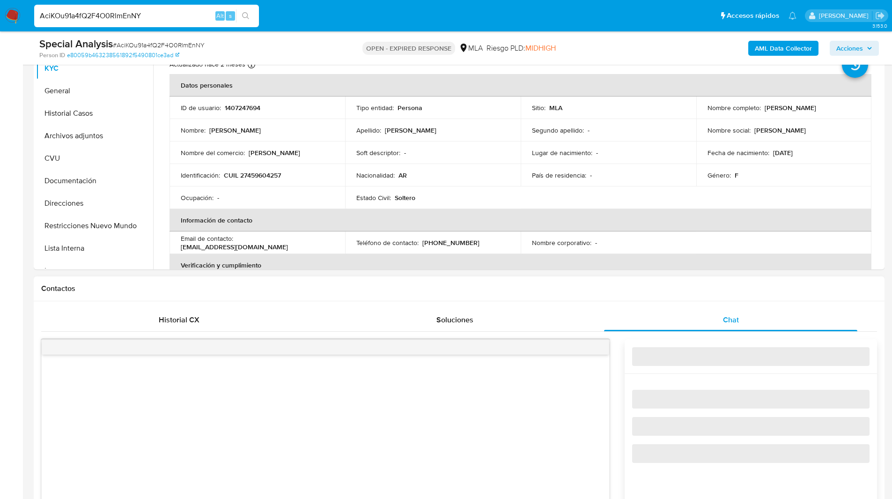
drag, startPoint x: 483, startPoint y: 322, endPoint x: 589, endPoint y: 294, distance: 109.5
click at [589, 294] on div "Contactos Historial CX Soluciones Chat Id Estado Fecha de creación Origen Proce…" at bounding box center [459, 494] width 851 height 437
click at [538, 282] on div "Contactos" at bounding box center [459, 288] width 851 height 25
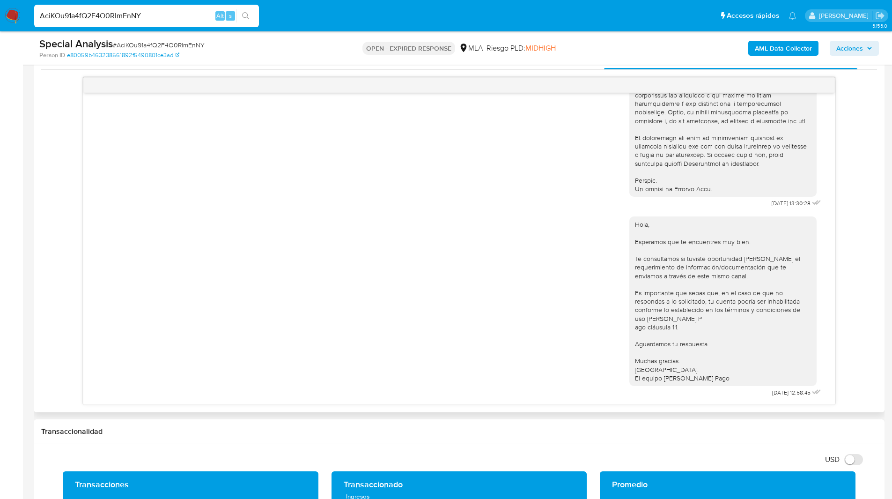
scroll to position [548, 0]
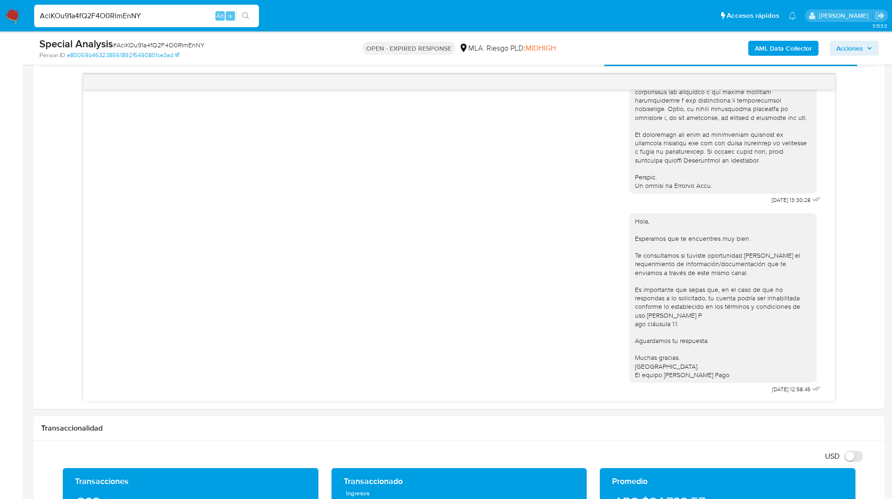
click at [90, 15] on input "AciKOu91a4fQ2F4O0RlmEnNY" at bounding box center [146, 16] width 225 height 12
click at [14, 19] on img at bounding box center [13, 16] width 16 height 16
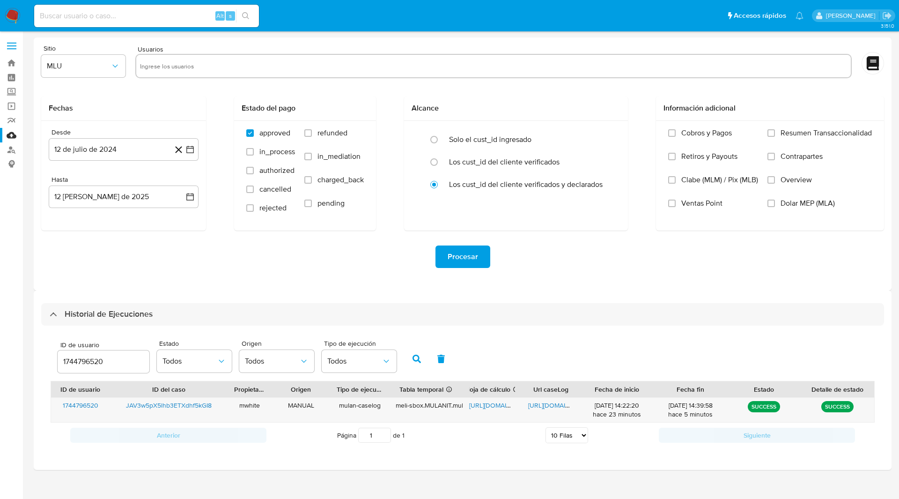
select select "10"
click at [89, 361] on input "1744796520" at bounding box center [104, 361] width 92 height 12
type input "1407247694"
click at [418, 358] on icon "button" at bounding box center [417, 359] width 8 height 8
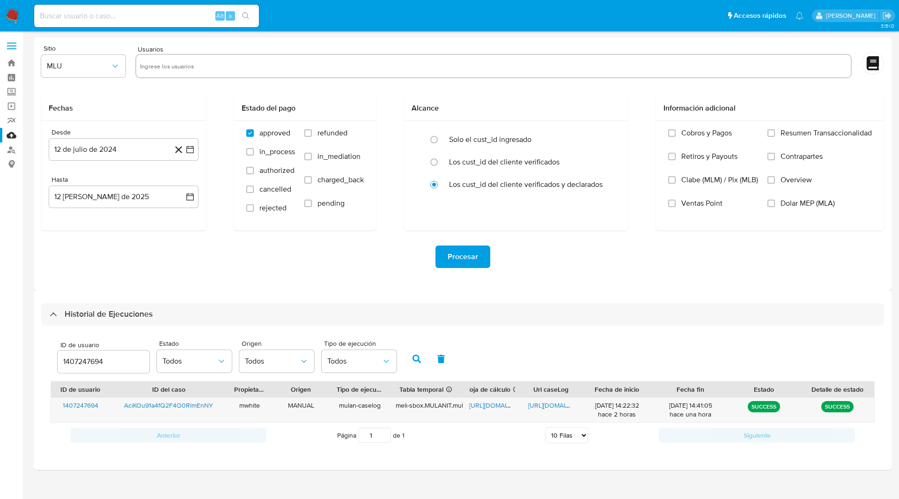
click at [81, 355] on div "1407247694" at bounding box center [104, 361] width 92 height 22
click at [86, 360] on input "1407247694" at bounding box center [104, 361] width 92 height 12
click at [404, 359] on div "ID de usuario 1407247694 Estado Todos Origen Todos Tipo de ejecución Todos" at bounding box center [463, 358] width 824 height 46
click at [407, 349] on button "button" at bounding box center [417, 359] width 24 height 22
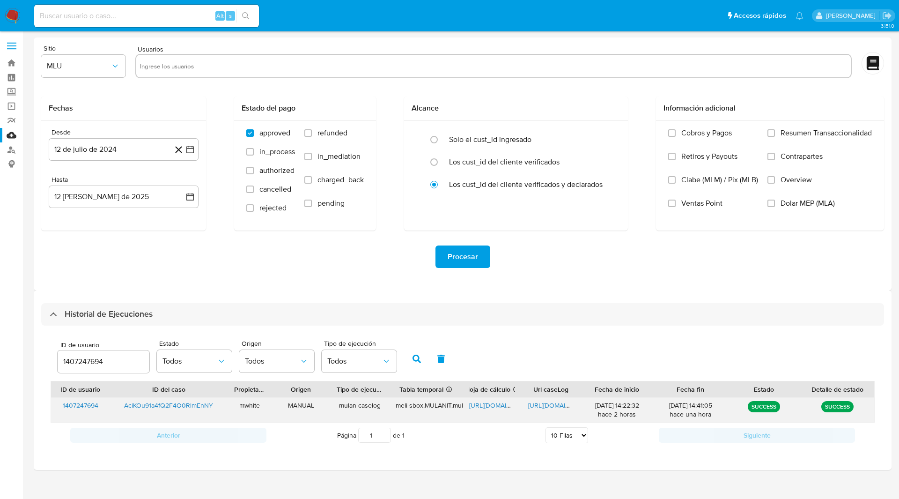
click at [490, 402] on span "https://docs.google.com/spreadsheets/d/1DGoI0MBhdCjLdsJ94sDwaiy6xCwDaTSKLXX-3ex…" at bounding box center [501, 404] width 65 height 9
click at [546, 405] on span "https://docs.google.com/document/d/1gUfDyNcmZGwebTNrjnmUv9vMT3jtiL9srYu6gkFW81c…" at bounding box center [560, 404] width 65 height 9
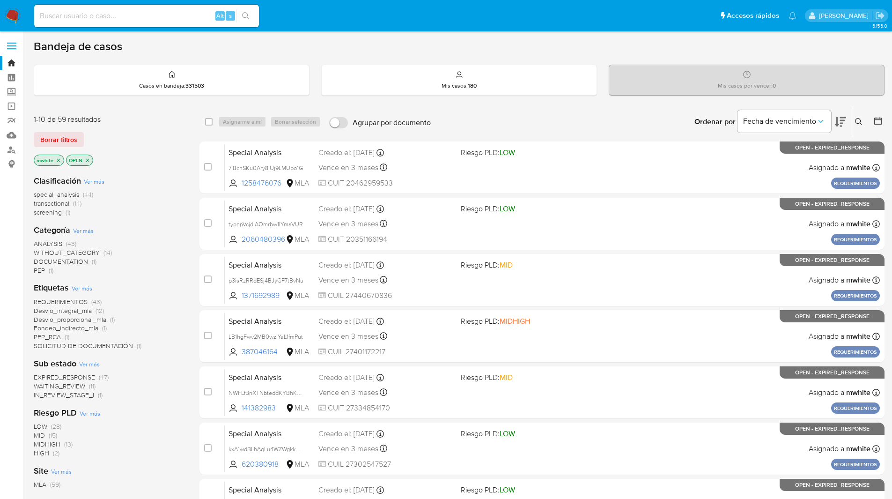
click at [79, 15] on input at bounding box center [146, 16] width 225 height 12
paste input "VbhEcAxZgvh5l0DV6BmTo3G6"
type input "VbhEcAxZgvh5l0DV6BmTo3G6"
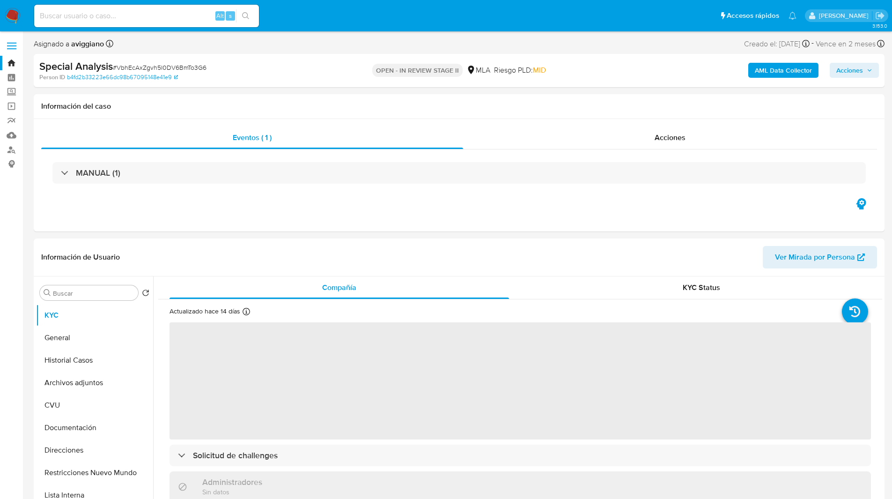
select select "10"
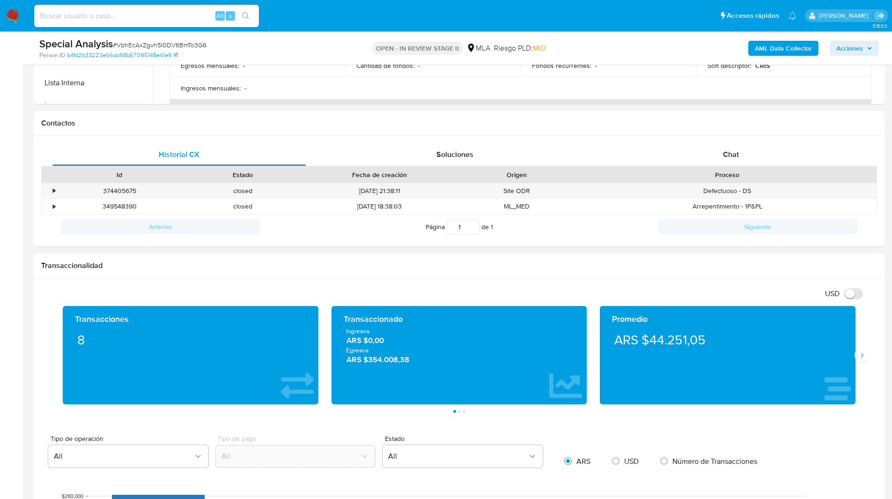
scroll to position [378, 0]
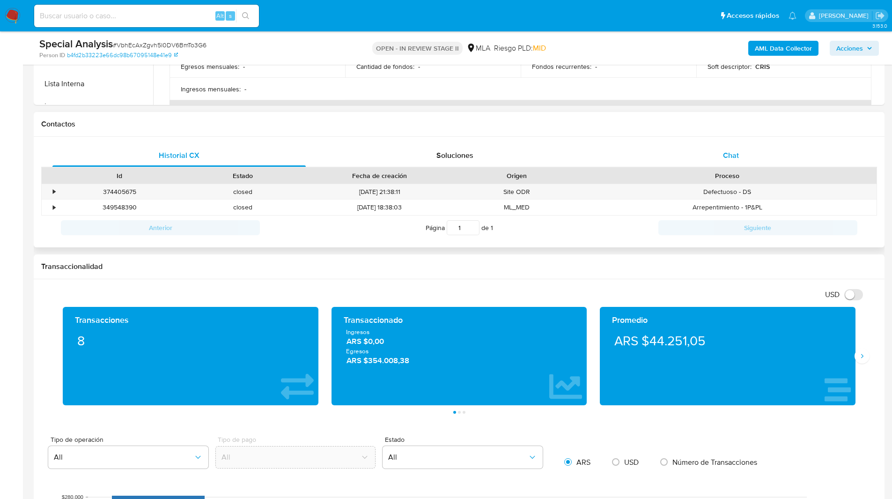
click at [733, 154] on span "Chat" at bounding box center [731, 155] width 16 height 11
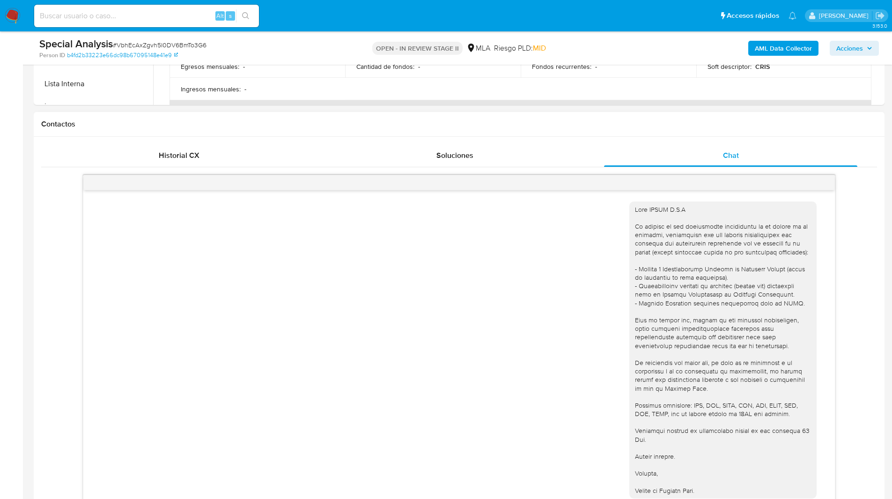
click at [590, 118] on div "Contactos" at bounding box center [459, 124] width 851 height 25
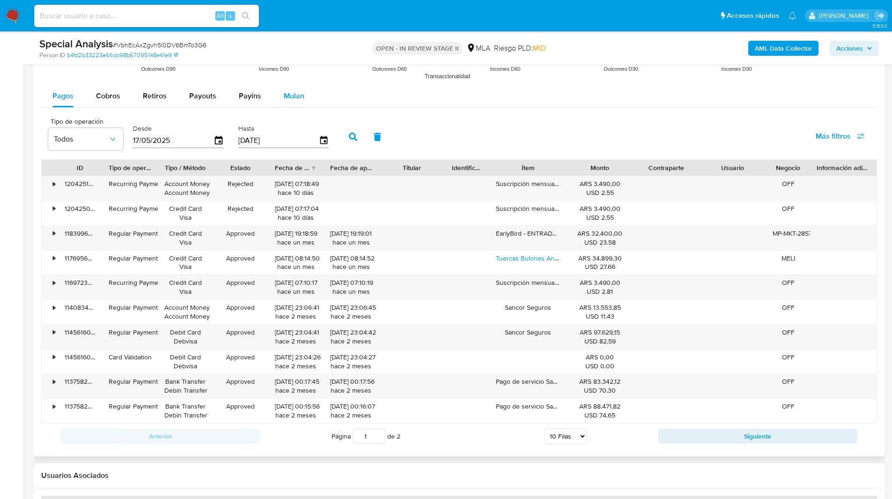
click at [295, 96] on span "Mulan" at bounding box center [294, 95] width 21 height 11
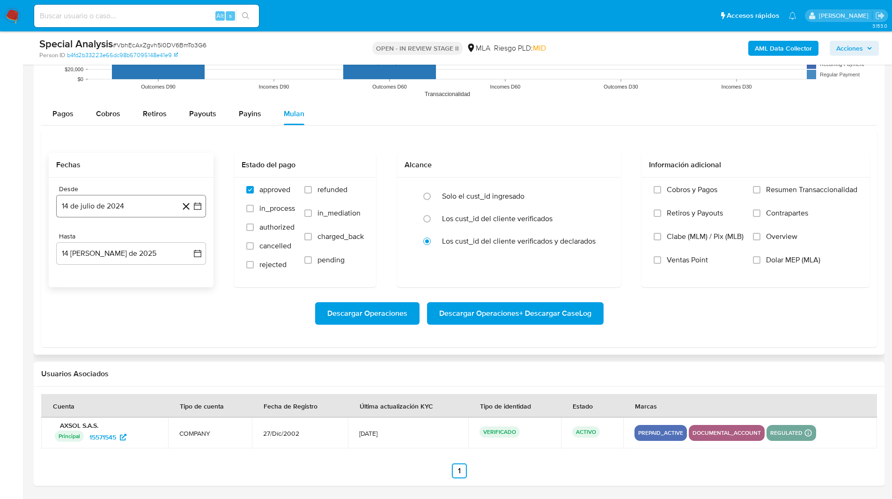
click at [81, 205] on button "14 de julio de 2024" at bounding box center [131, 206] width 150 height 22
click at [74, 274] on button "1" at bounding box center [74, 274] width 15 height 15
click at [107, 256] on button "14 [PERSON_NAME] de 2025" at bounding box center [131, 253] width 150 height 22
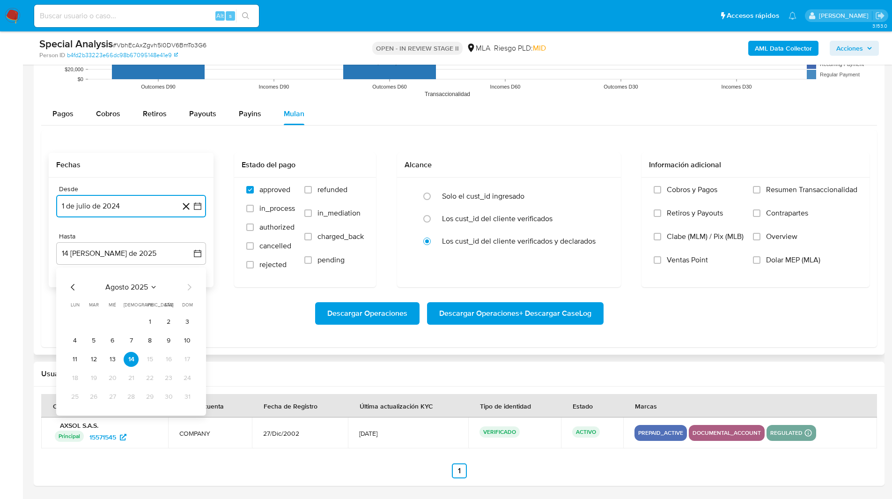
click at [73, 288] on icon "Mes anterior" at bounding box center [72, 286] width 11 height 11
click at [76, 419] on button "30" at bounding box center [74, 415] width 15 height 15
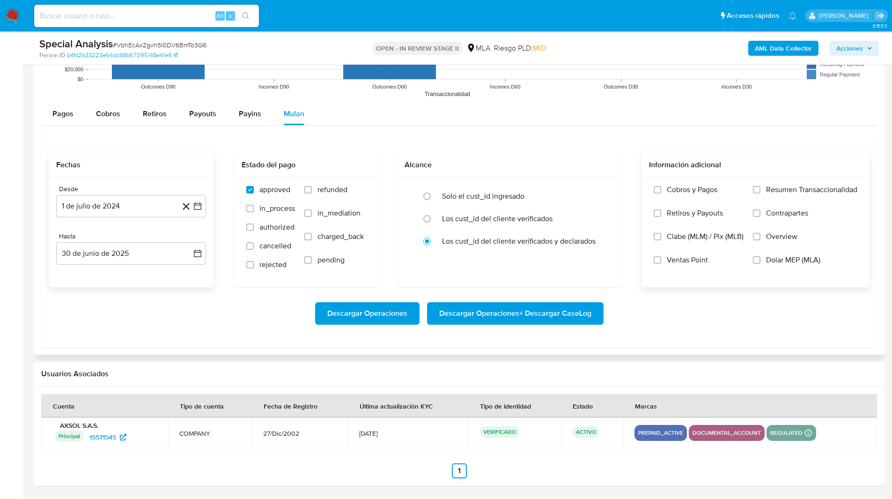
click at [767, 265] on span "Dolar MEP (MLA)" at bounding box center [793, 259] width 54 height 9
click at [761, 264] on input "Dolar MEP (MLA)" at bounding box center [756, 259] width 7 height 7
click at [479, 323] on span "Descargar Operaciones + Descargar CaseLog" at bounding box center [515, 313] width 152 height 21
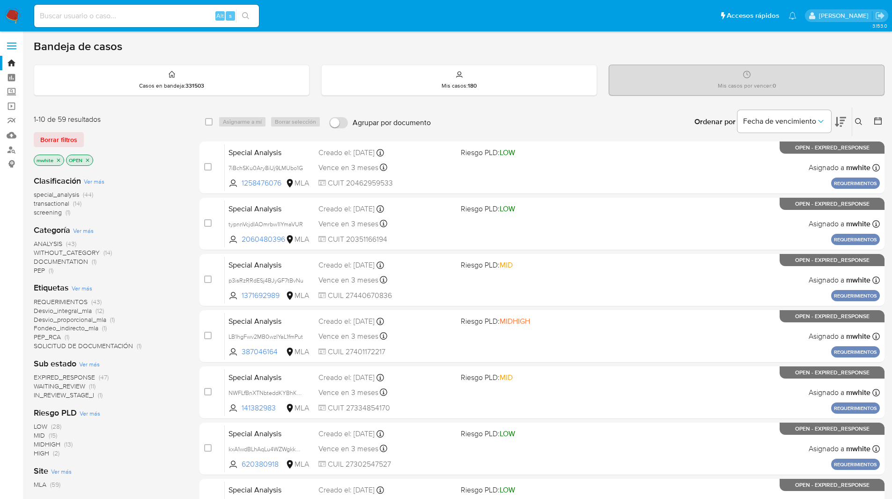
click at [503, 36] on main "3.153.0" at bounding box center [446, 370] width 892 height 740
click at [861, 122] on icon at bounding box center [858, 121] width 7 height 7
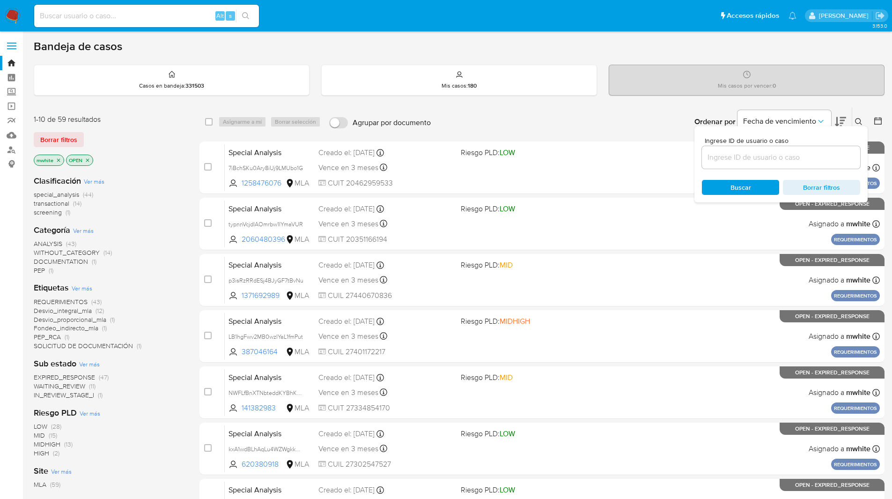
click at [752, 155] on input at bounding box center [781, 157] width 158 height 12
type input "AciKOu91a4fQ2F4O0RlmEnNY"
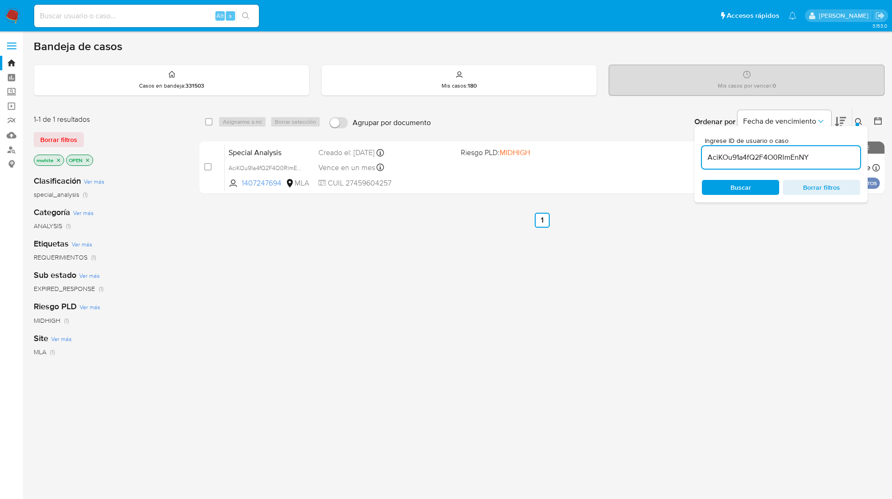
click at [205, 123] on div "select-all-cases-checkbox Asignarme a mí Borrar selección Agrupar por documento…" at bounding box center [542, 121] width 685 height 29
click at [211, 122] on input "checkbox" at bounding box center [208, 121] width 7 height 7
checkbox input "true"
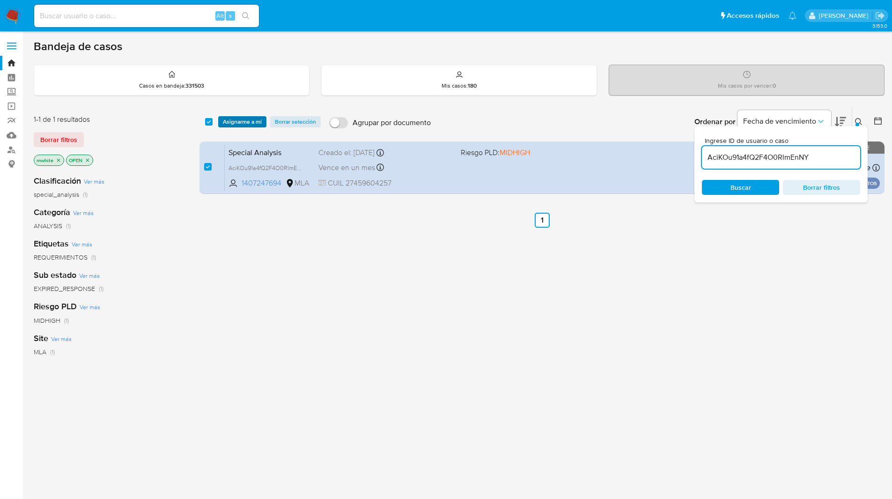
click at [233, 123] on span "Asignarme a mí" at bounding box center [242, 121] width 39 height 9
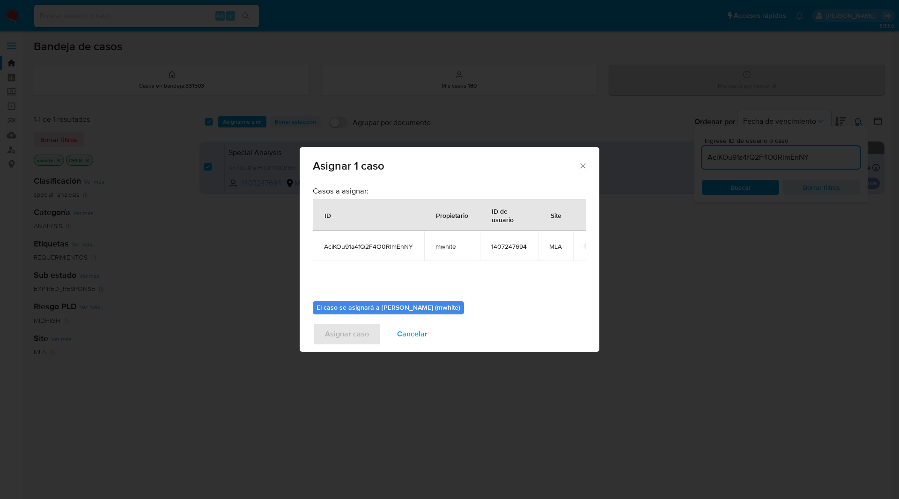
click at [440, 244] on span "mwhite" at bounding box center [452, 246] width 33 height 8
copy span "mwhite"
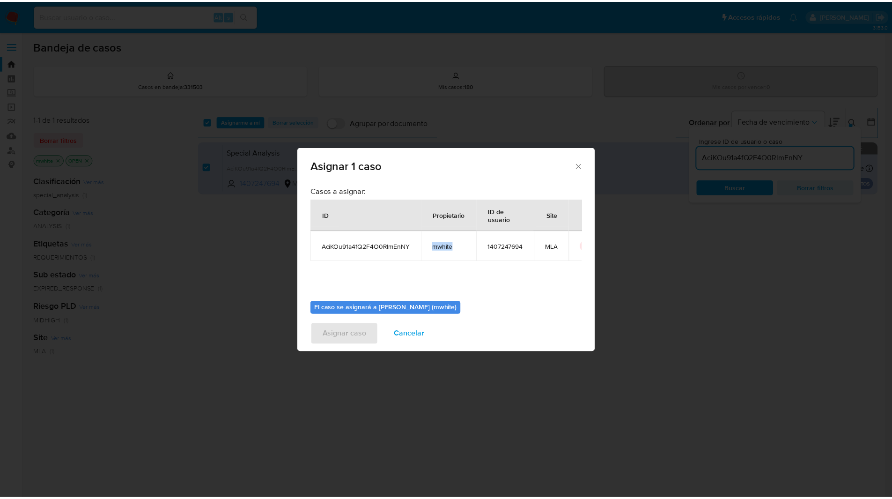
scroll to position [49, 0]
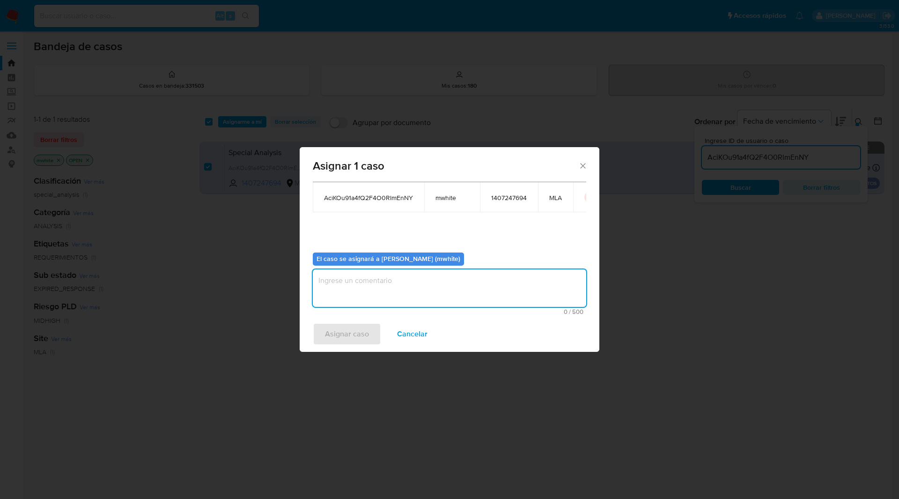
click at [354, 302] on textarea "assign-modal" at bounding box center [450, 287] width 274 height 37
paste textarea "mwhite"
type textarea "mwhite"
click at [344, 324] on span "Asignar caso" at bounding box center [347, 334] width 44 height 21
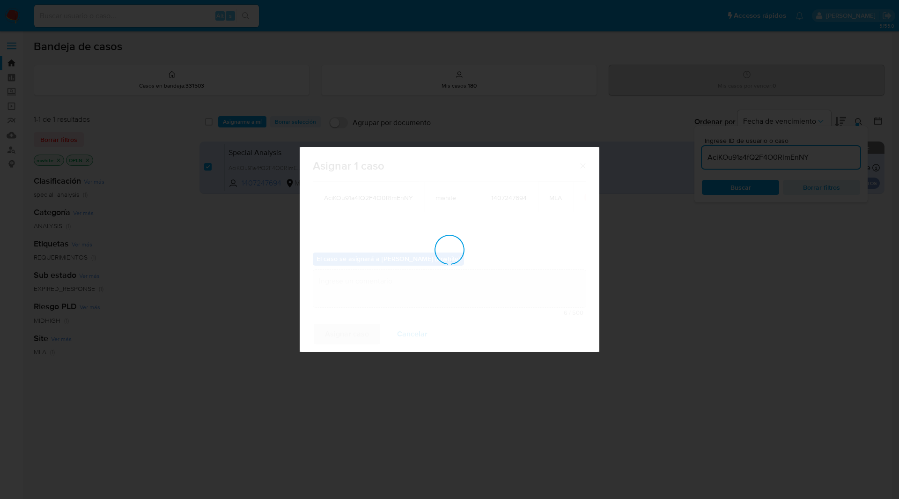
checkbox input "false"
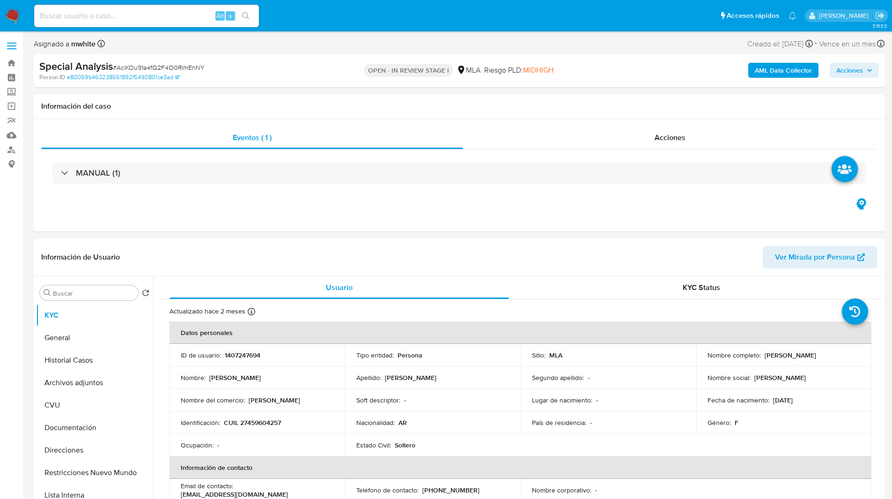
select select "10"
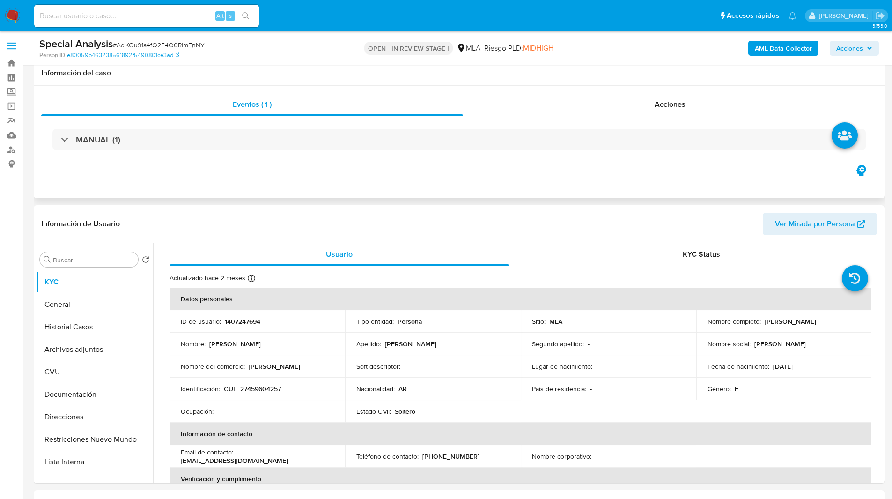
scroll to position [184, 0]
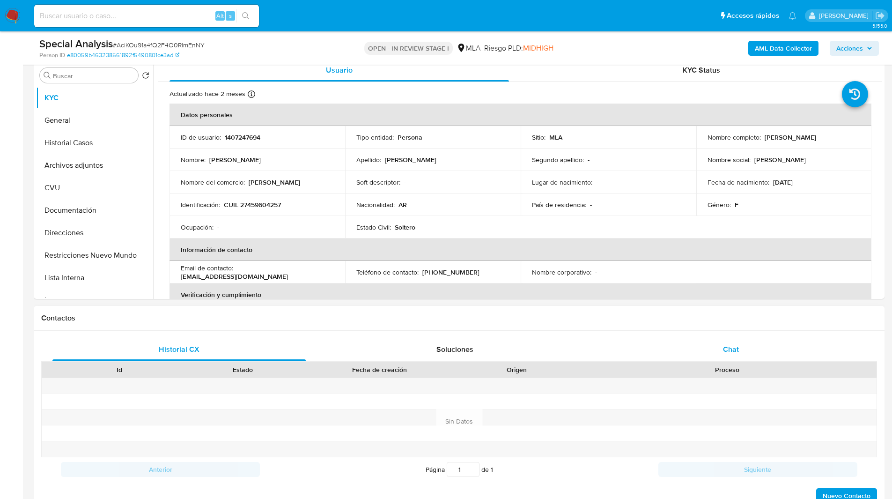
click at [733, 354] on span "Chat" at bounding box center [731, 349] width 16 height 11
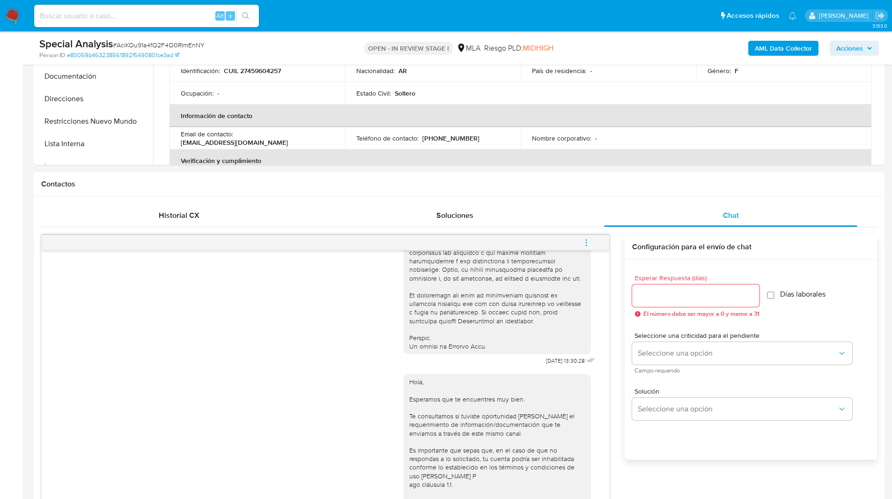
scroll to position [318, 0]
click at [590, 242] on icon "menu-action" at bounding box center [586, 242] width 8 height 8
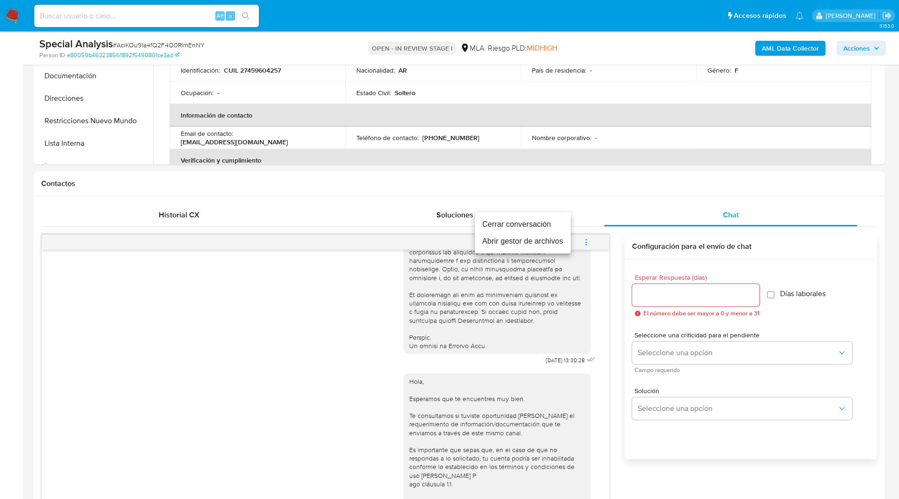
click at [486, 222] on li "Cerrar conversación" at bounding box center [523, 224] width 96 height 17
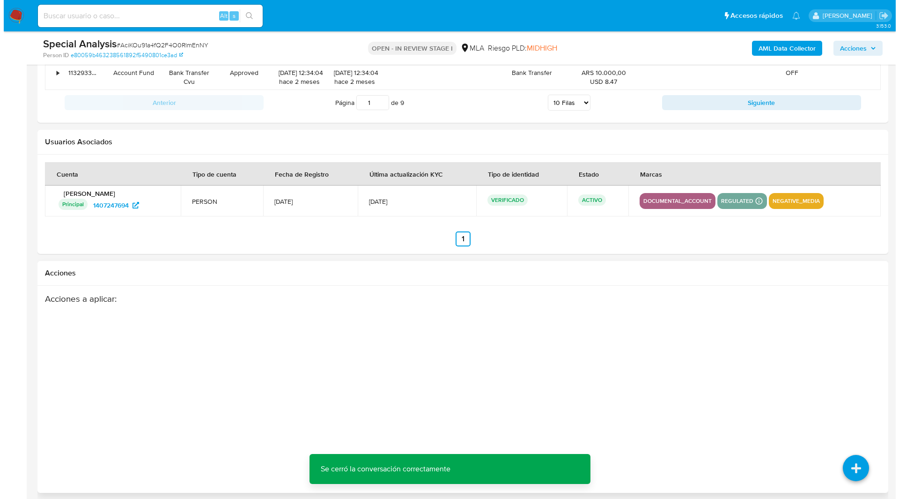
scroll to position [1642, 0]
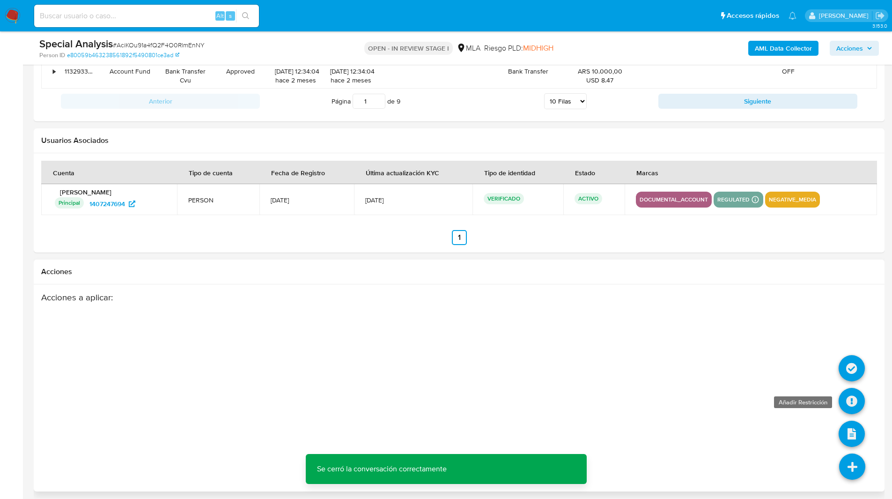
click at [851, 403] on icon at bounding box center [852, 401] width 26 height 26
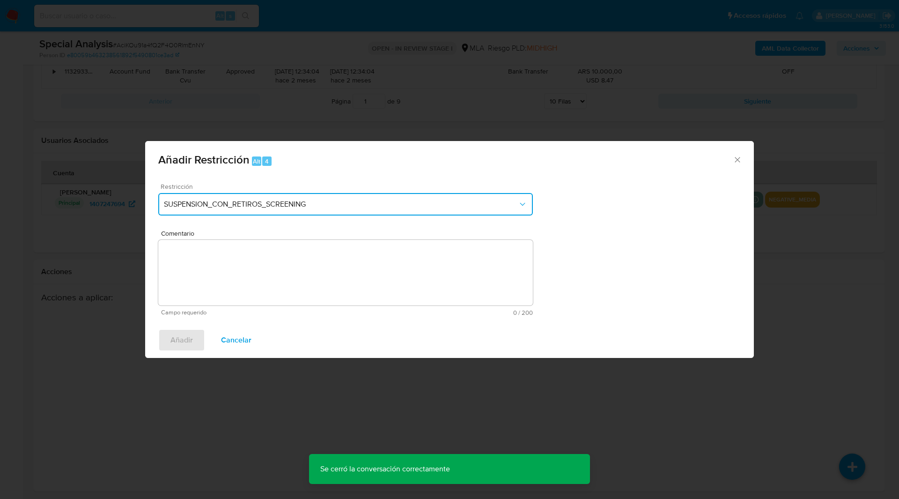
click at [216, 206] on span "SUSPENSION_CON_RETIROS_SCREENING" at bounding box center [341, 204] width 354 height 9
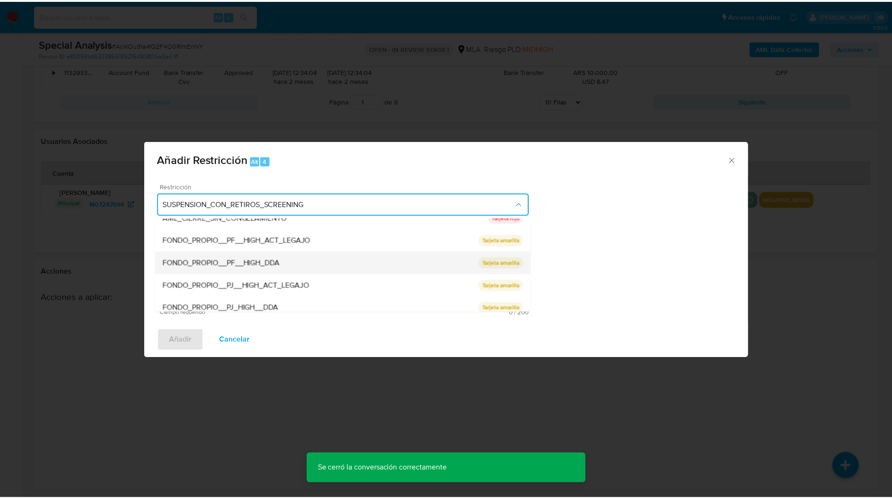
scroll to position [154, 0]
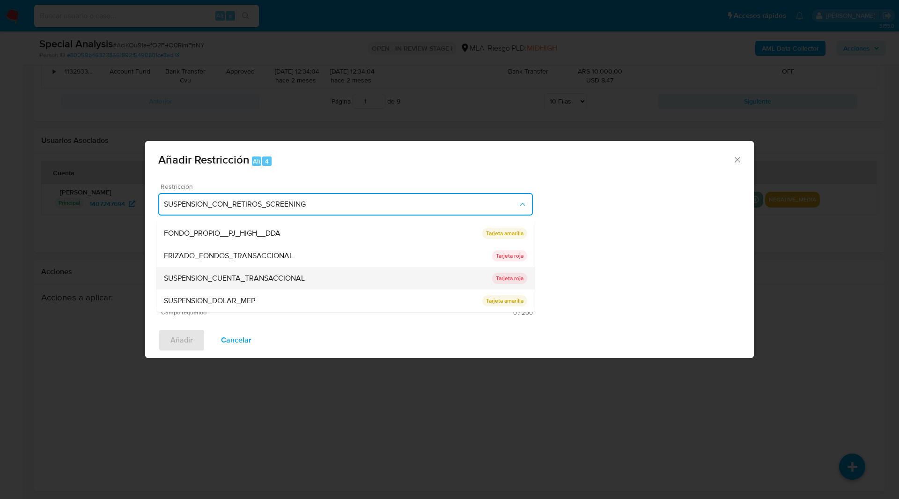
click at [192, 277] on span "SUSPENSION_CUENTA_TRANSACCIONAL" at bounding box center [234, 278] width 141 height 9
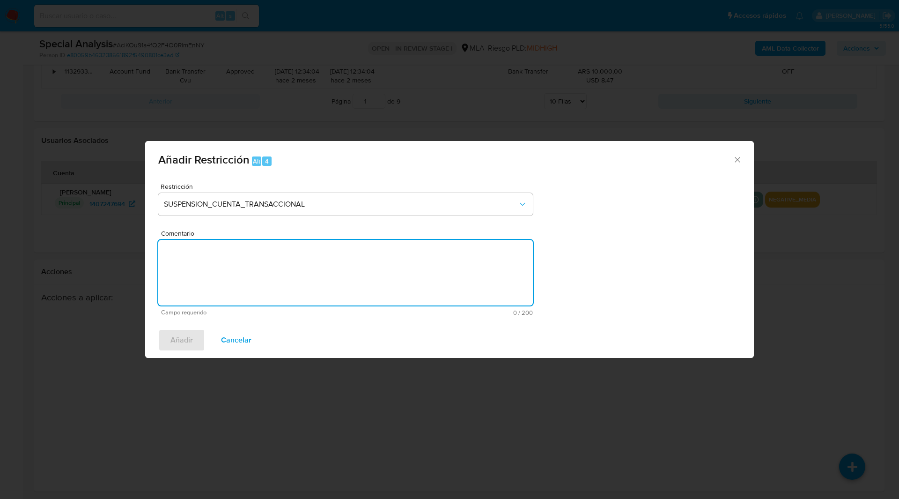
click at [247, 280] on textarea "Comentario" at bounding box center [345, 273] width 375 height 66
type textarea "AML"
click at [178, 333] on span "Añadir" at bounding box center [181, 340] width 22 height 21
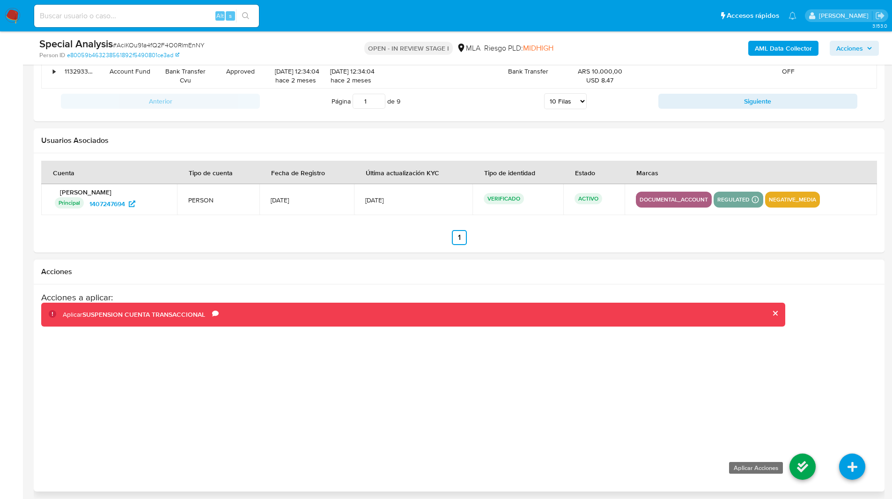
click at [812, 470] on icon at bounding box center [803, 466] width 26 height 26
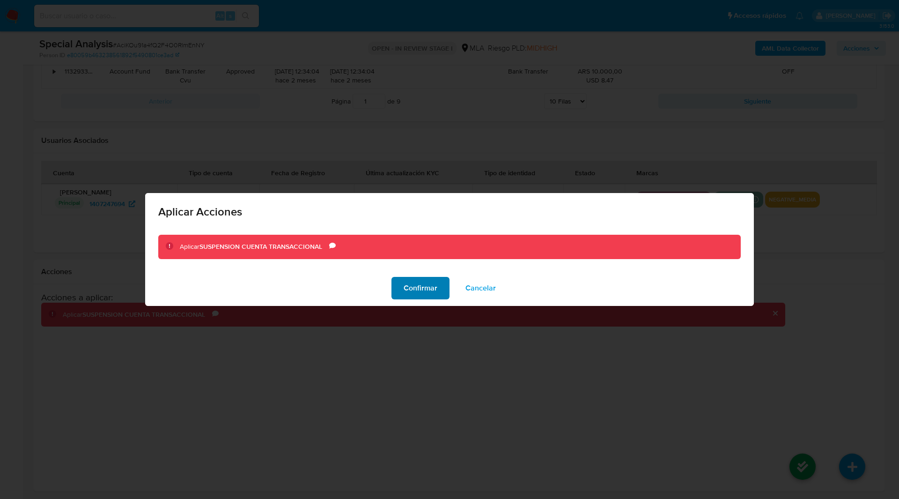
click at [414, 284] on span "Confirmar" at bounding box center [421, 288] width 34 height 21
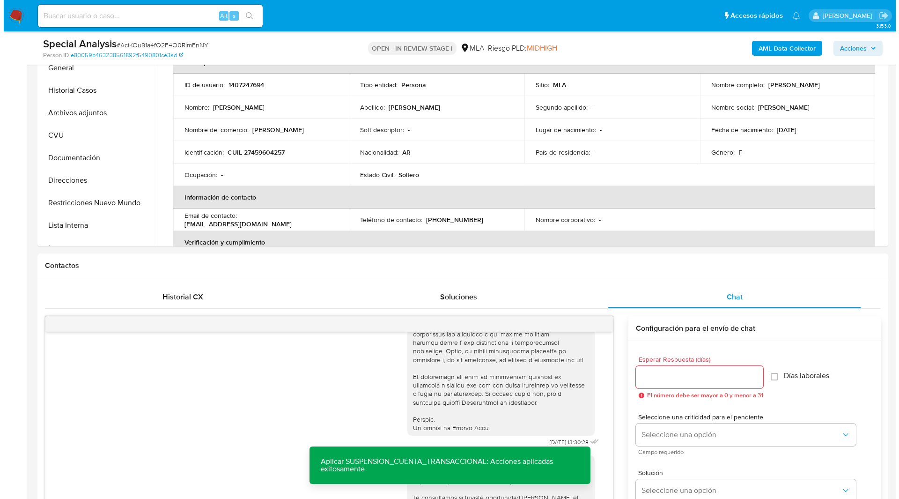
scroll to position [0, 0]
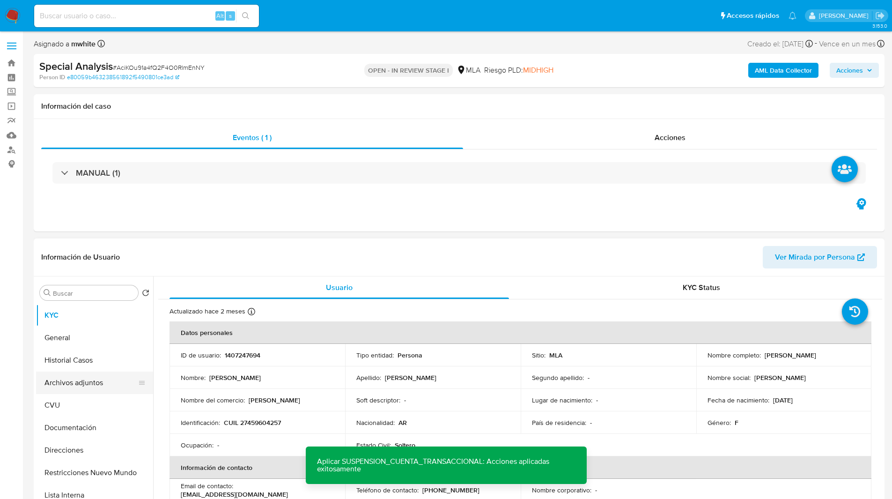
click at [77, 379] on button "Archivos adjuntos" at bounding box center [91, 382] width 110 height 22
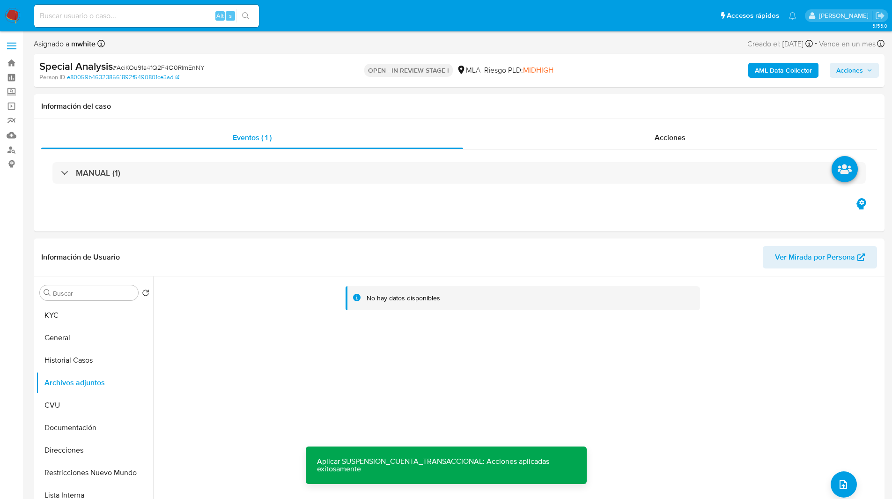
click at [790, 66] on b "AML Data Collector" at bounding box center [783, 70] width 57 height 15
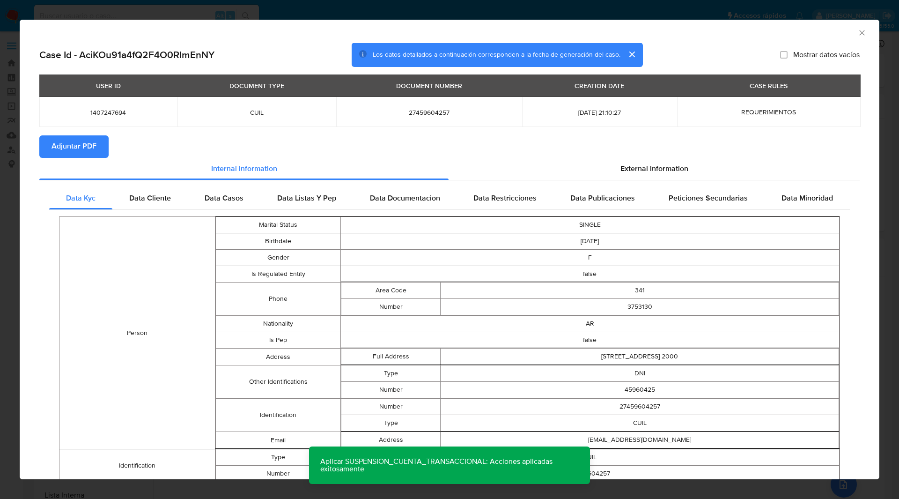
click at [97, 145] on button "Adjuntar PDF" at bounding box center [73, 146] width 69 height 22
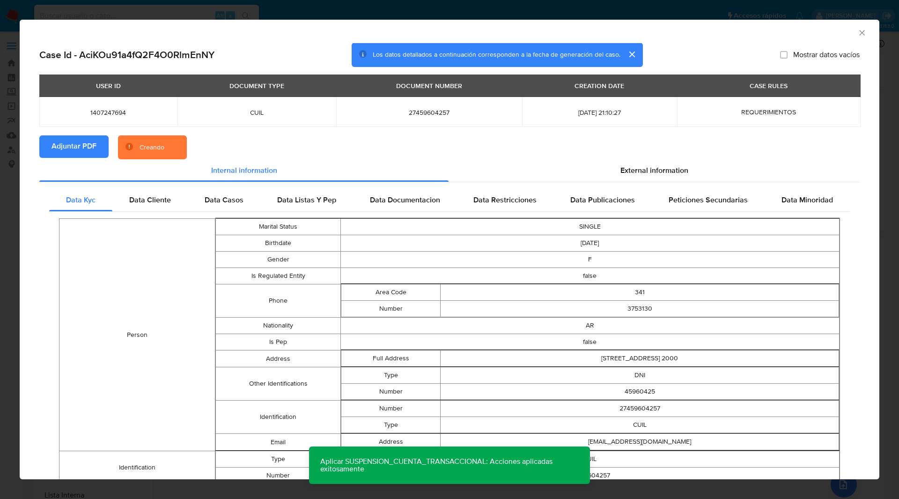
click at [298, 44] on div "Case Id - AciKOu91a4fQ2F4O0RlmEnNY Los datos detallados a continuación correspo…" at bounding box center [449, 55] width 821 height 24
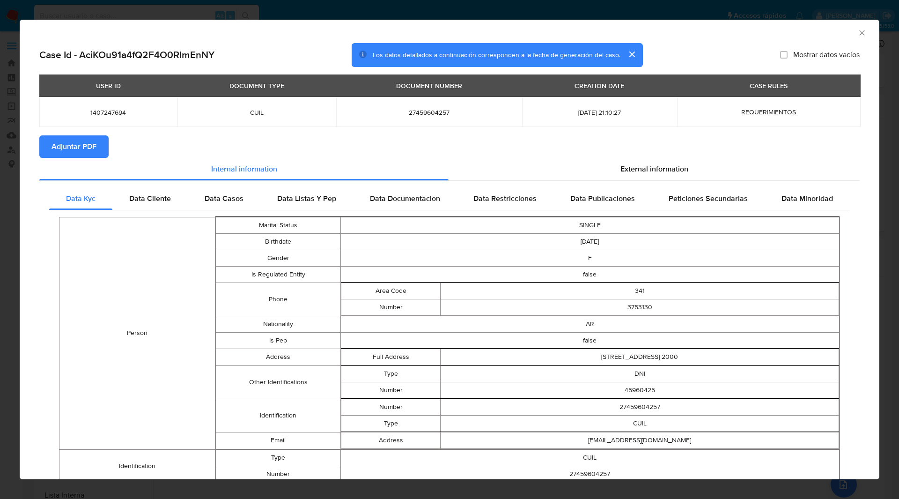
click at [859, 37] on div "AML Data Collector" at bounding box center [450, 31] width 860 height 23
click at [859, 33] on icon "Cerrar ventana" at bounding box center [861, 32] width 5 height 5
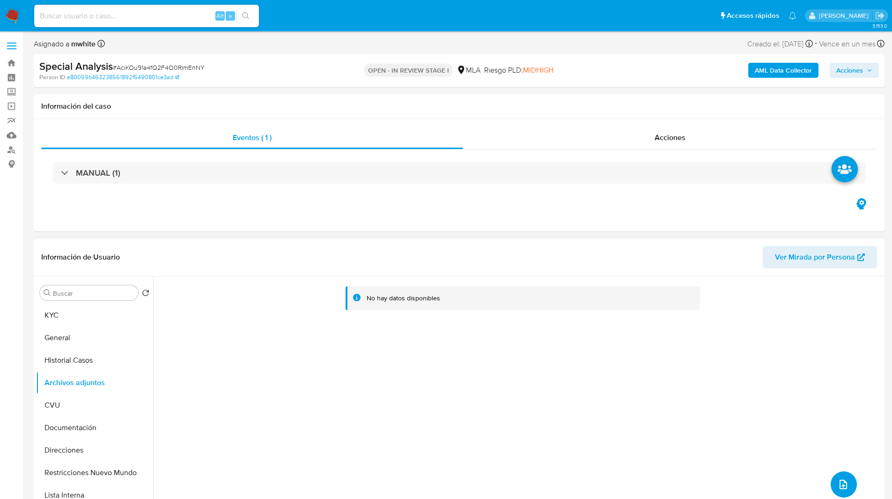
click at [840, 481] on icon "upload-file" at bounding box center [843, 484] width 11 height 11
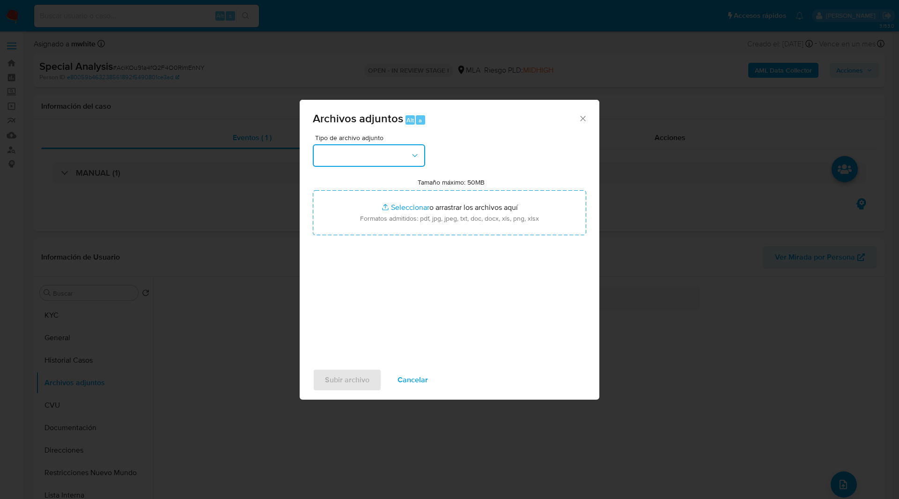
click at [354, 150] on button "button" at bounding box center [369, 155] width 112 height 22
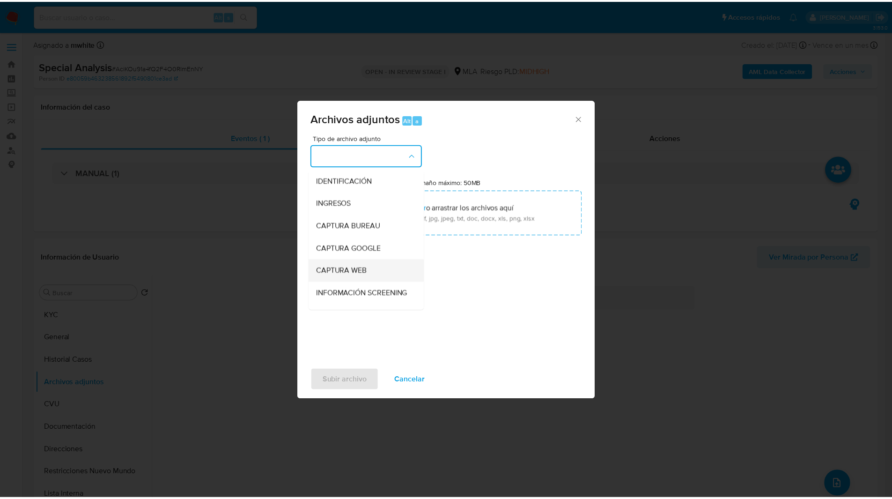
scroll to position [137, 0]
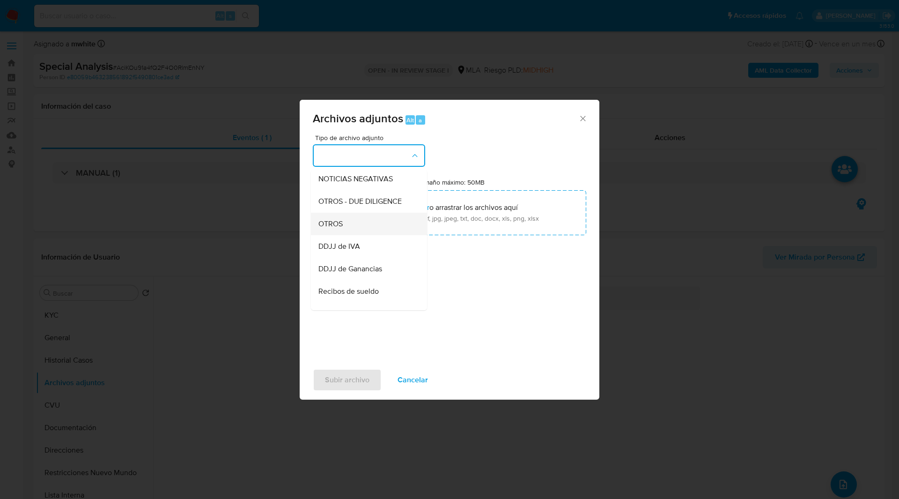
click at [340, 235] on div "OTROS" at bounding box center [366, 224] width 96 height 22
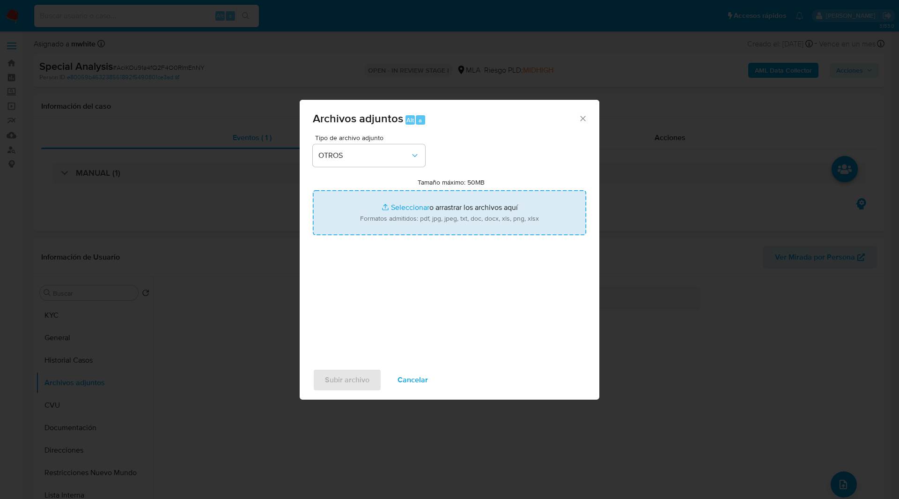
type input "C:\fakepath\Movimientos-1407247694.xlsx"
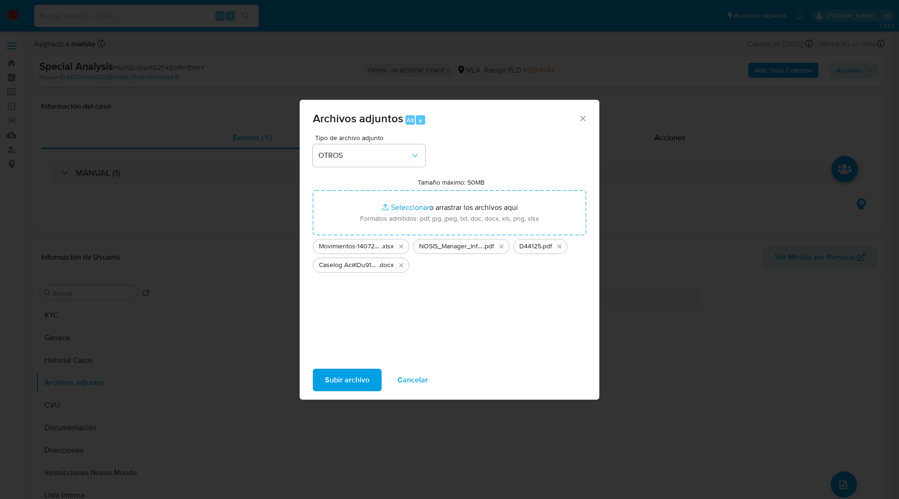
click at [348, 379] on span "Subir archivo" at bounding box center [347, 380] width 44 height 21
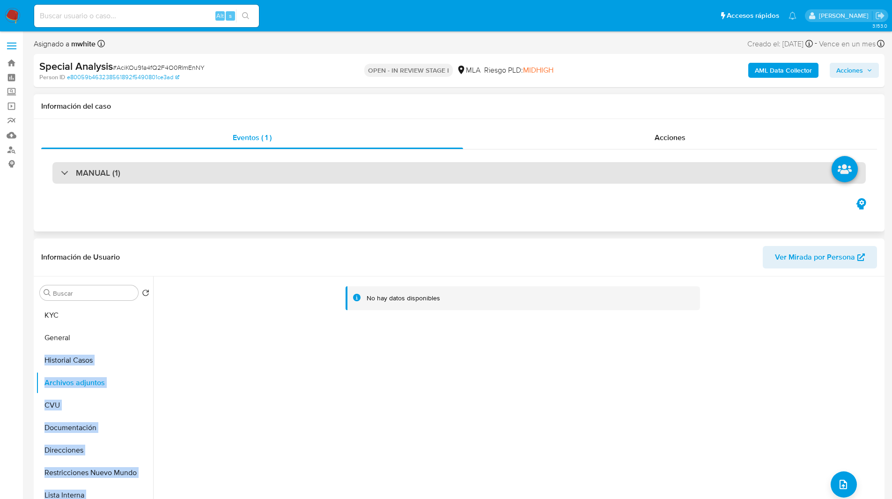
drag, startPoint x: 348, startPoint y: 379, endPoint x: 473, endPoint y: 178, distance: 236.4
click at [112, 358] on div "Buscar Volver al orden por defecto KYC General Historial Casos Archivos adjunto…" at bounding box center [459, 396] width 846 height 240
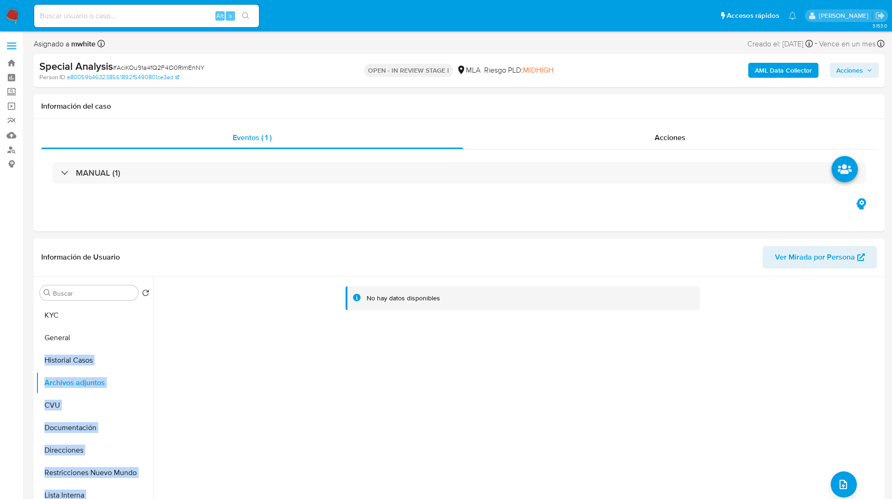
click at [862, 72] on span "Acciones" at bounding box center [849, 70] width 27 height 15
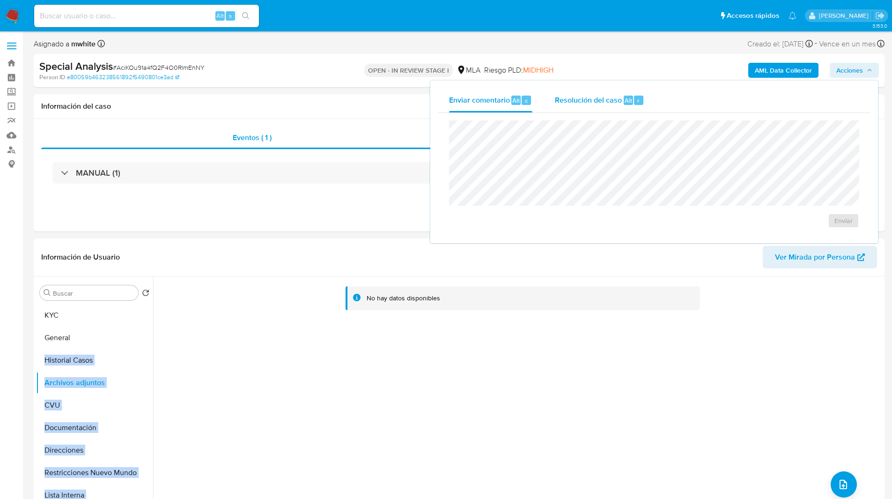
click at [622, 103] on div "Resolución del caso Alt r" at bounding box center [599, 100] width 89 height 24
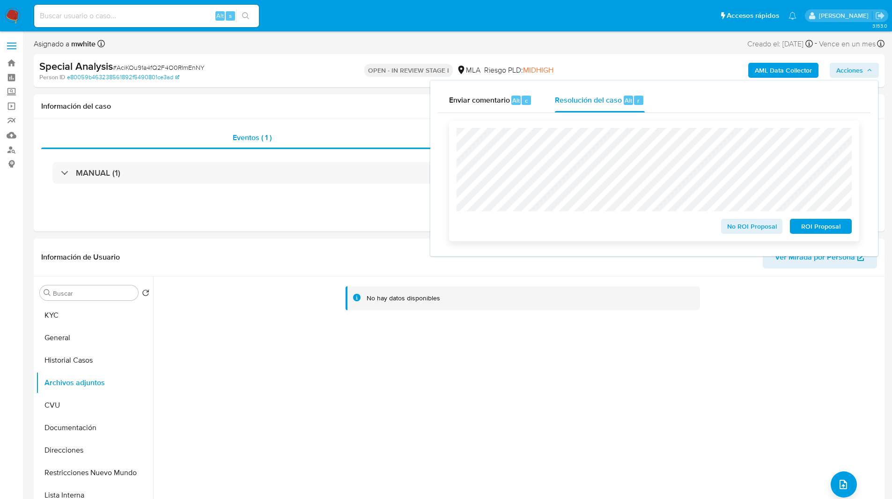
click at [820, 229] on span "ROI Proposal" at bounding box center [821, 226] width 49 height 13
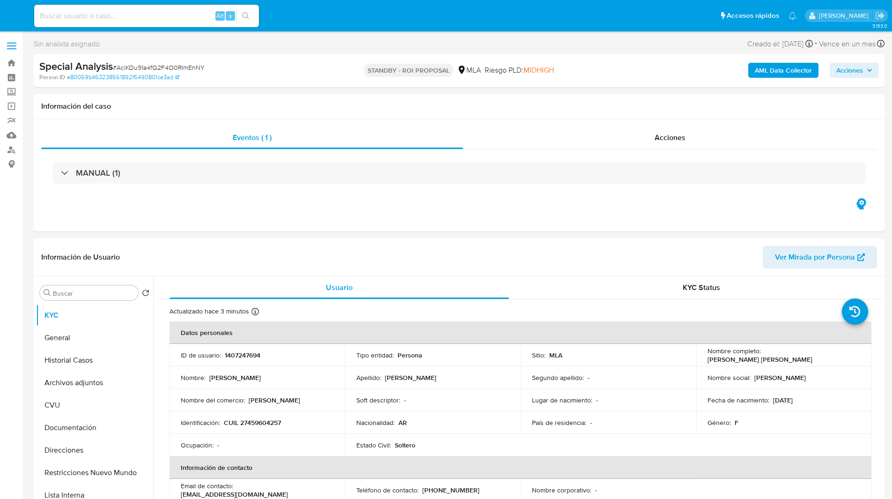
select select "10"
click at [11, 17] on img at bounding box center [13, 16] width 16 height 16
click at [326, 16] on ul "Pausado Ver notificaciones Alt s Accesos rápidos Presiona las siguientes teclas…" at bounding box center [416, 15] width 772 height 23
click at [133, 12] on input at bounding box center [146, 16] width 225 height 12
paste input "U5jRYWsYpD9QhkbsiqOxmXuq"
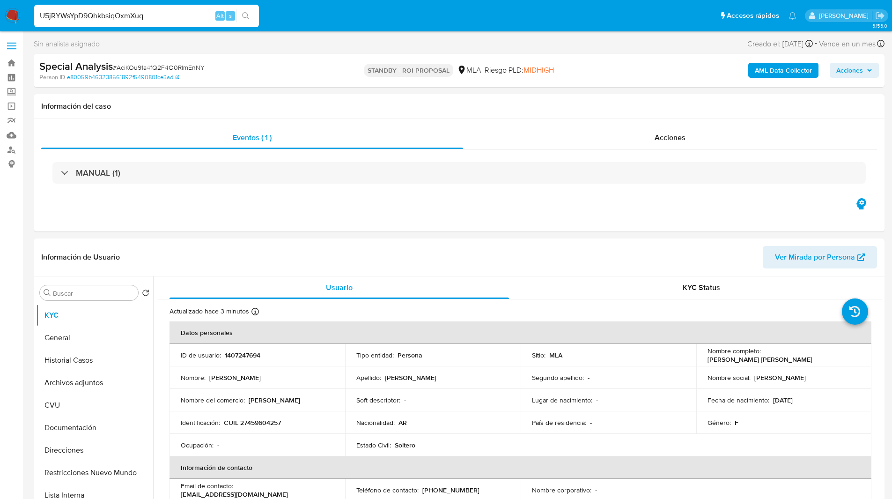
type input "U5jRYWsYpD9QhkbsiqOxmXuq"
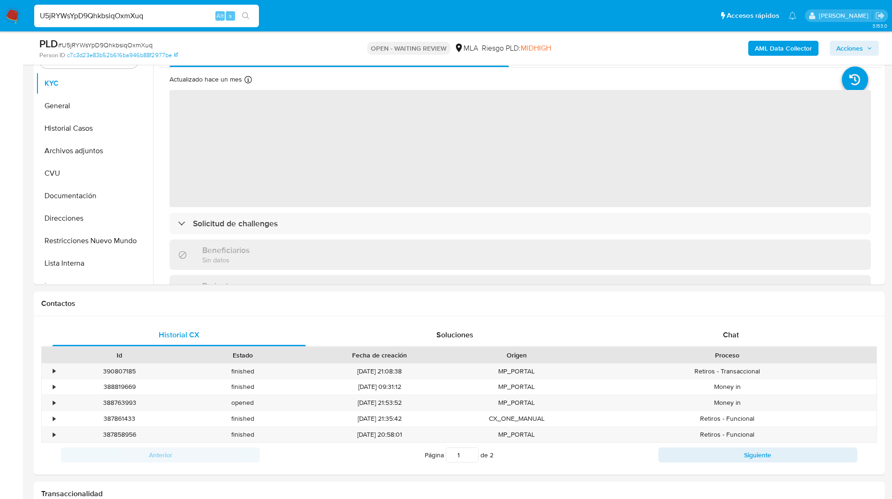
scroll to position [244, 0]
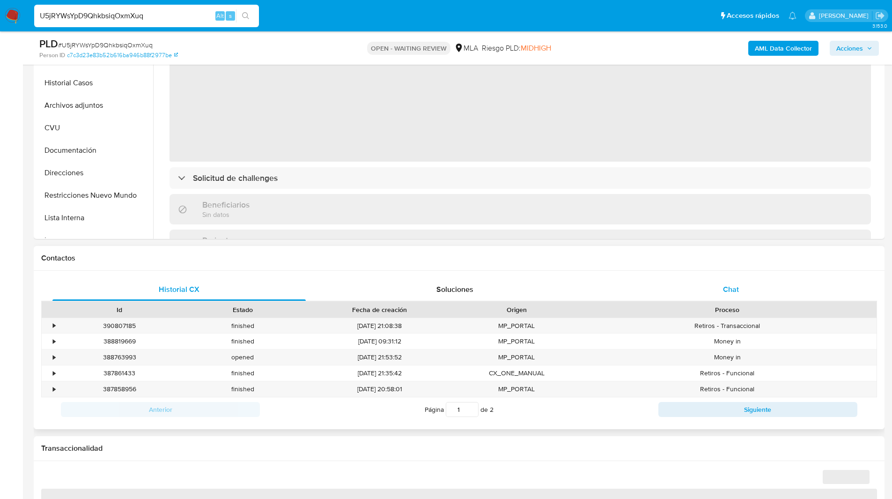
click at [758, 280] on div "Chat" at bounding box center [730, 289] width 253 height 22
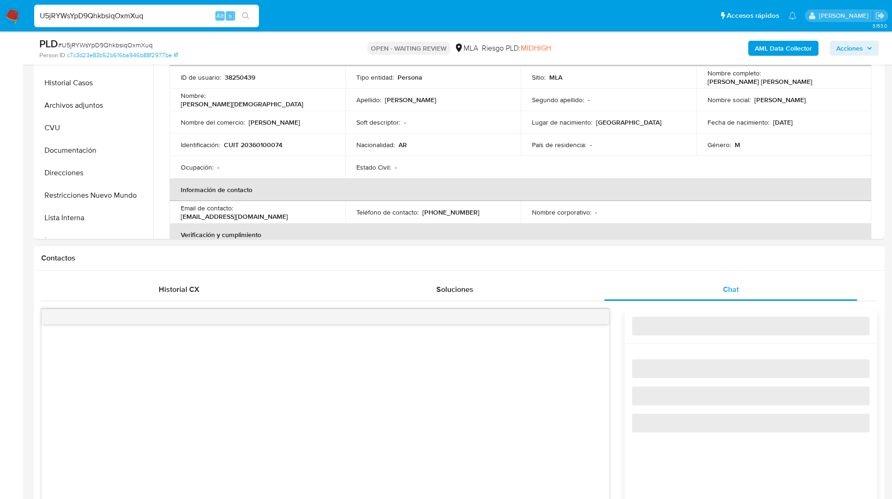
click at [640, 261] on h1 "Contactos" at bounding box center [459, 257] width 836 height 9
select select "10"
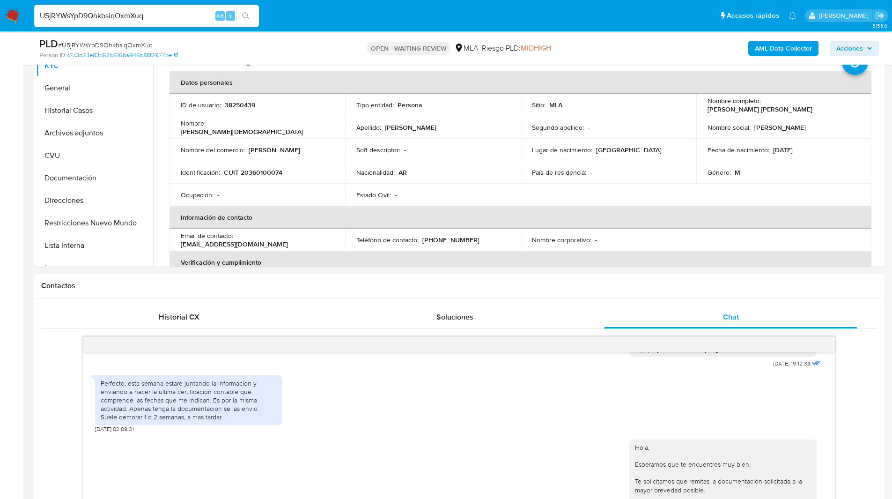
scroll to position [216, 0]
click at [67, 113] on button "Historial Casos" at bounding box center [91, 111] width 110 height 22
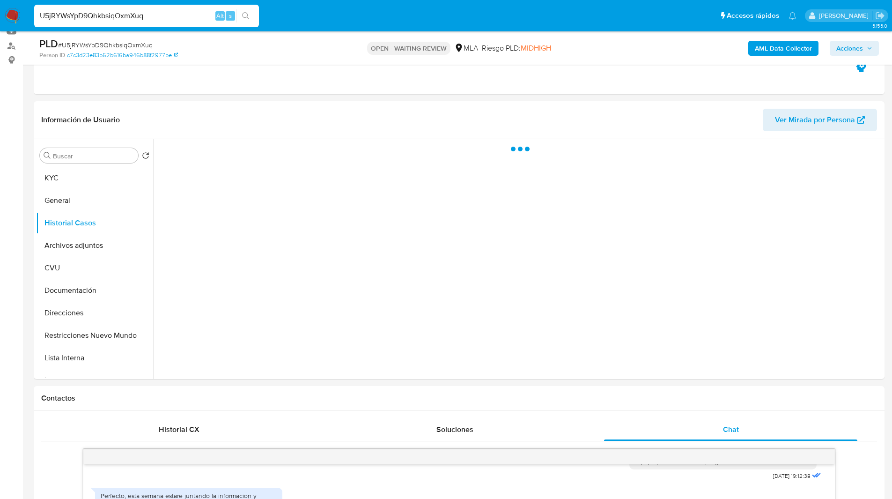
scroll to position [103, 0]
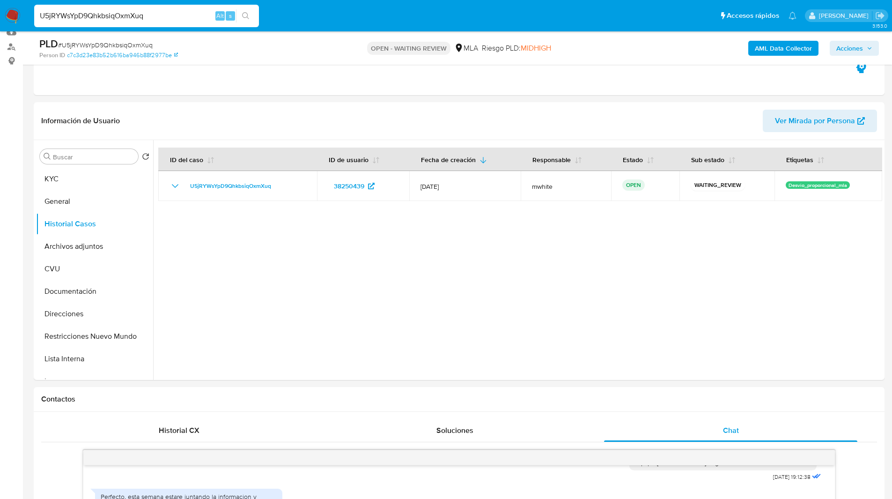
click at [573, 252] on div at bounding box center [517, 260] width 729 height 240
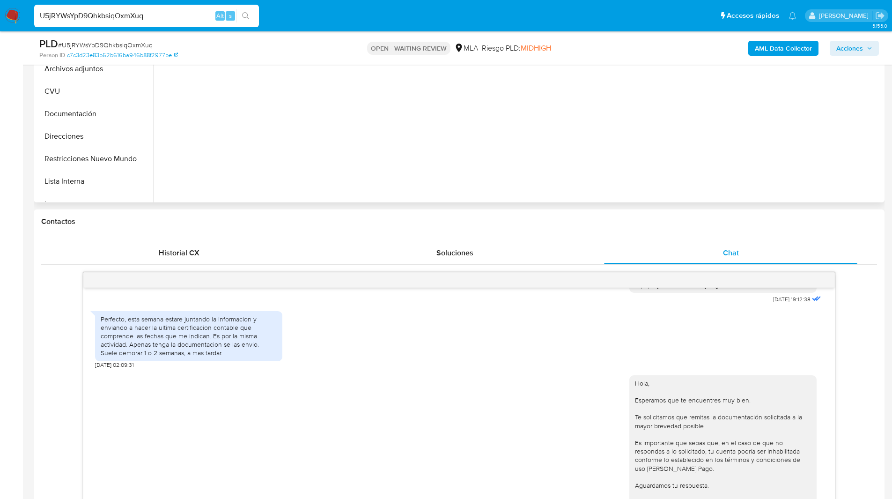
scroll to position [282, 0]
click at [344, 215] on h1 "Contactos" at bounding box center [459, 219] width 836 height 9
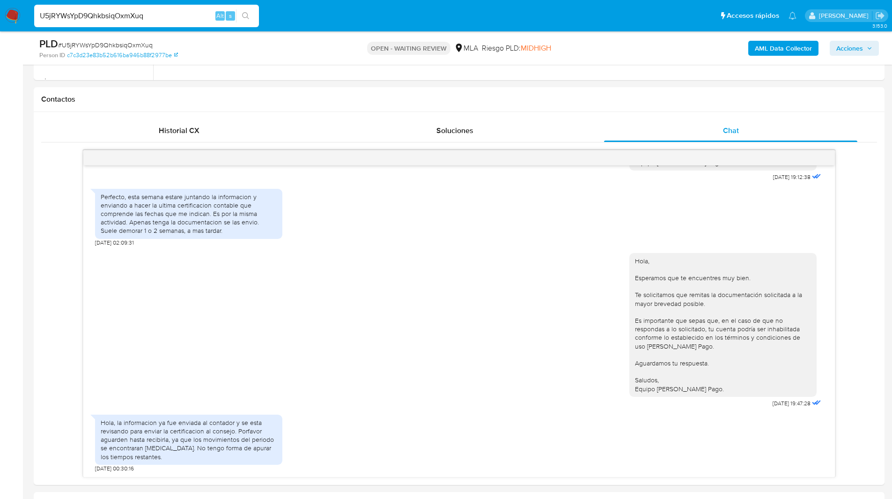
scroll to position [0, 0]
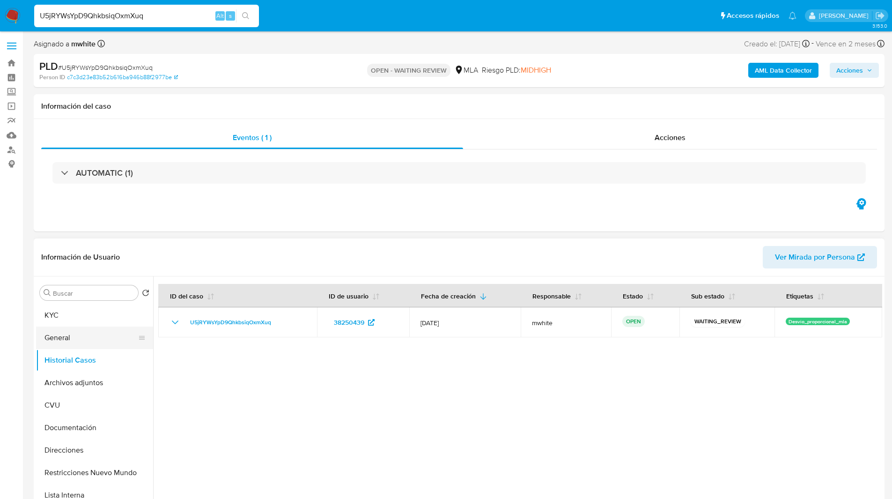
click at [64, 342] on button "General" at bounding box center [91, 337] width 110 height 22
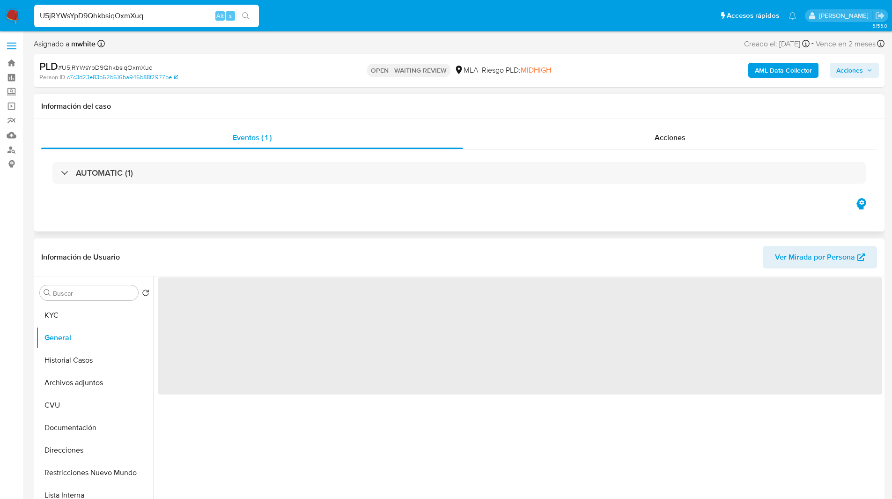
click at [216, 216] on div "Eventos ( 1 ) Acciones AUTOMATIC (1)" at bounding box center [459, 175] width 851 height 112
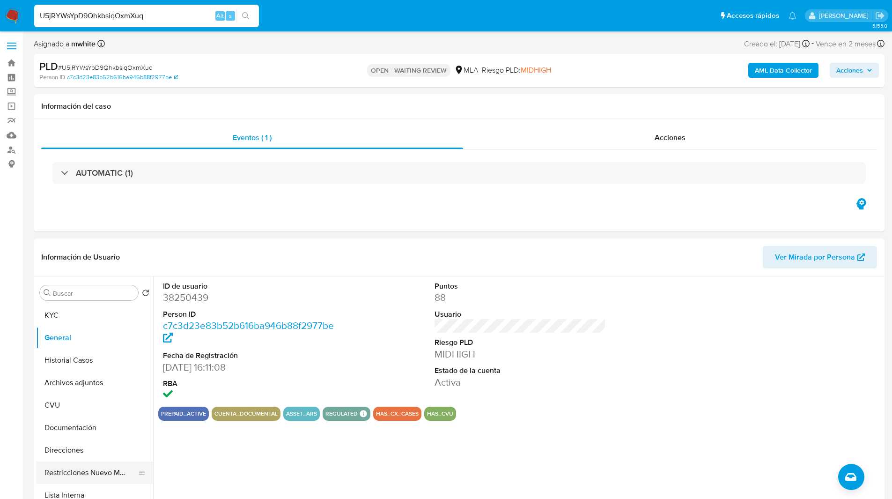
click at [91, 477] on button "Restricciones Nuevo Mundo" at bounding box center [91, 472] width 110 height 22
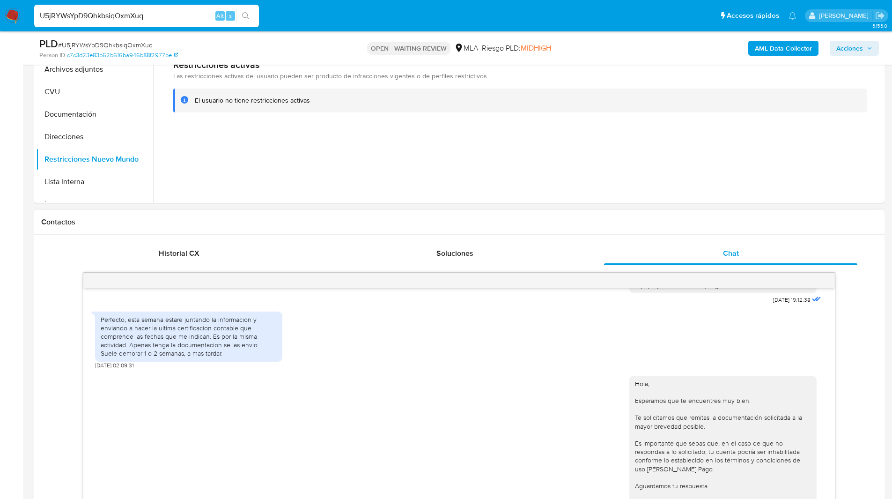
scroll to position [412, 0]
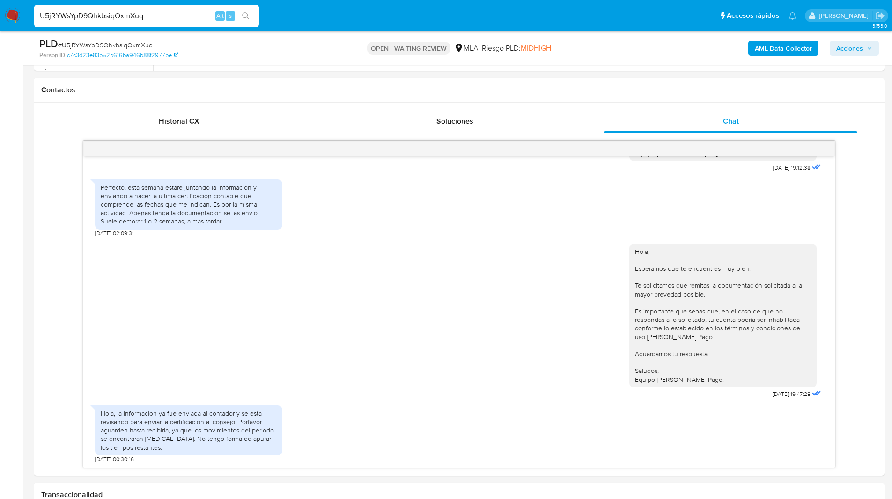
click at [123, 18] on input "U5jRYWsYpD9QhkbsiqOxmXuq" at bounding box center [146, 16] width 225 height 12
paste input "VbhEcAxZgvh5l0DV6BmTo3G6"
type input "VbhEcAxZgvh5l0DV6BmTo3G6"
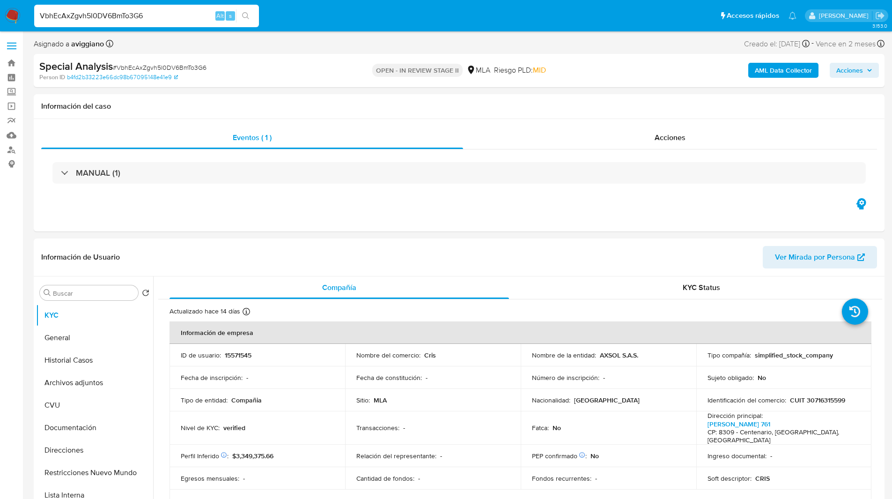
select select "10"
click at [236, 356] on p "15571545" at bounding box center [238, 355] width 27 height 8
copy p "15571545"
click at [328, 22] on ul "Pausado Ver notificaciones VbhEcAxZgvh5l0DV6BmTo3G6 Alt s Accesos rápidos Presi…" at bounding box center [416, 15] width 772 height 23
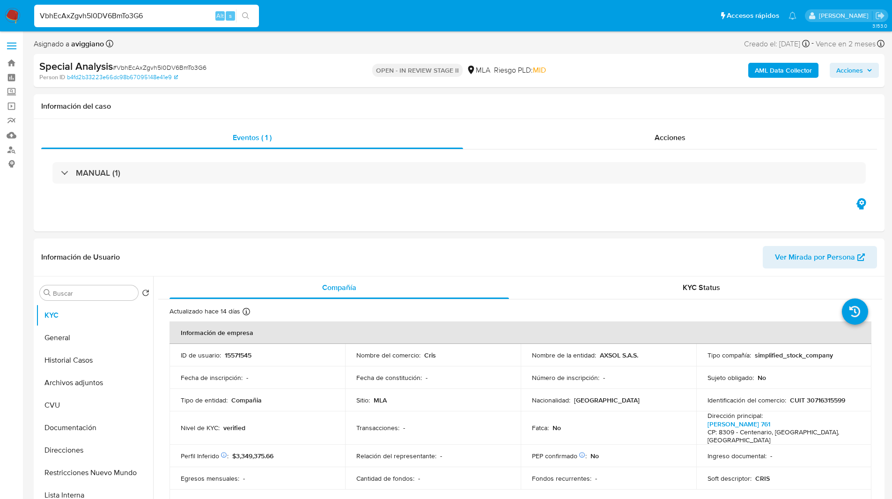
click at [473, 31] on nav "Pausado Ver notificaciones VbhEcAxZgvh5l0DV6BmTo3G6 Alt s Accesos rápidos Presi…" at bounding box center [446, 15] width 892 height 31
click at [135, 17] on input "VbhEcAxZgvh5l0DV6BmTo3G6" at bounding box center [146, 16] width 225 height 12
paste input "JdpXIr6qocIElNE88oAz9nF7"
type input "JdpXIr6qocIElNE88oAz9nF7"
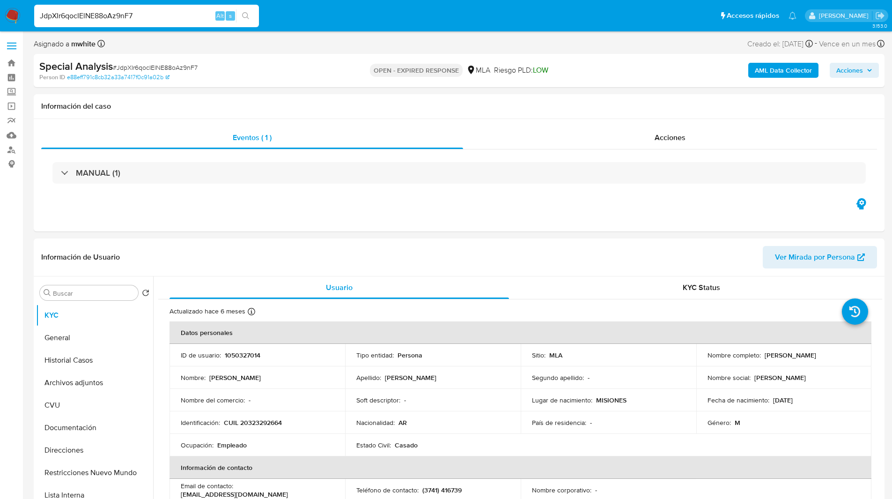
select select "10"
click at [309, 11] on ul "Pausado Ver notificaciones JdpXIr6qocIElNE88oAz9nF7 Alt s Accesos rápidos Presi…" at bounding box center [416, 15] width 772 height 23
click at [482, 104] on h1 "Información del caso" at bounding box center [459, 106] width 836 height 9
click at [246, 357] on p "1050327014" at bounding box center [243, 355] width 36 height 8
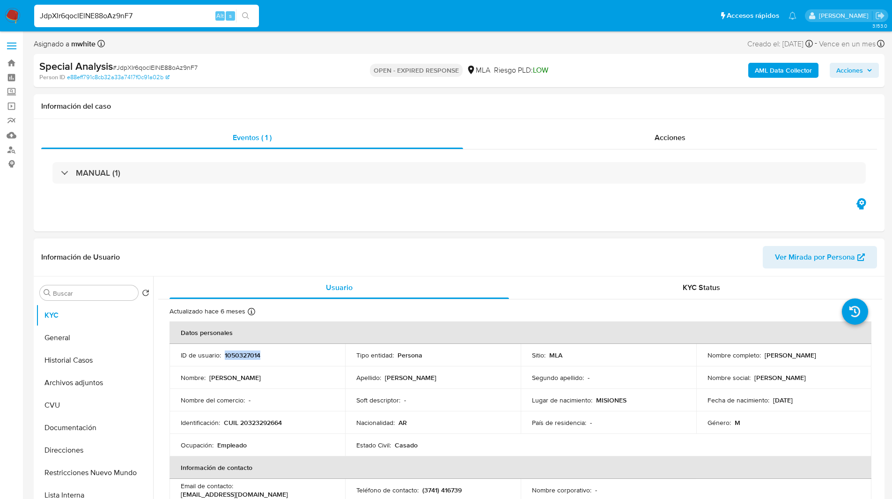
copy p "1050327014"
click at [241, 355] on p "1050327014" at bounding box center [243, 355] width 36 height 8
copy p "1050327014"
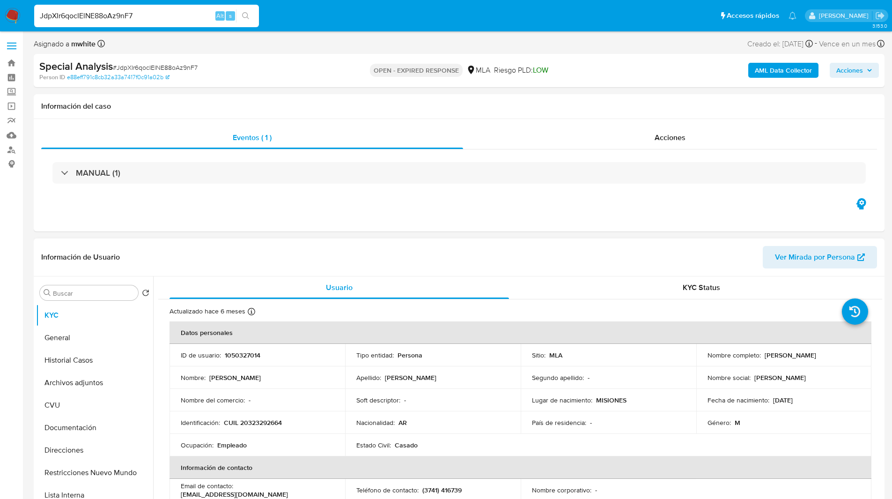
click at [258, 422] on p "CUIL 20323292664" at bounding box center [253, 422] width 58 height 8
copy p "20323292664"
click at [291, 204] on div "Eventos ( 1 ) Acciones MANUAL (1)" at bounding box center [459, 175] width 851 height 112
click at [531, 7] on ul "Pausado Ver notificaciones JdpXIr6qocIElNE88oAz9nF7 Alt s Accesos rápidos Presi…" at bounding box center [416, 15] width 772 height 23
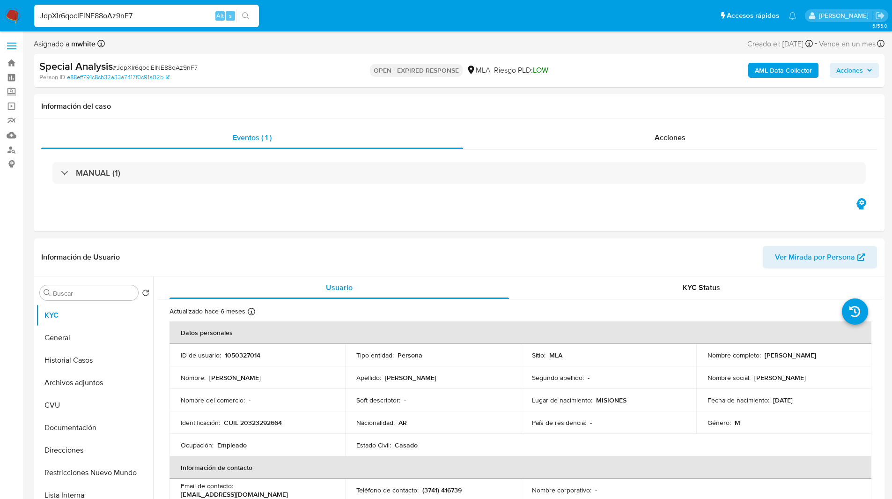
click at [315, 11] on ul "Pausado Ver notificaciones JdpXIr6qocIElNE88oAz9nF7 Alt s Accesos rápidos Presi…" at bounding box center [416, 15] width 772 height 23
click at [296, 14] on ul "Pausado Ver notificaciones JdpXIr6qocIElNE88oAz9nF7 Alt s Accesos rápidos Presi…" at bounding box center [416, 15] width 772 height 23
drag, startPoint x: 296, startPoint y: 14, endPoint x: 0, endPoint y: -36, distance: 299.7
drag, startPoint x: 0, startPoint y: -36, endPoint x: 315, endPoint y: 22, distance: 320.5
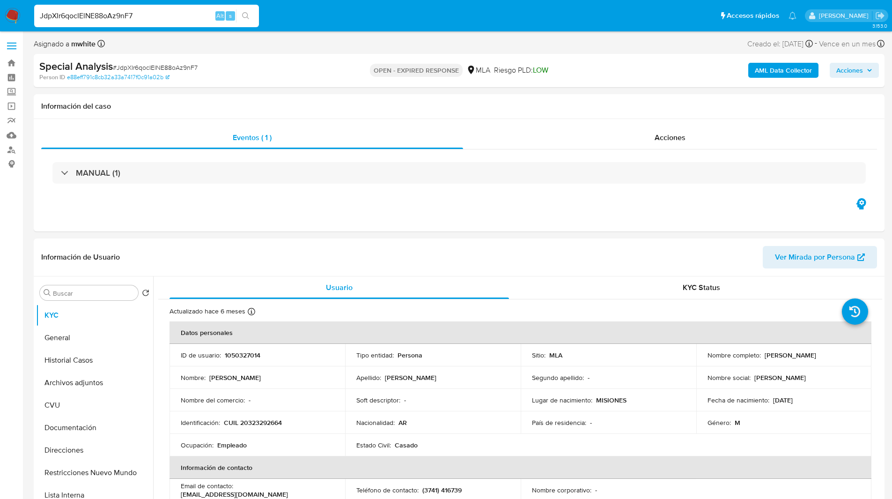
click at [315, 22] on ul "Pausado Ver notificaciones JdpXIr6qocIElNE88oAz9nF7 Alt s Accesos rápidos Presi…" at bounding box center [416, 15] width 772 height 23
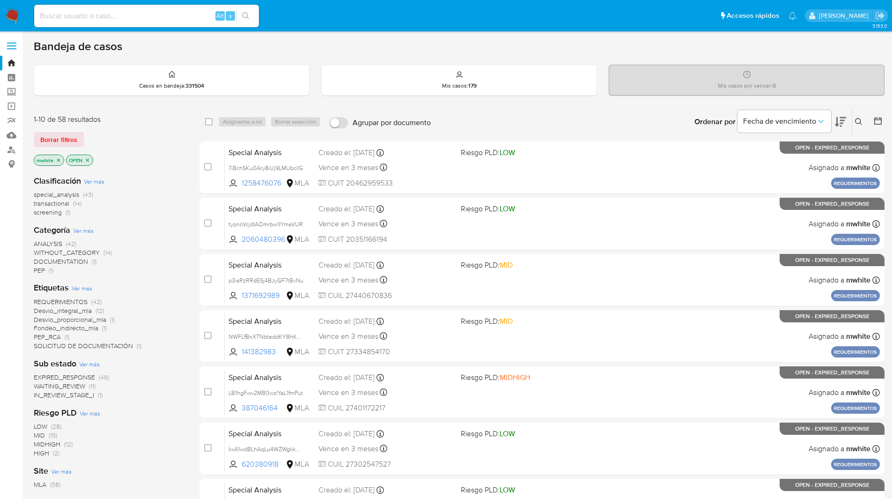
click at [135, 17] on input at bounding box center [146, 16] width 225 height 12
paste input "s5EqiVe0MR3u2INL3sF721GH"
type input "s5EqiVe0MR3u2INL3sF721GH"
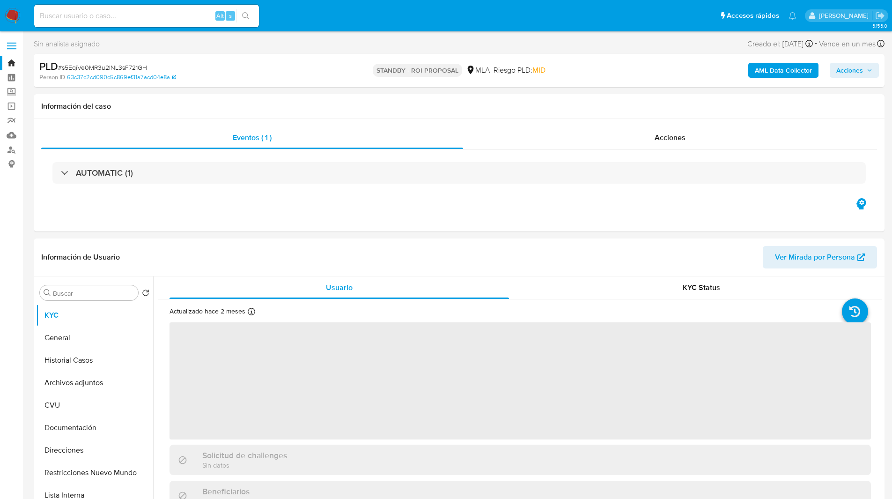
select select "10"
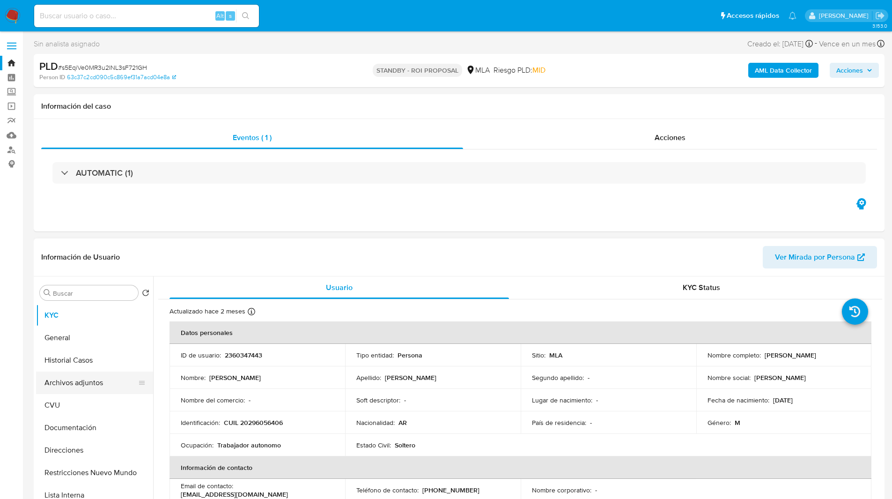
click at [72, 384] on button "Archivos adjuntos" at bounding box center [91, 382] width 110 height 22
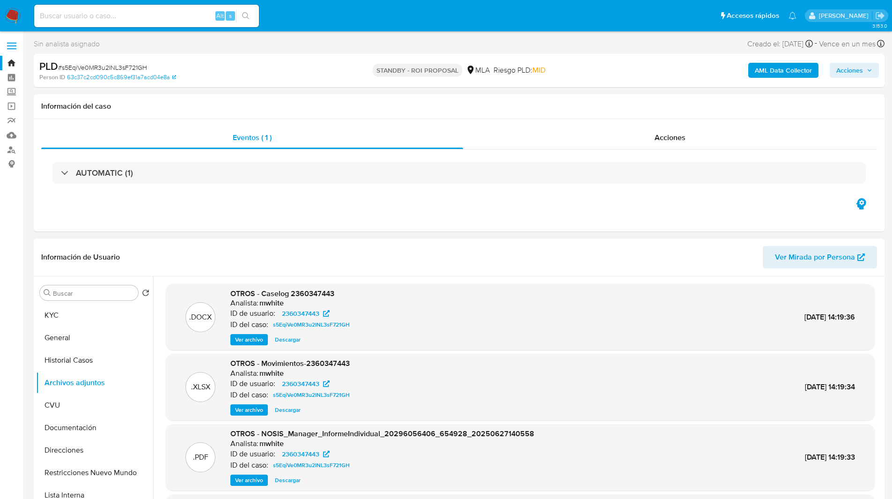
click at [254, 339] on span "Ver archivo" at bounding box center [249, 339] width 28 height 9
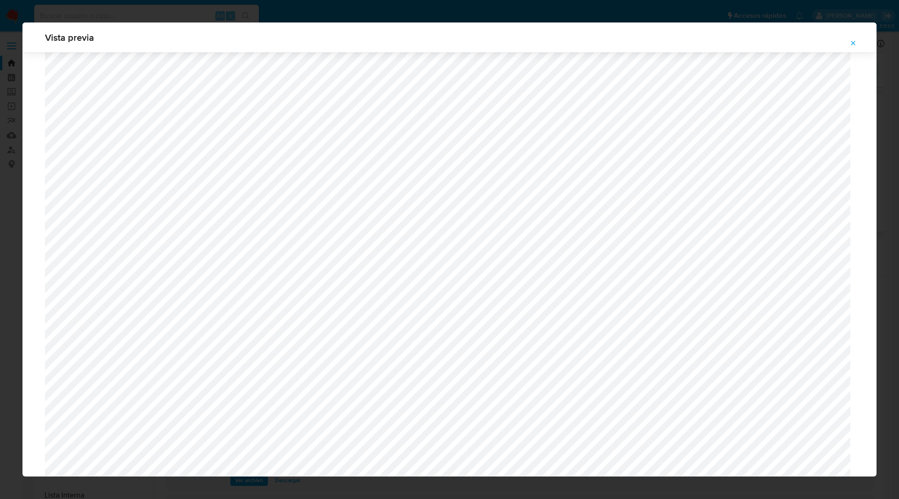
scroll to position [27, 0]
click at [844, 40] on button "Attachment preview" at bounding box center [853, 43] width 21 height 15
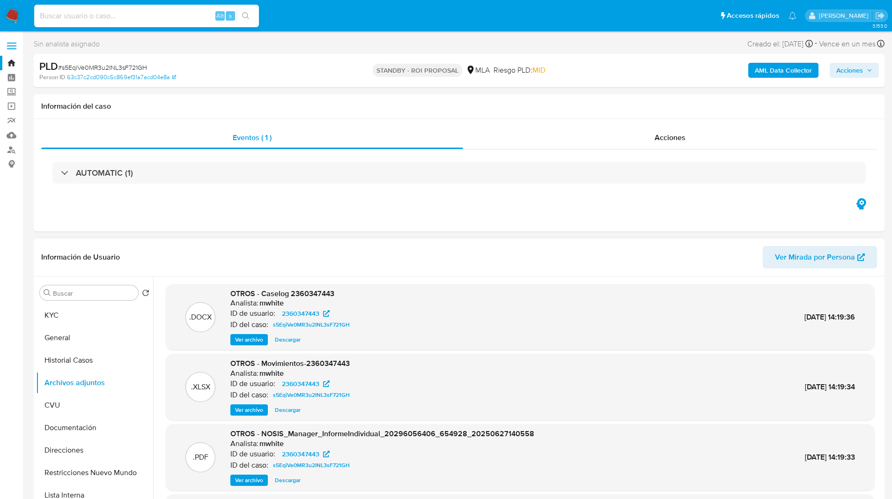
click at [120, 17] on input at bounding box center [146, 16] width 225 height 12
paste input "634225414"
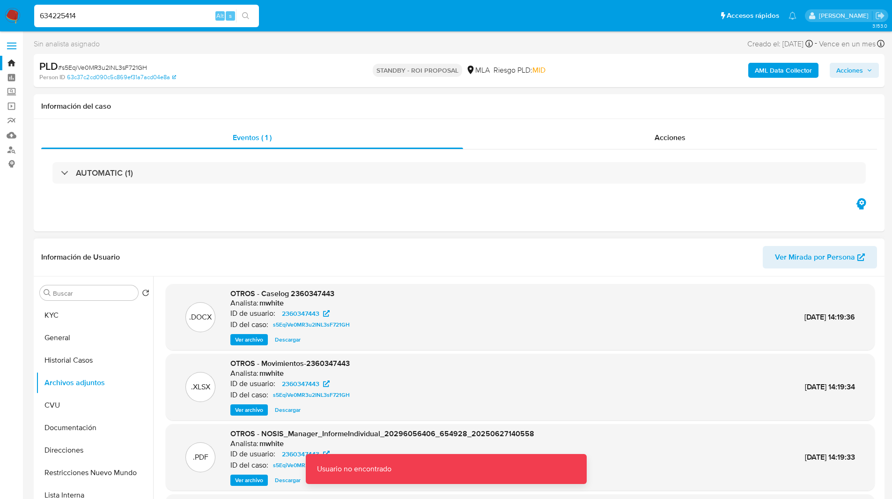
click at [67, 5] on div "634225414 Alt s" at bounding box center [146, 16] width 225 height 22
click at [109, 19] on input "634225414" at bounding box center [146, 16] width 225 height 12
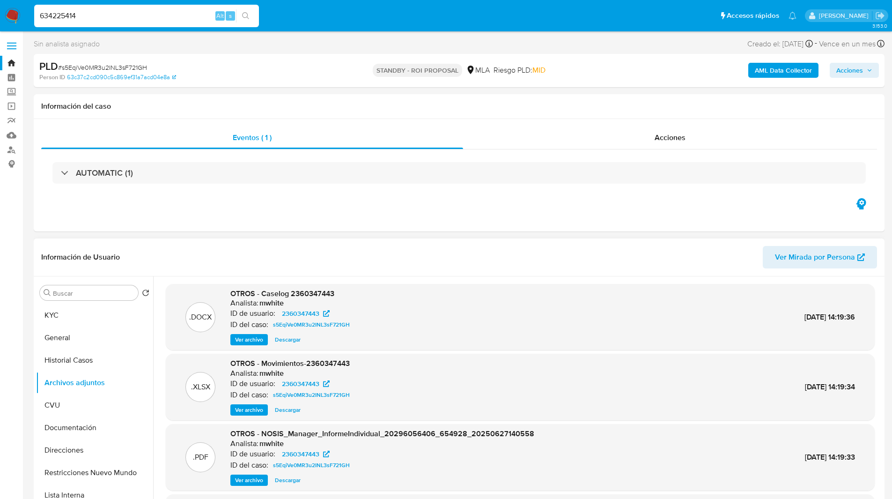
click at [129, 17] on input "634225414" at bounding box center [146, 16] width 225 height 12
click at [125, 20] on input "634225414" at bounding box center [146, 16] width 225 height 12
paste input "LiMeE0rnBkV9gBMcNpUKYBzG"
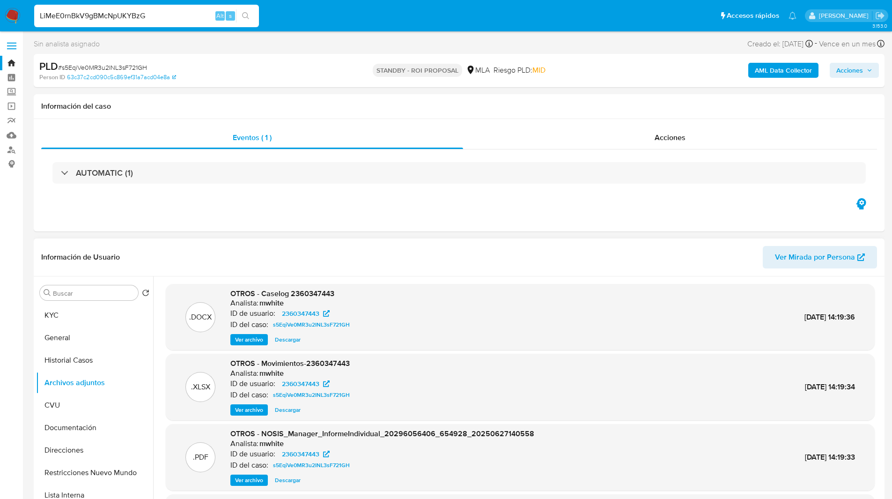
type input "LiMeE0rnBkV9gBMcNpUKYBzG"
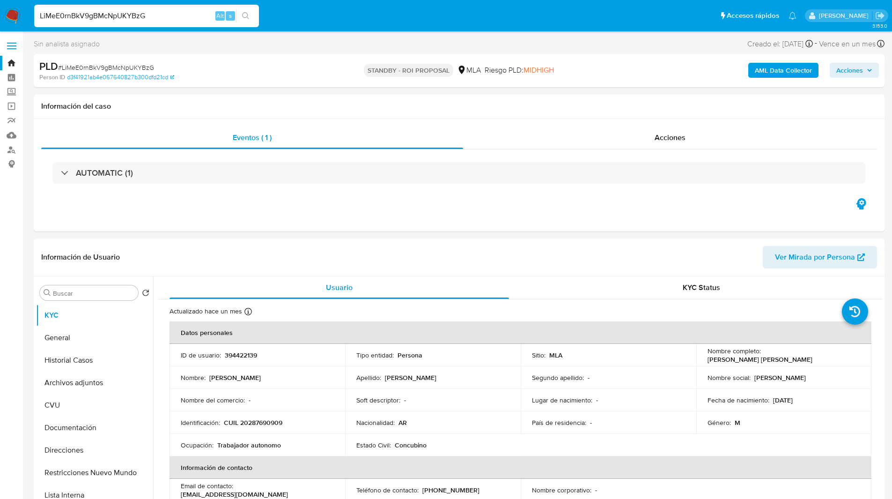
select select "10"
click at [91, 379] on button "Archivos adjuntos" at bounding box center [91, 382] width 110 height 22
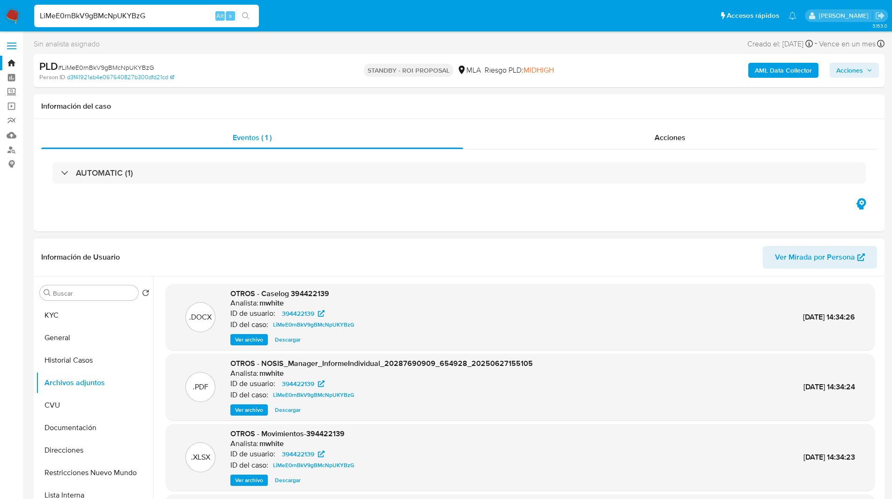
click at [256, 343] on span "Ver archivo" at bounding box center [249, 339] width 28 height 9
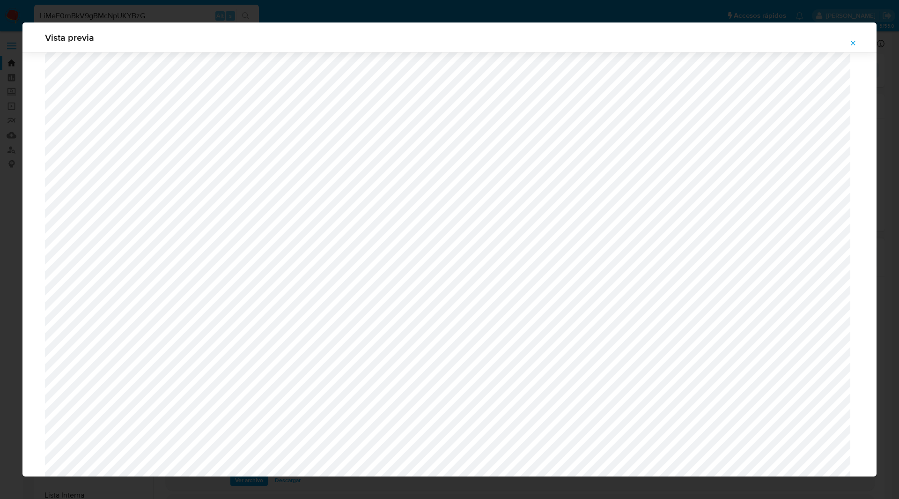
scroll to position [89, 0]
click at [275, 52] on div "Vista previa" at bounding box center [449, 37] width 854 height 30
click at [425, 7] on div "Vista previa" at bounding box center [449, 249] width 899 height 499
click at [859, 41] on button "Attachment preview" at bounding box center [853, 43] width 21 height 15
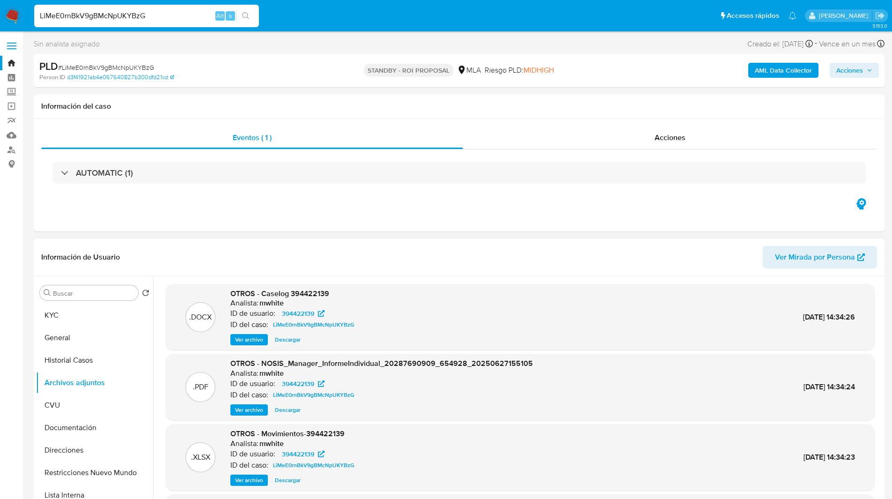
click at [142, 18] on input "LiMeE0rnBkV9gBMcNpUKYBzG" at bounding box center [146, 16] width 225 height 12
paste input "renbrEtf5DUlQyrzLrq2jvk7"
type input "renbrEtf5DUlQyrzLrq2jvk7"
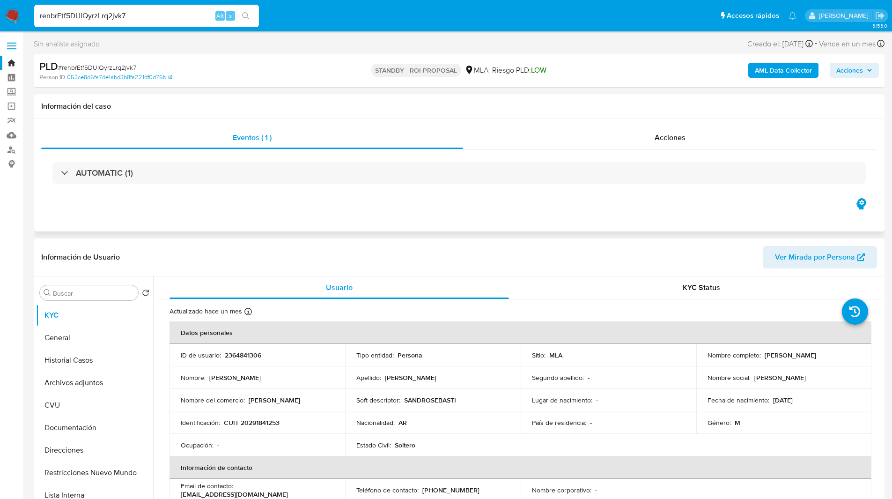
select select "10"
click at [246, 354] on p "2364841306" at bounding box center [243, 355] width 37 height 8
copy p "2364841306"
click at [78, 384] on button "Archivos adjuntos" at bounding box center [91, 382] width 110 height 22
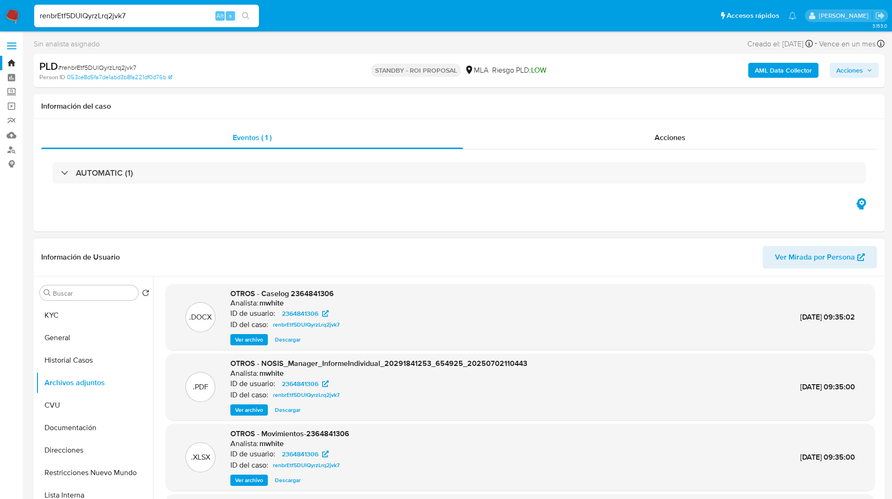
click at [268, 331] on div "OTROS - Caselog 2364841306 Analista: mwhite ID de usuario: 2364841306 ID del ca…" at bounding box center [286, 317] width 113 height 57
click at [258, 337] on span "Ver archivo" at bounding box center [249, 339] width 28 height 9
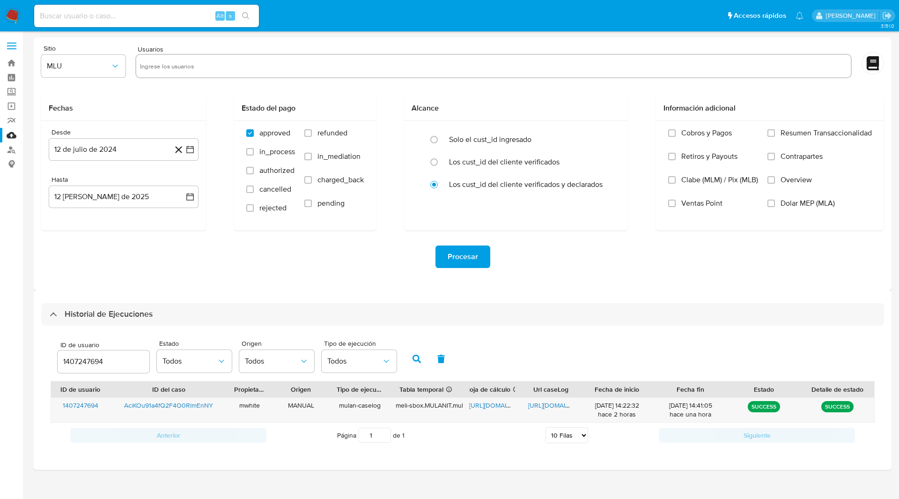
select select "10"
click at [73, 360] on input "1407247694" at bounding box center [104, 361] width 92 height 12
click at [411, 355] on button "button" at bounding box center [417, 359] width 24 height 22
click at [481, 401] on span "[URL][DOMAIN_NAME]" at bounding box center [501, 404] width 65 height 9
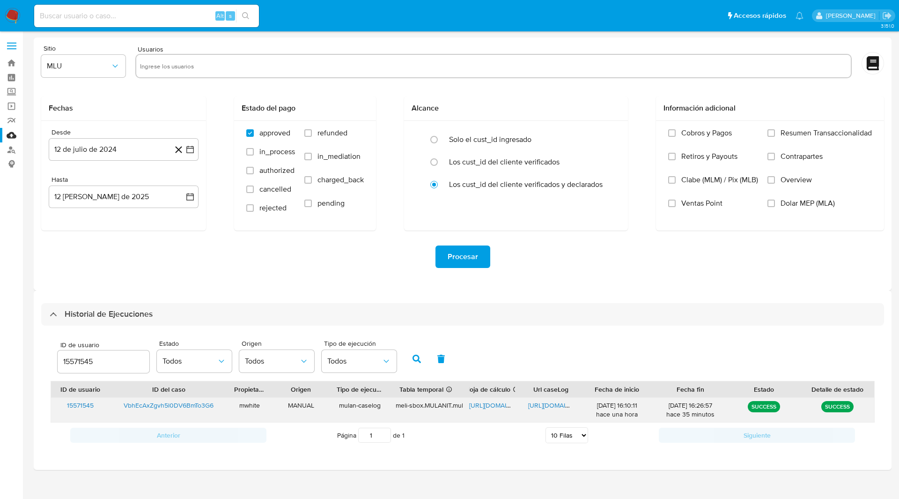
click at [552, 406] on span "[URL][DOMAIN_NAME]" at bounding box center [560, 404] width 65 height 9
click at [73, 362] on input "15571545" at bounding box center [104, 361] width 92 height 12
type input "1050327014"
click at [411, 357] on button "button" at bounding box center [417, 359] width 24 height 22
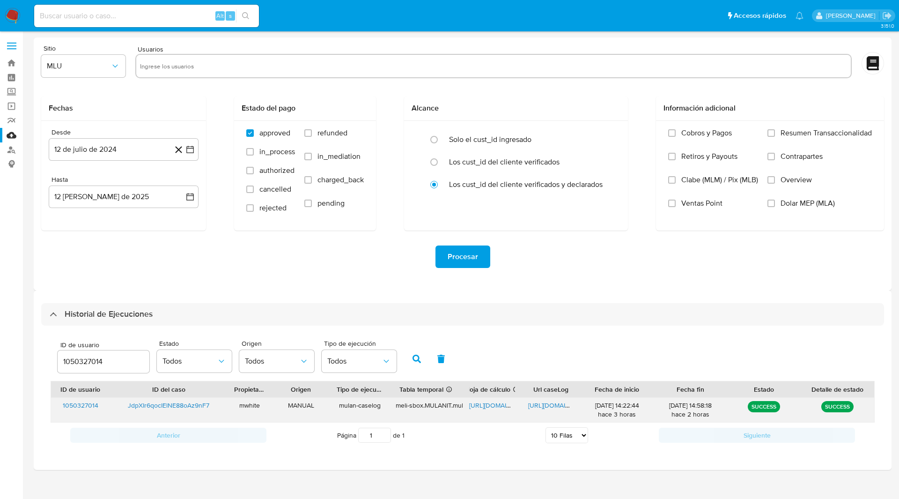
click at [493, 406] on span "https://docs.google.com/spreadsheets/d/14_go8mO7M-rdB7jJ0mPs4FKWMaFwWvx7WNyCRRL…" at bounding box center [501, 404] width 65 height 9
click at [548, 405] on span "https://docs.google.com/document/d/1z8RaQMsLpu2edtw7llV8pDiQ8D58yC-5G6tjee-1LOQ…" at bounding box center [560, 404] width 65 height 9
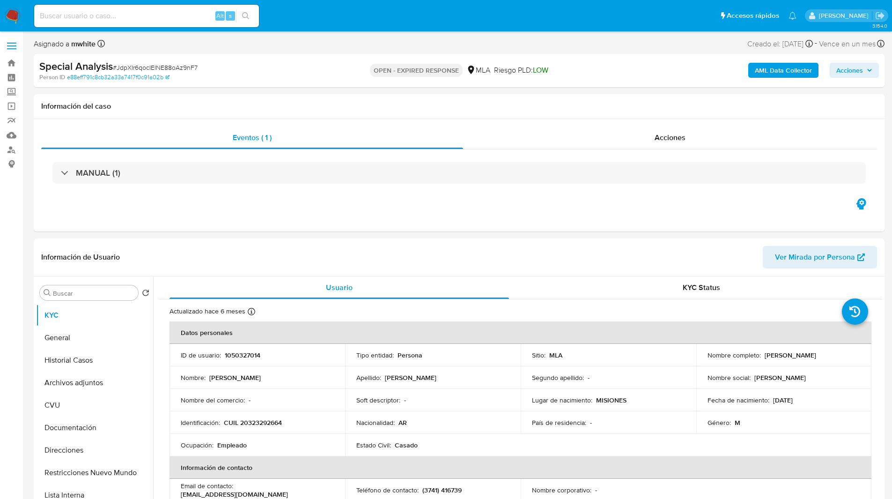
select select "10"
